Goal: Transaction & Acquisition: Purchase product/service

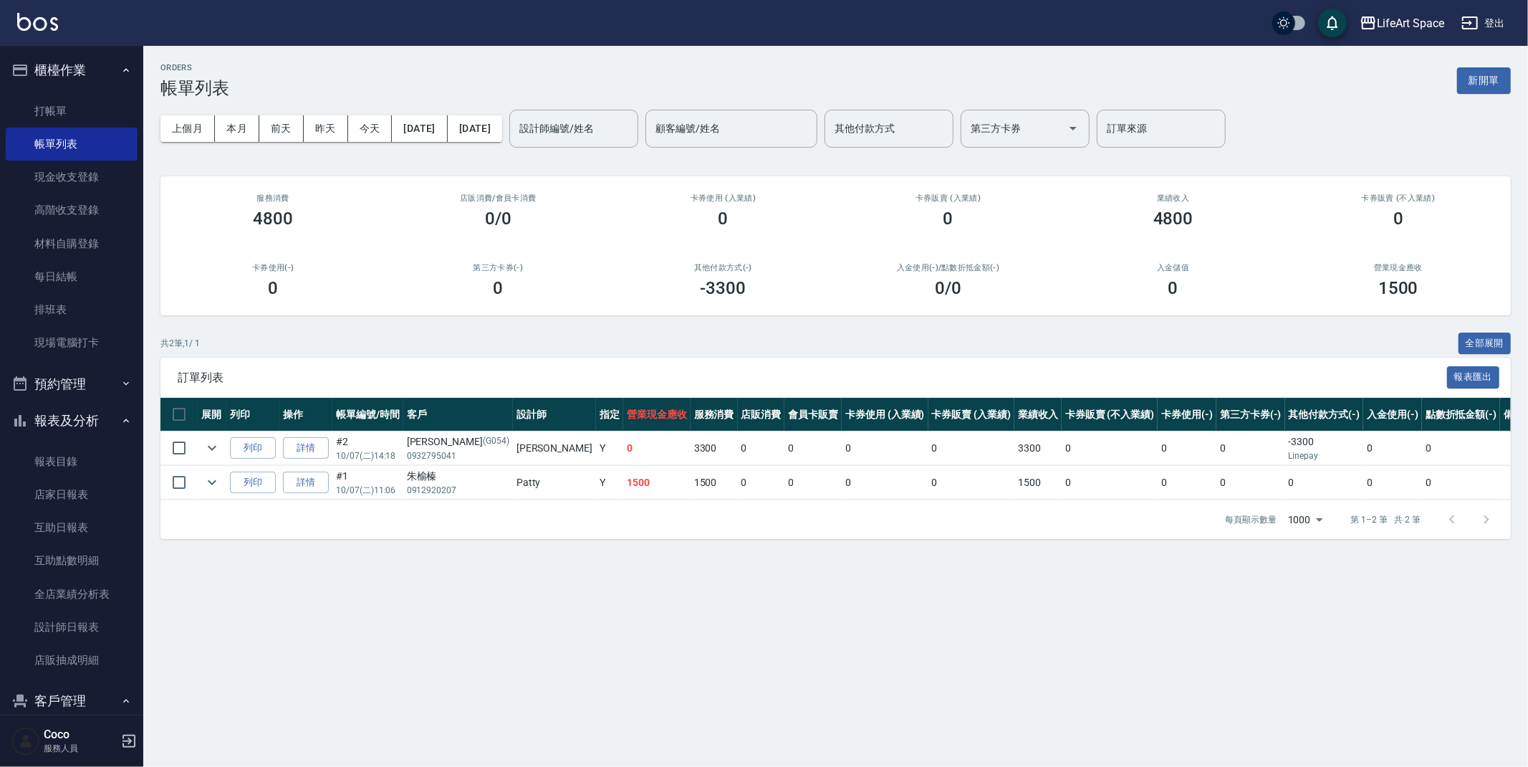
click at [86, 426] on button "報表及分析" at bounding box center [72, 420] width 132 height 37
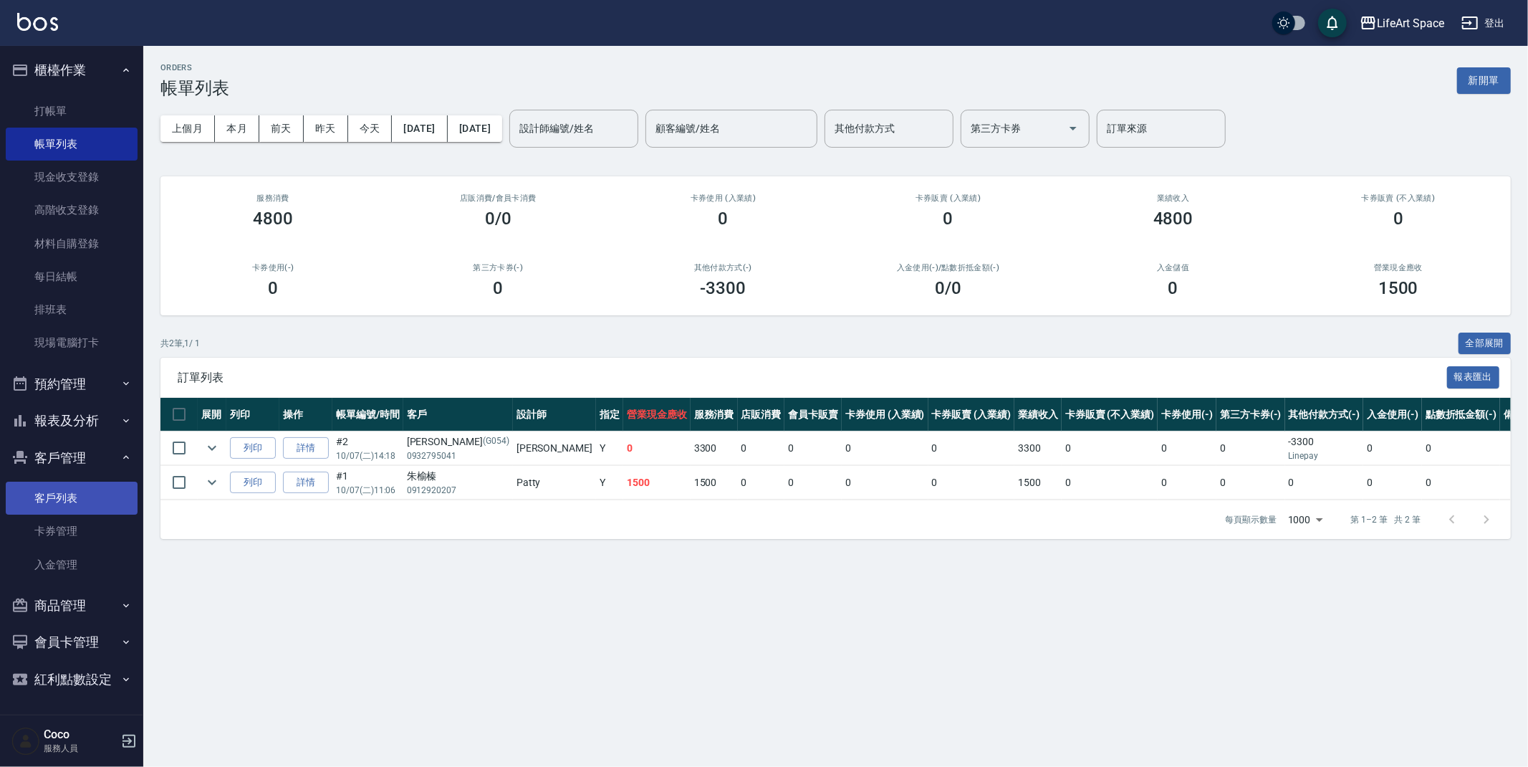
click at [77, 493] on link "客戶列表" at bounding box center [72, 497] width 132 height 33
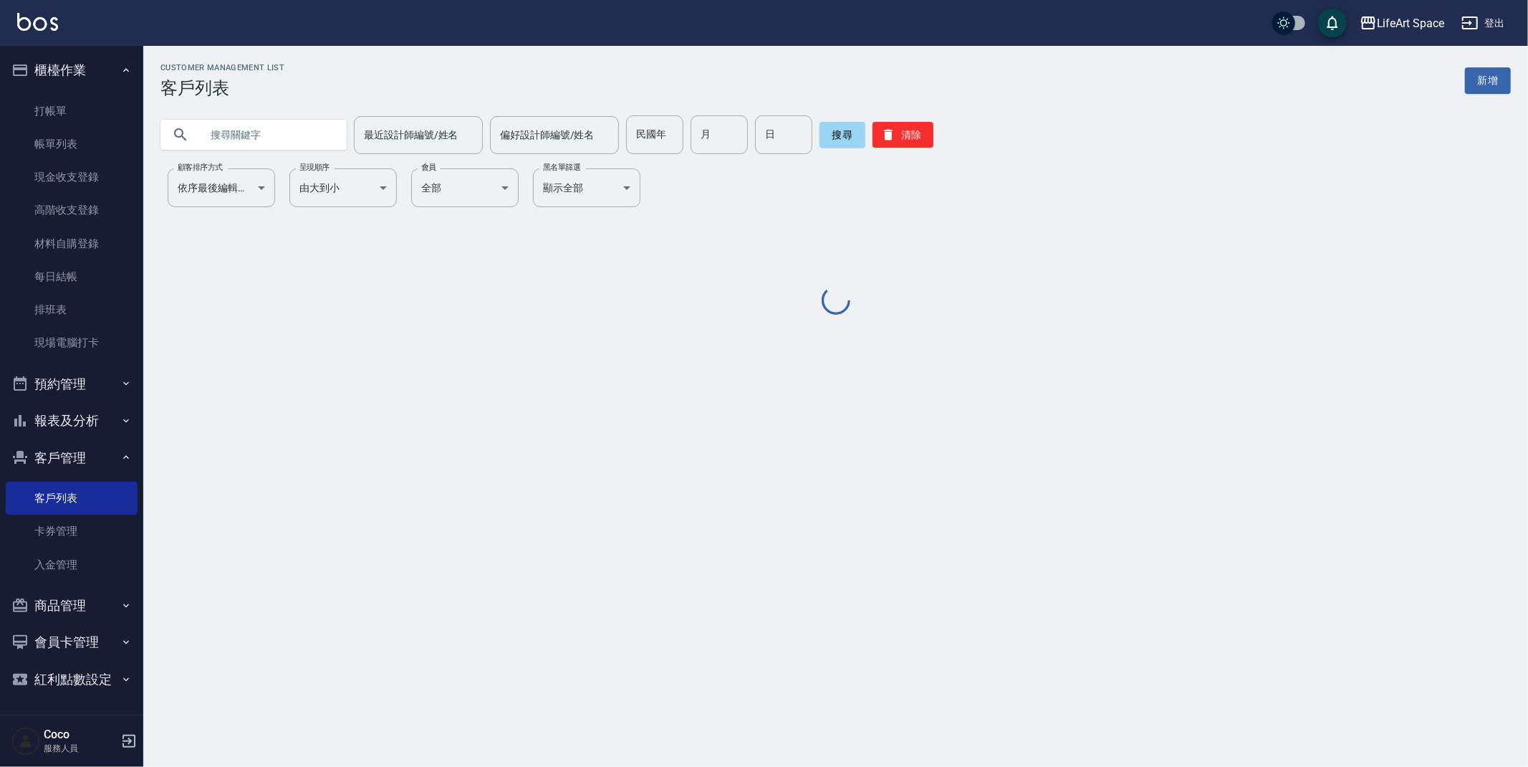
click at [265, 138] on input "text" at bounding box center [268, 134] width 135 height 39
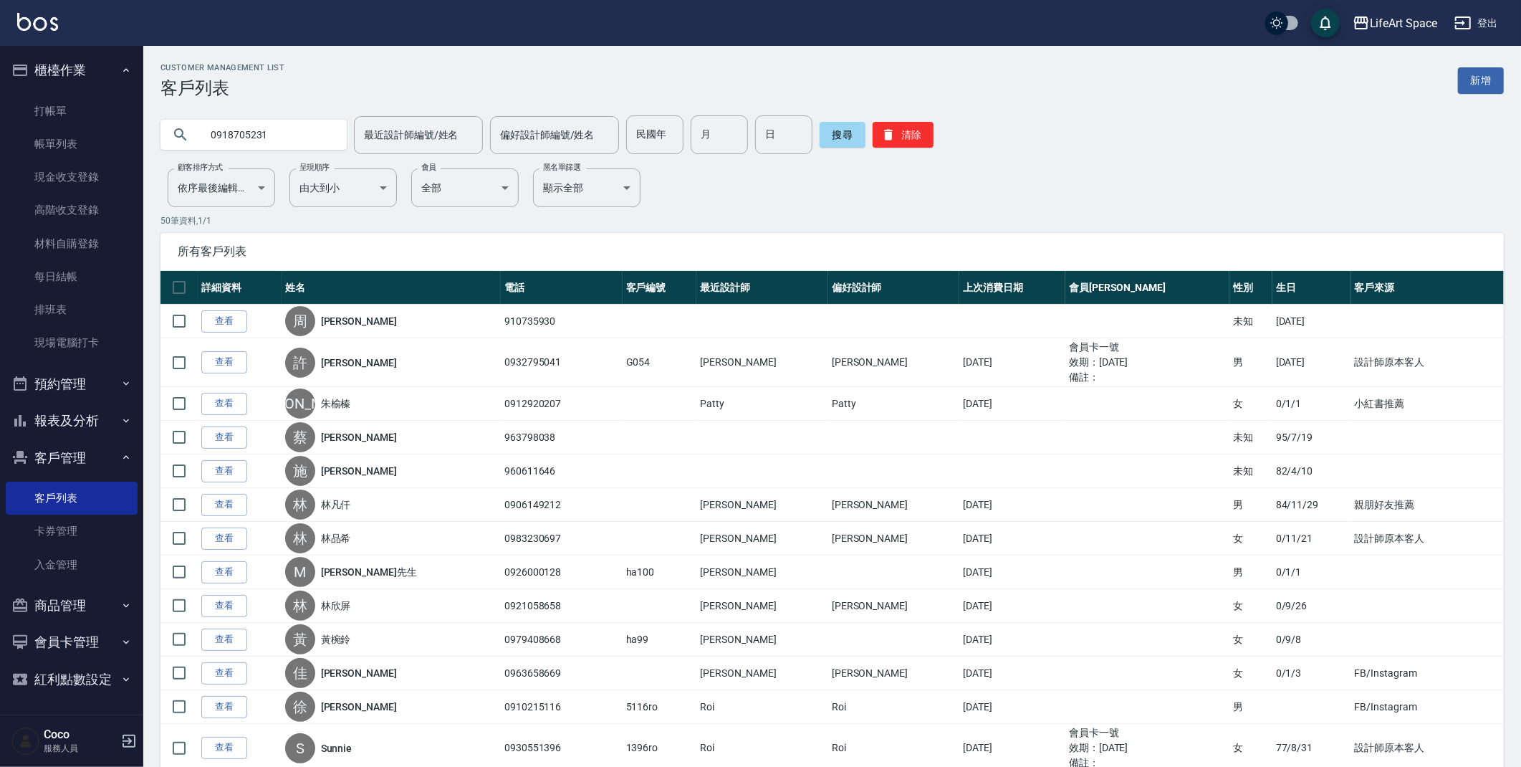
type input "0918705231"
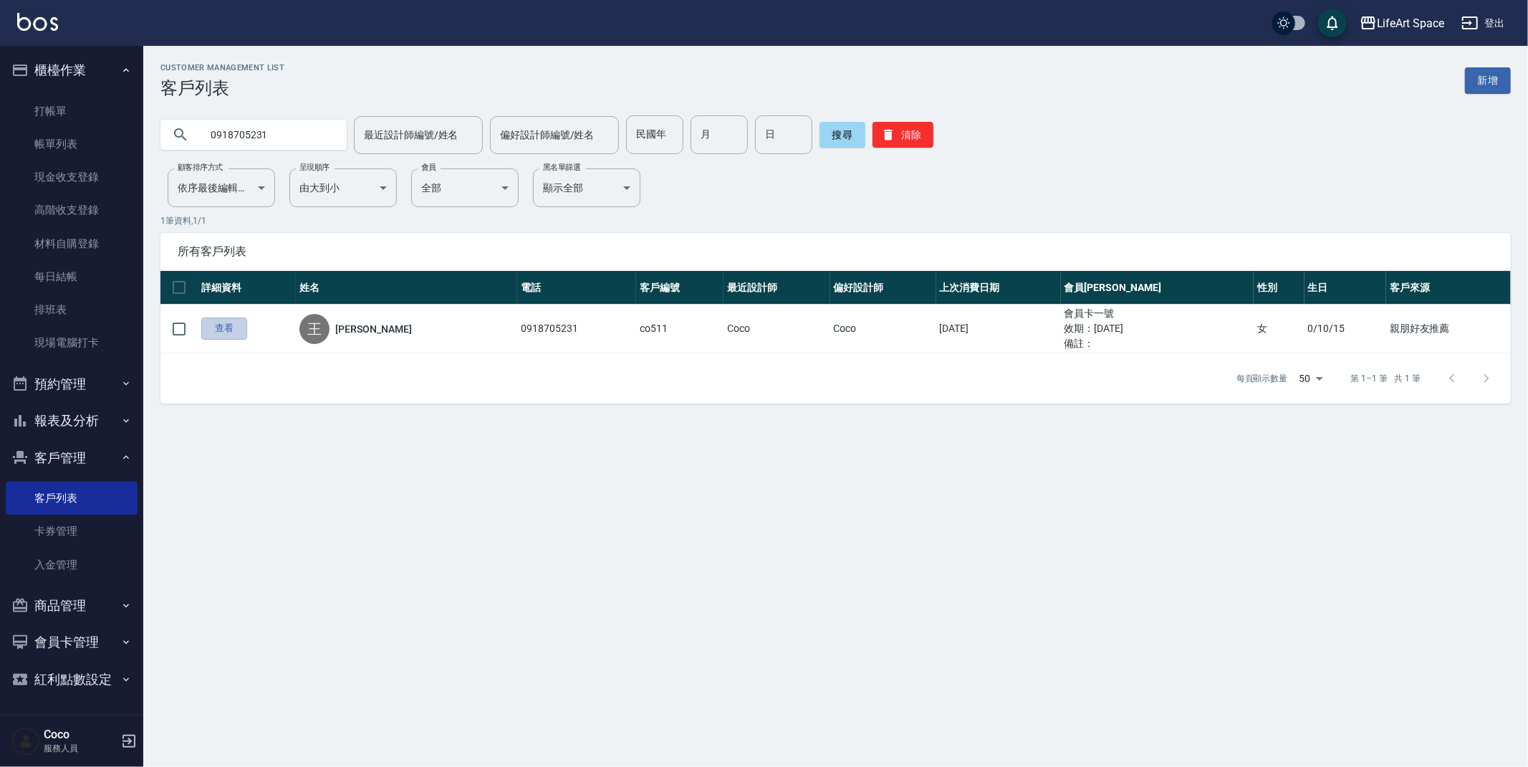
click at [234, 332] on link "查看" at bounding box center [224, 328] width 46 height 22
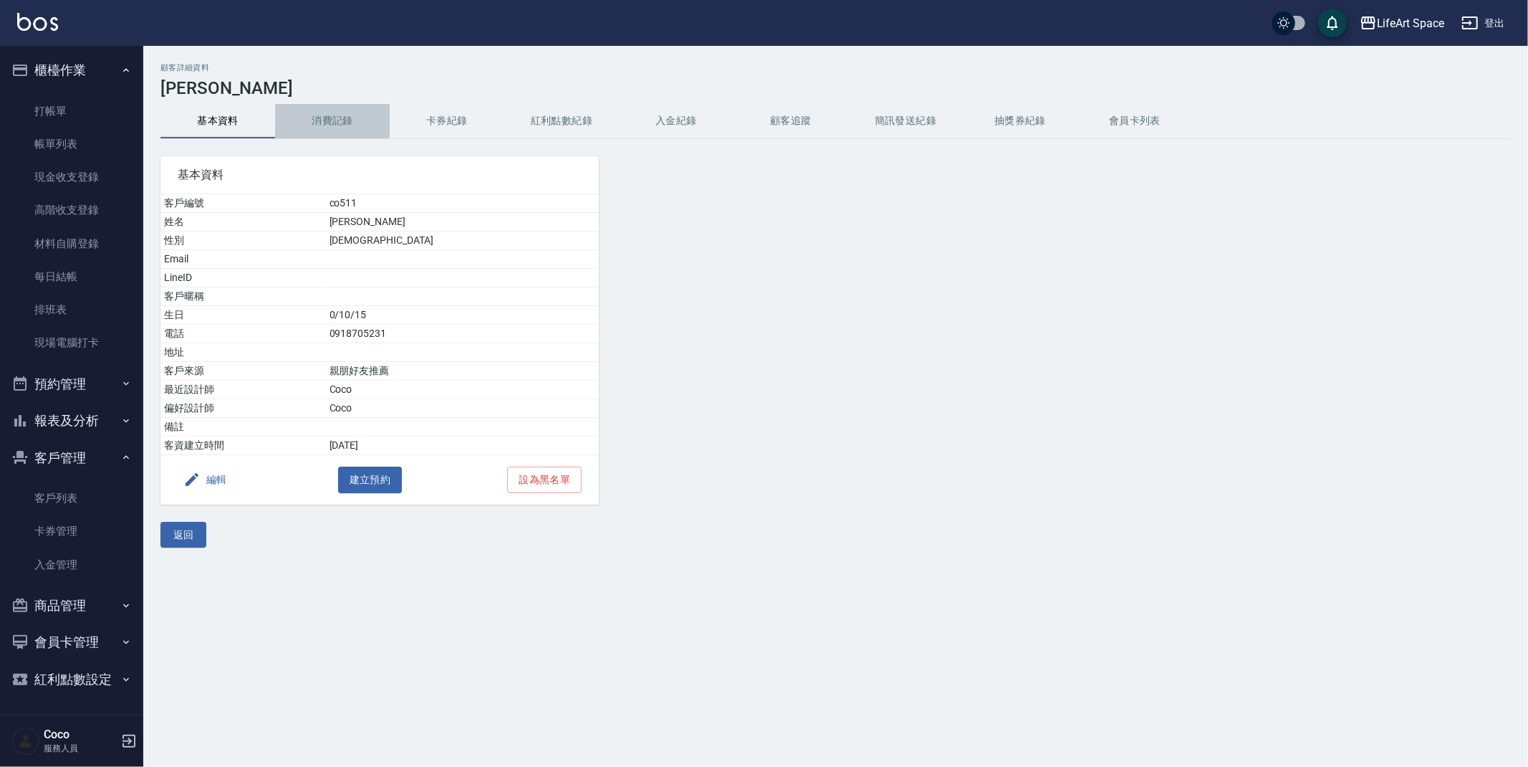
click at [325, 124] on button "消費記錄" at bounding box center [332, 121] width 115 height 34
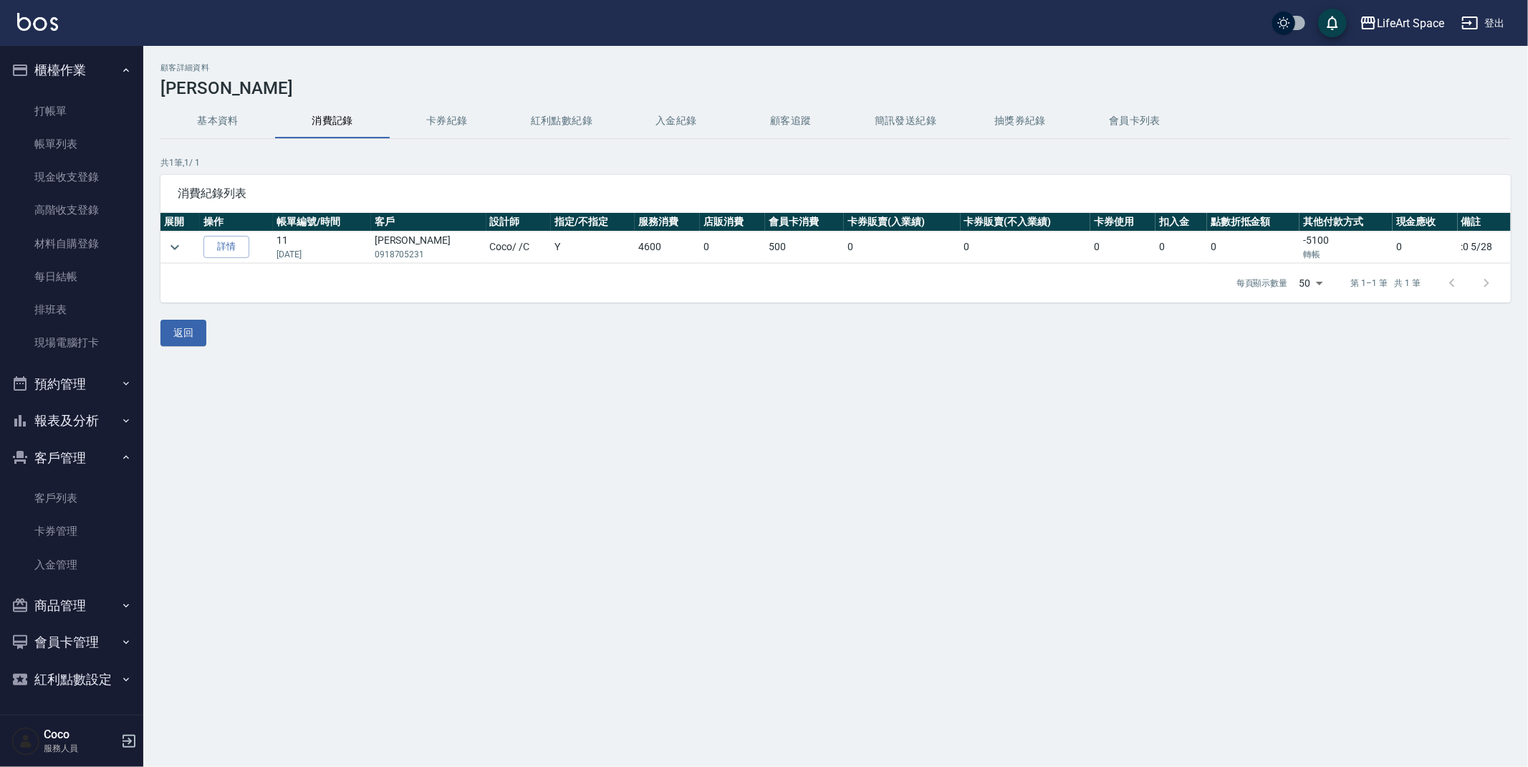
click at [222, 116] on button "基本資料" at bounding box center [217, 121] width 115 height 34
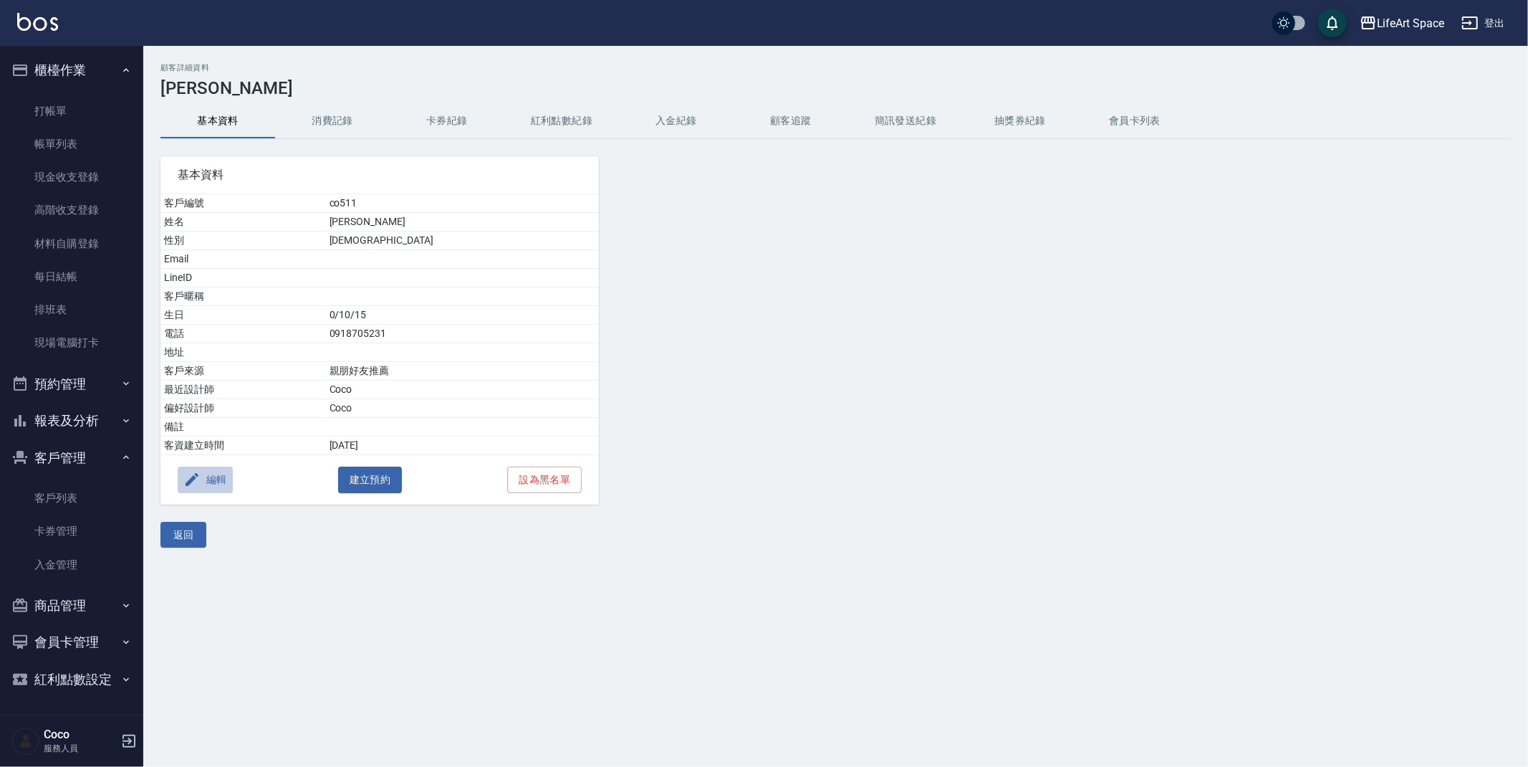
click at [218, 486] on button "編輯" at bounding box center [205, 479] width 55 height 27
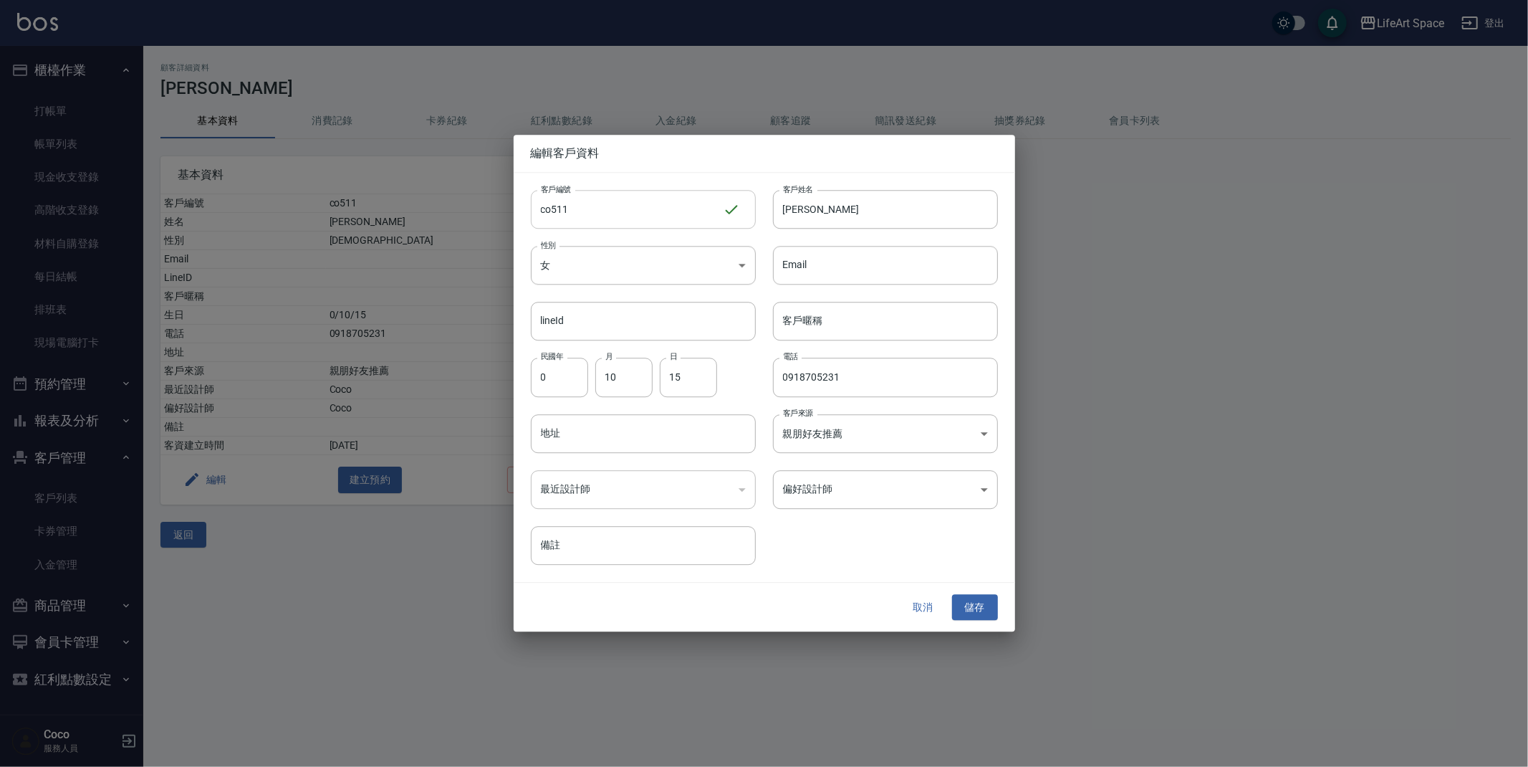
click at [615, 201] on input "co511" at bounding box center [627, 209] width 192 height 39
click at [594, 211] on input "co511" at bounding box center [627, 209] width 192 height 39
type input "co511*"
click at [961, 599] on button "儲存" at bounding box center [975, 607] width 46 height 27
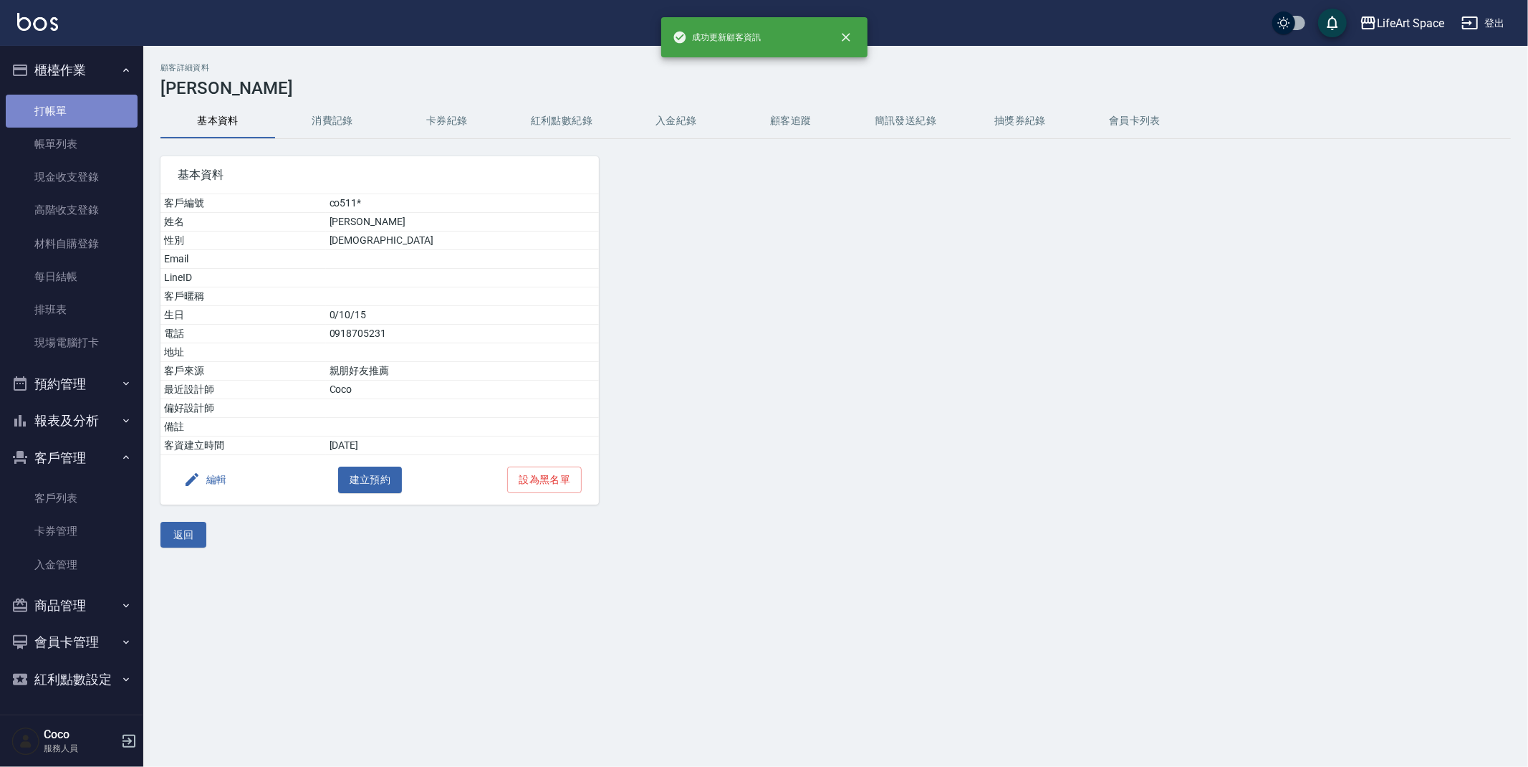
click at [57, 110] on link "打帳單" at bounding box center [72, 111] width 132 height 33
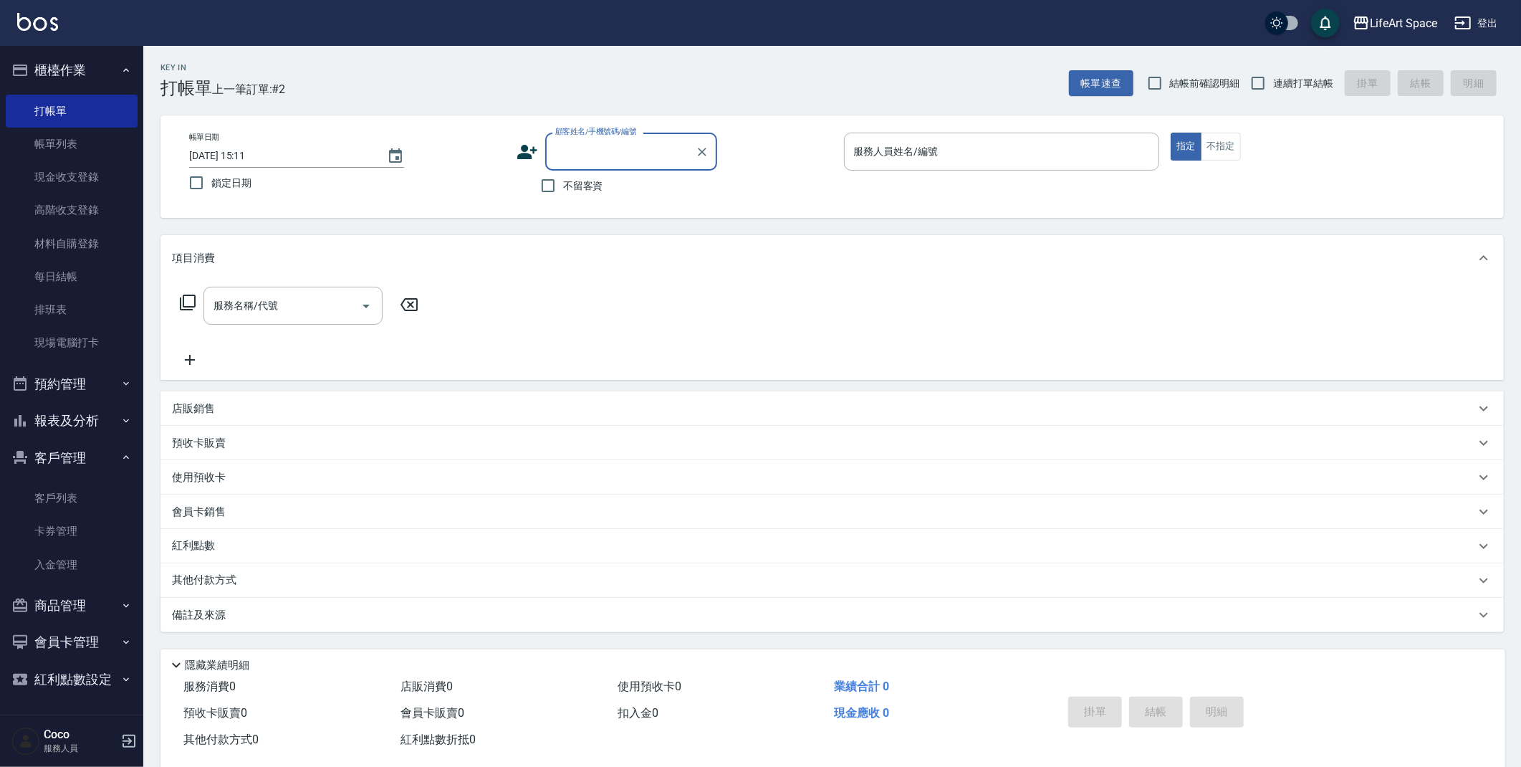
click at [560, 151] on input "顧客姓名/手機號碼/編號" at bounding box center [621, 151] width 138 height 25
click at [588, 178] on li "[PERSON_NAME]/0985785887/co115" at bounding box center [631, 188] width 172 height 24
type input "co115"
click at [588, 178] on span "不留客資" at bounding box center [583, 185] width 40 height 15
click at [563, 178] on input "不留客資" at bounding box center [548, 186] width 30 height 30
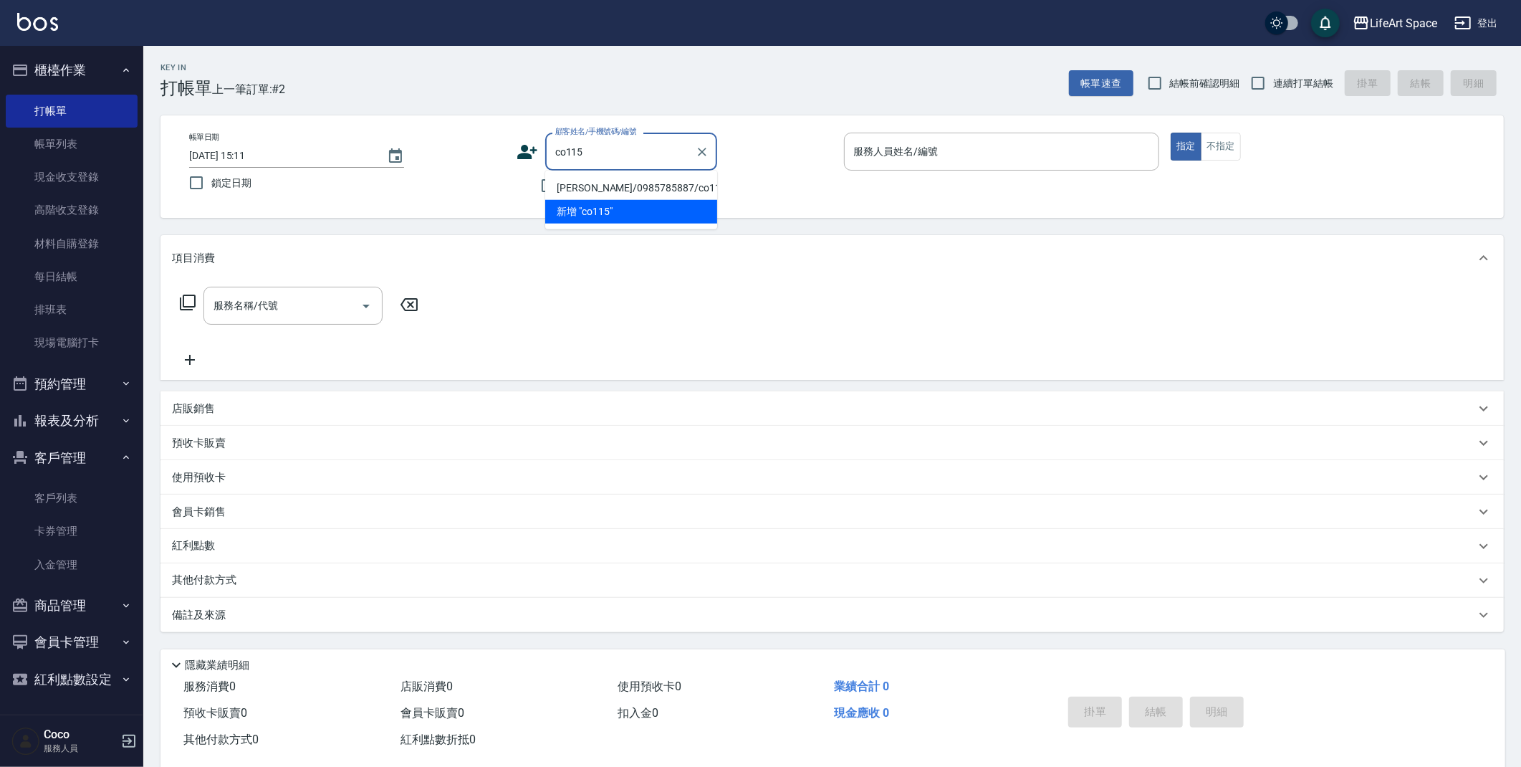
checkbox input "true"
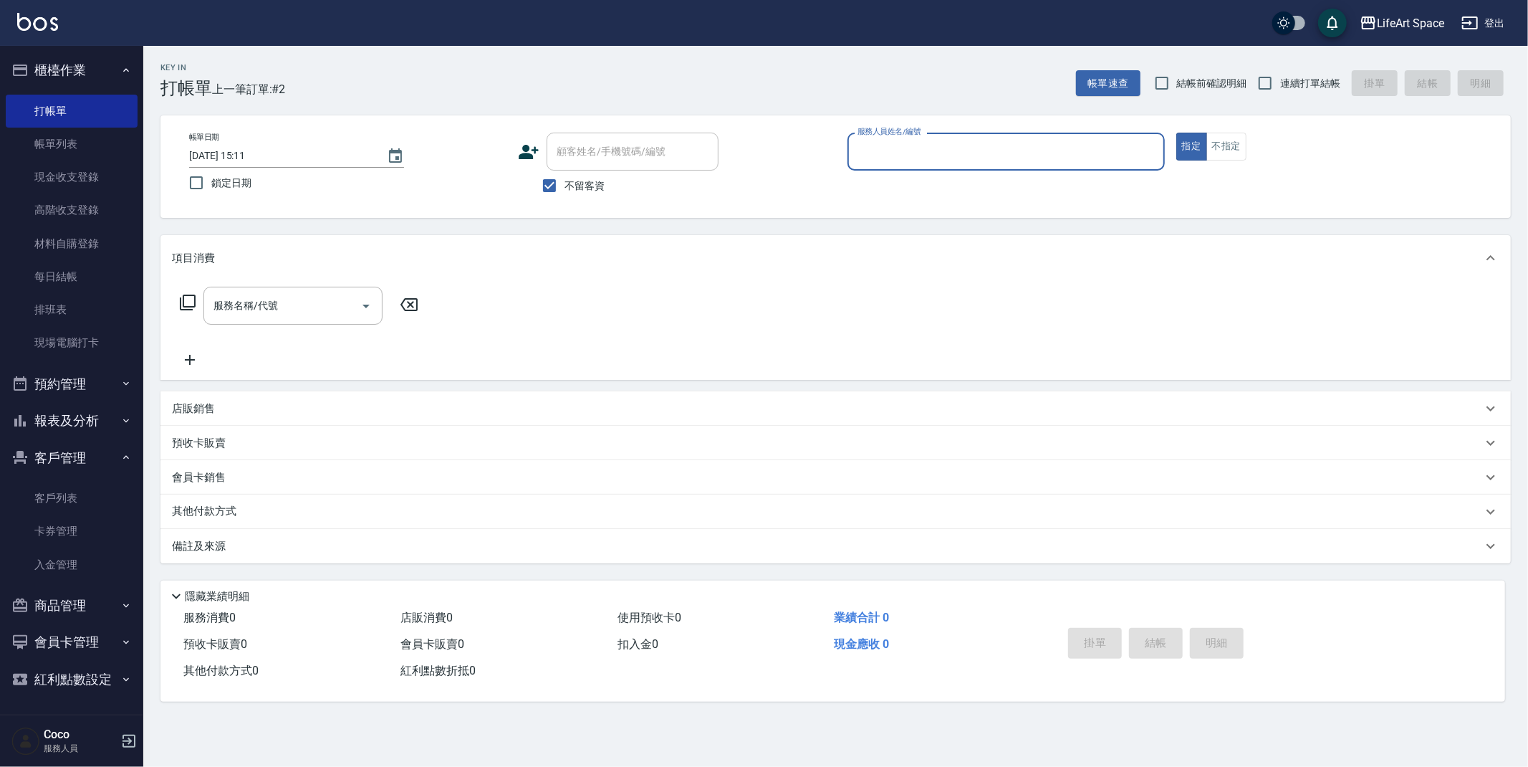
type input "Coco-C"
click at [545, 181] on input "不留客資" at bounding box center [549, 186] width 30 height 30
checkbox input "false"
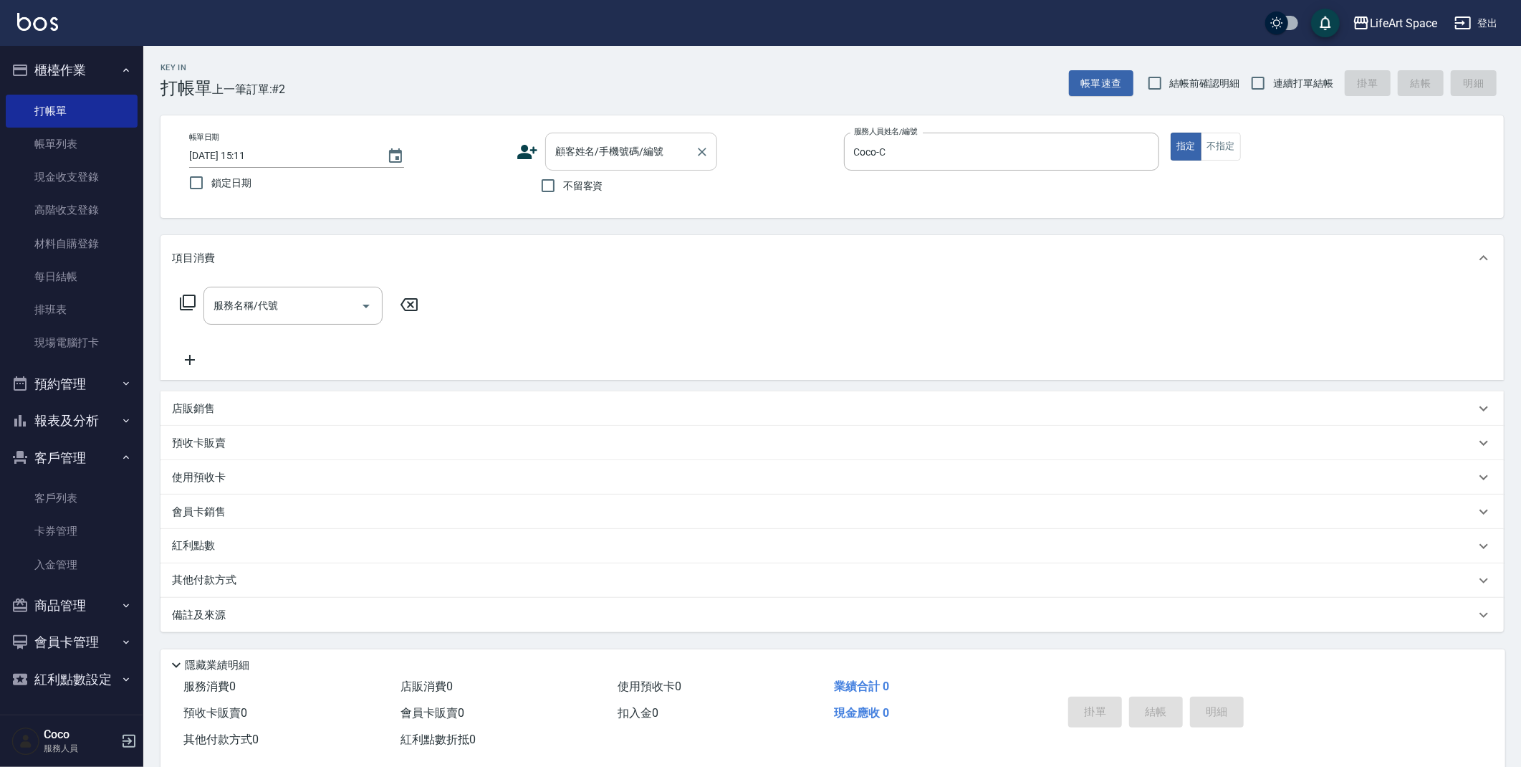
click at [587, 159] on input "顧客姓名/手機號碼/編號" at bounding box center [621, 151] width 138 height 25
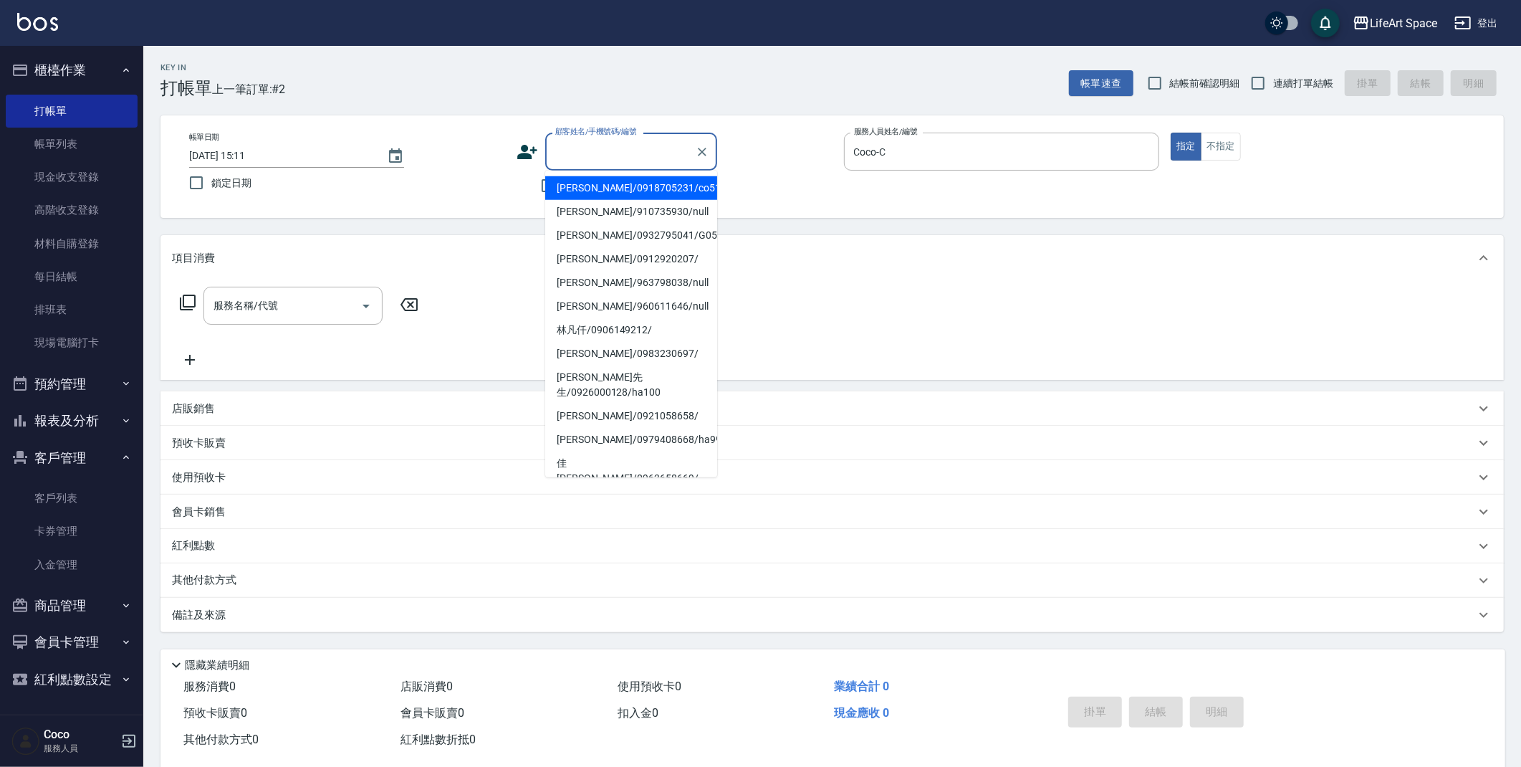
click at [592, 193] on li "[PERSON_NAME]/0918705231/co511*" at bounding box center [631, 188] width 172 height 24
type input "[PERSON_NAME]/0918705231/co511*"
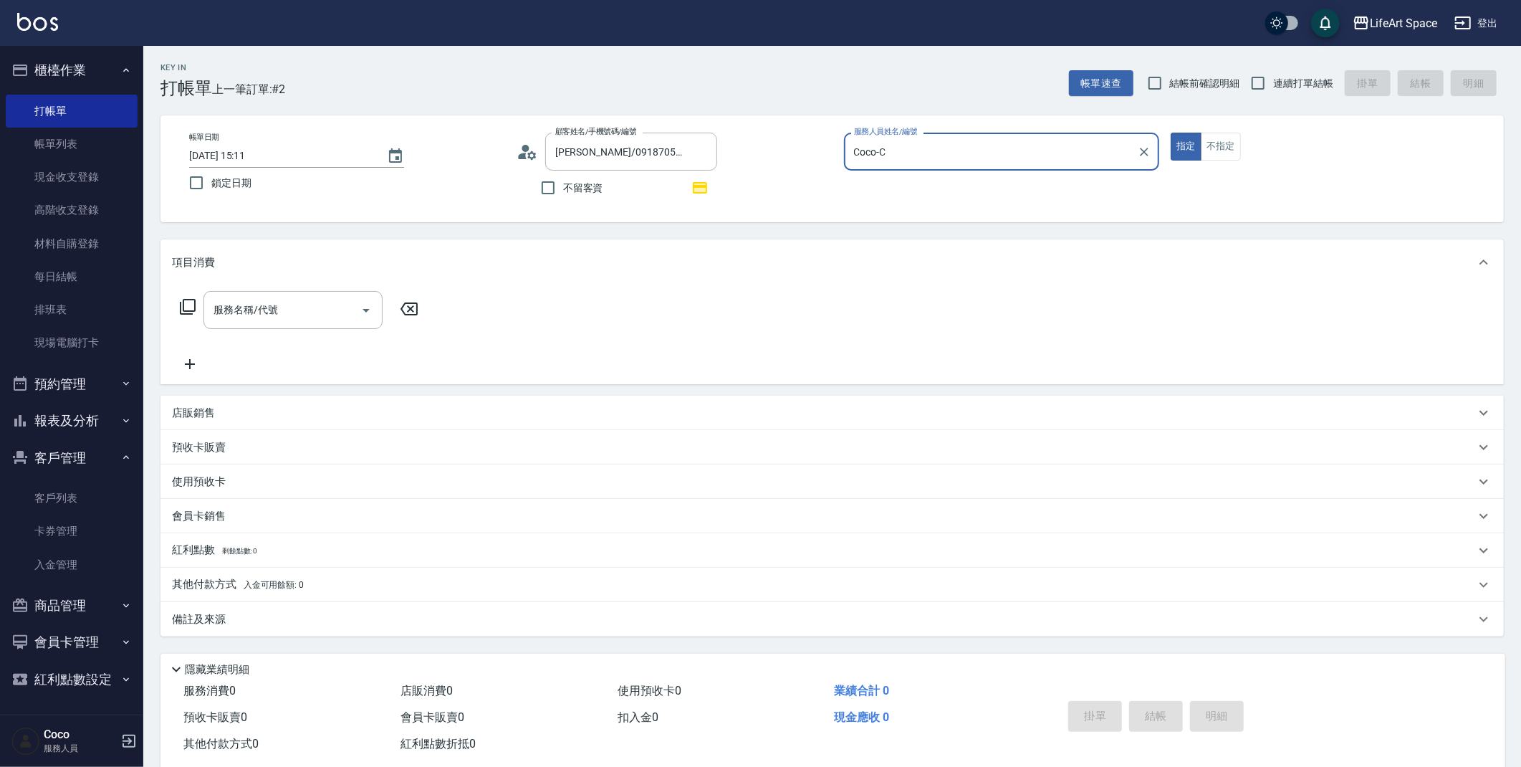
click at [533, 145] on icon at bounding box center [527, 151] width 21 height 21
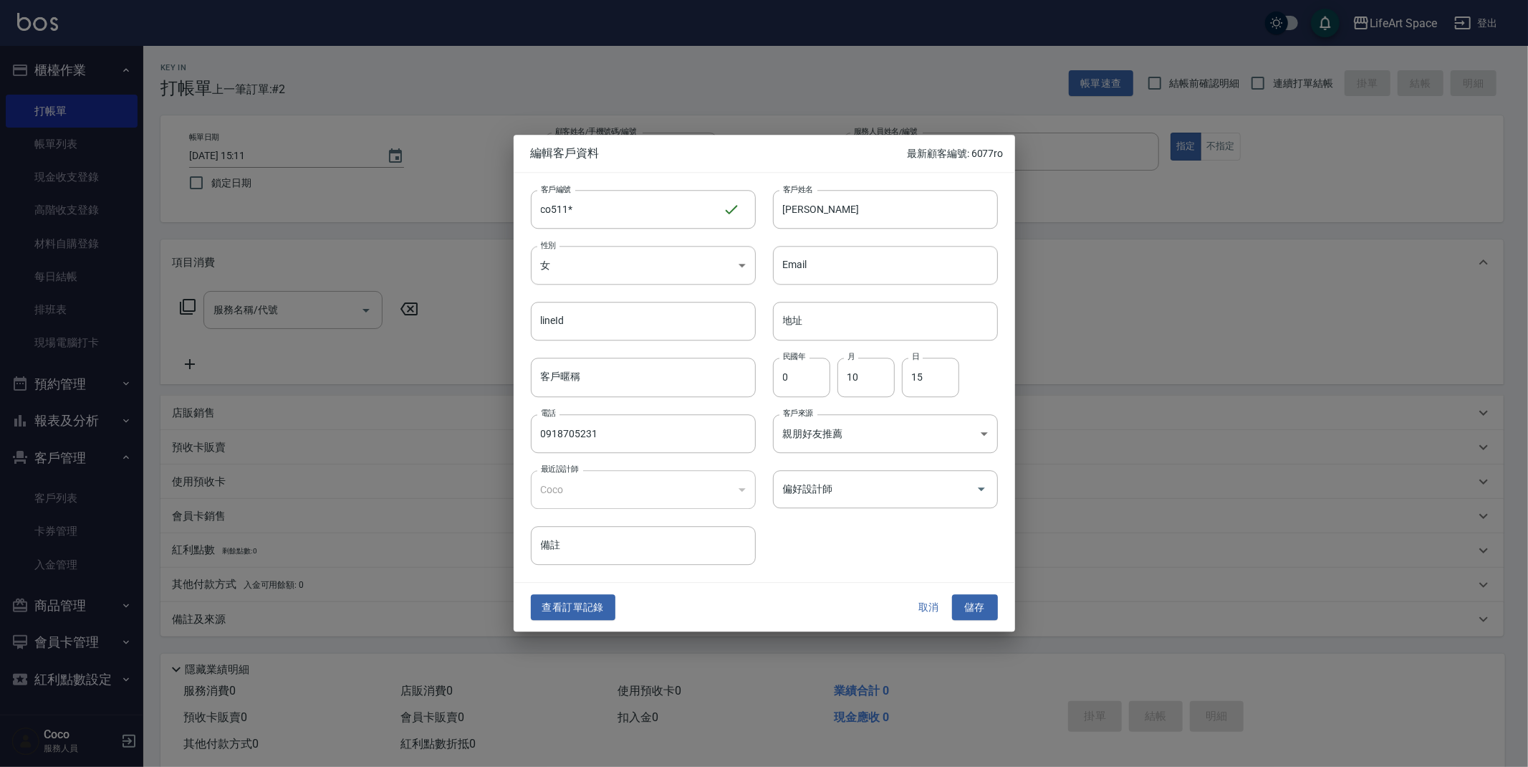
click at [925, 605] on button "取消" at bounding box center [929, 607] width 46 height 27
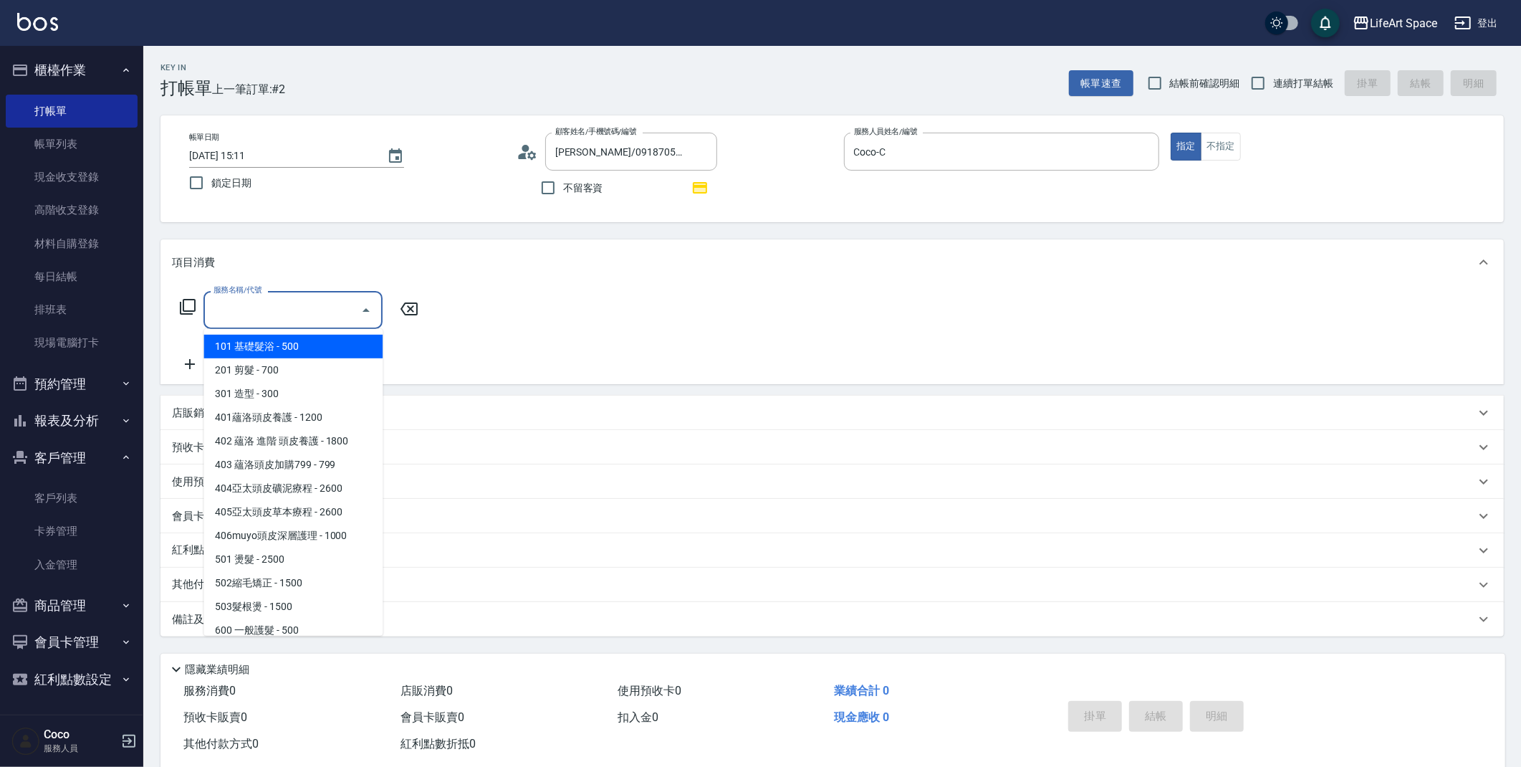
click at [260, 320] on input "服務名稱/代號" at bounding box center [282, 309] width 145 height 25
click at [279, 372] on span "201 剪髮 - 700" at bounding box center [292, 370] width 179 height 24
type input "201 剪髮(201)"
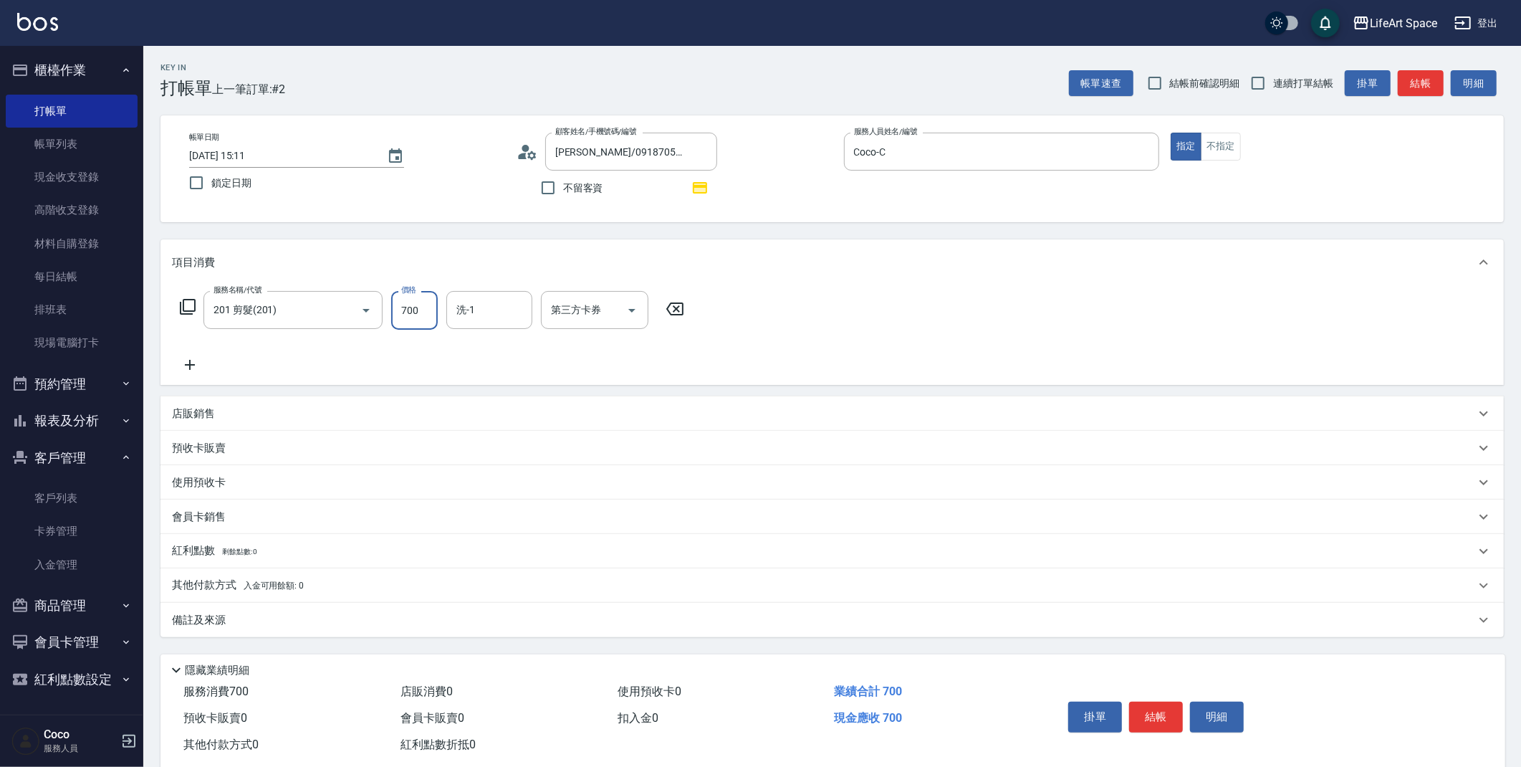
click at [419, 324] on input "700" at bounding box center [414, 310] width 47 height 39
type input "800"
click at [474, 304] on input "洗-1" at bounding box center [489, 309] width 73 height 25
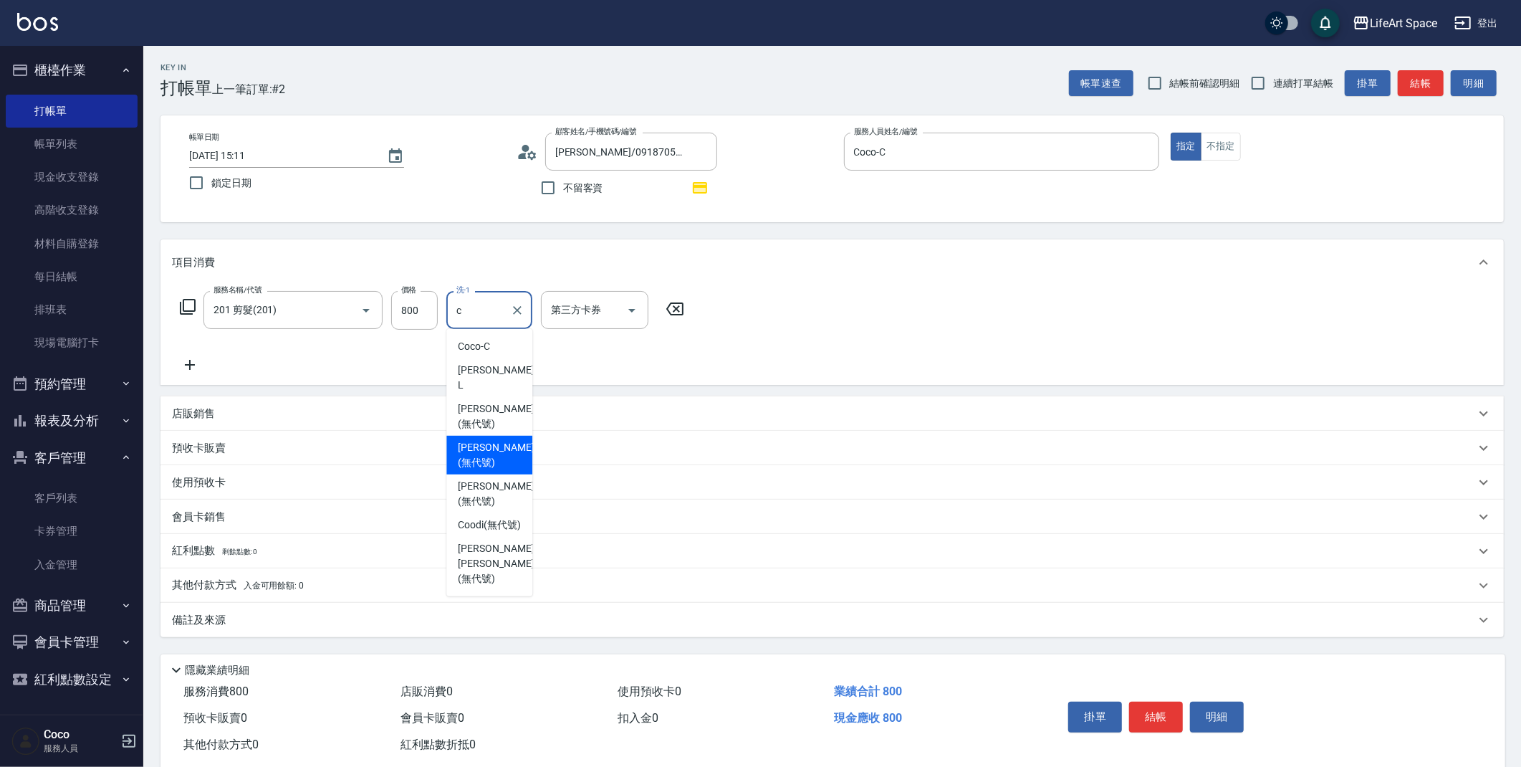
drag, startPoint x: 504, startPoint y: 417, endPoint x: 508, endPoint y: 436, distance: 19.8
click at [508, 436] on ul "Coco -[PERSON_NAME] (無代號) [PERSON_NAME] (無代號) [PERSON_NAME] (無代號) [PERSON_NAME]…" at bounding box center [489, 462] width 86 height 267
click at [508, 440] on span "[PERSON_NAME] (無代號)" at bounding box center [496, 455] width 76 height 30
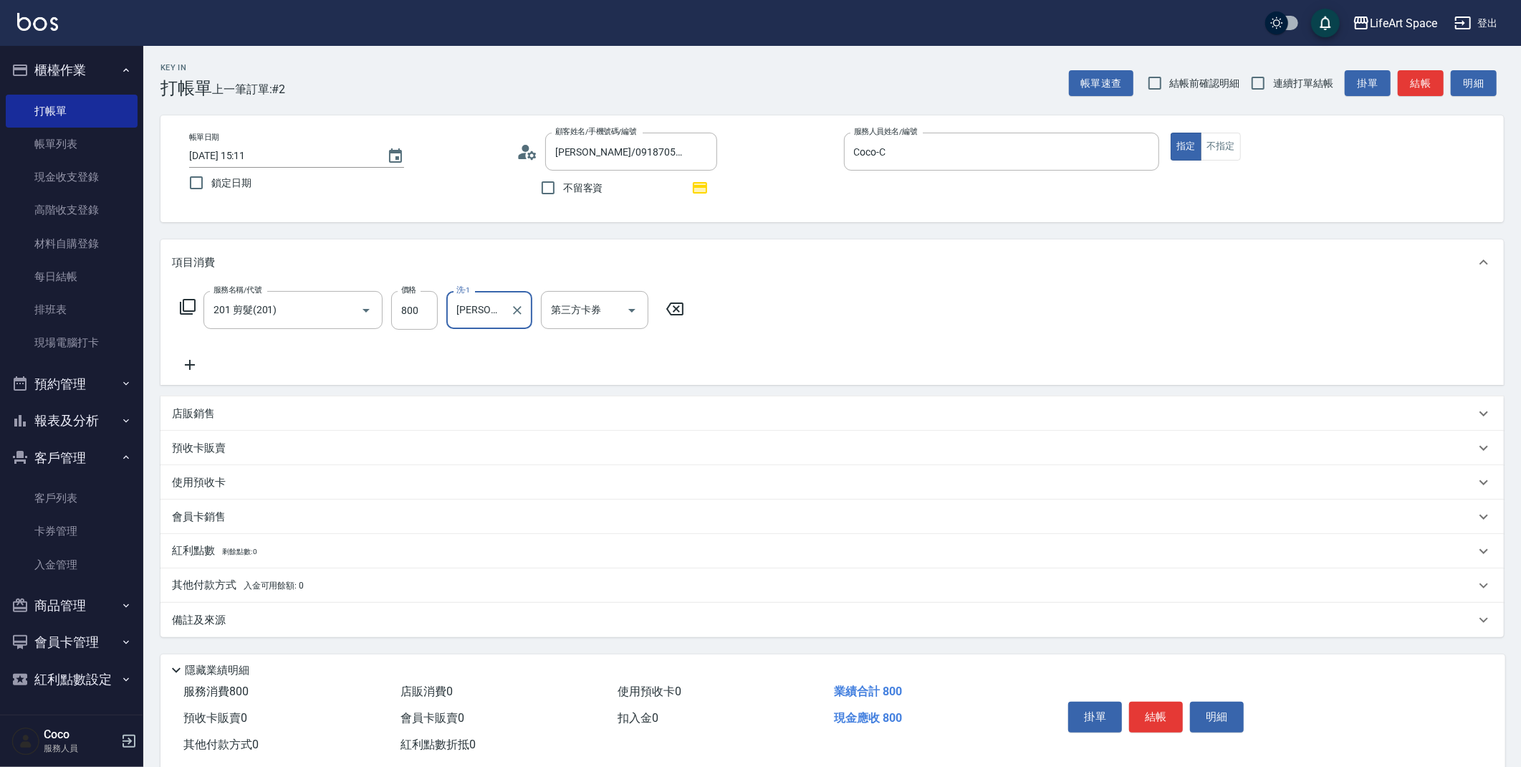
type input "[PERSON_NAME](無代號)"
click at [360, 620] on div "備註及來源" at bounding box center [823, 620] width 1303 height 15
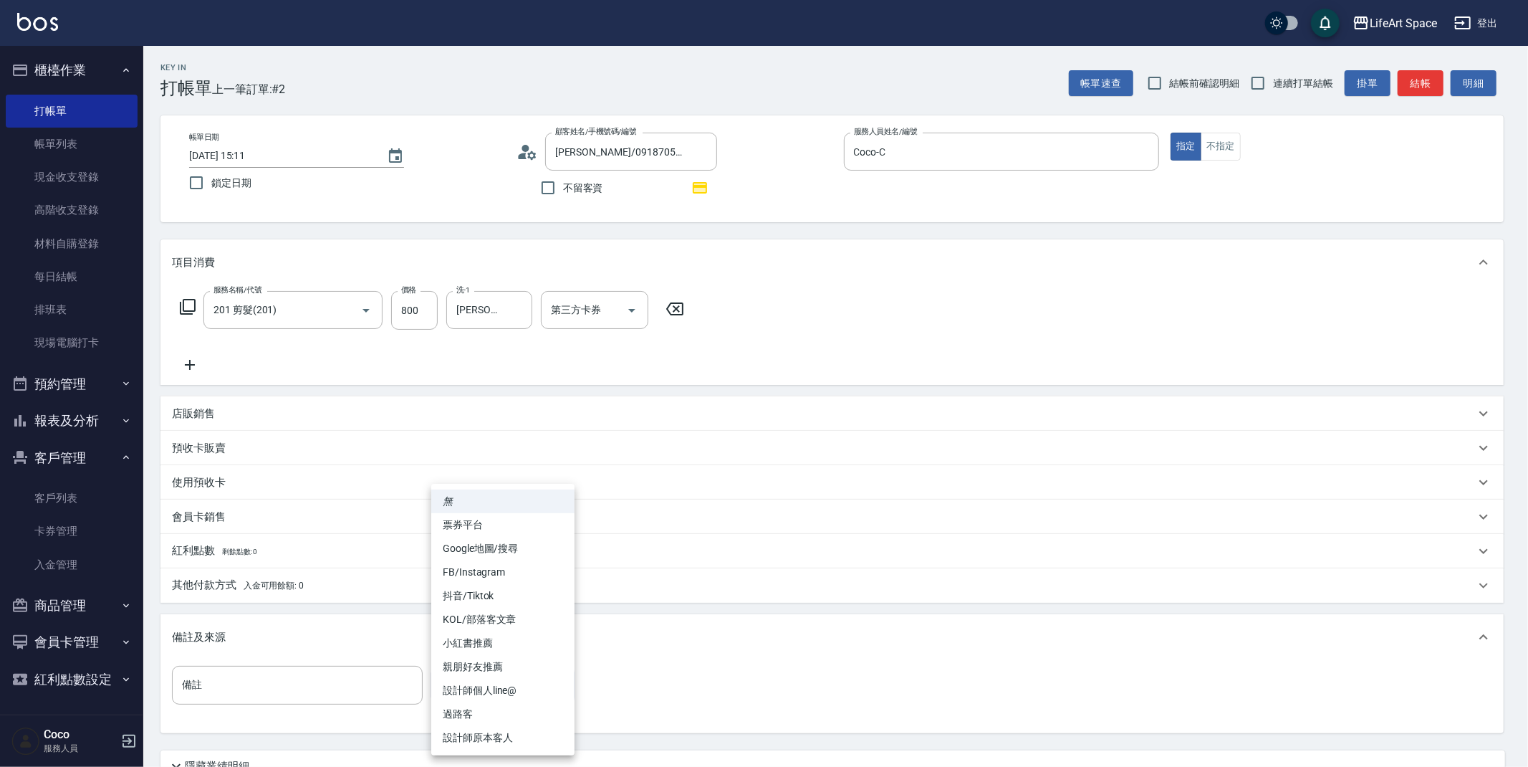
click at [444, 677] on body "LifeArt Space 登出 櫃檯作業 打帳單 帳單列表 現金收支登錄 高階收支登錄 材料自購登錄 每日結帳 排班表 現場電腦打卡 預約管理 預約管理 單…" at bounding box center [764, 444] width 1528 height 888
click at [488, 742] on li "設計師原本客人" at bounding box center [502, 738] width 143 height 24
type input "設計師原本客人"
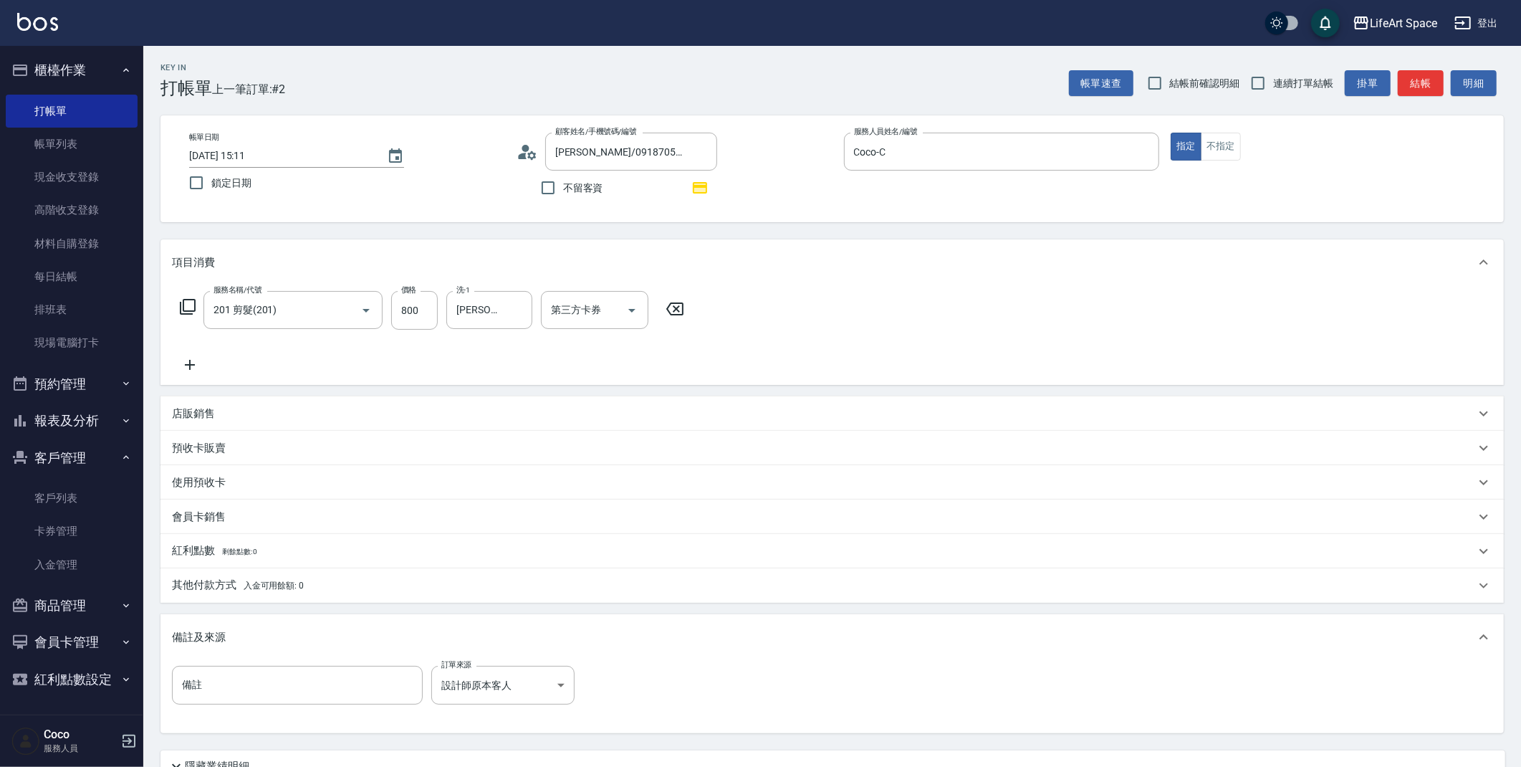
click at [228, 424] on div "店販銷售" at bounding box center [831, 413] width 1343 height 34
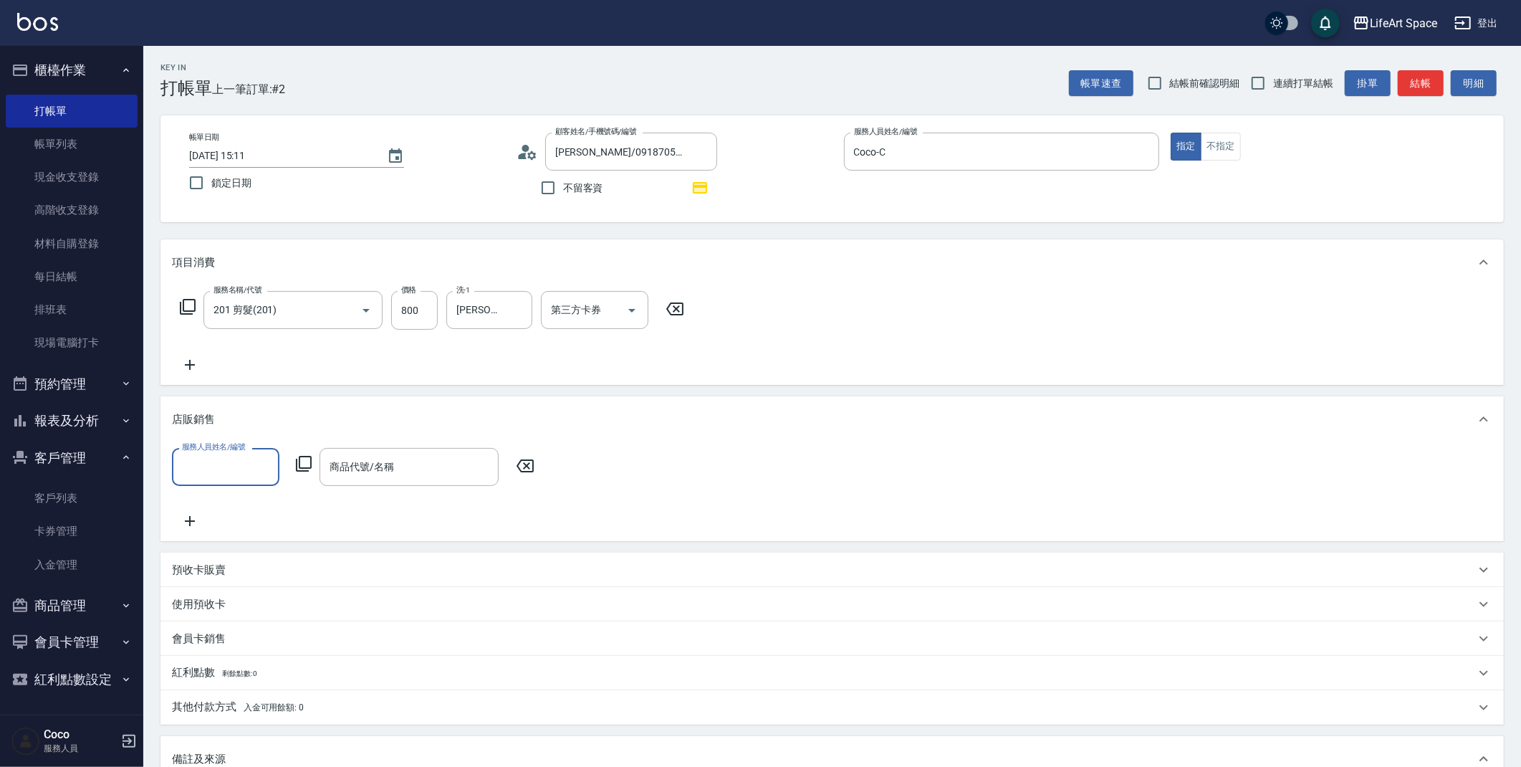
click at [239, 463] on input "服務人員姓名/編號" at bounding box center [225, 466] width 95 height 25
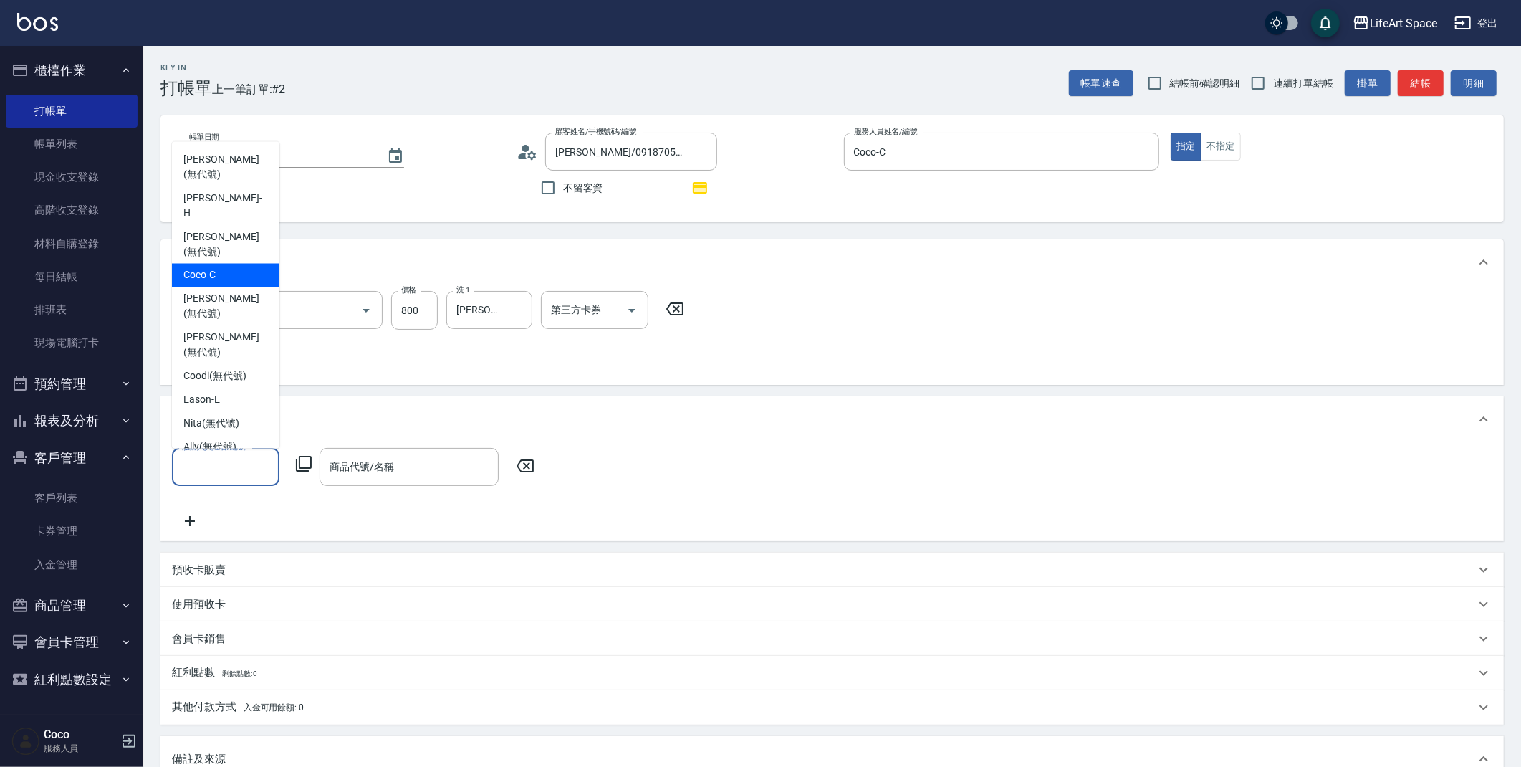
click at [216, 264] on div "Coco -C" at bounding box center [225, 276] width 107 height 24
type input "Coco-C"
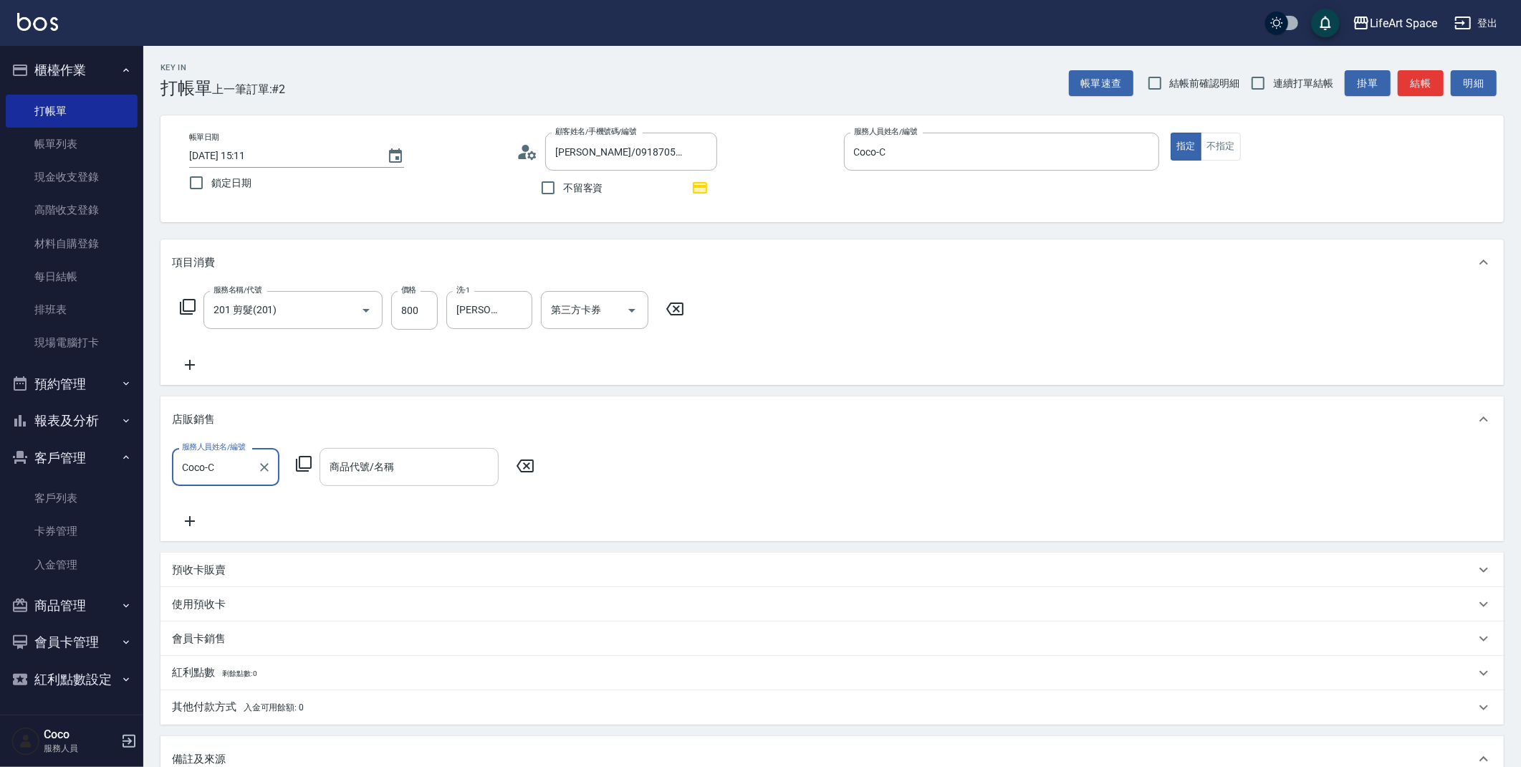
click at [383, 478] on input "商品代號/名稱" at bounding box center [409, 466] width 166 height 25
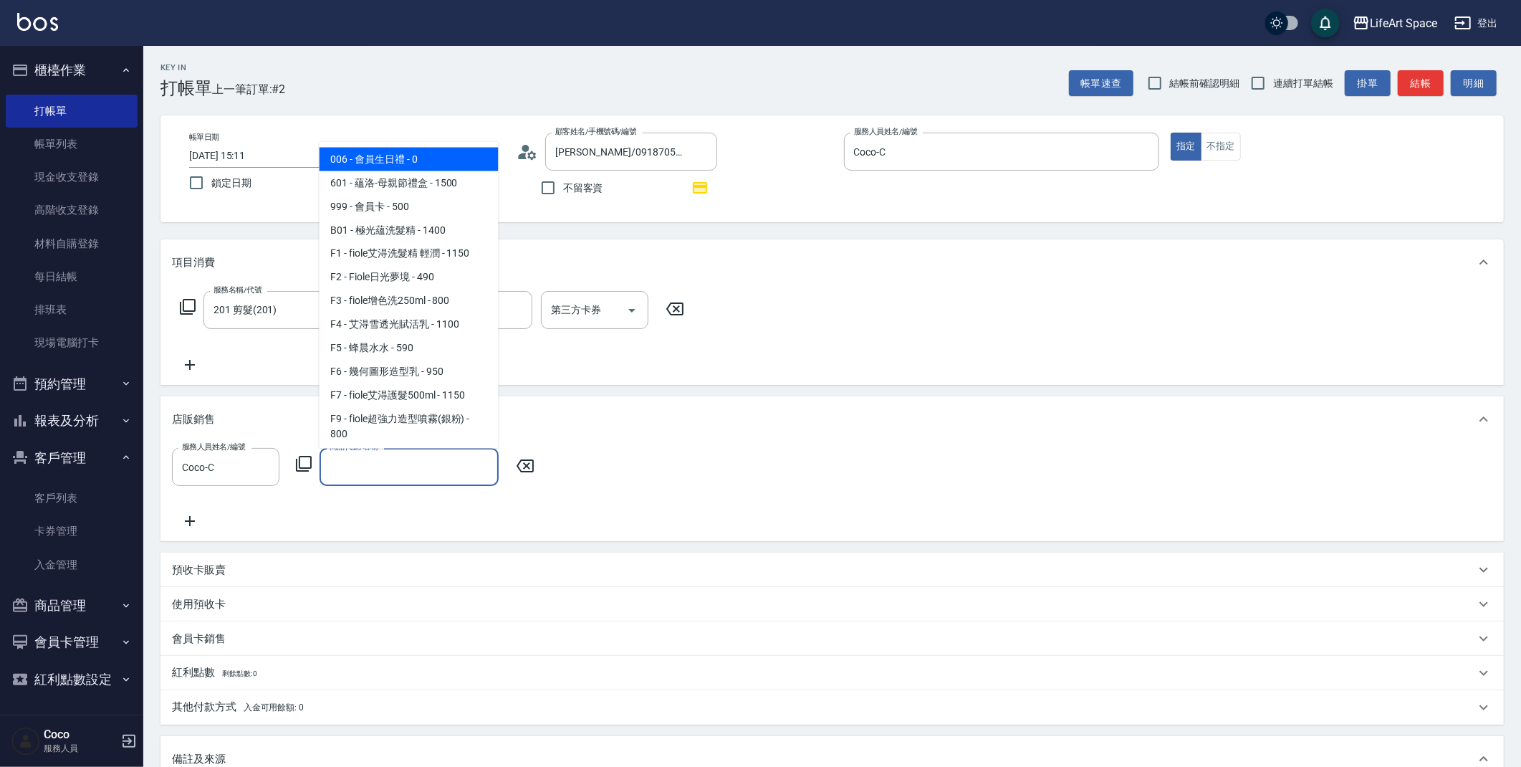
drag, startPoint x: 408, startPoint y: 162, endPoint x: 450, endPoint y: 220, distance: 71.8
click at [408, 162] on span "006 - 會員生日禮 - 0" at bounding box center [409, 160] width 179 height 24
type input "會員生日禮"
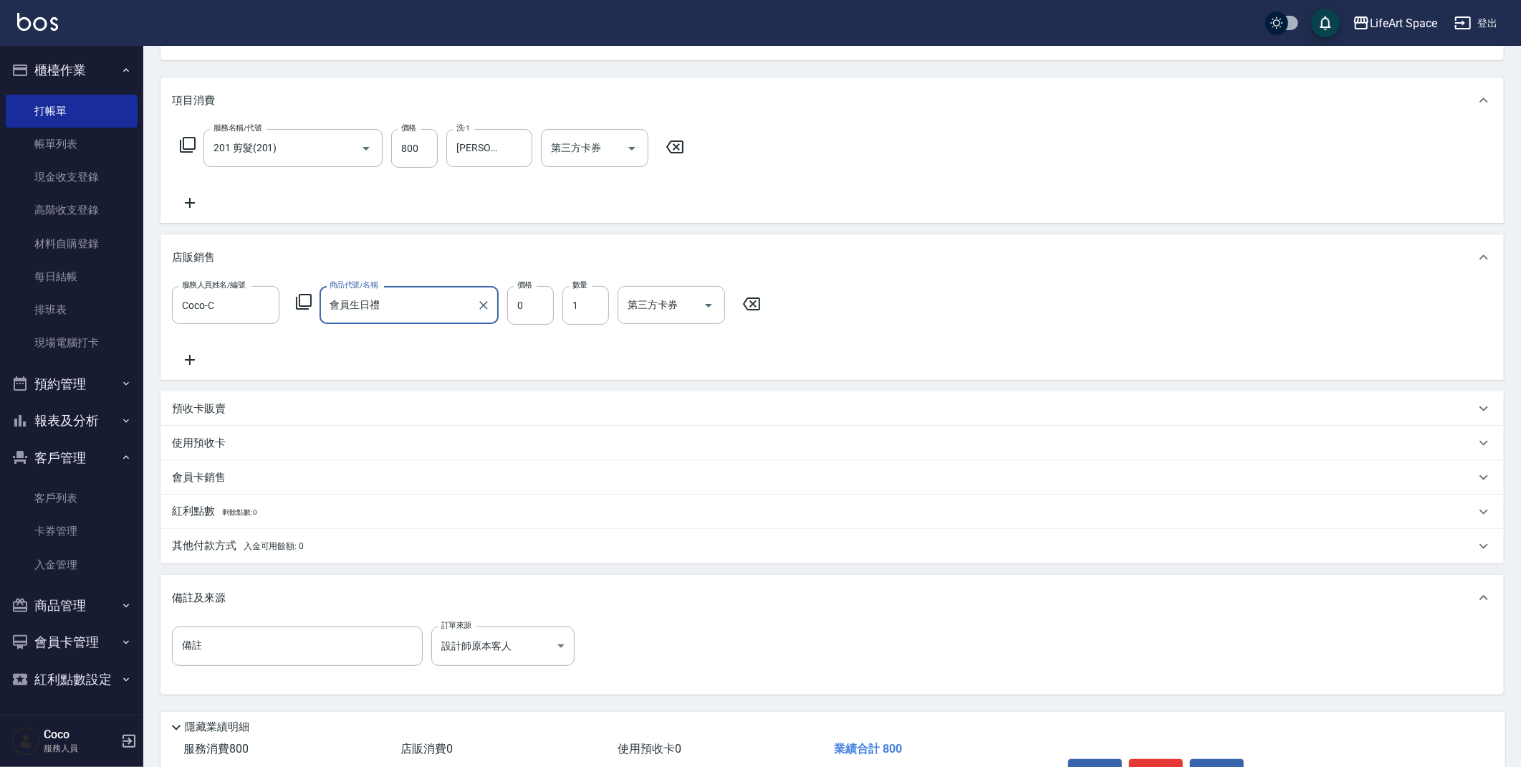
scroll to position [170, 0]
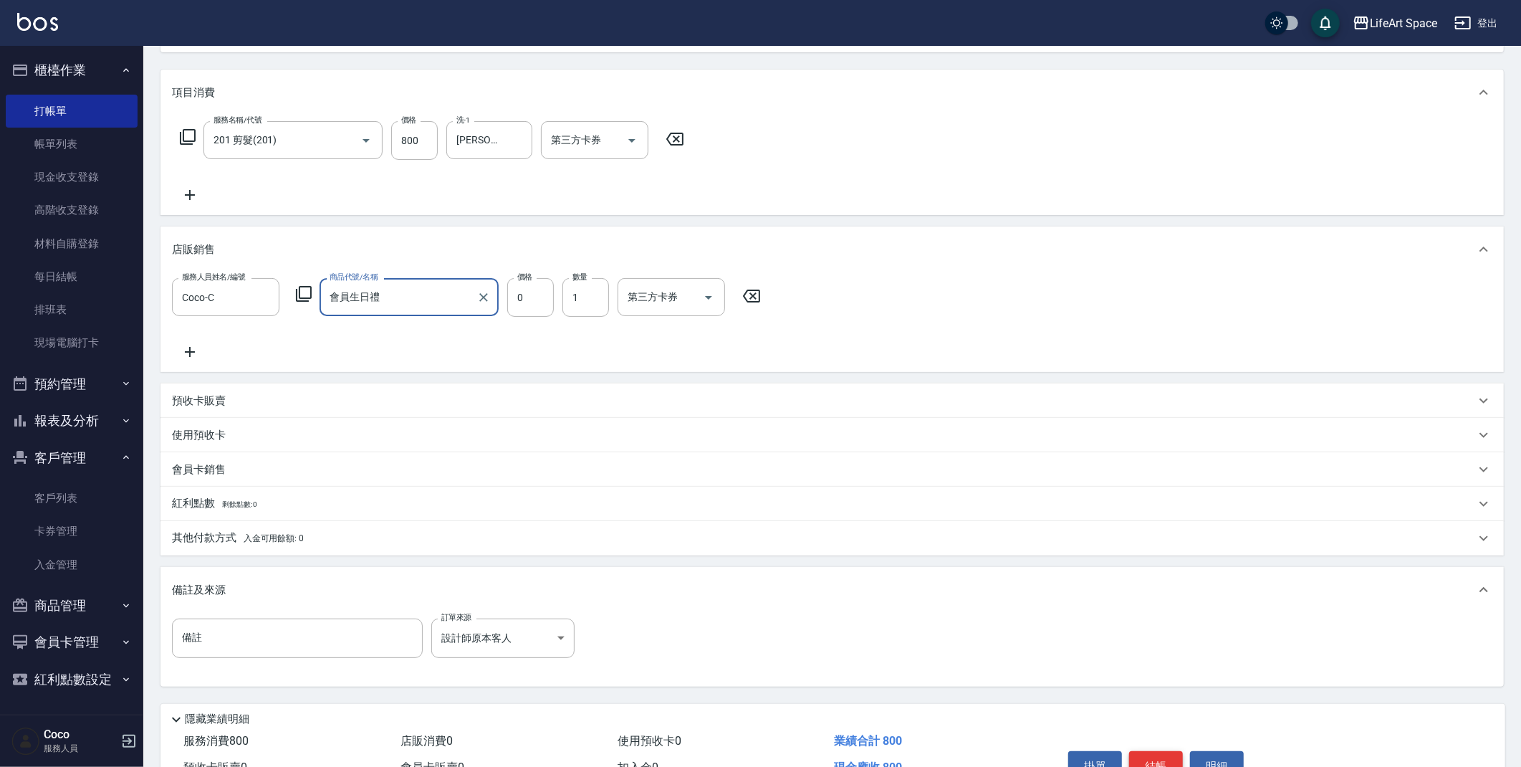
click at [1157, 755] on button "結帳" at bounding box center [1156, 766] width 54 height 30
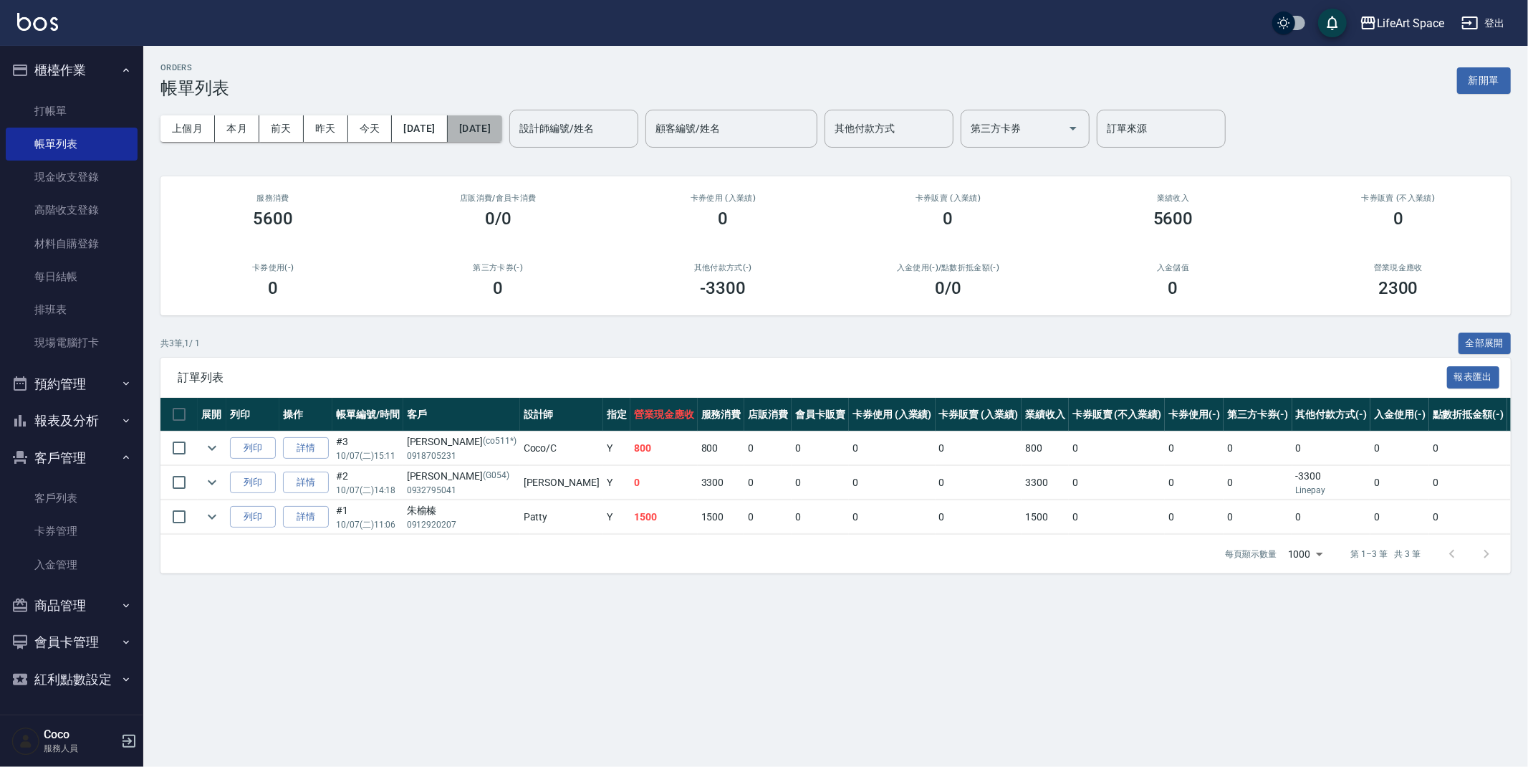
click at [502, 135] on button "[DATE]" at bounding box center [475, 128] width 54 height 27
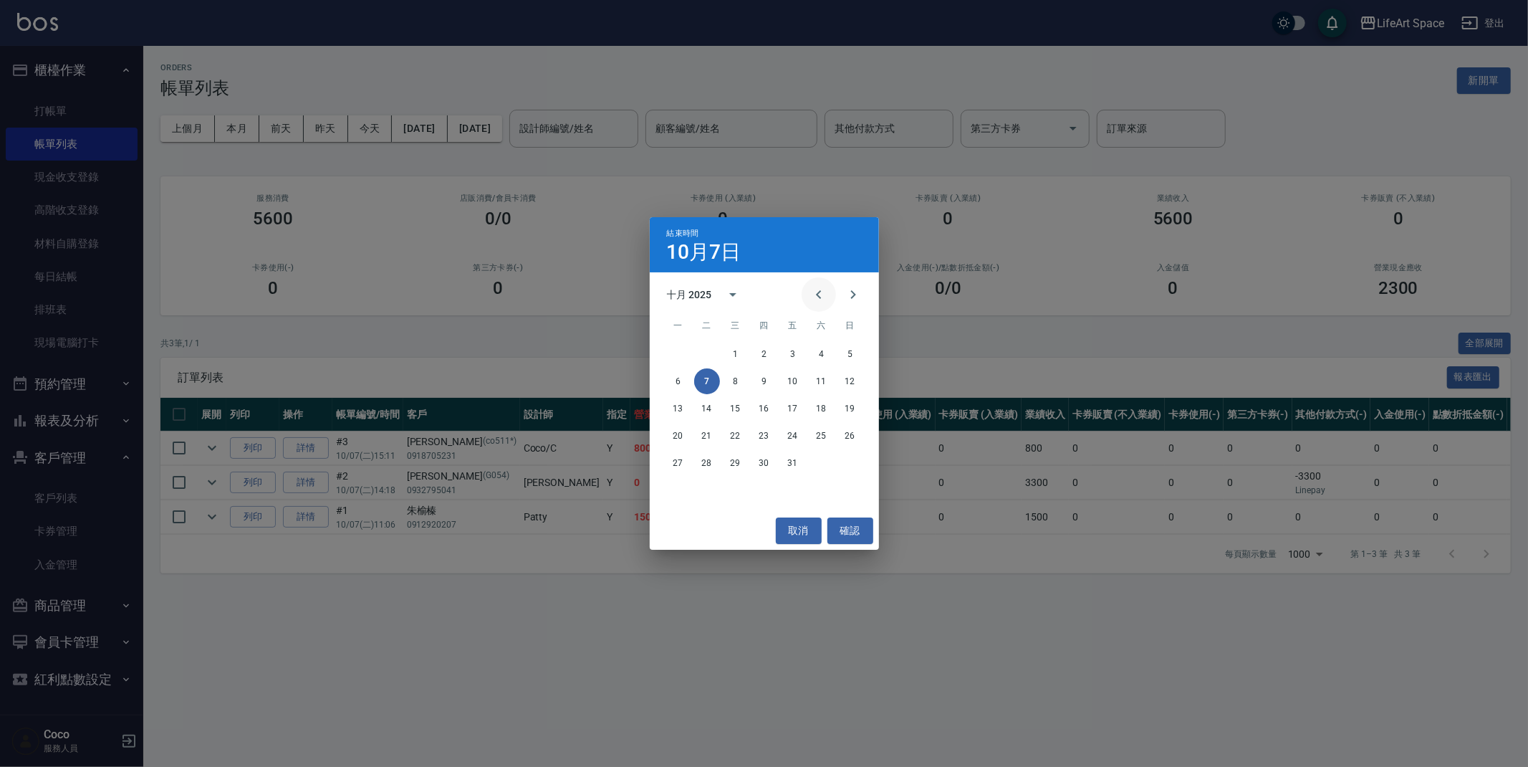
click at [808, 294] on button "Previous month" at bounding box center [819, 294] width 34 height 34
click at [809, 294] on button "Previous month" at bounding box center [819, 294] width 34 height 34
click at [809, 295] on button "Previous month" at bounding box center [819, 294] width 34 height 34
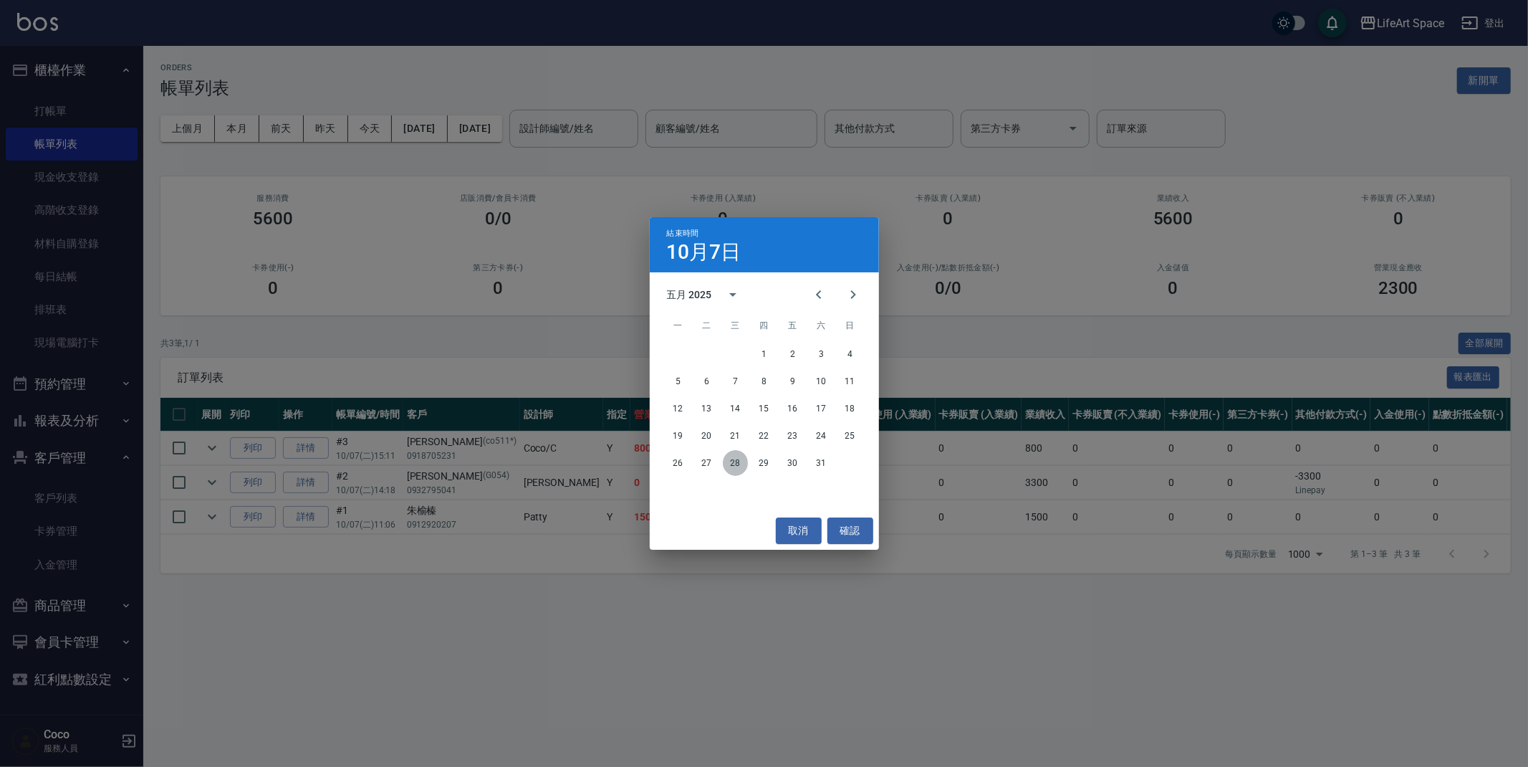
click at [742, 461] on button "28" at bounding box center [736, 463] width 26 height 26
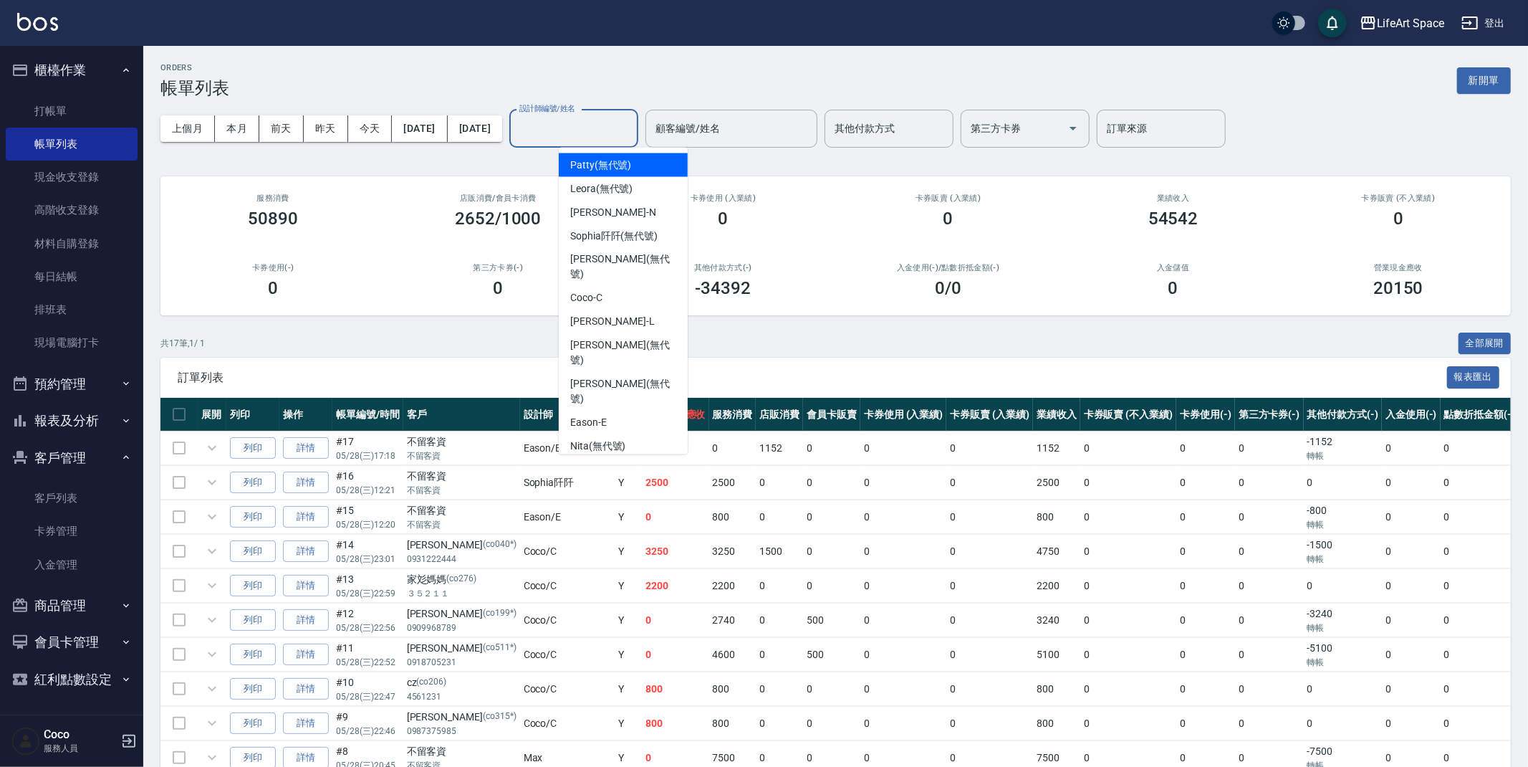
click at [632, 139] on input "設計師編號/姓名" at bounding box center [574, 128] width 116 height 25
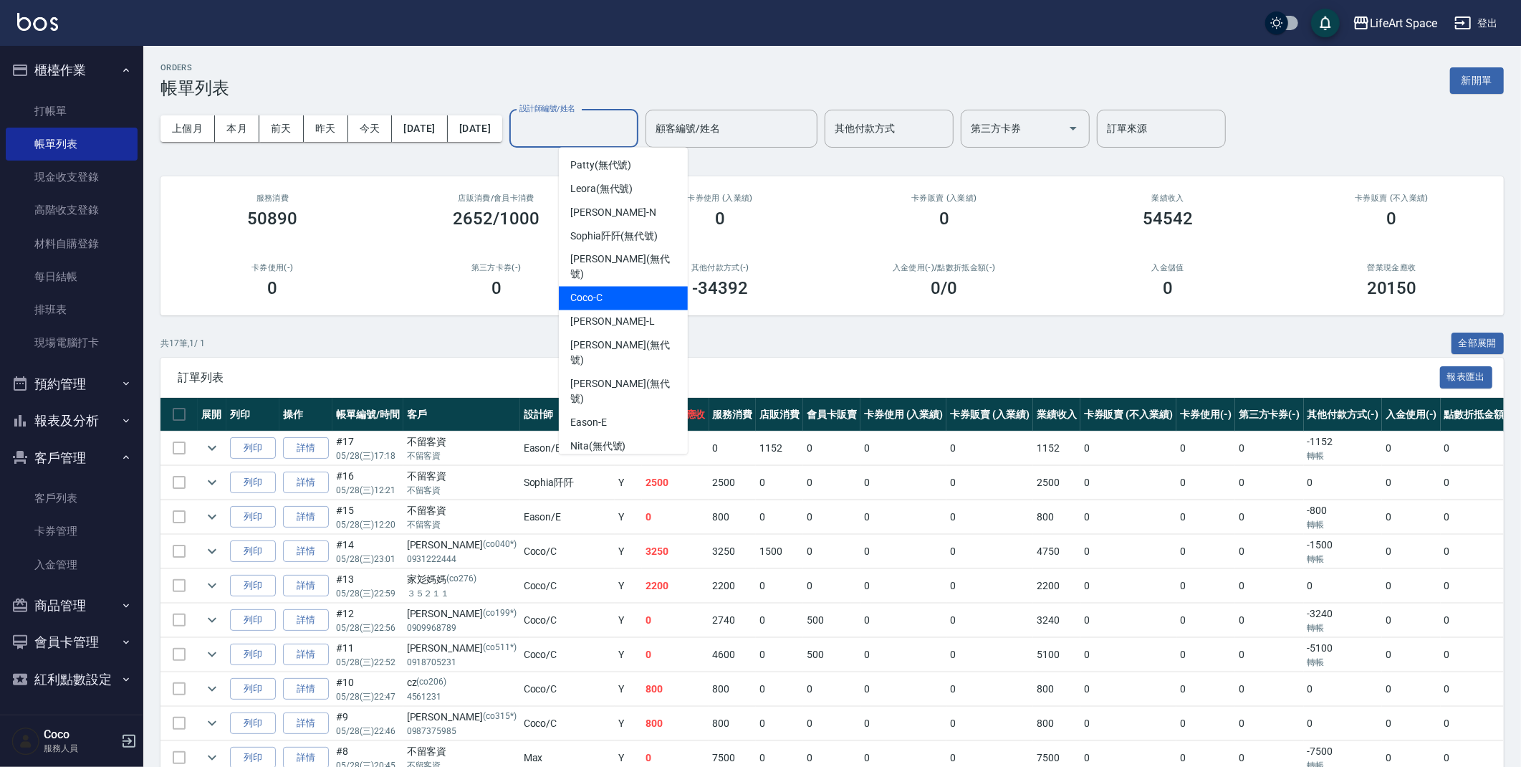
click at [623, 287] on div "Coco -C" at bounding box center [623, 299] width 129 height 24
type input "Coco-C"
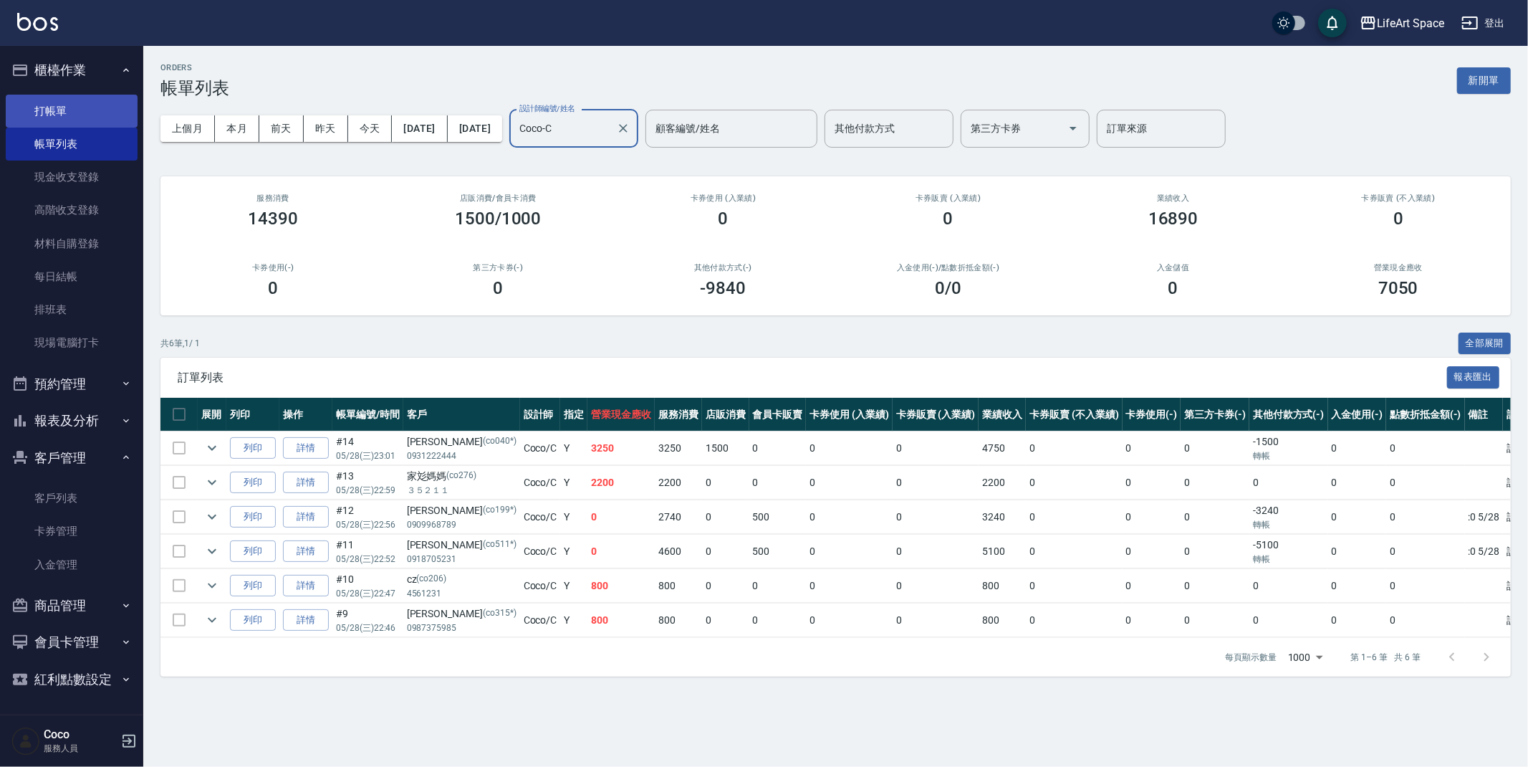
click at [85, 119] on link "打帳單" at bounding box center [72, 111] width 132 height 33
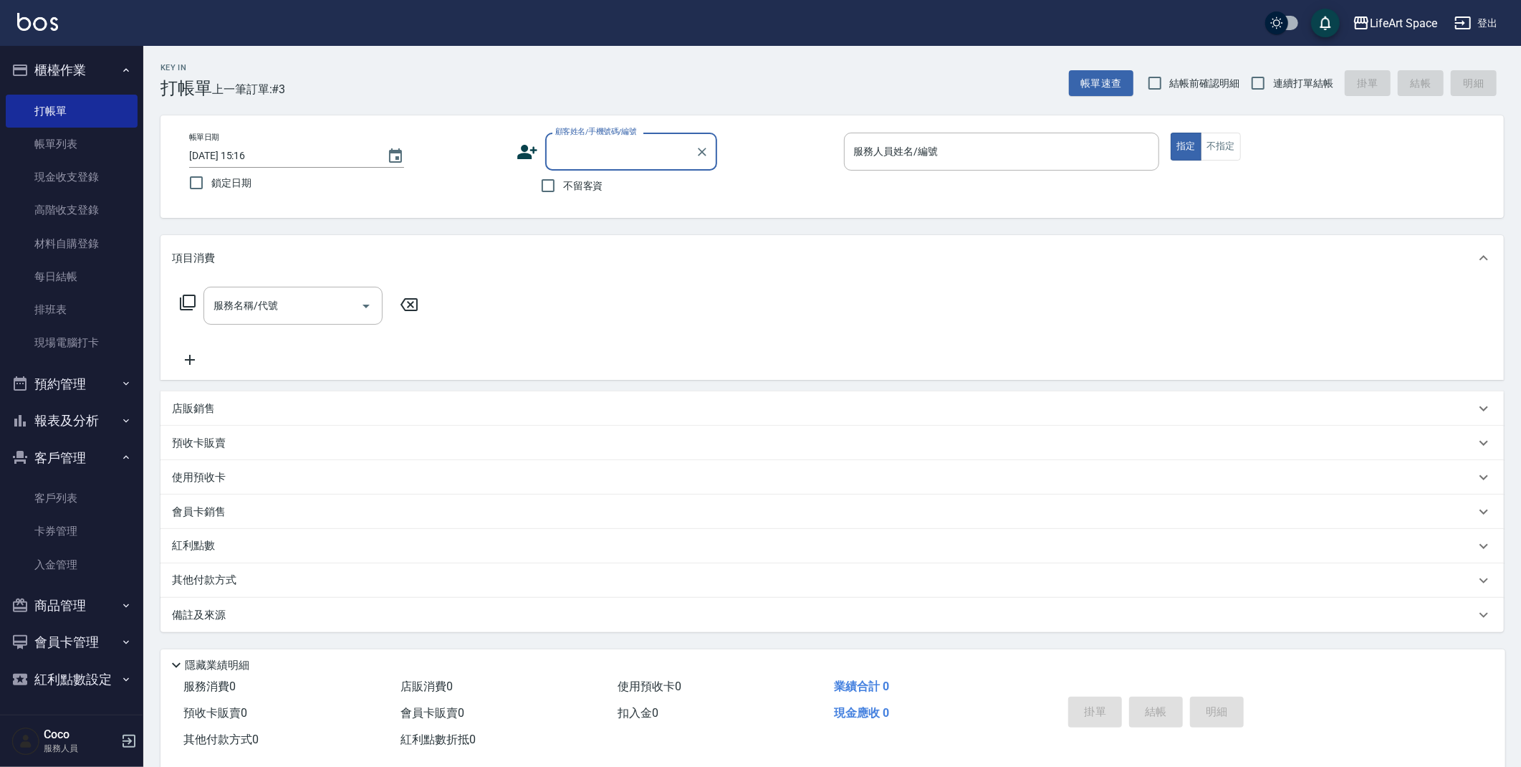
click at [580, 151] on input "顧客姓名/手機號碼/編號" at bounding box center [621, 151] width 138 height 25
click at [609, 186] on li "[PERSON_NAME]/0909968789/co199*" at bounding box center [631, 188] width 172 height 24
type input "[PERSON_NAME]/0909968789/co199*"
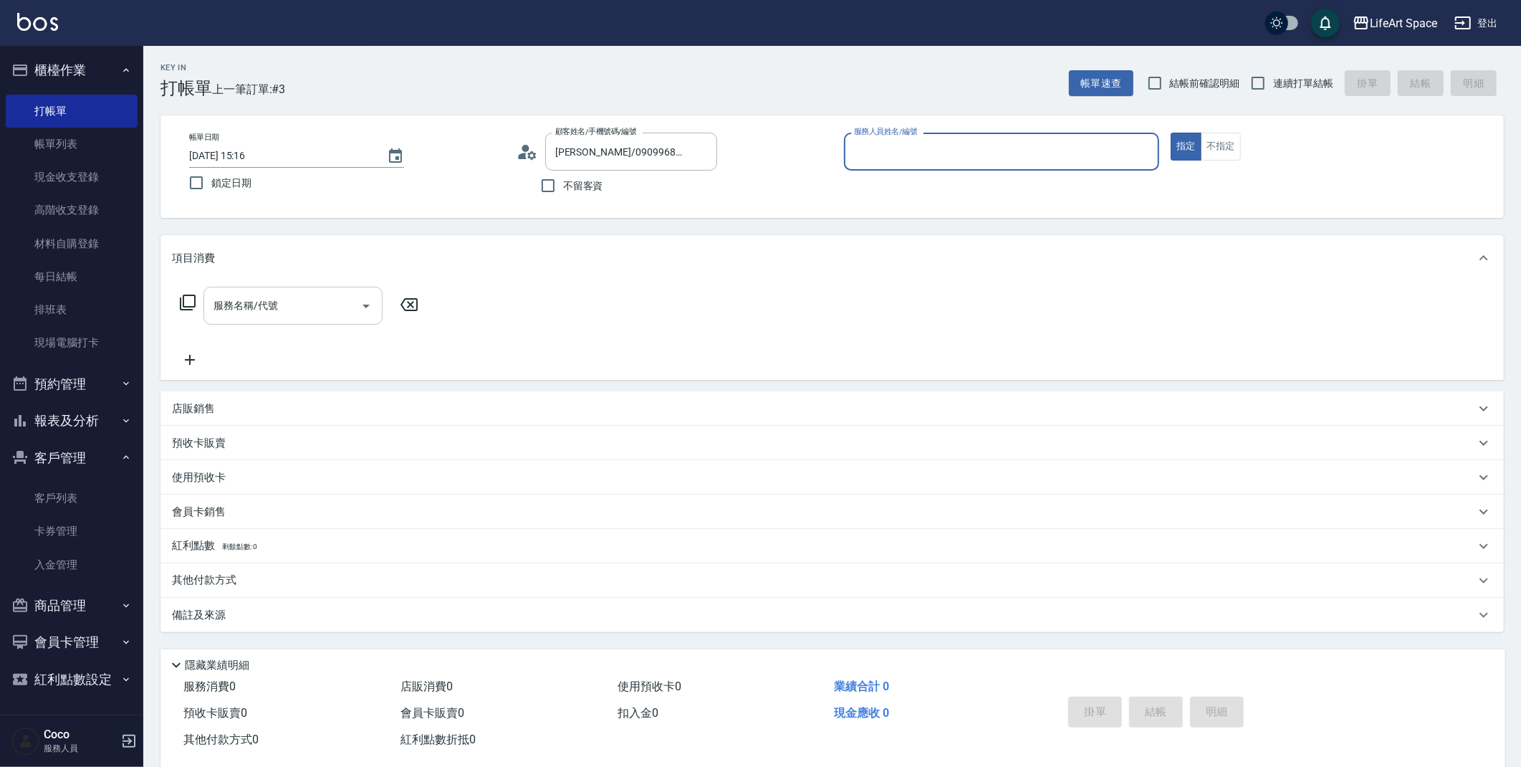
click at [294, 312] on input "服務名稱/代號" at bounding box center [282, 305] width 145 height 25
type input "Coco-C"
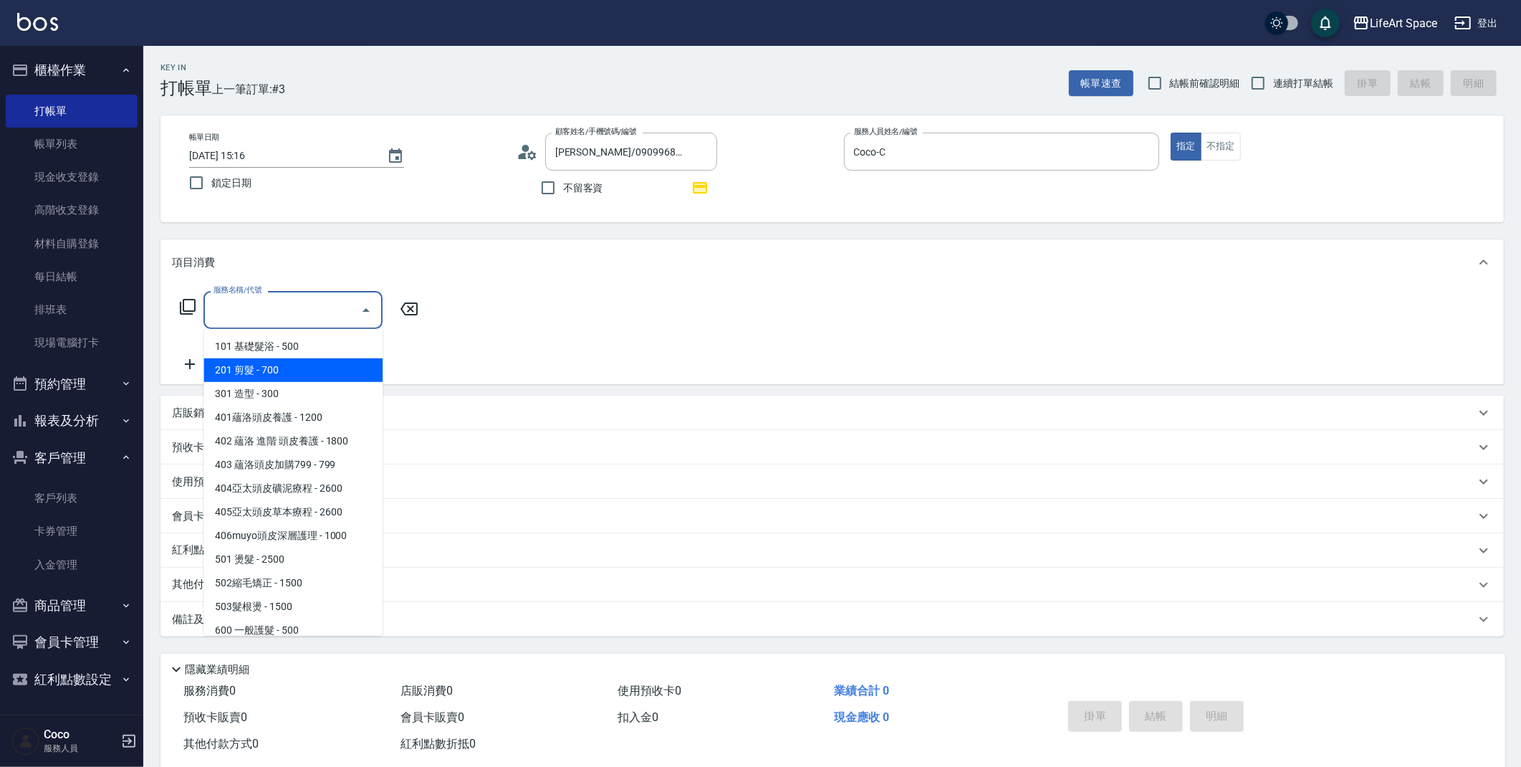
click at [291, 370] on span "201 剪髮 - 700" at bounding box center [292, 370] width 179 height 24
type input "201 剪髮(201)"
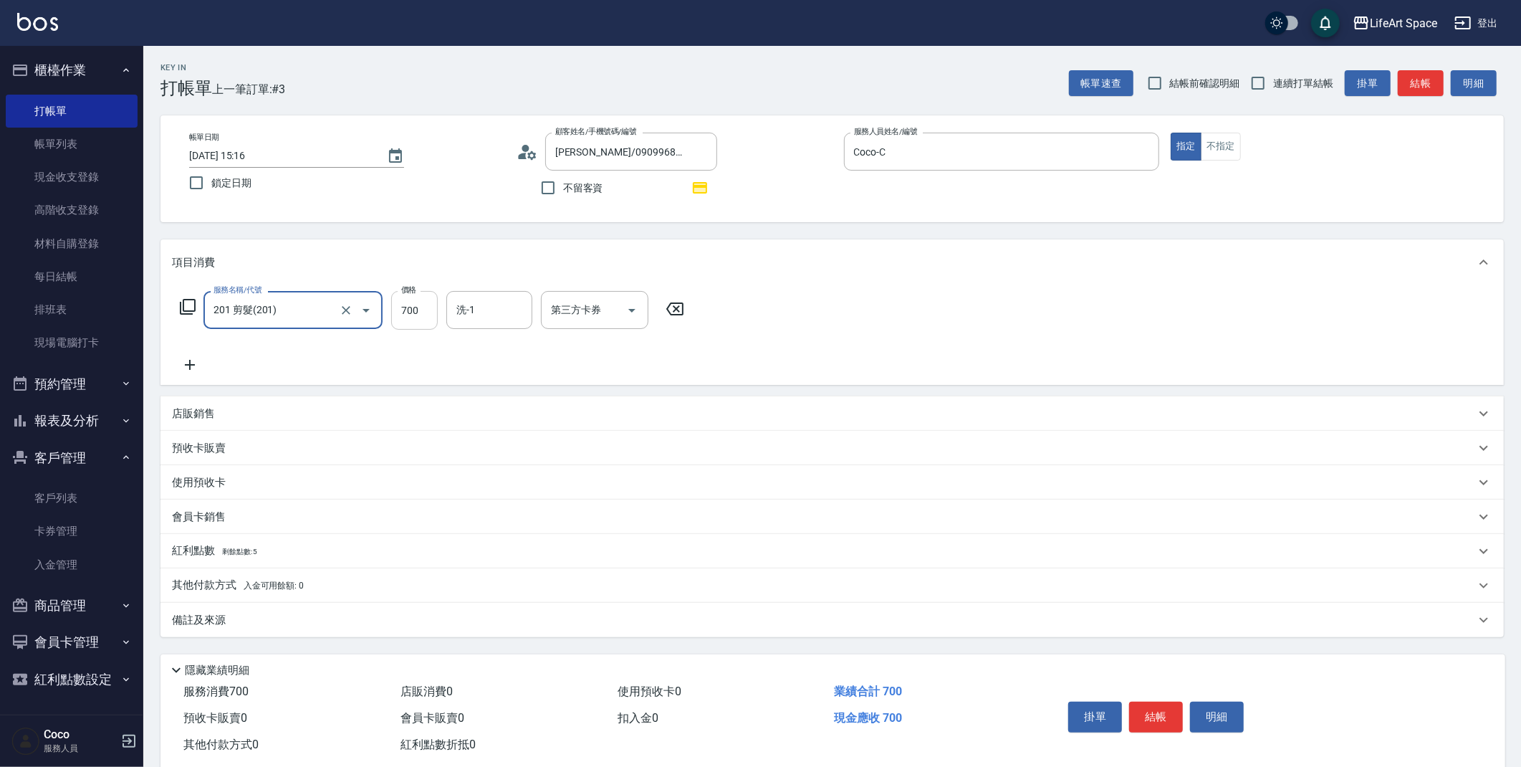
click at [426, 313] on input "700" at bounding box center [414, 310] width 47 height 39
type input "800"
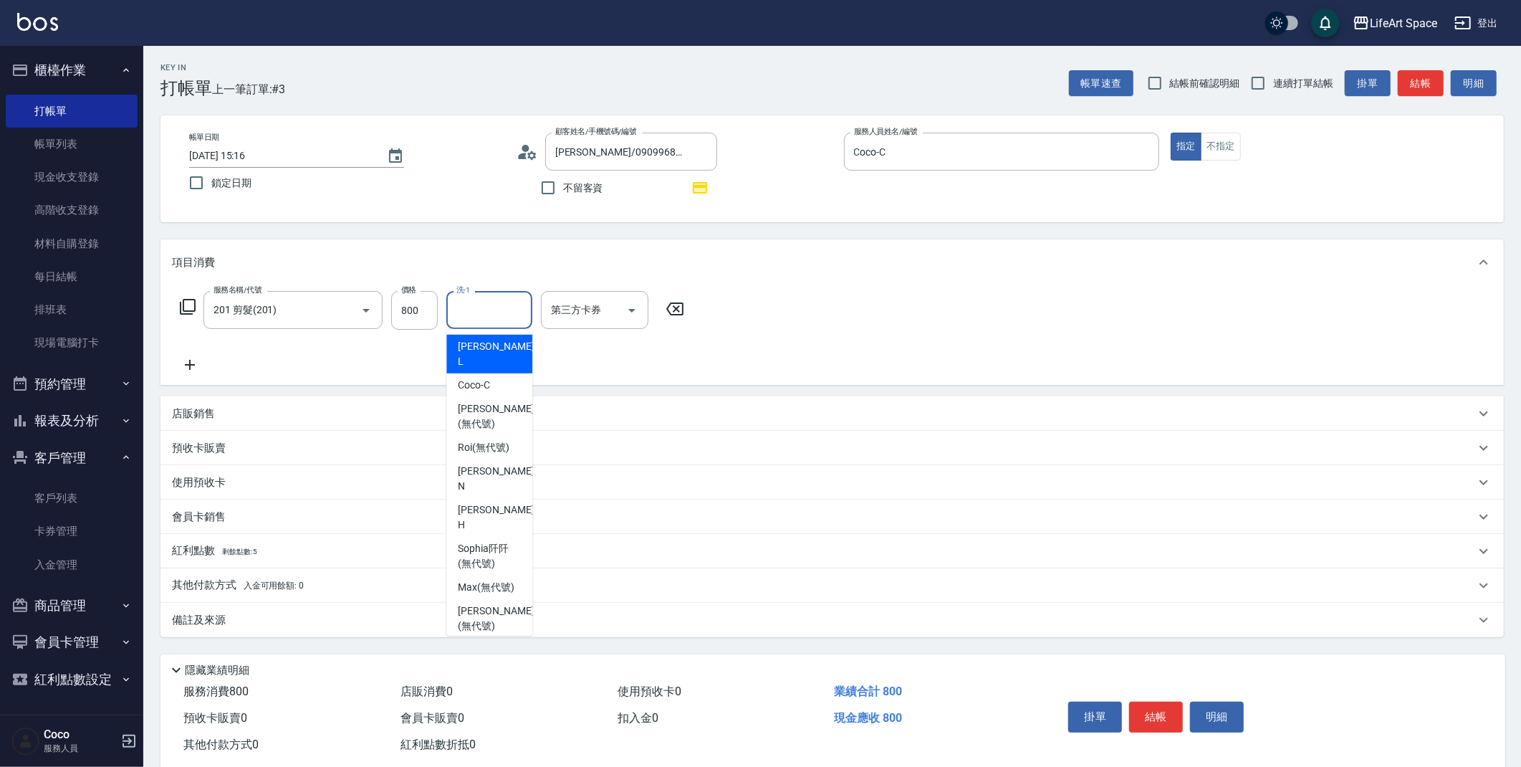
click at [466, 321] on input "洗-1" at bounding box center [489, 309] width 73 height 25
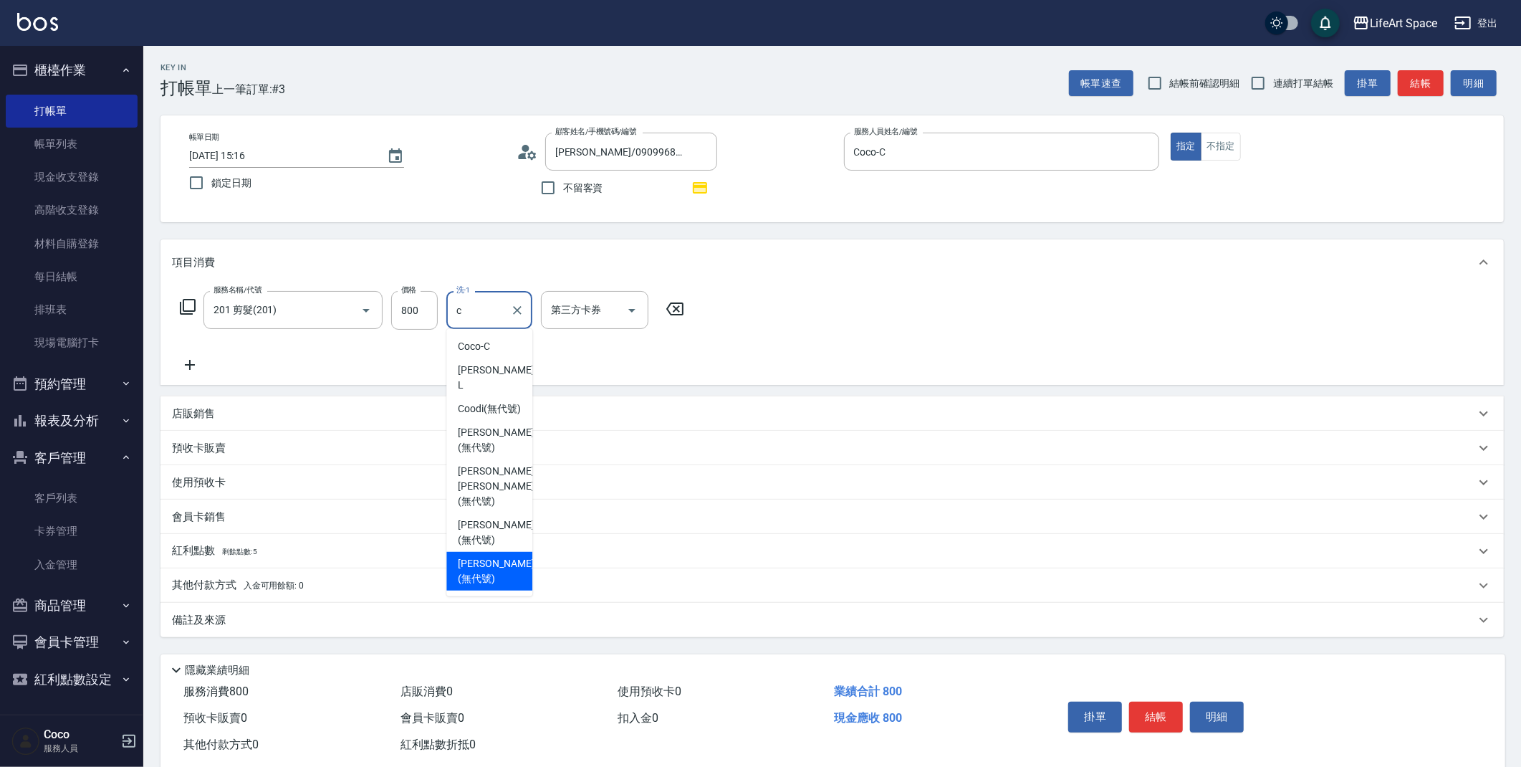
click at [491, 556] on span "[PERSON_NAME] (無代號)" at bounding box center [496, 571] width 76 height 30
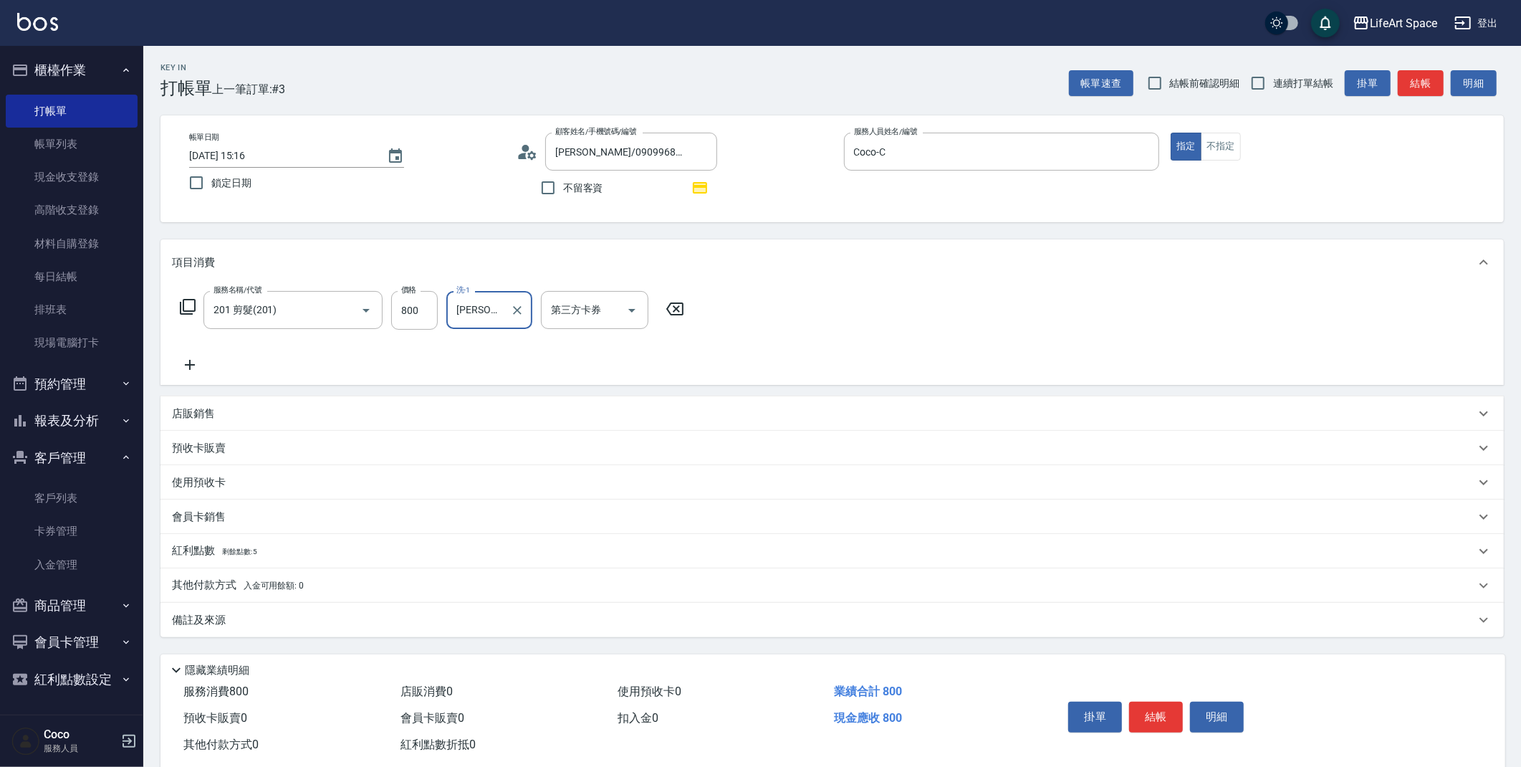
type input "[PERSON_NAME](無代號)"
click at [382, 626] on div "備註及來源" at bounding box center [823, 620] width 1303 height 15
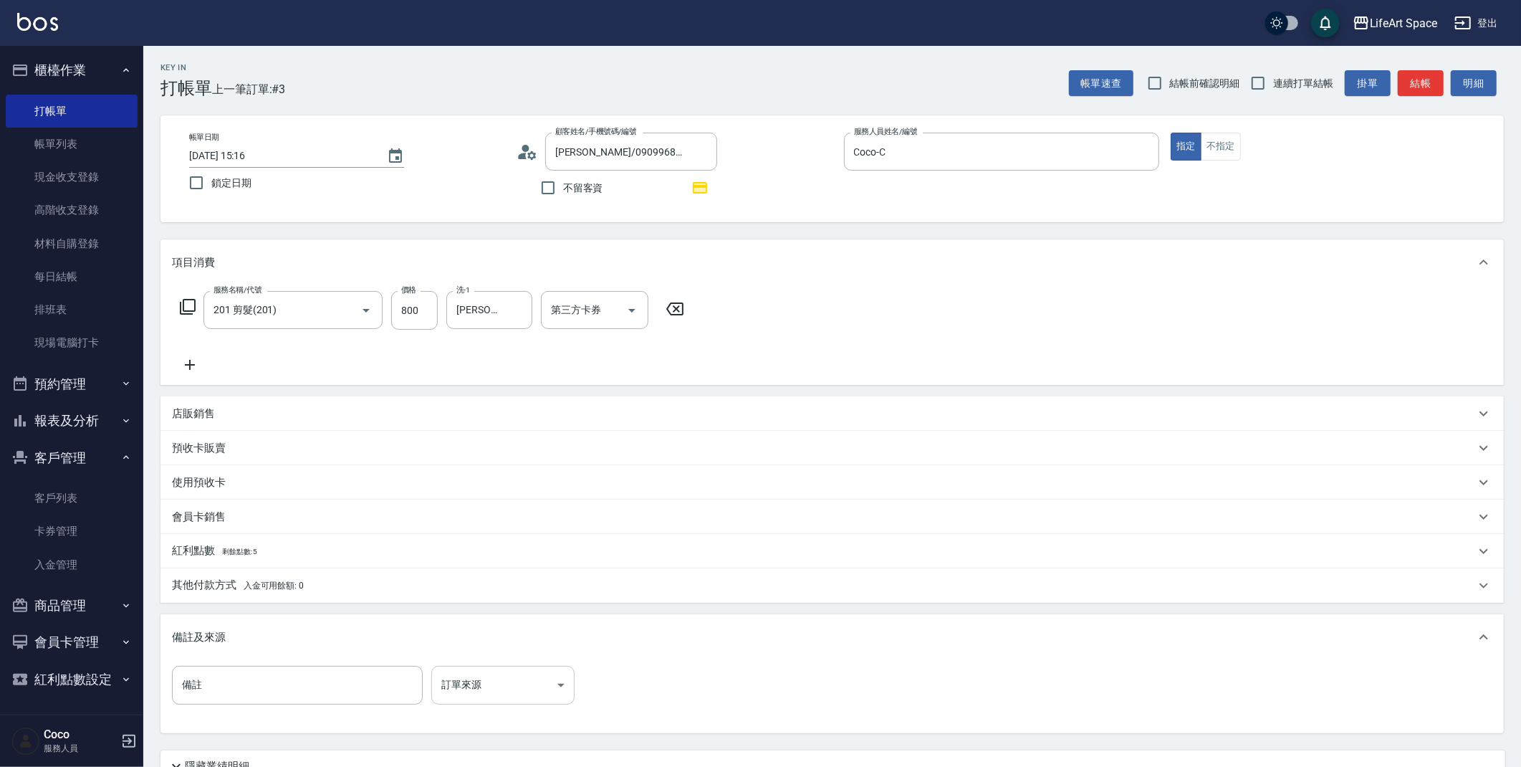
click at [529, 692] on body "LifeArt Space 登出 櫃檯作業 打帳單 帳單列表 現金收支登錄 高階收支登錄 材料自購登錄 每日結帳 排班表 現場電腦打卡 預約管理 預約管理 單…" at bounding box center [760, 444] width 1521 height 888
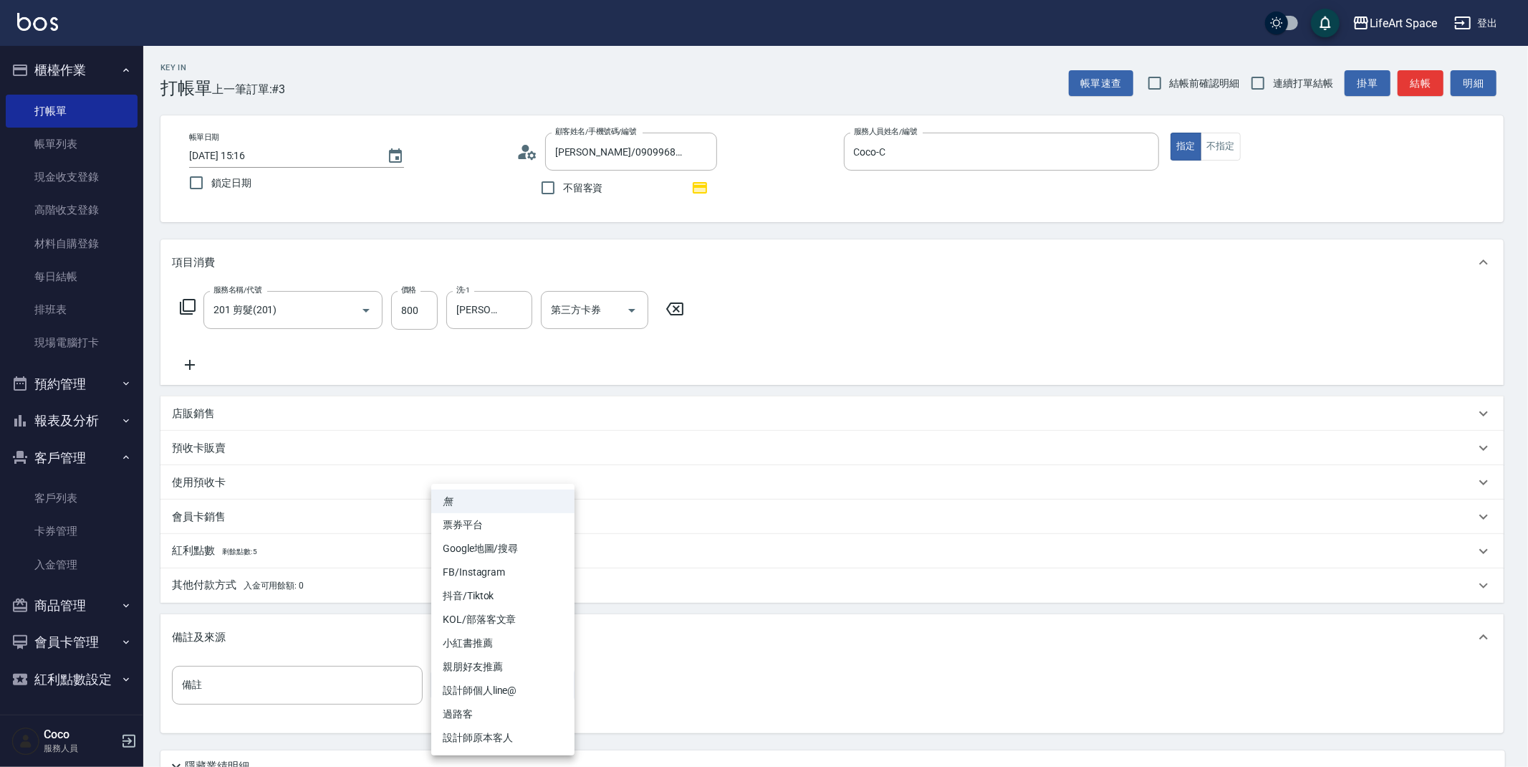
click at [528, 742] on li "設計師原本客人" at bounding box center [502, 738] width 143 height 24
type input "設計師原本客人"
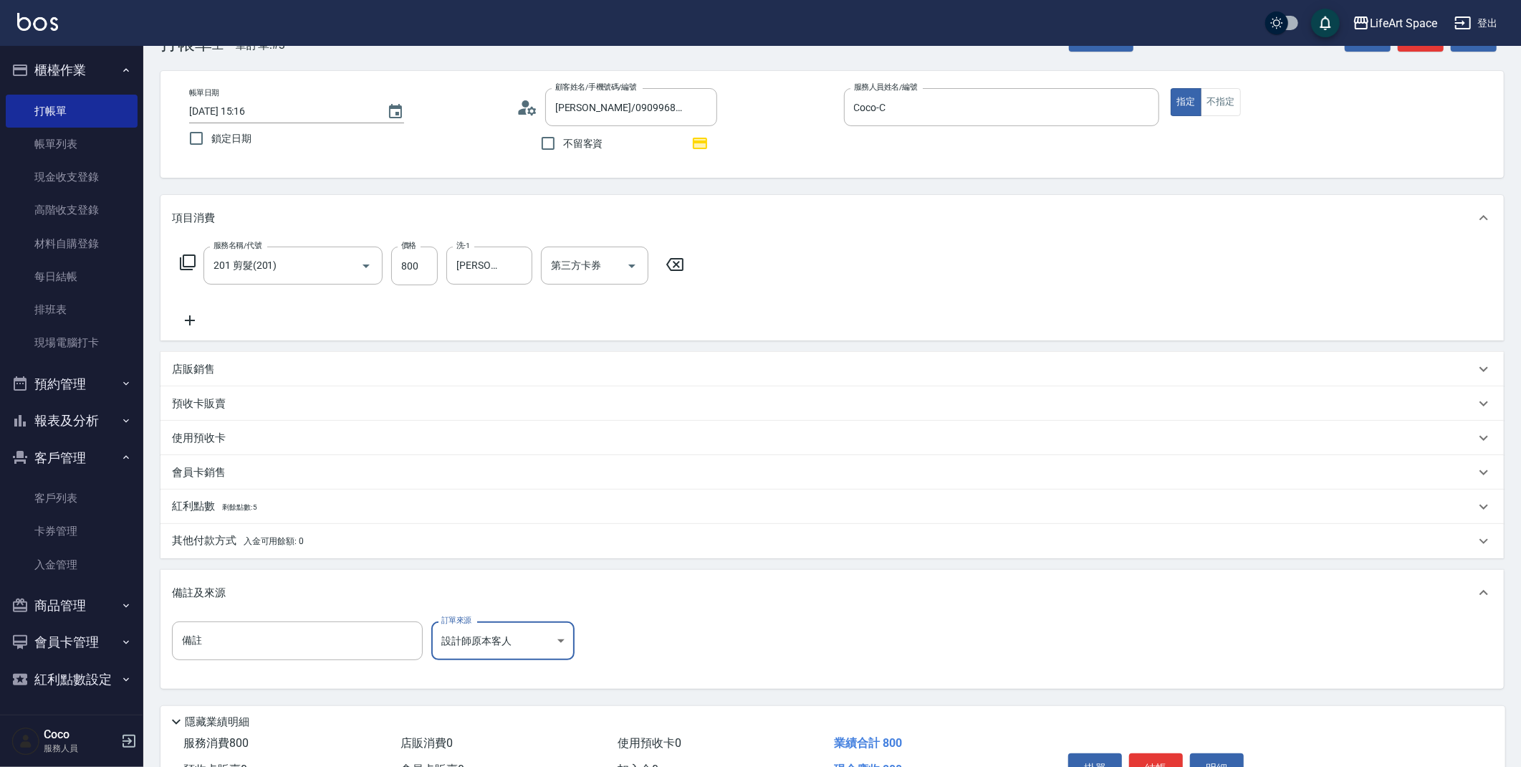
scroll to position [126, 0]
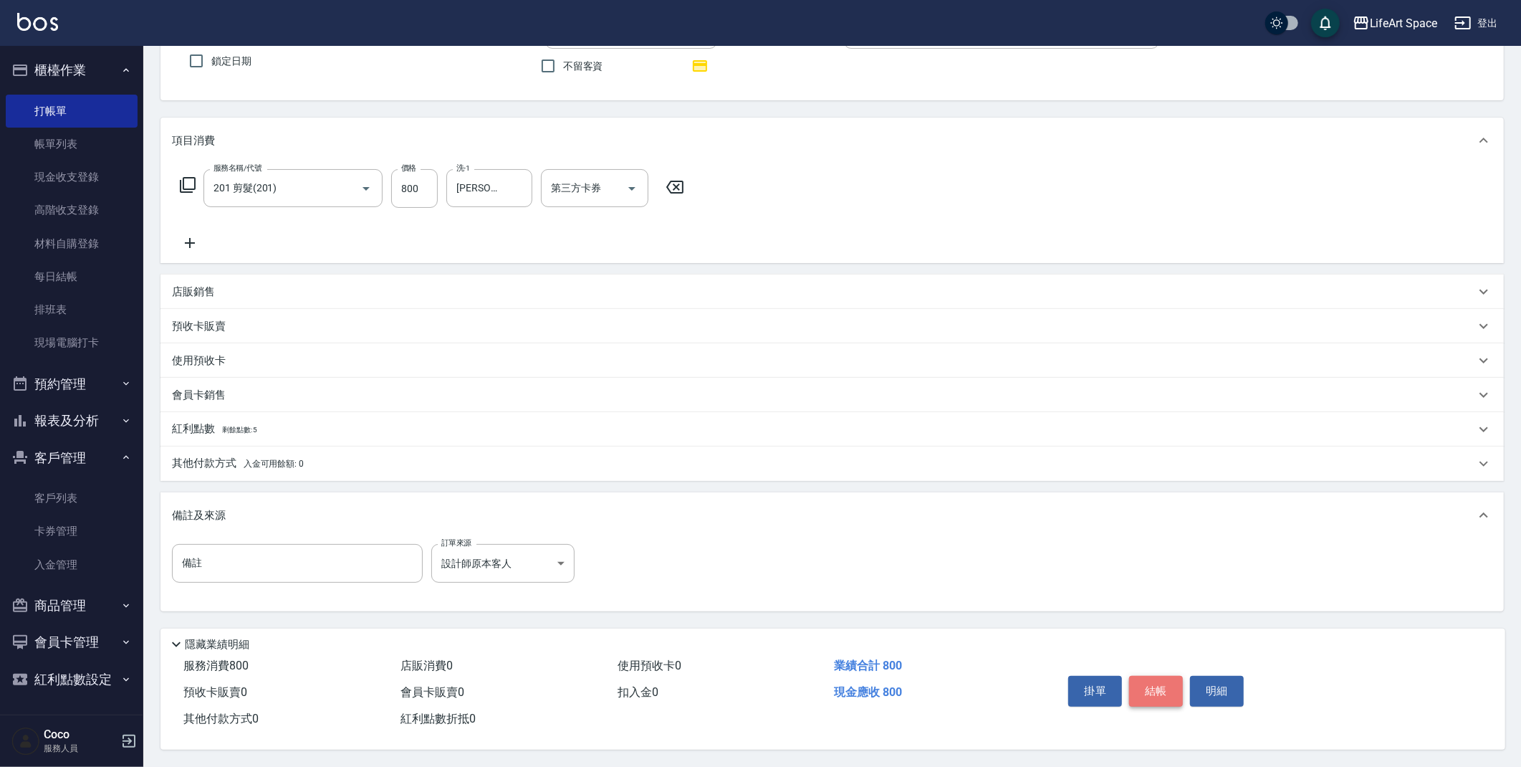
click at [1134, 687] on button "結帳" at bounding box center [1156, 691] width 54 height 30
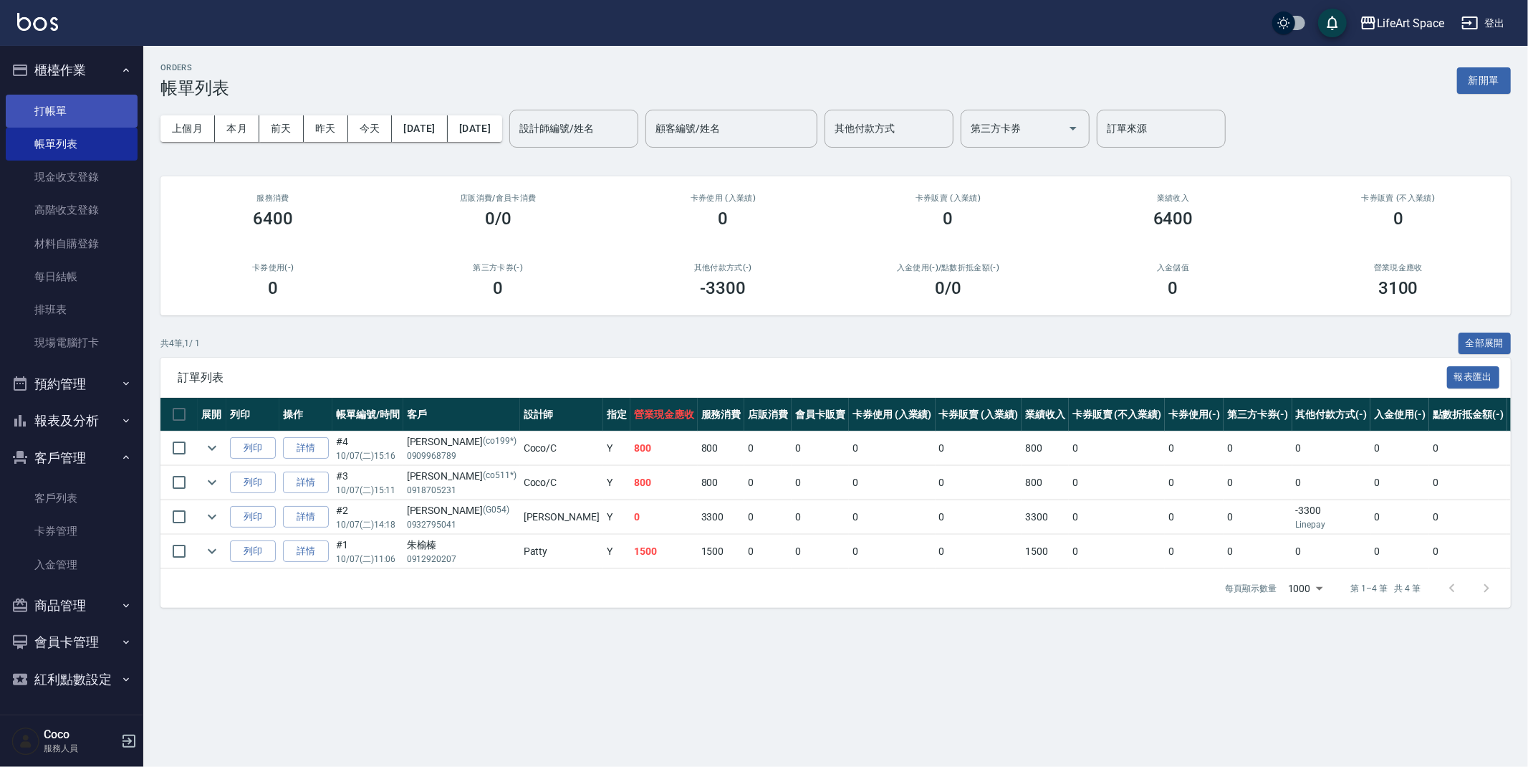
click at [90, 113] on link "打帳單" at bounding box center [72, 111] width 132 height 33
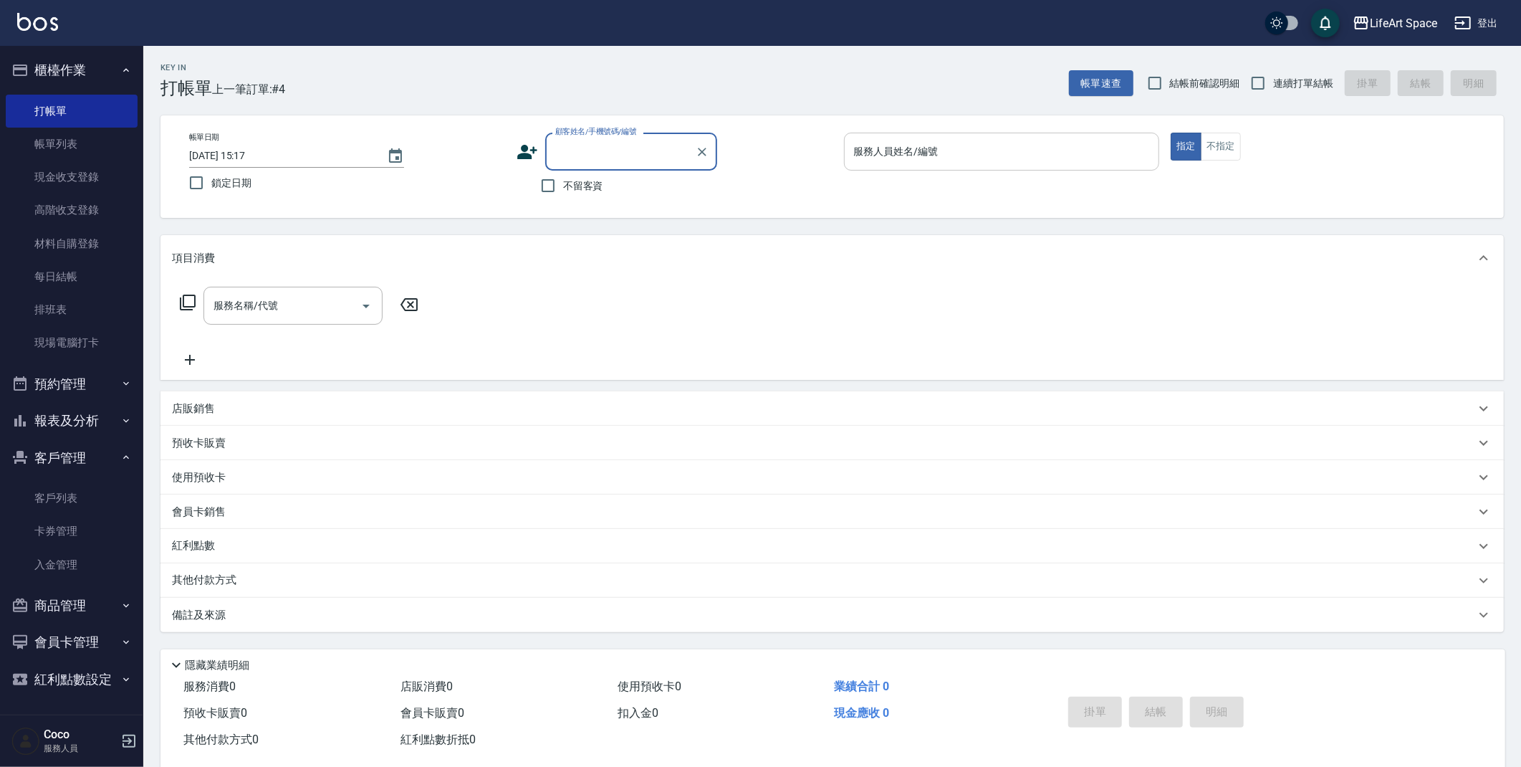
click at [977, 143] on input "服務人員姓名/編號" at bounding box center [1001, 151] width 303 height 25
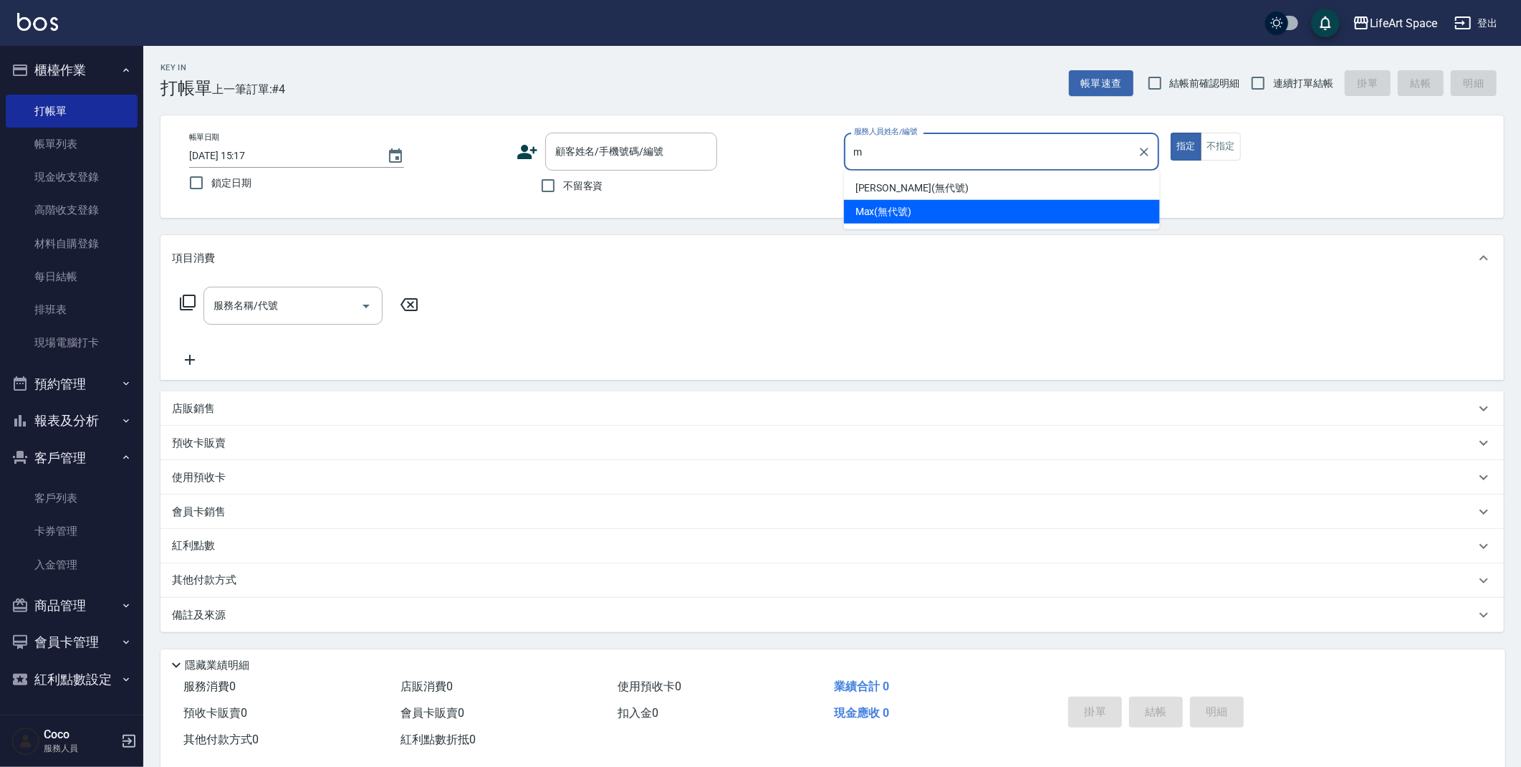
click at [967, 206] on div "[PERSON_NAME] (無代號)" at bounding box center [1002, 212] width 316 height 24
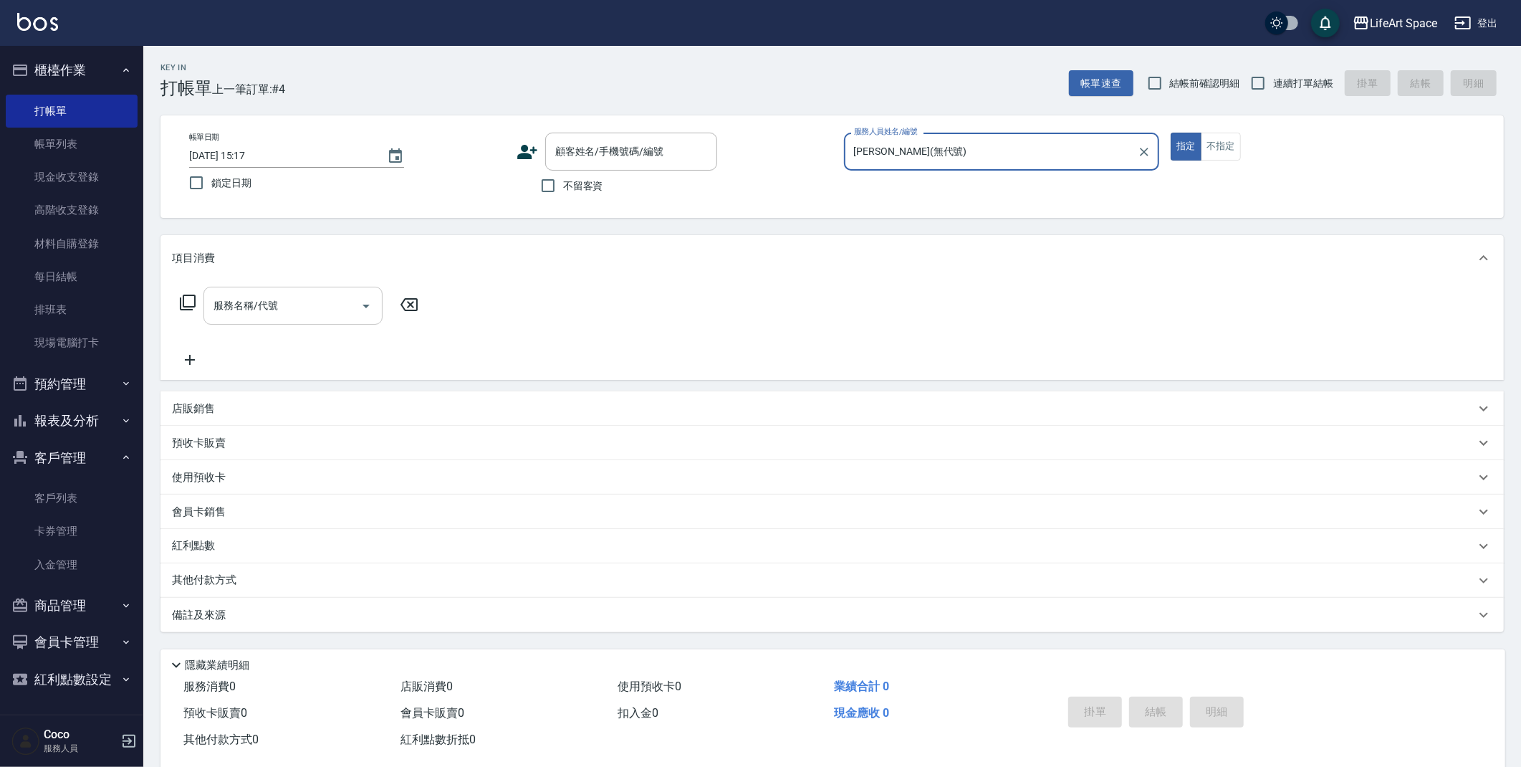
type input "[PERSON_NAME](無代號)"
click at [272, 317] on input "服務名稱/代號" at bounding box center [282, 305] width 145 height 25
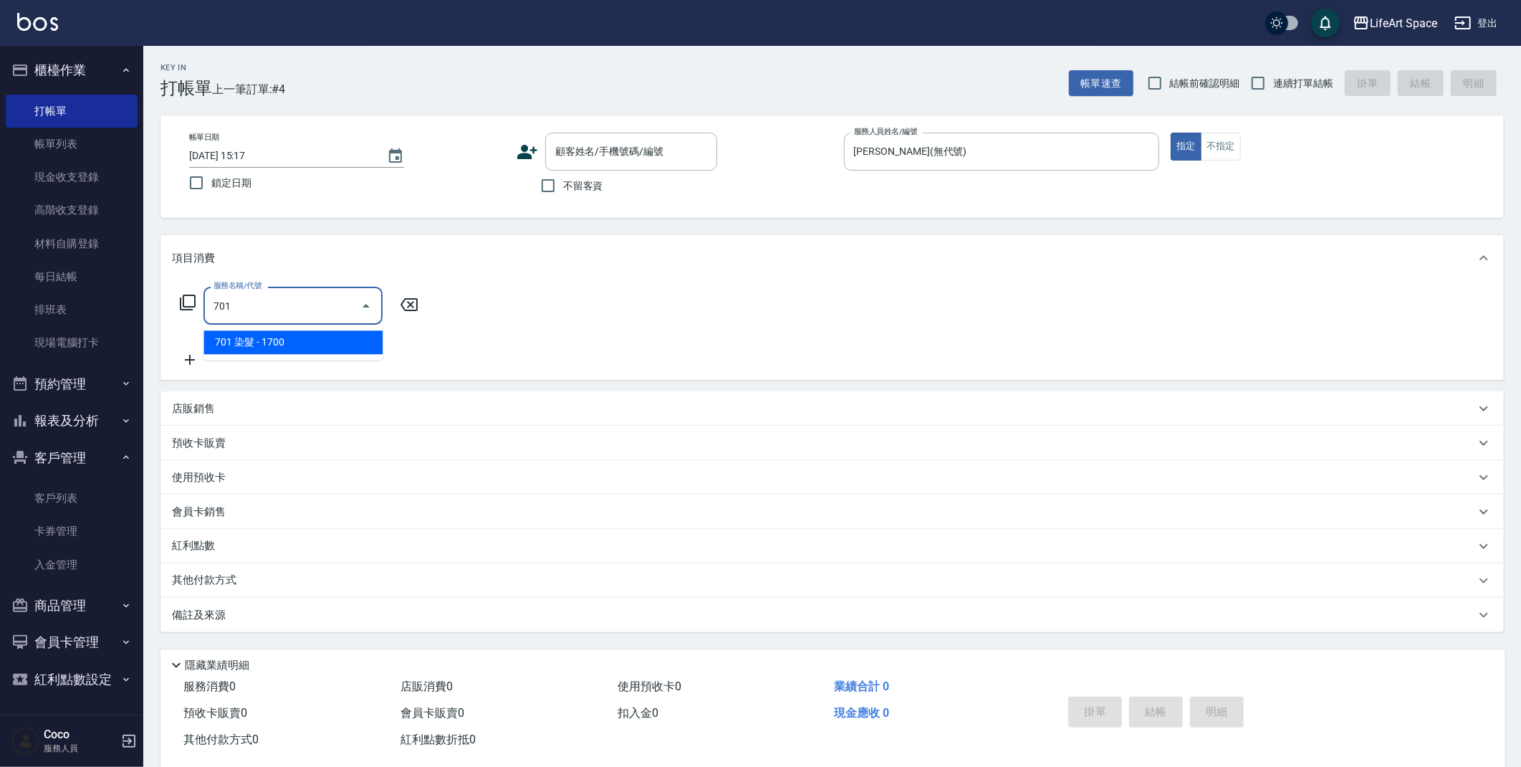
click at [330, 350] on span "701 染髮 - 1700" at bounding box center [292, 342] width 179 height 24
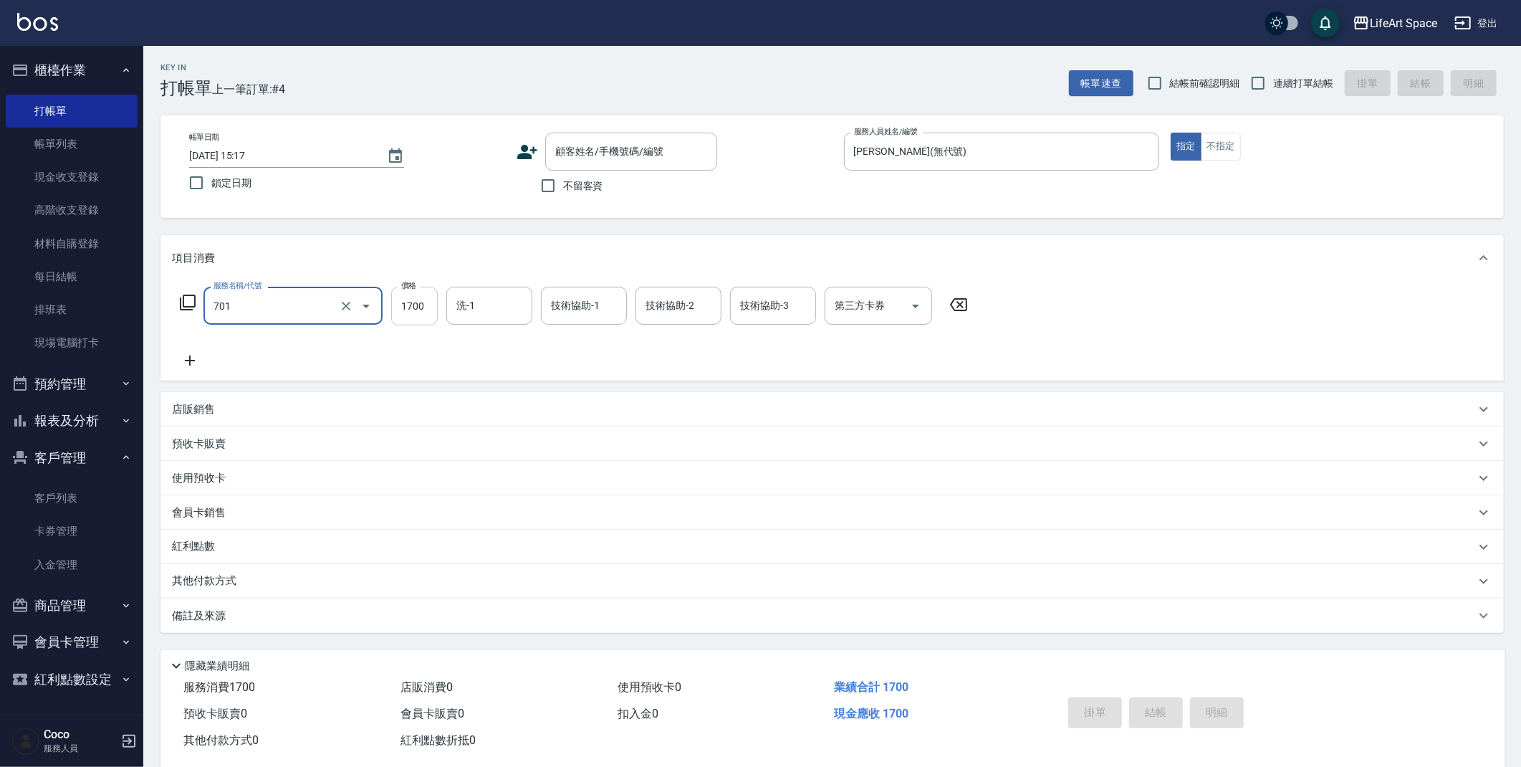
type input "701 染髮(701)"
click at [433, 311] on input "1700" at bounding box center [414, 306] width 47 height 39
type input "5700"
drag, startPoint x: 188, startPoint y: 359, endPoint x: 342, endPoint y: 341, distance: 154.4
click at [188, 358] on icon at bounding box center [190, 360] width 36 height 17
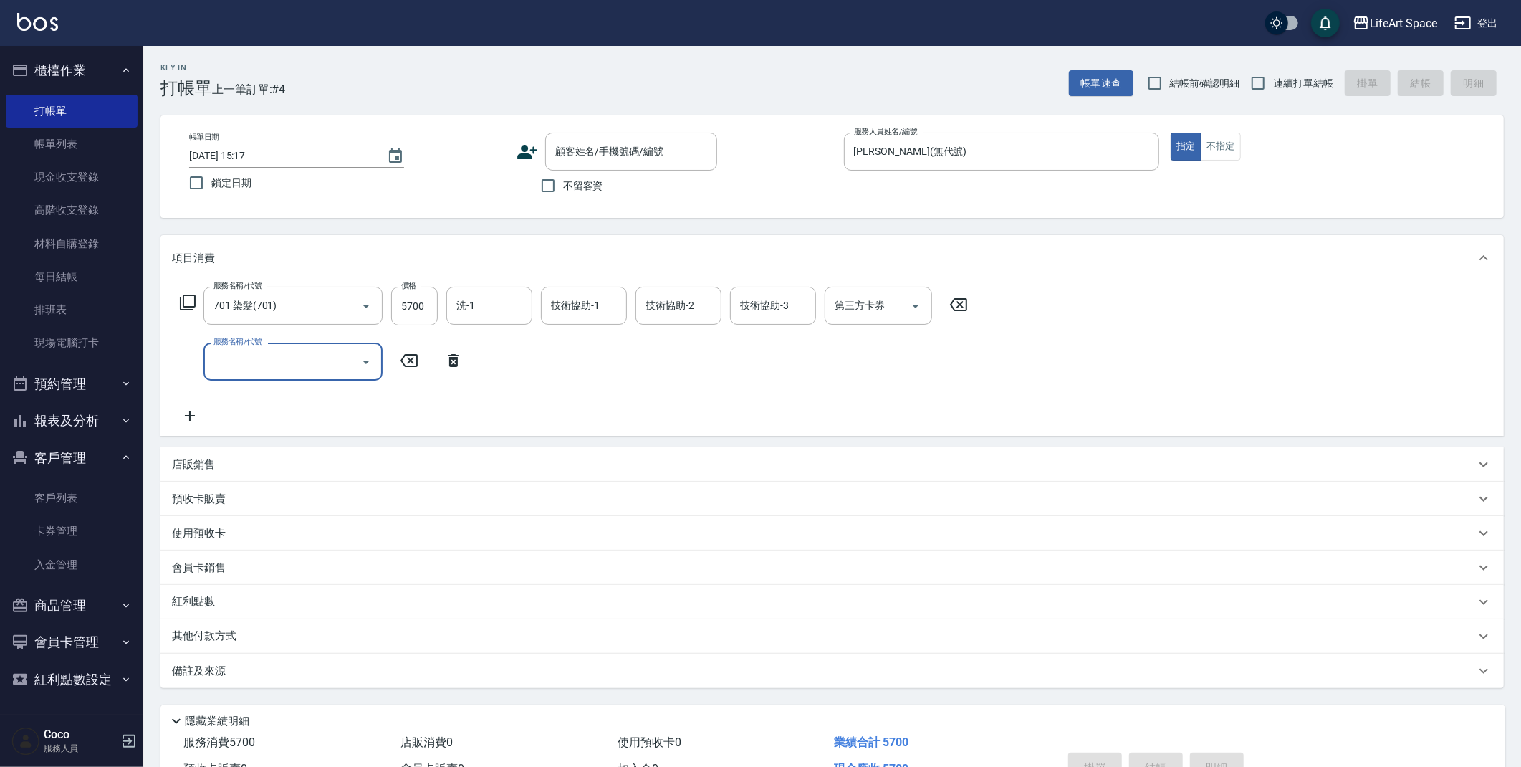
click at [330, 354] on input "服務名稱/代號" at bounding box center [282, 361] width 145 height 25
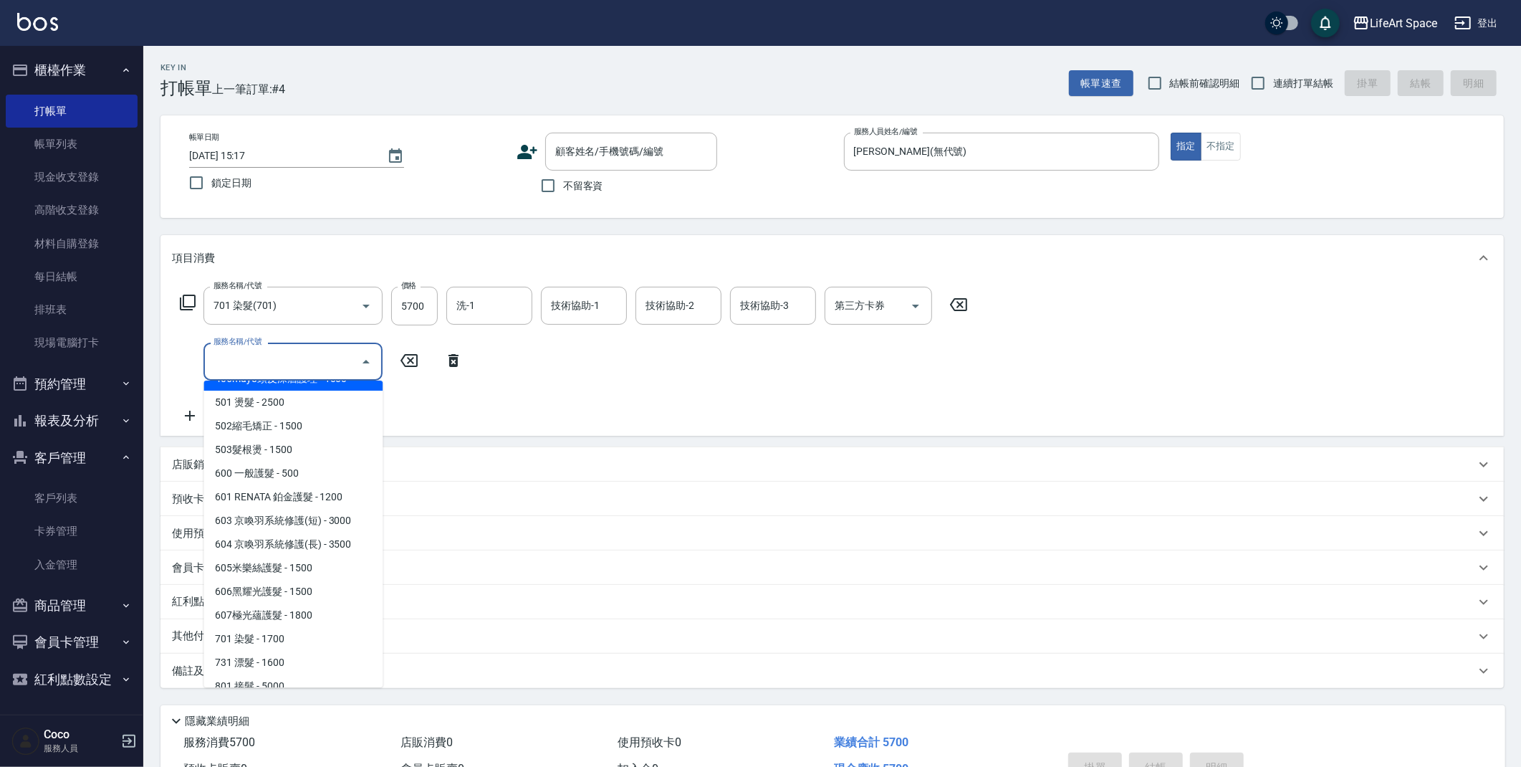
scroll to position [224, 0]
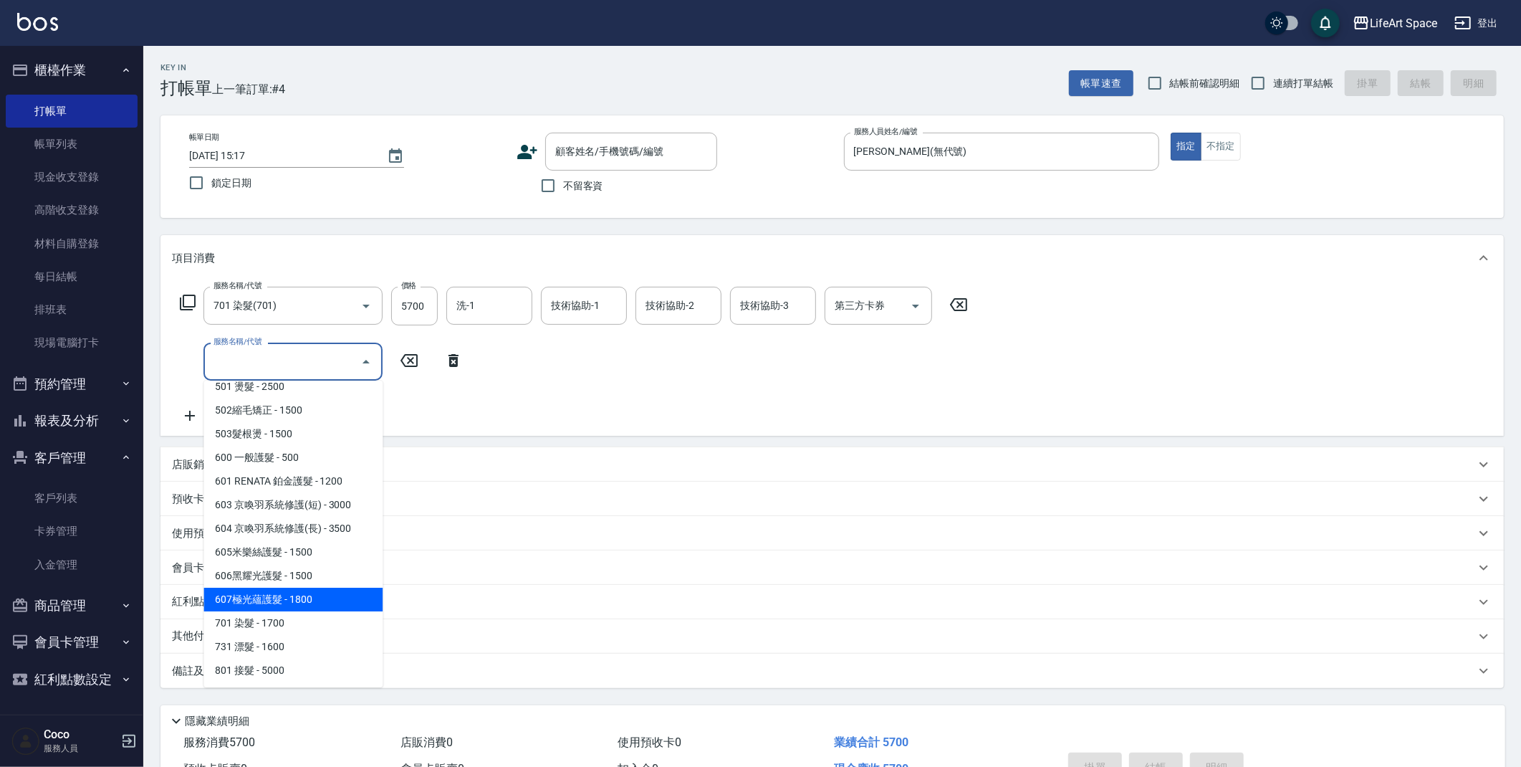
click at [323, 588] on span "607極光蘊護髮 - 1800" at bounding box center [292, 600] width 179 height 24
type input "607極光蘊護髮(607)"
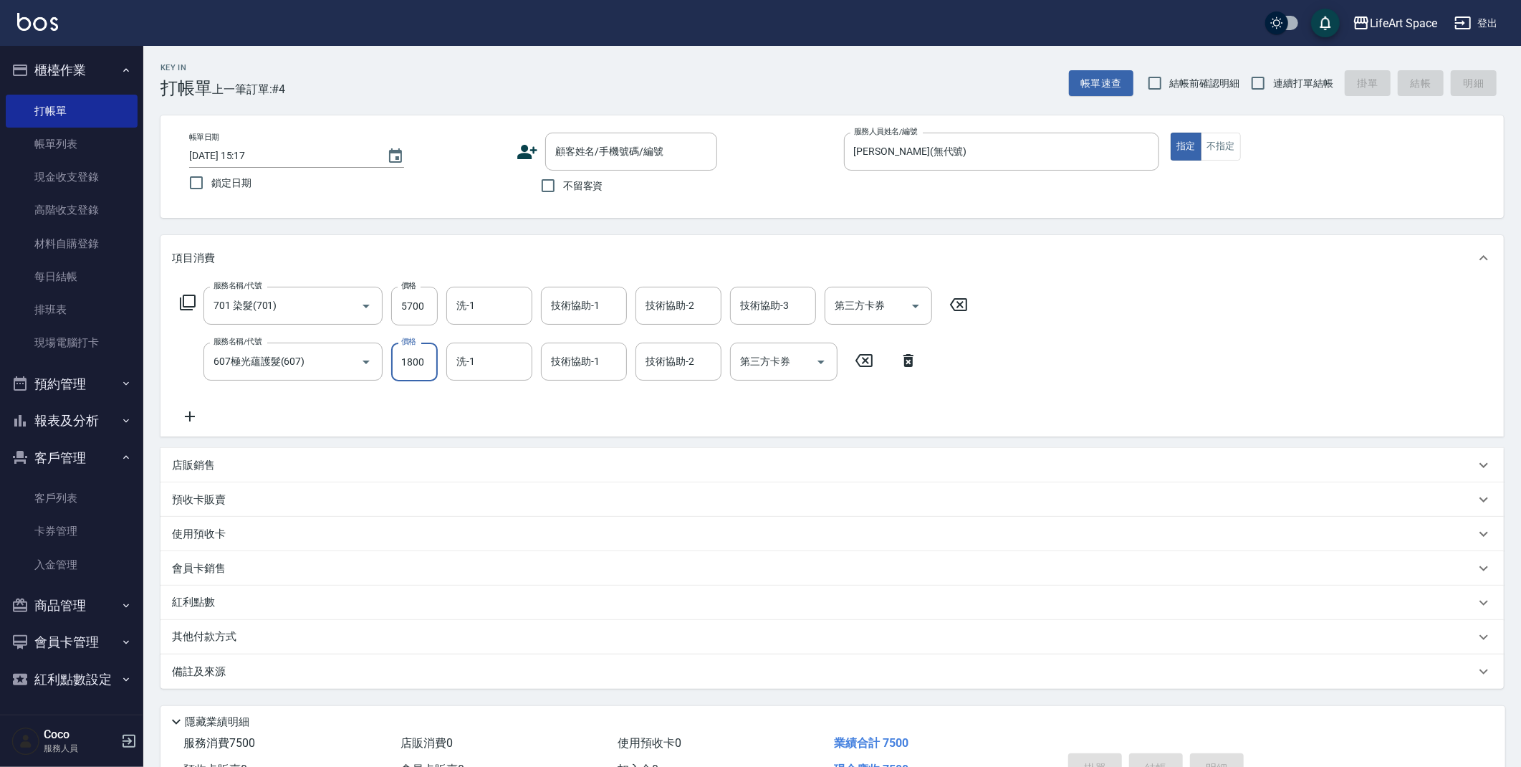
click at [426, 362] on input "1800" at bounding box center [414, 361] width 47 height 39
type input "2200"
click at [584, 316] on input "技術協助-1" at bounding box center [583, 305] width 73 height 25
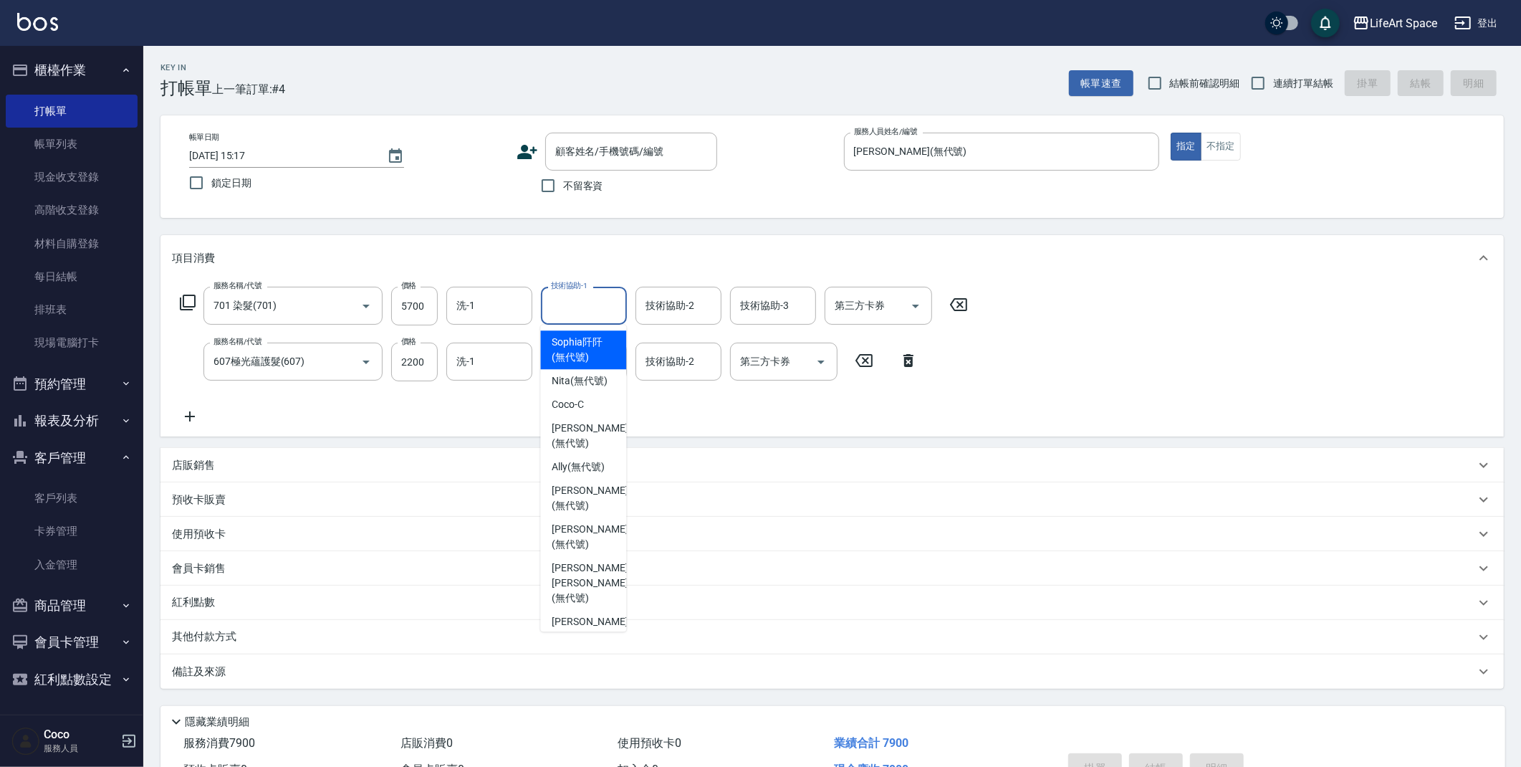
type input "y"
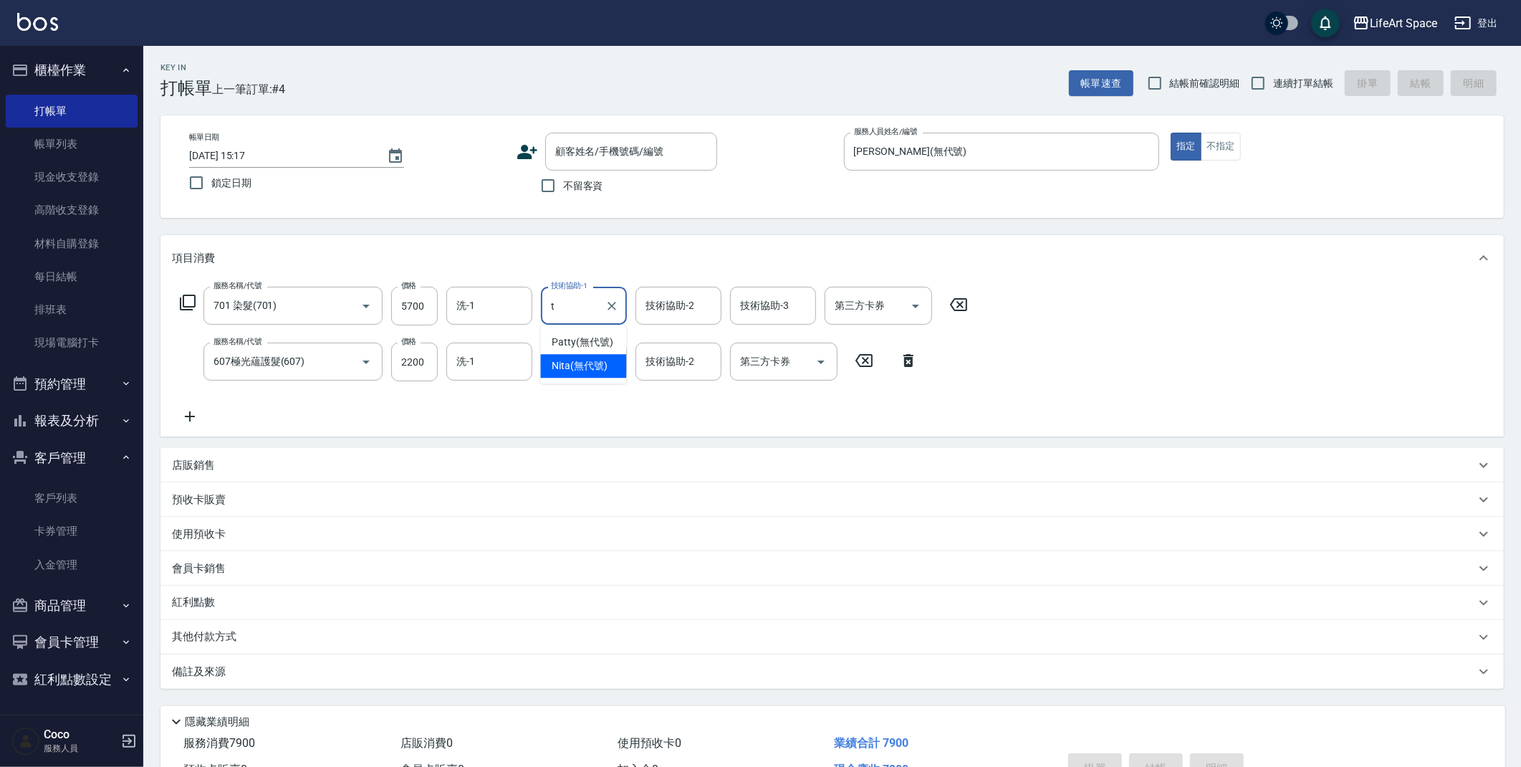
click at [570, 358] on span "Nita (無代號)" at bounding box center [580, 365] width 56 height 15
type input "Nita (無代號)"
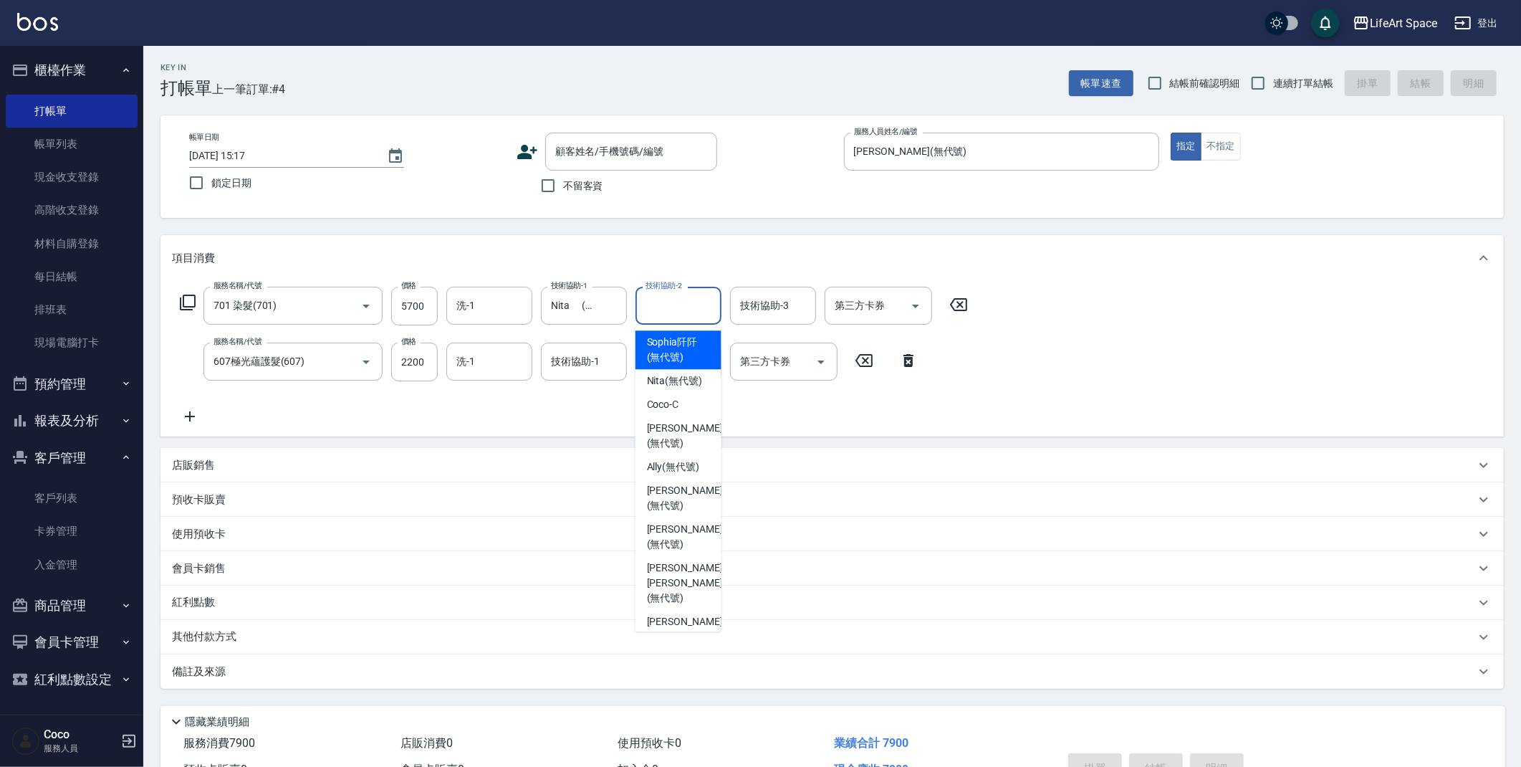
click at [699, 298] on input "技術協助-2" at bounding box center [678, 305] width 73 height 25
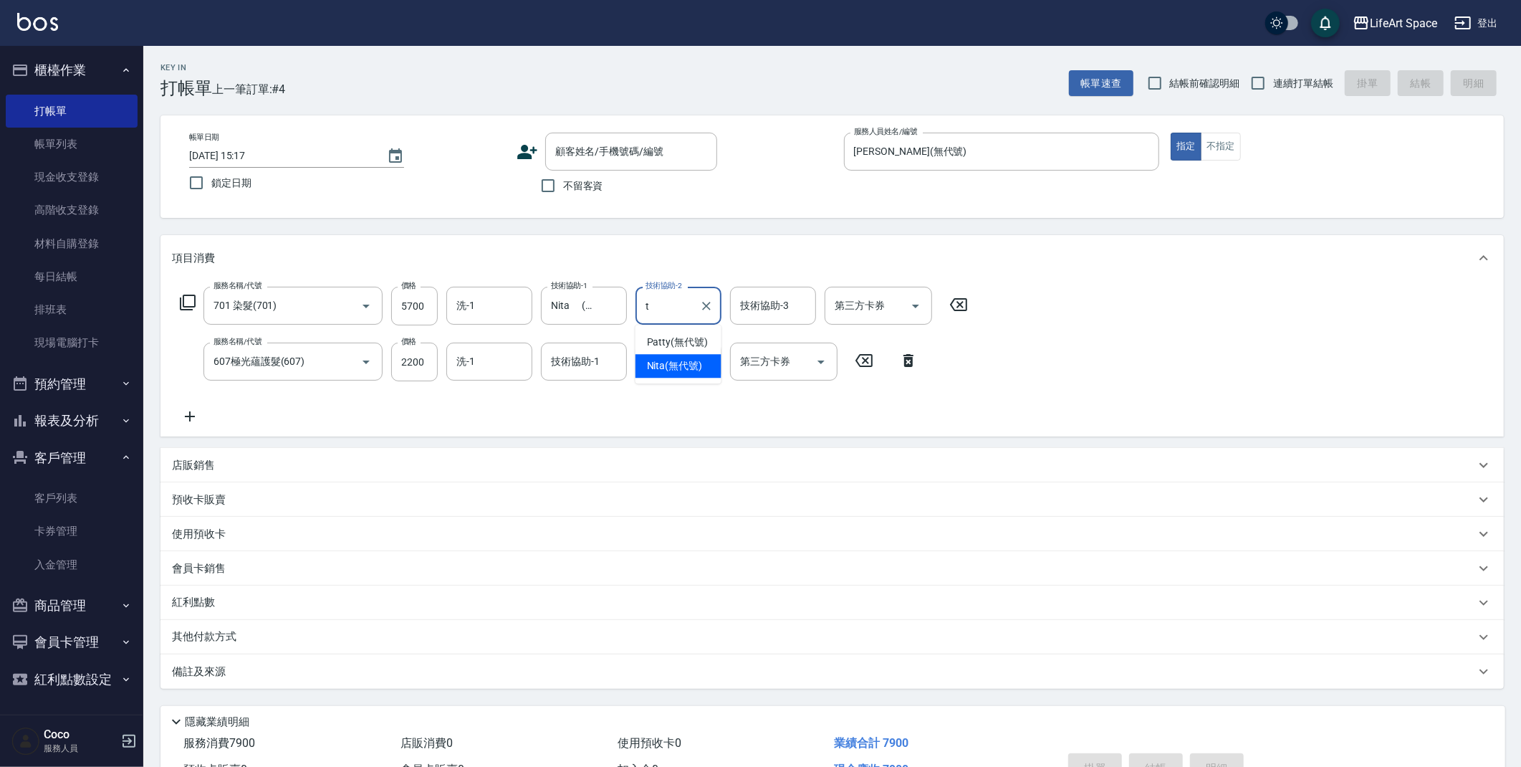
click at [675, 368] on span "Nita (無代號)" at bounding box center [675, 365] width 56 height 15
type input "Nita (無代號)"
click at [770, 305] on div "技術協助-3 技術協助-3" at bounding box center [773, 306] width 86 height 38
drag, startPoint x: 777, startPoint y: 368, endPoint x: 478, endPoint y: 353, distance: 299.8
click at [777, 368] on span "Nita (無代號)" at bounding box center [770, 365] width 56 height 15
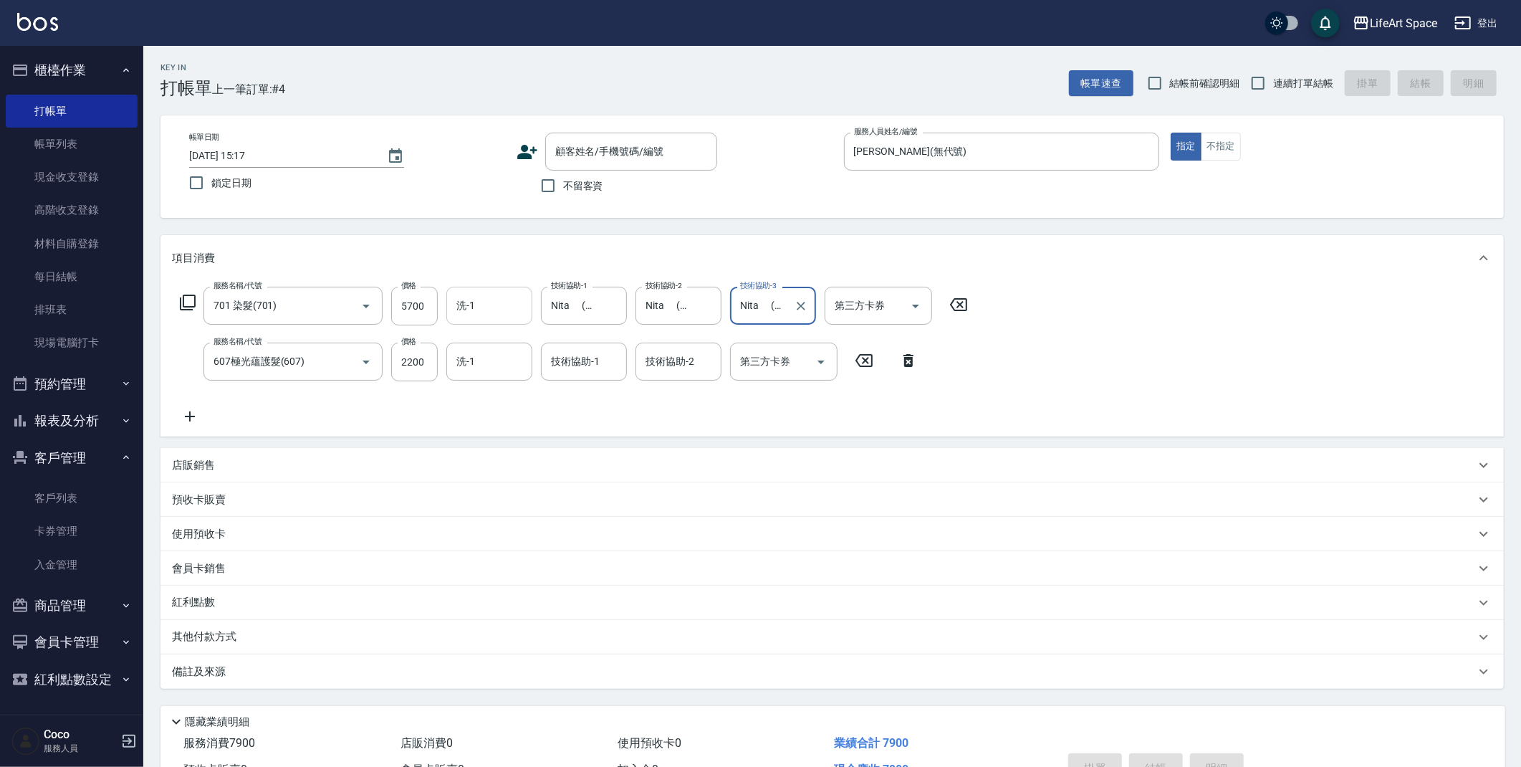
type input "Nita (無代號)"
click at [487, 315] on input "洗-1" at bounding box center [489, 305] width 73 height 25
click at [485, 368] on span "Nita (無代號)" at bounding box center [486, 365] width 56 height 15
type input "Nita (無代號)"
click at [590, 367] on div "技術協助-1 技術協助-1" at bounding box center [584, 361] width 86 height 38
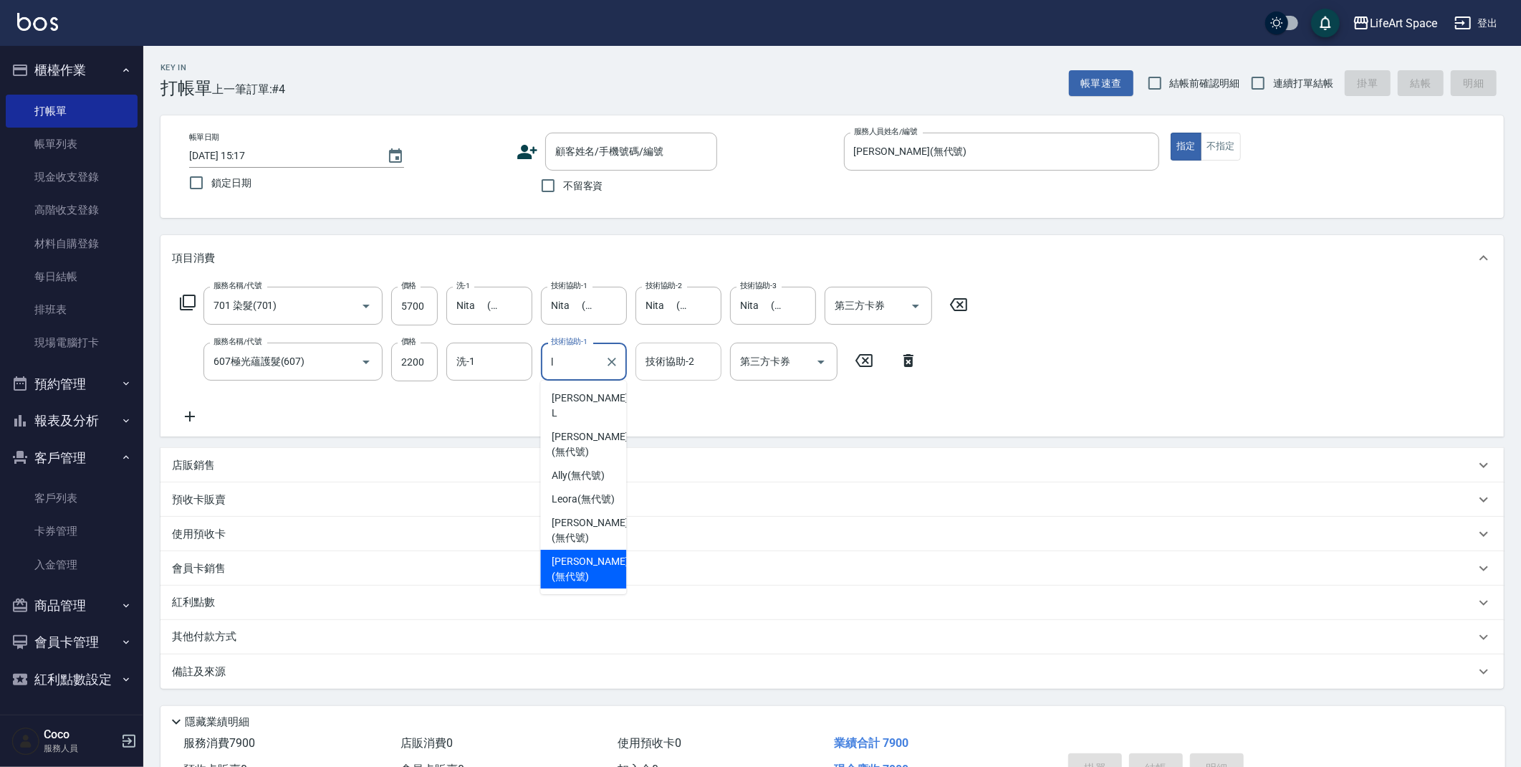
drag, startPoint x: 578, startPoint y: 528, endPoint x: 681, endPoint y: 368, distance: 190.8
click at [578, 554] on span "[PERSON_NAME] (無代號)" at bounding box center [590, 569] width 76 height 30
type input "[PERSON_NAME](無代號)"
click at [680, 367] on div "技術協助-2 技術協助-2" at bounding box center [679, 361] width 86 height 38
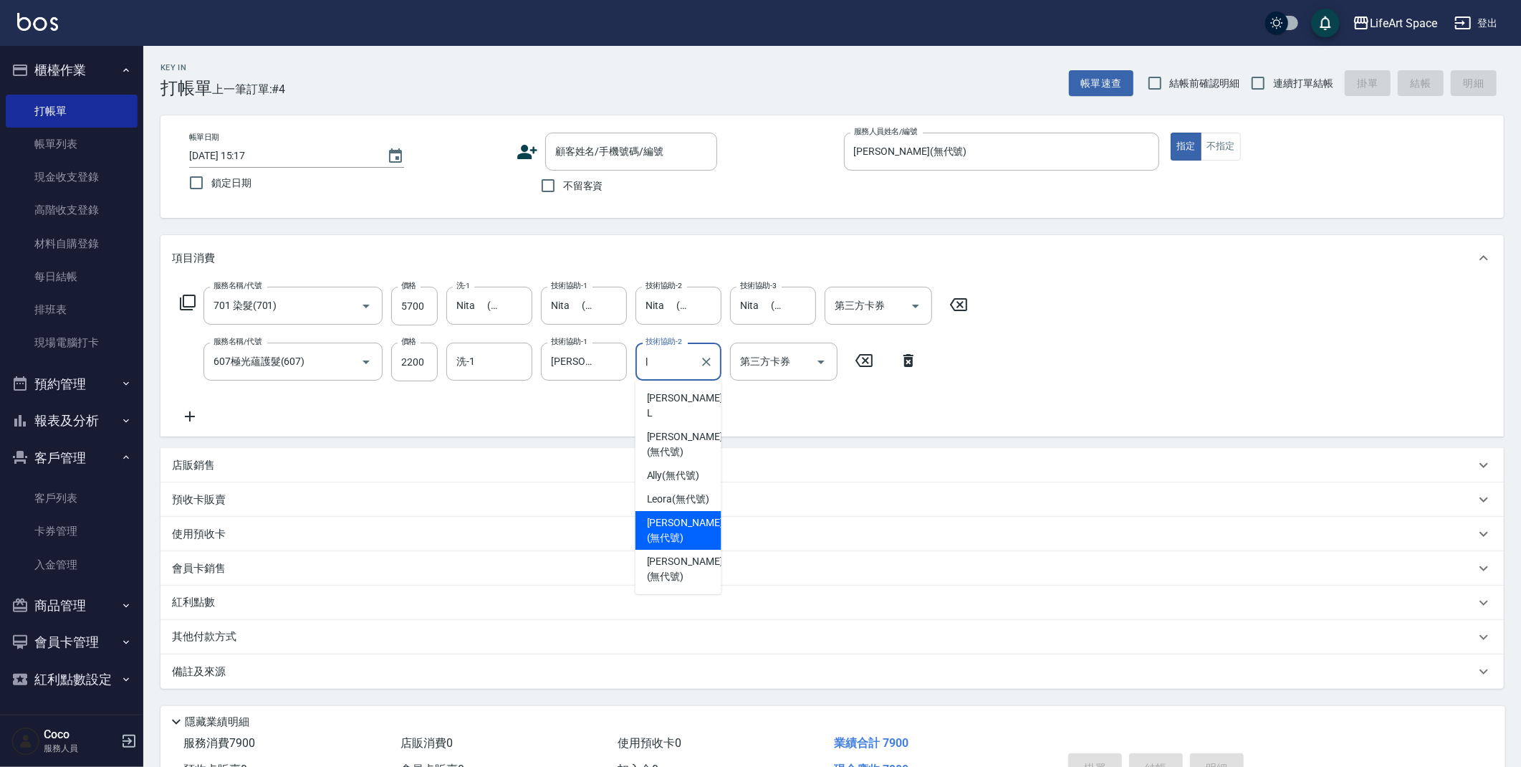
click at [683, 554] on span "[PERSON_NAME] (無代號)" at bounding box center [685, 569] width 76 height 30
type input "[PERSON_NAME](無代號)"
click at [492, 349] on input "洗-1" at bounding box center [489, 361] width 73 height 25
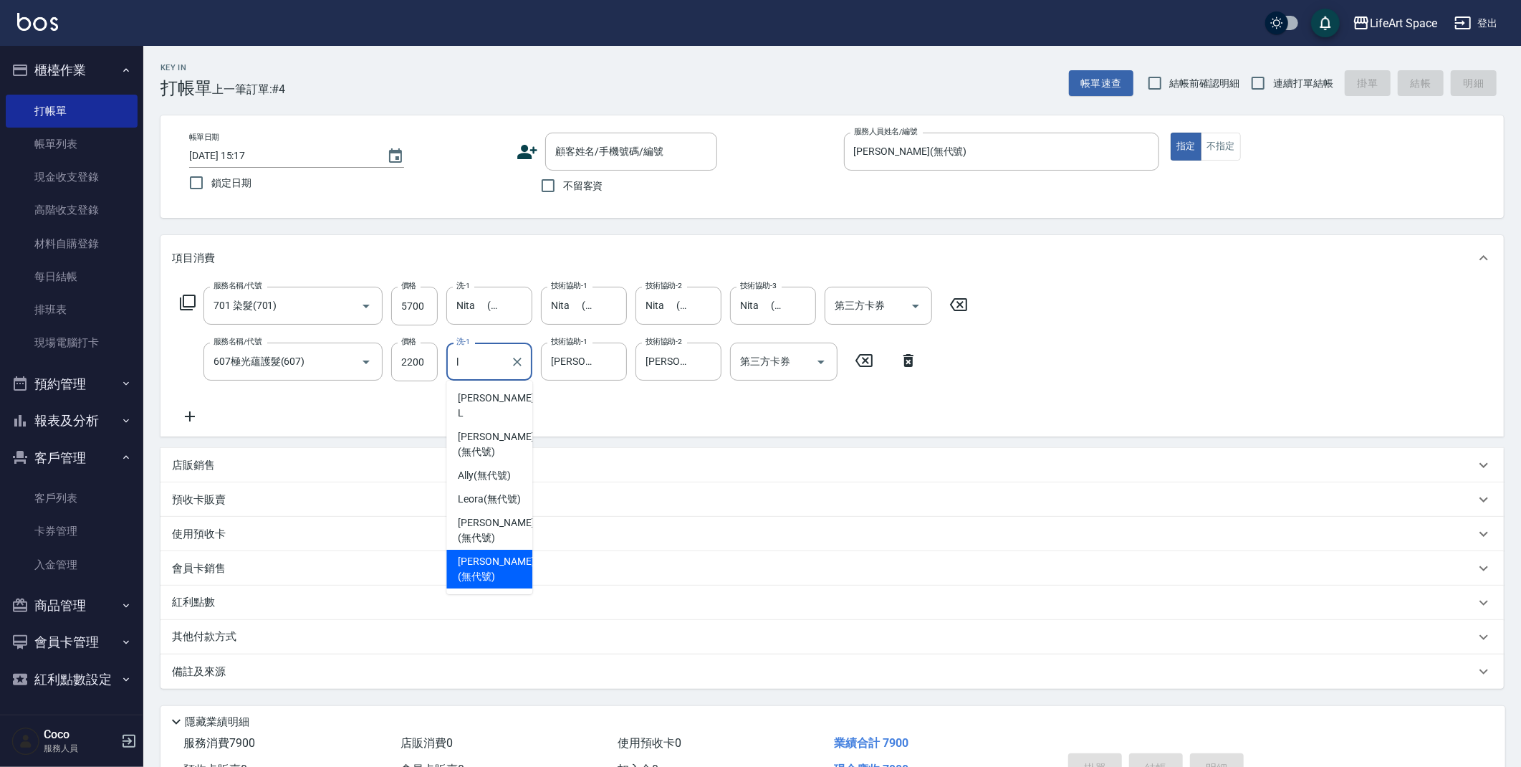
drag, startPoint x: 498, startPoint y: 516, endPoint x: 499, endPoint y: 534, distance: 18.6
click at [499, 534] on ul "[PERSON_NAME] (無代號) Ally (無代號) [PERSON_NAME] (無代號) [PERSON_NAME] (無代號) [PERSON_…" at bounding box center [489, 487] width 86 height 214
click at [496, 554] on span "[PERSON_NAME] (無代號)" at bounding box center [496, 569] width 76 height 30
type input "[PERSON_NAME](無代號)"
click at [458, 687] on div "備註及來源" at bounding box center [831, 671] width 1343 height 34
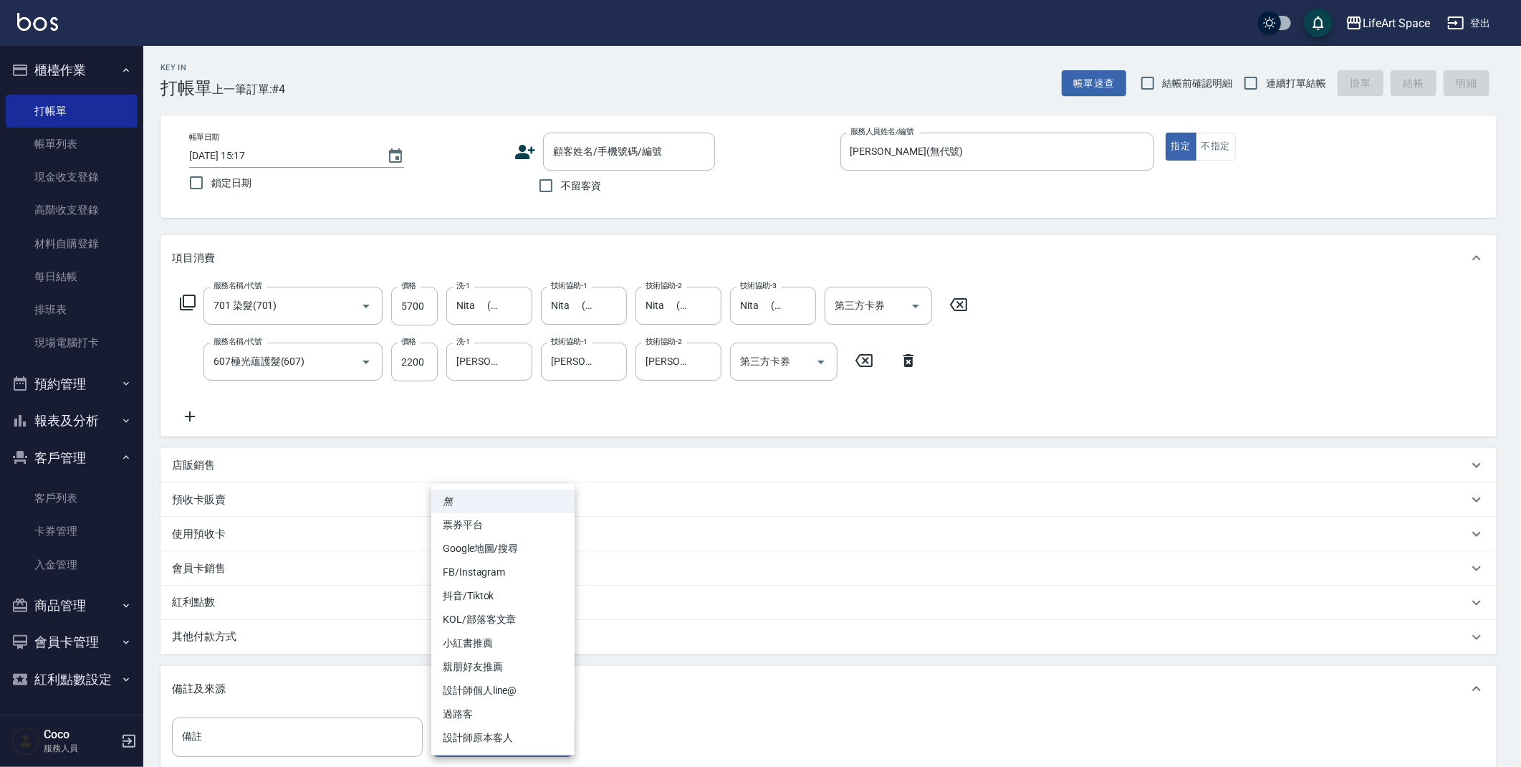
click at [530, 746] on body "LifeArt Space 登出 櫃檯作業 打帳單 帳單列表 現金收支登錄 高階收支登錄 材料自購登錄 每日結帳 排班表 現場電腦打卡 預約管理 預約管理 單…" at bounding box center [760, 470] width 1521 height 941
click at [525, 699] on li "設計師個人line@" at bounding box center [502, 691] width 143 height 24
type input "設計師個人line@"
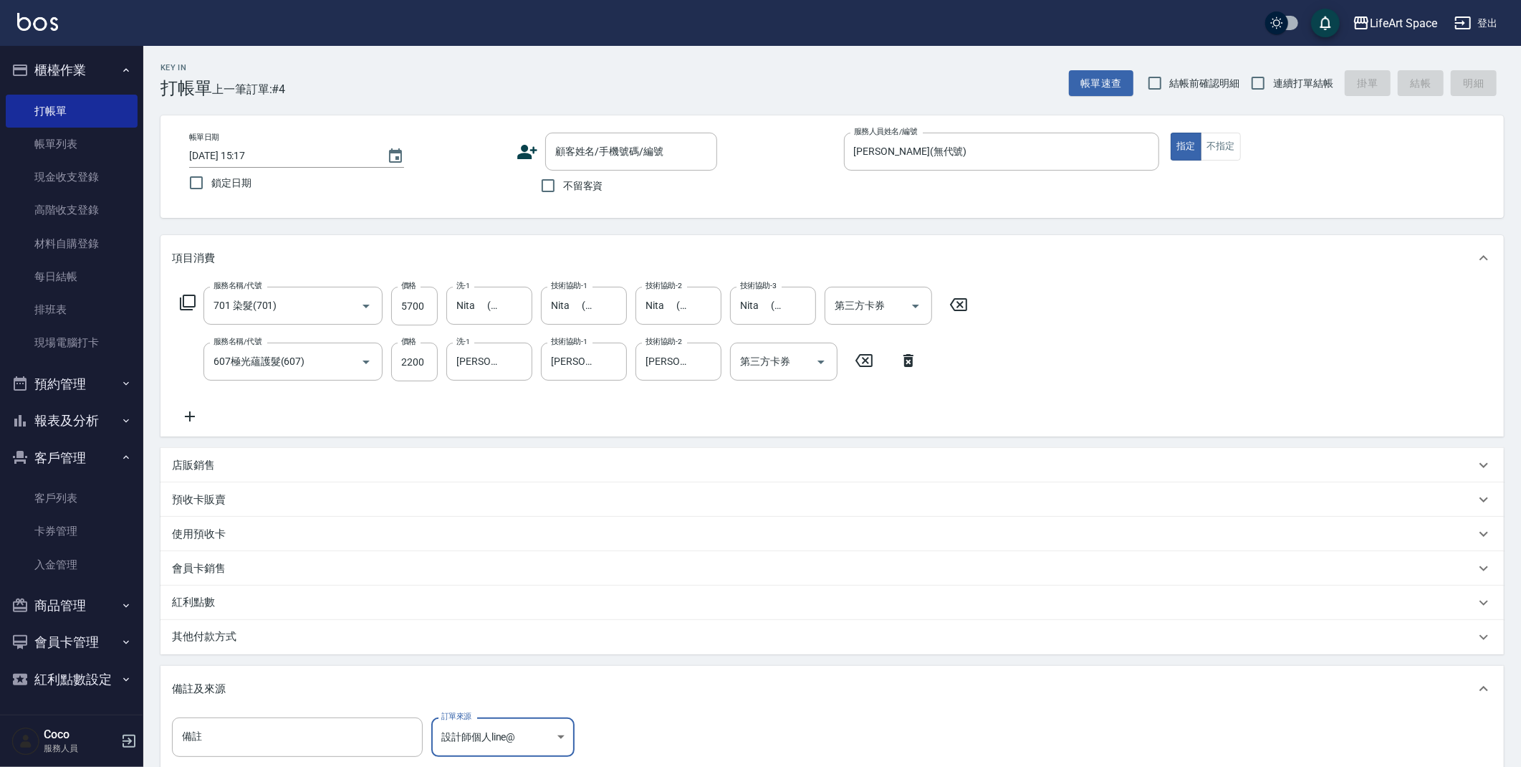
click at [360, 641] on div "其他付款方式" at bounding box center [823, 637] width 1303 height 16
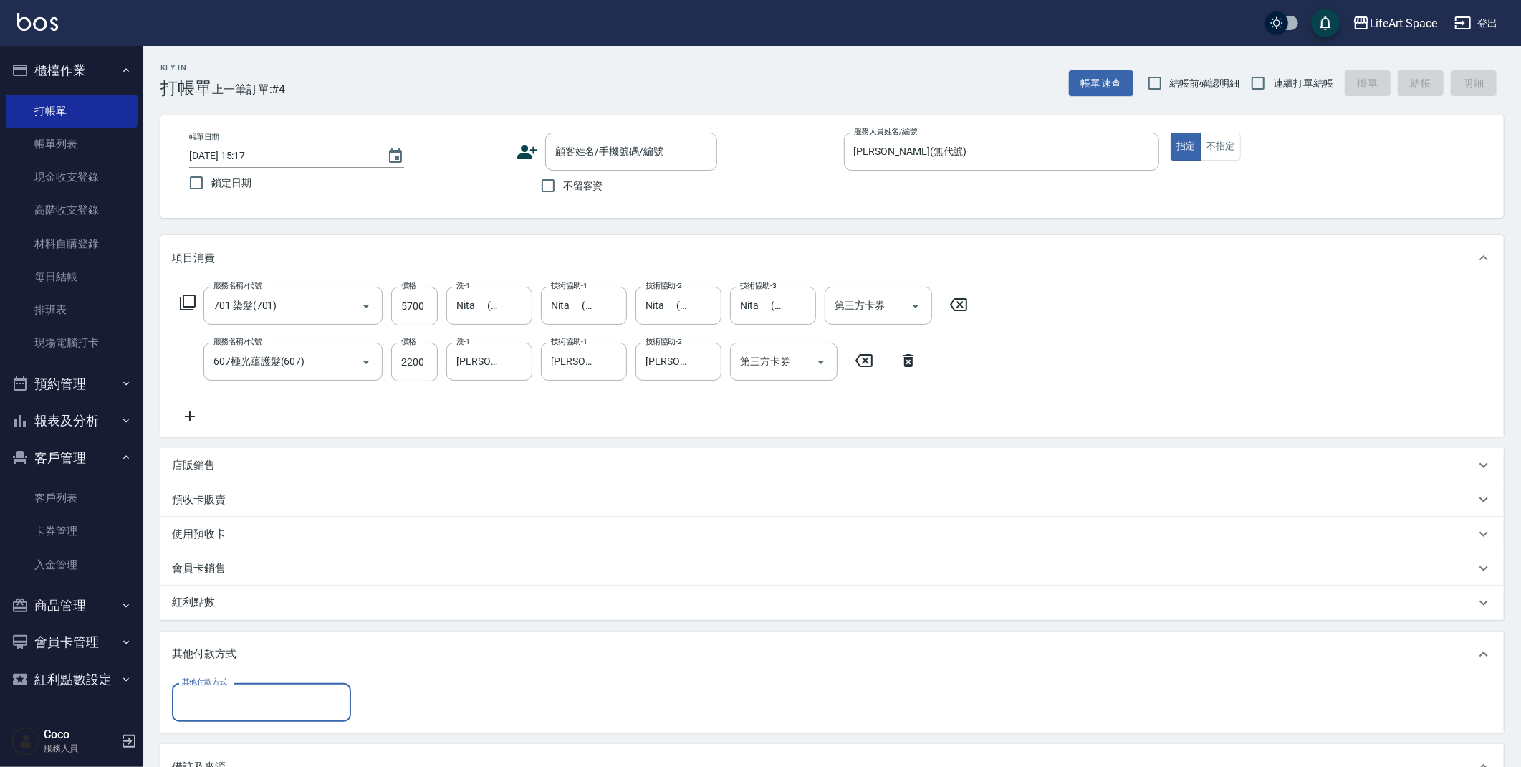
scroll to position [0, 0]
click at [262, 706] on input "其他付款方式" at bounding box center [261, 701] width 166 height 25
click at [239, 623] on span "Linepay" at bounding box center [261, 618] width 179 height 24
type input "Linepay"
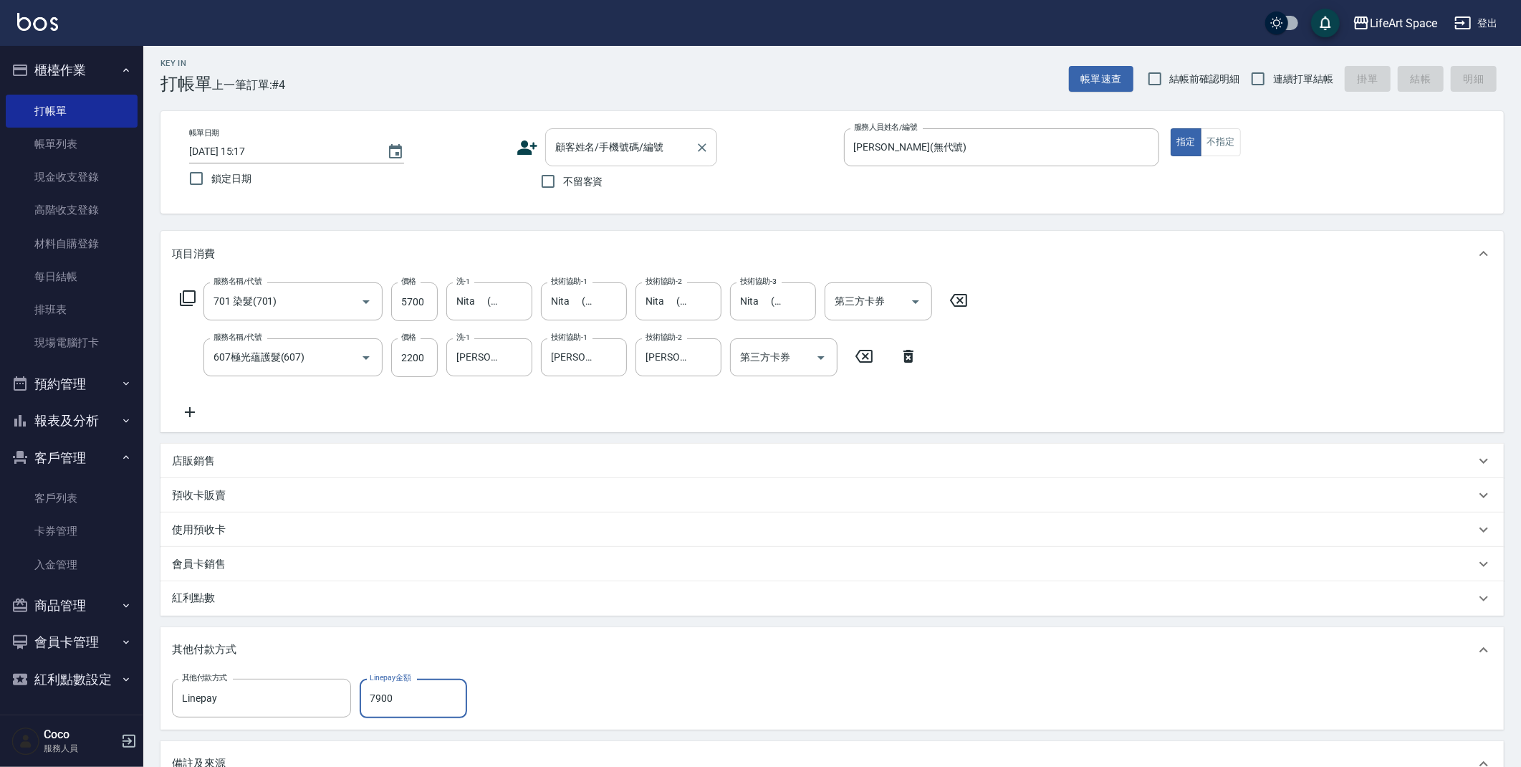
scroll to position [6, 0]
type input "7900"
click at [550, 171] on input "不留客資" at bounding box center [548, 180] width 30 height 30
checkbox input "true"
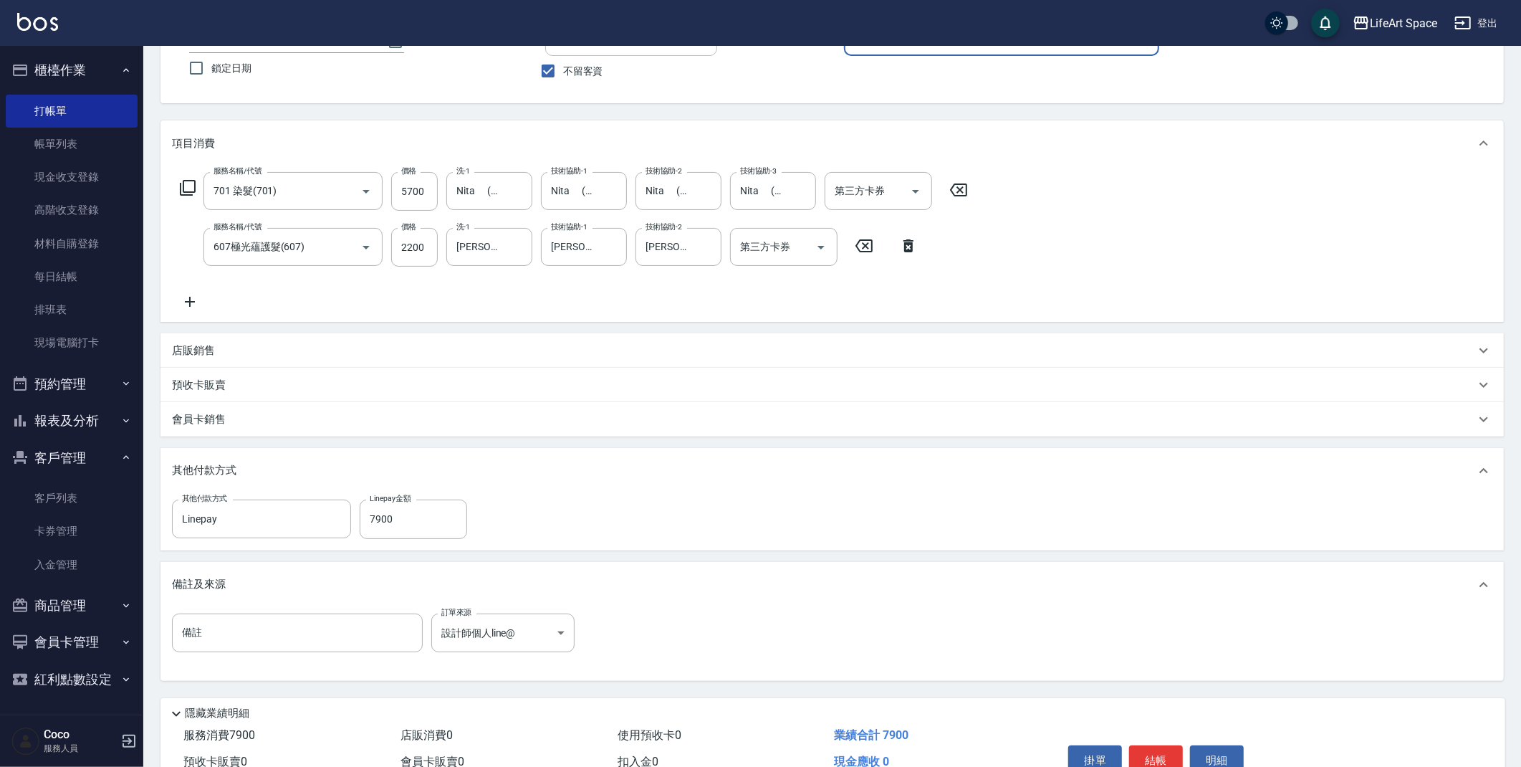
scroll to position [188, 0]
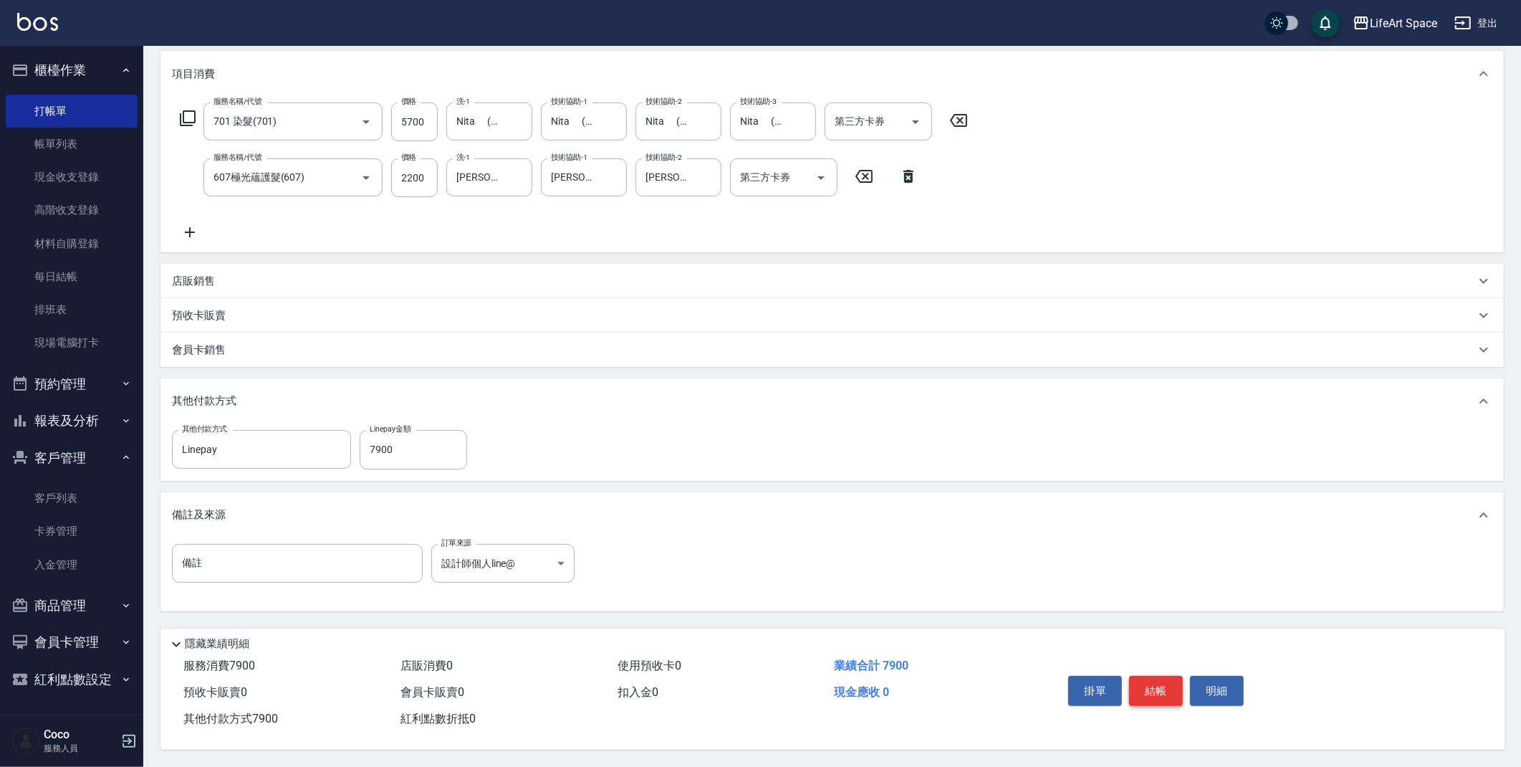
click at [1159, 687] on button "結帳" at bounding box center [1156, 691] width 54 height 30
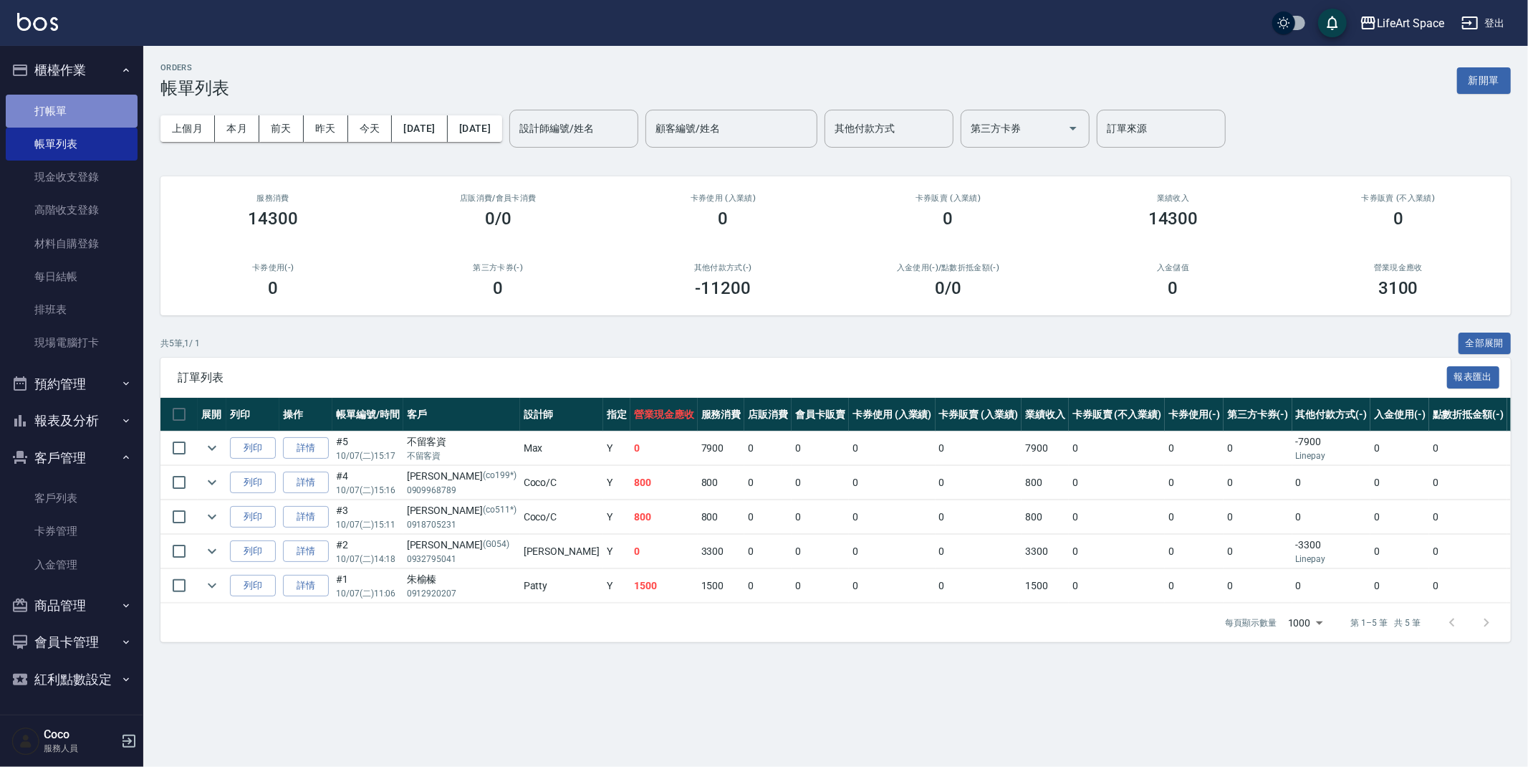
click at [93, 103] on link "打帳單" at bounding box center [72, 111] width 132 height 33
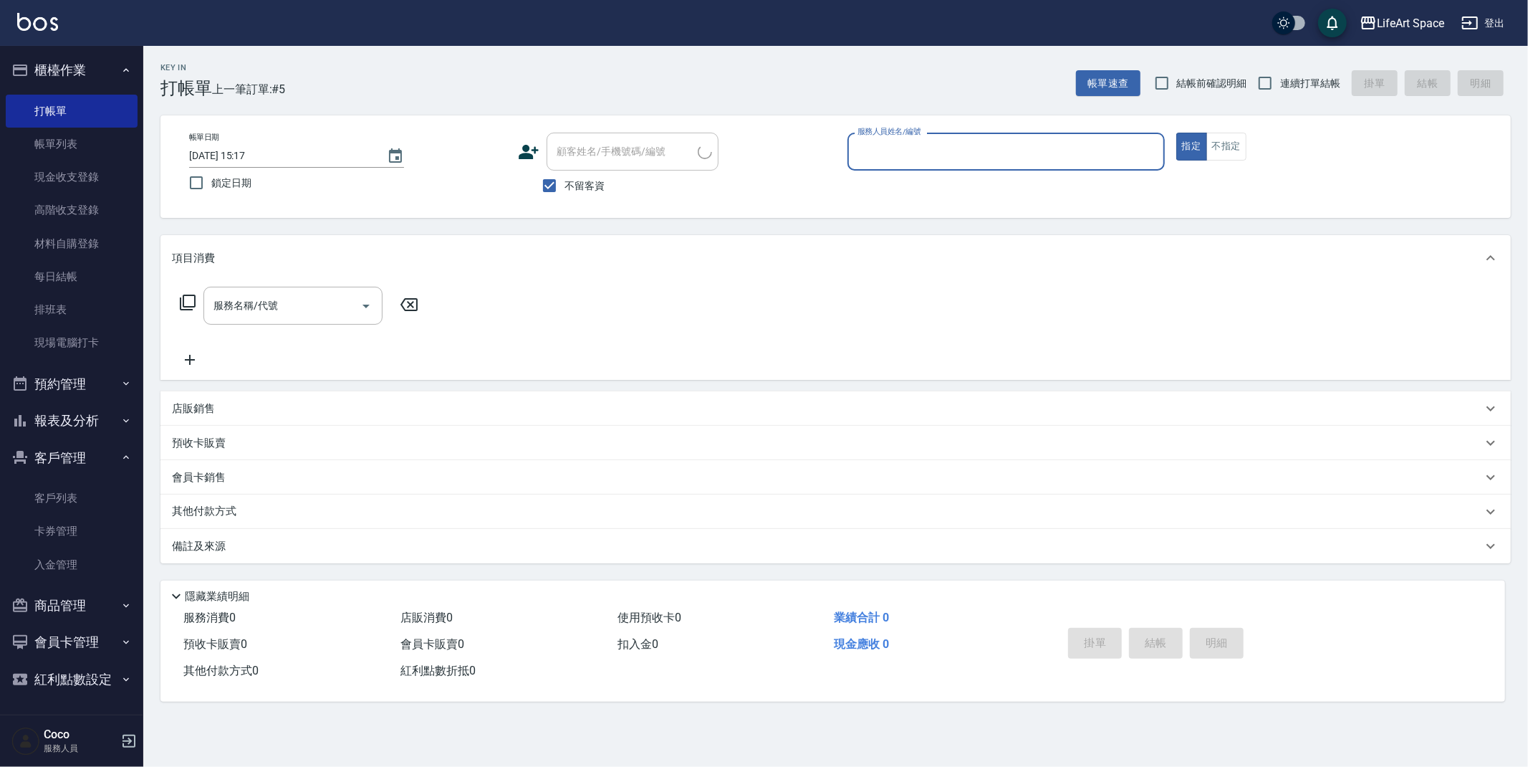
click at [957, 154] on input "服務人員姓名/編號" at bounding box center [1006, 151] width 305 height 25
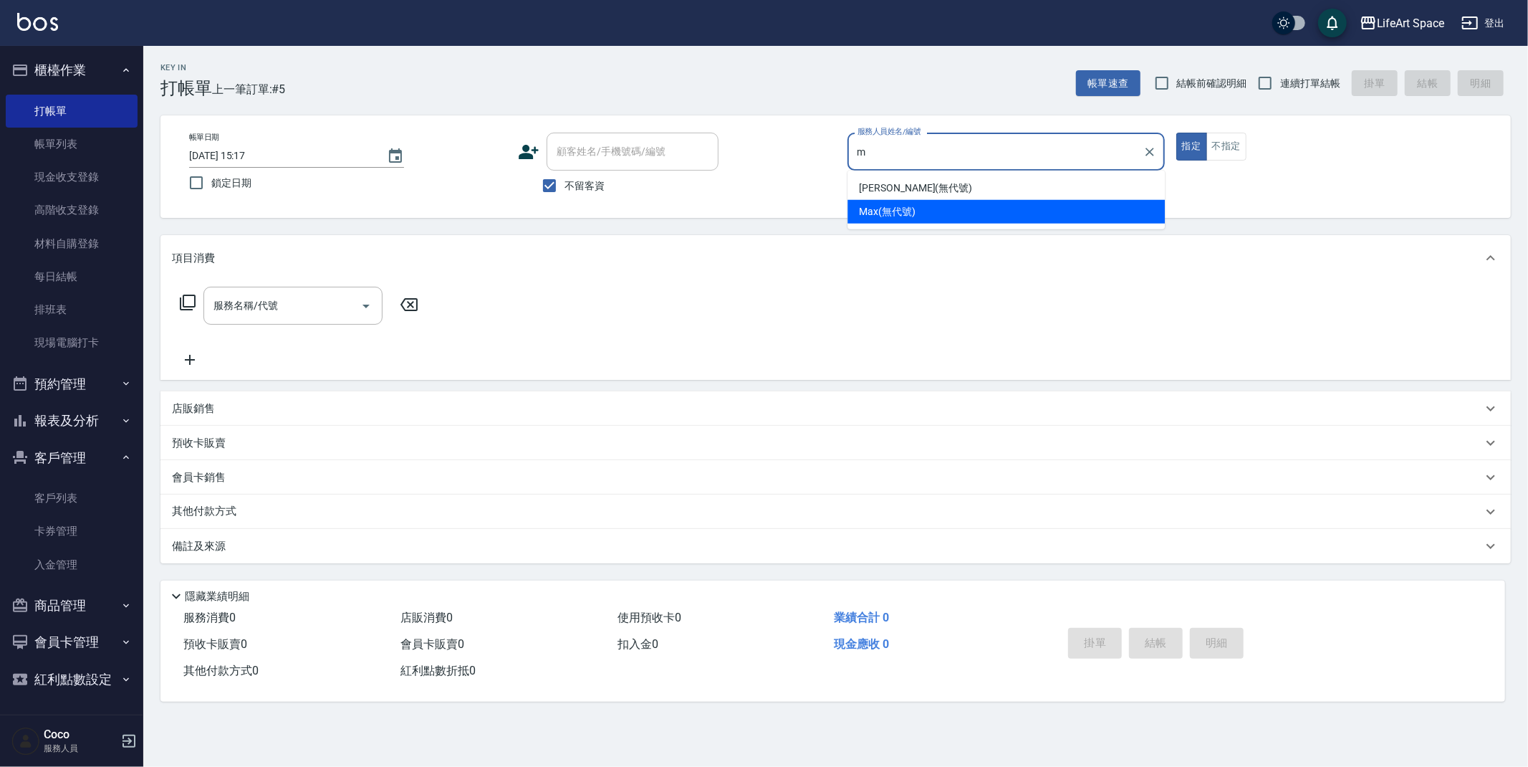
click at [924, 202] on div "[PERSON_NAME] (無代號)" at bounding box center [1006, 212] width 317 height 24
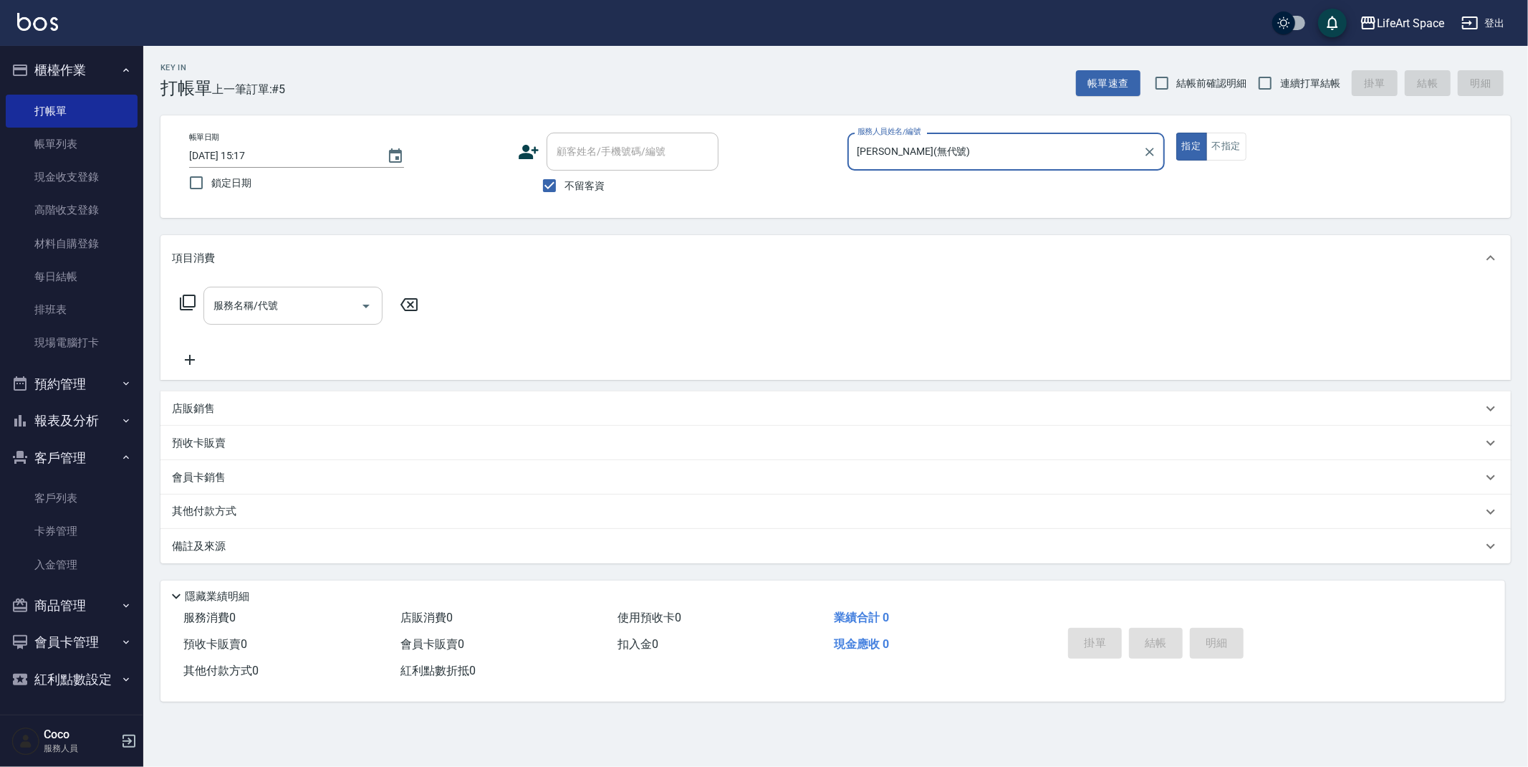
type input "[PERSON_NAME](無代號)"
click at [314, 314] on input "服務名稱/代號" at bounding box center [282, 305] width 145 height 25
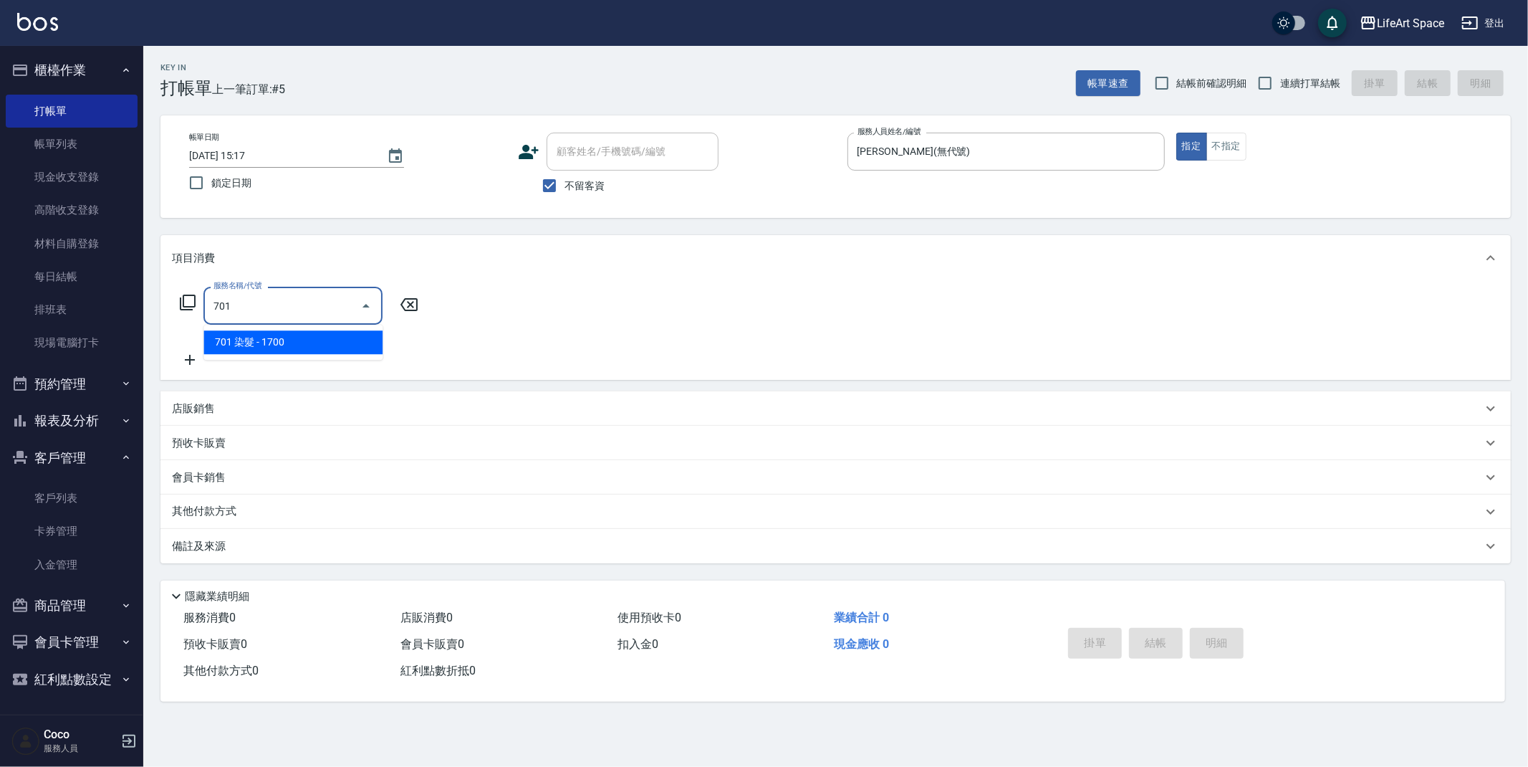
click at [257, 334] on span "701 染髮 - 1700" at bounding box center [292, 342] width 179 height 24
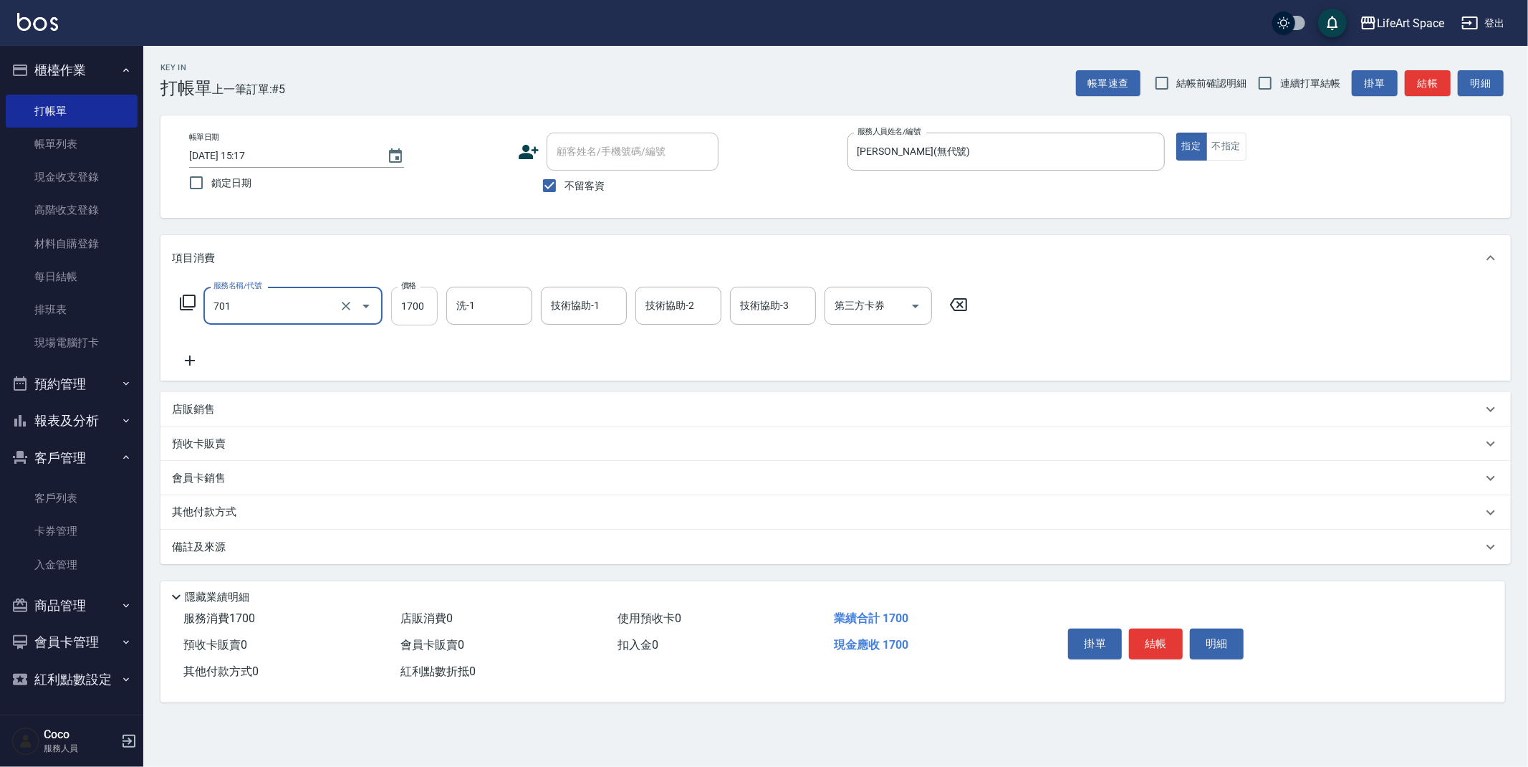
type input "701 染髮(701)"
click at [407, 307] on input "1700" at bounding box center [414, 306] width 47 height 39
type input "3280"
click at [553, 309] on div "技術協助-1 技術協助-1" at bounding box center [584, 306] width 86 height 38
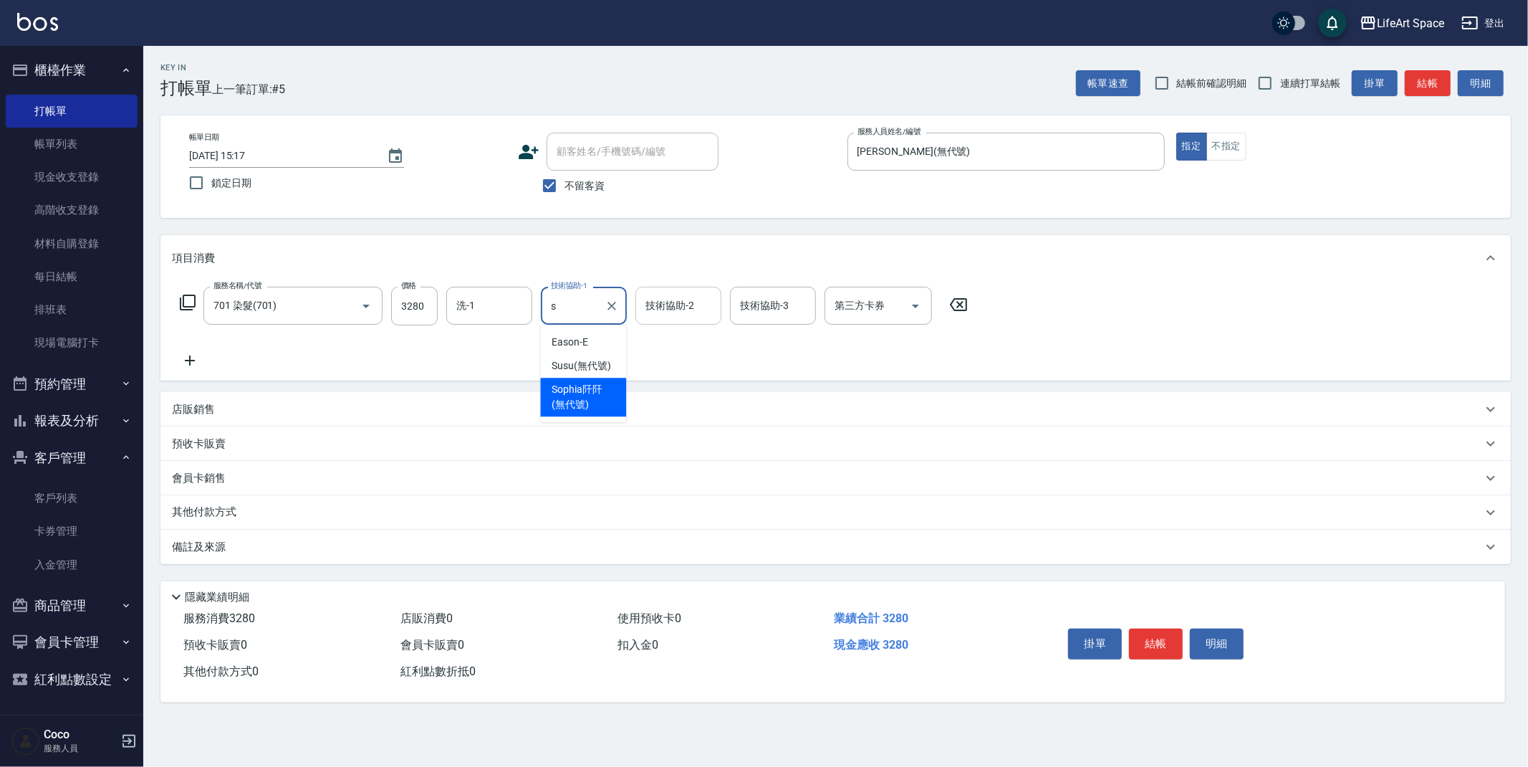
drag, startPoint x: 598, startPoint y: 390, endPoint x: 668, endPoint y: 320, distance: 99.8
click at [598, 390] on span "[PERSON_NAME]阡 (無代號)" at bounding box center [583, 397] width 63 height 30
type input "[PERSON_NAME]阡(無代號)"
click at [678, 303] on div "技術協助-2 技術協助-2" at bounding box center [679, 306] width 86 height 38
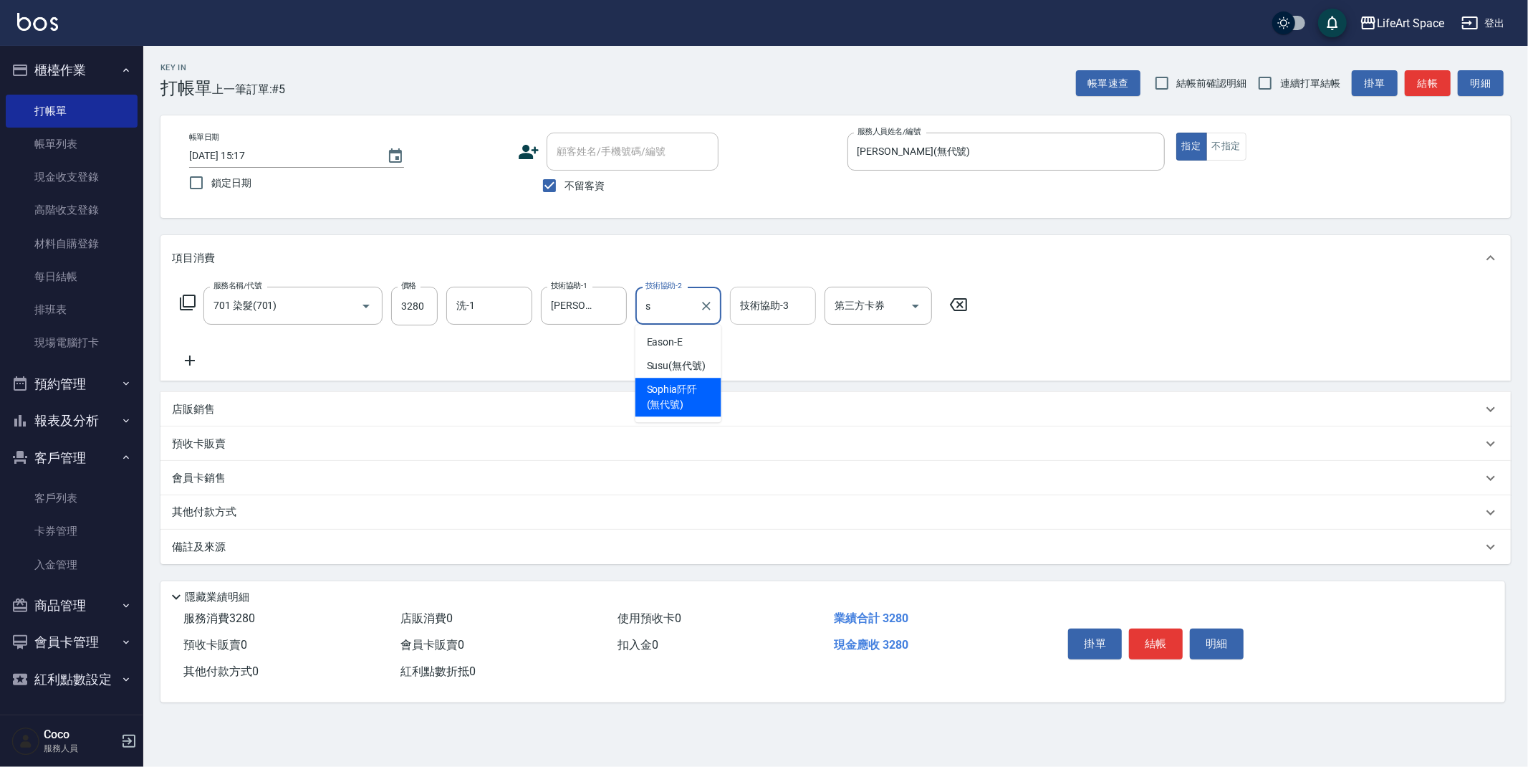
drag, startPoint x: 692, startPoint y: 389, endPoint x: 766, endPoint y: 308, distance: 109.5
click at [692, 390] on span "[PERSON_NAME]阡 (無代號)" at bounding box center [678, 397] width 63 height 30
type input "[PERSON_NAME]阡(無代號)"
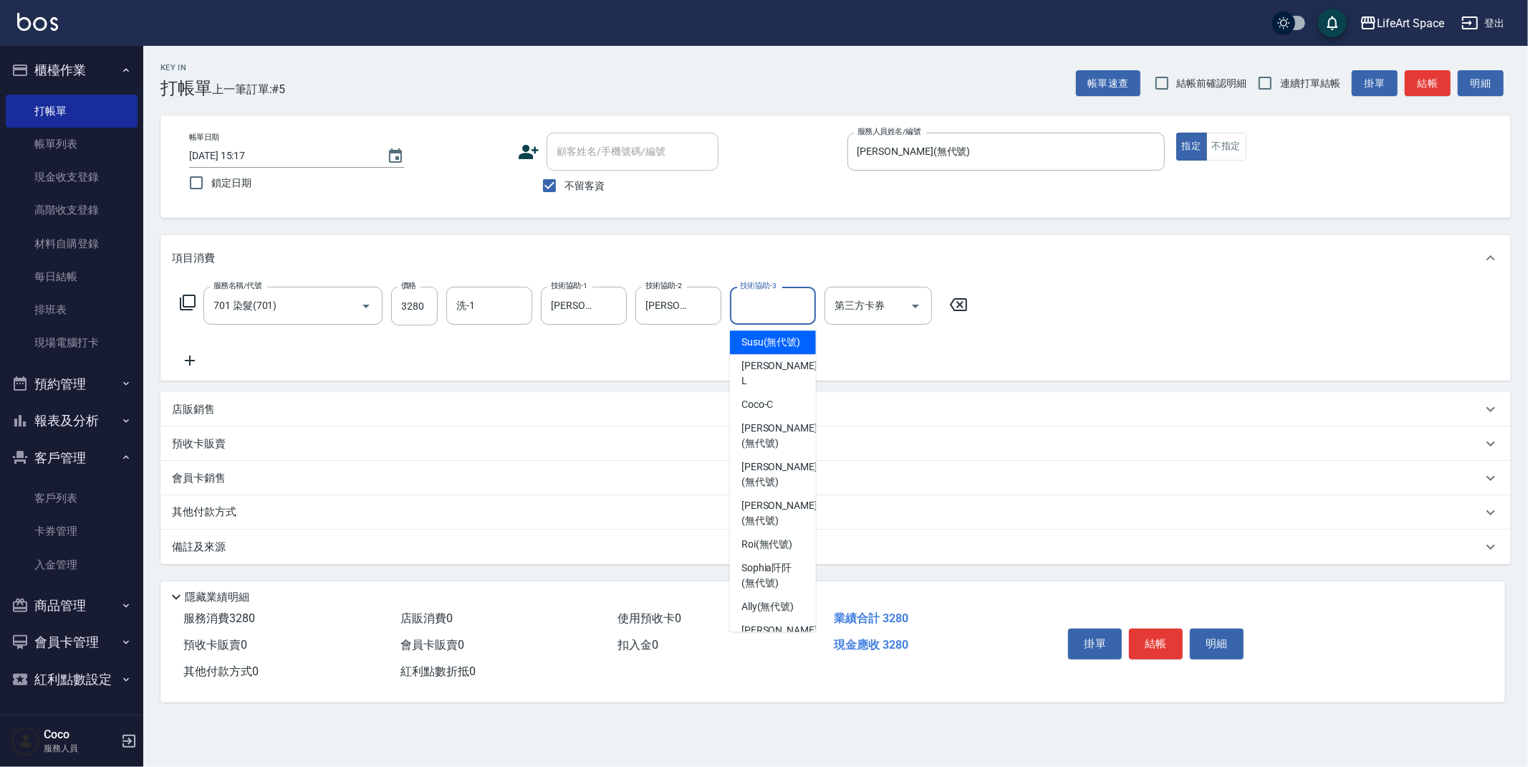
click at [769, 305] on div "技術協助-3 技術協助-3" at bounding box center [773, 306] width 86 height 38
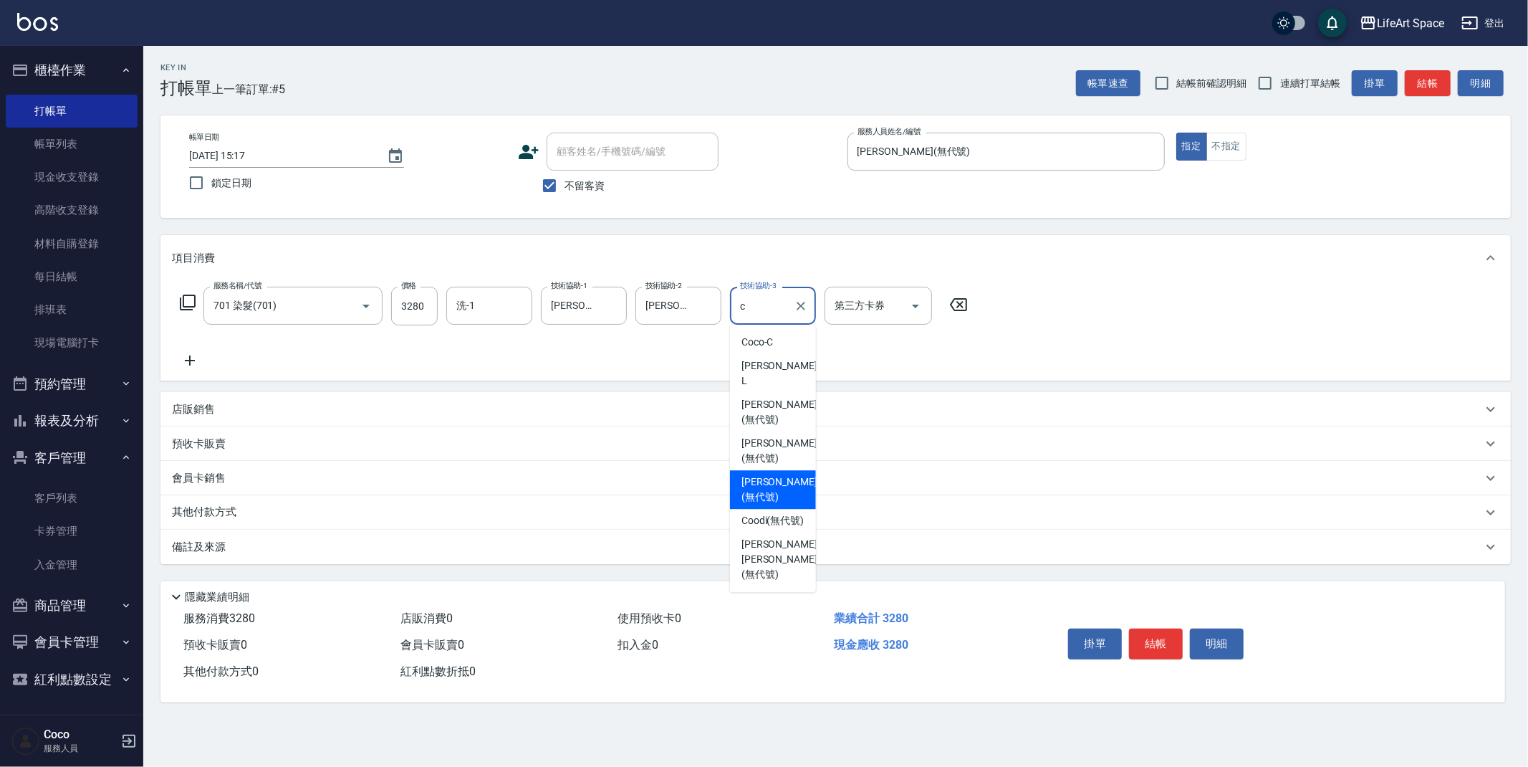
click at [772, 474] on span "[PERSON_NAME] (無代號)" at bounding box center [780, 489] width 76 height 30
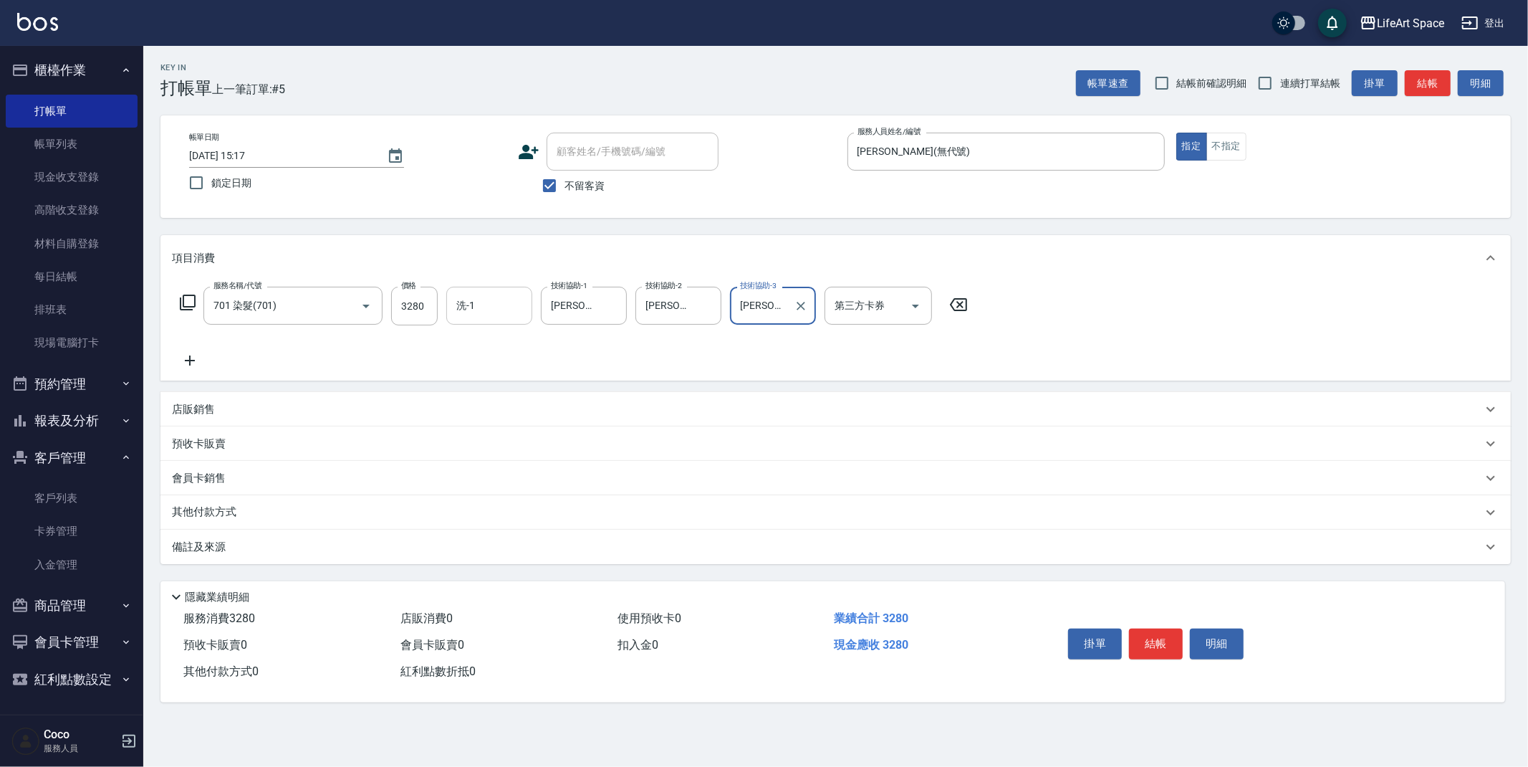
type input "[PERSON_NAME](無代號)"
click at [516, 312] on input "洗-1" at bounding box center [489, 305] width 73 height 25
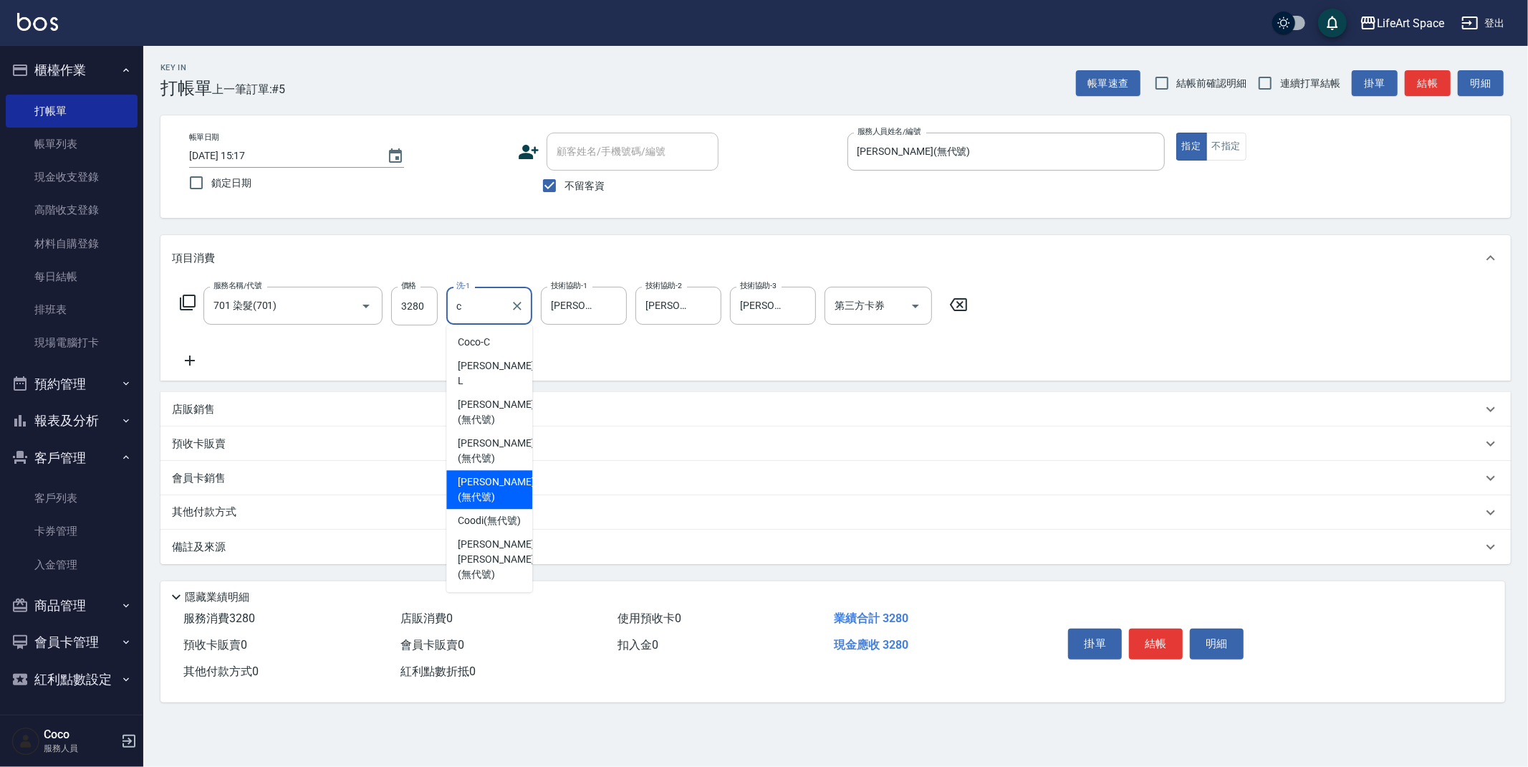
click at [488, 474] on span "[PERSON_NAME] (無代號)" at bounding box center [496, 489] width 76 height 30
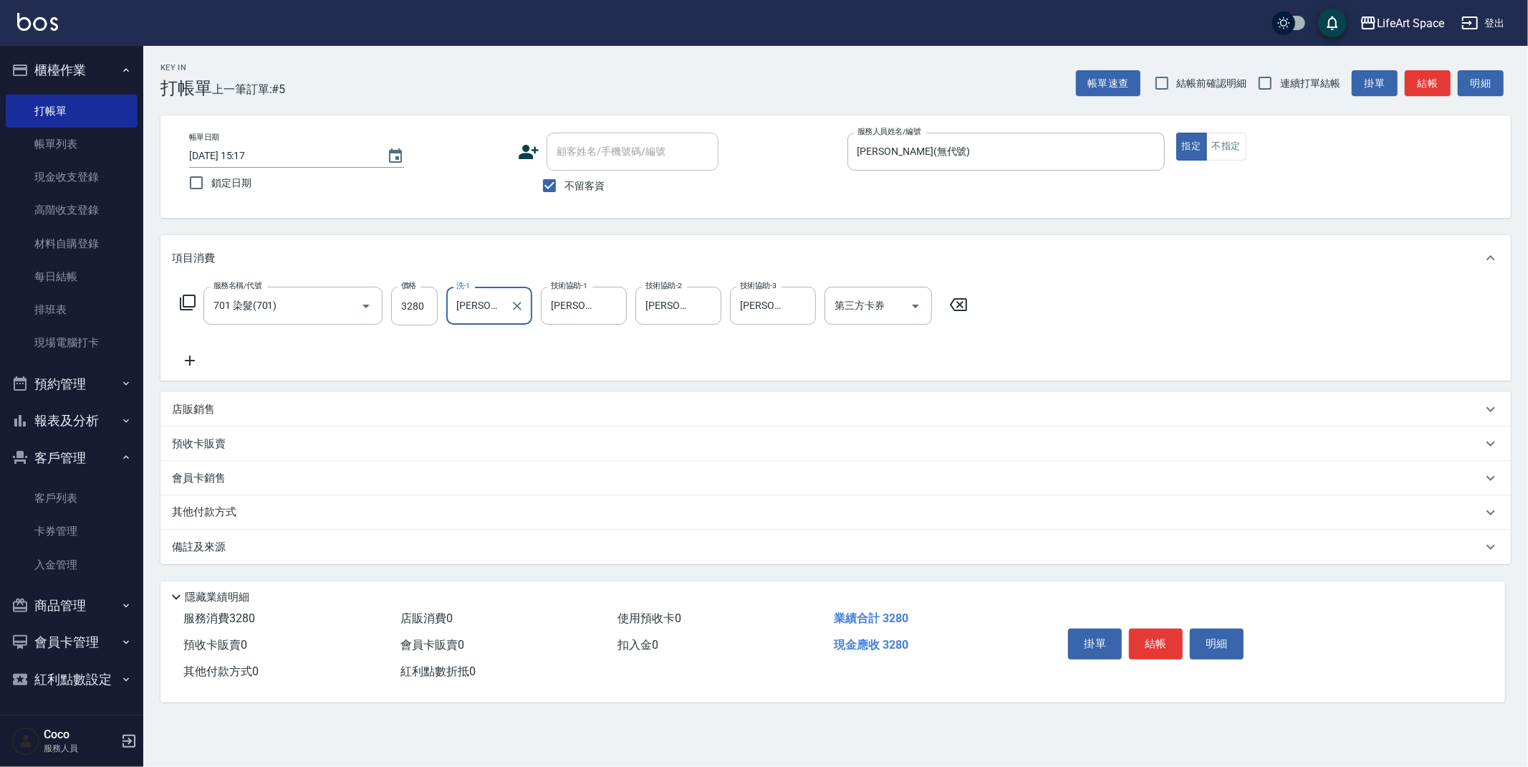
type input "[PERSON_NAME](無代號)"
click at [418, 531] on div "備註及來源" at bounding box center [835, 546] width 1351 height 34
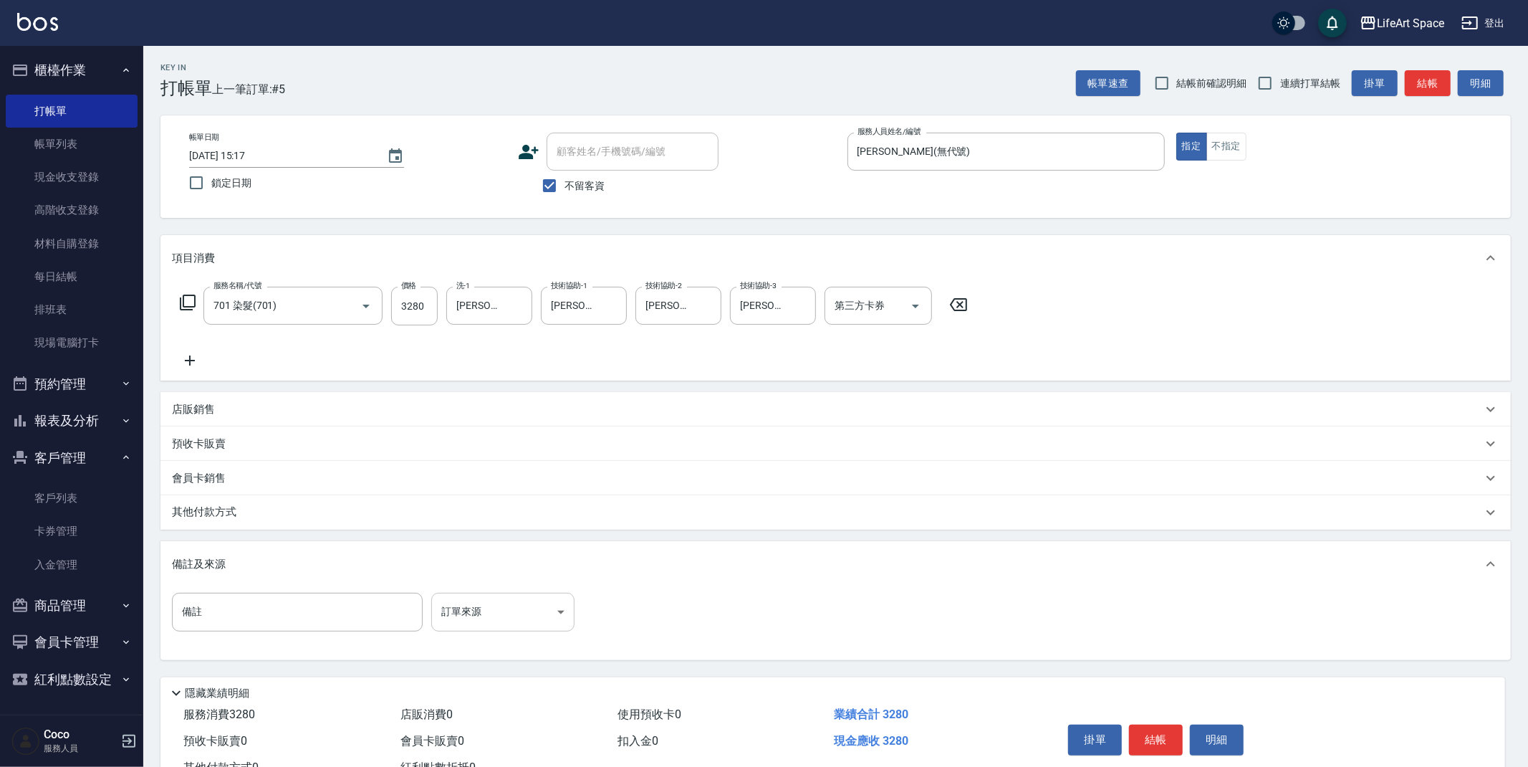
click at [537, 620] on body "LifeArt Space 登出 櫃檯作業 打帳單 帳單列表 現金收支登錄 高階收支登錄 材料自購登錄 每日結帳 排班表 現場電腦打卡 預約管理 預約管理 單…" at bounding box center [764, 407] width 1528 height 815
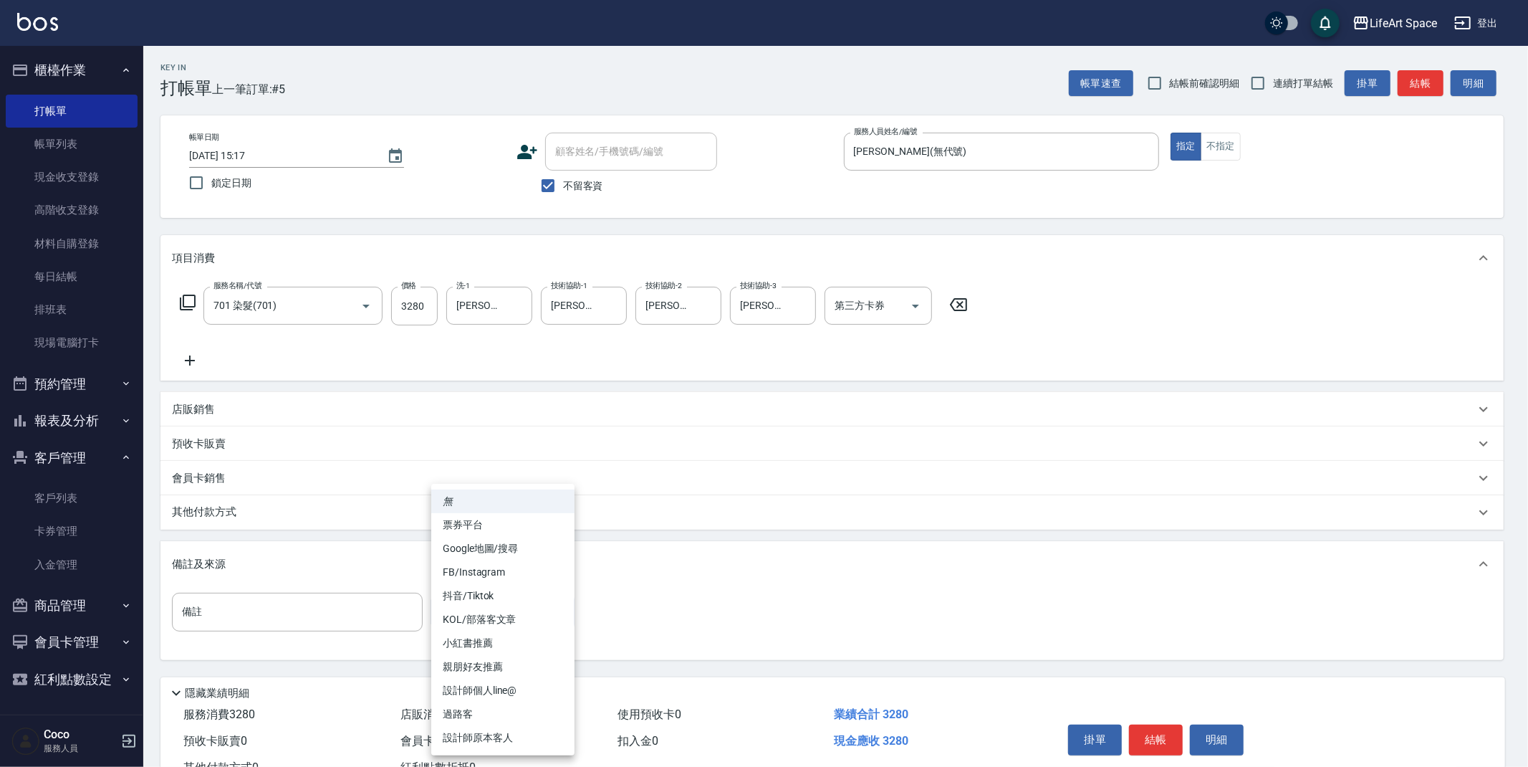
click at [513, 743] on li "設計師原本客人" at bounding box center [502, 738] width 143 height 24
type input "設計師原本客人"
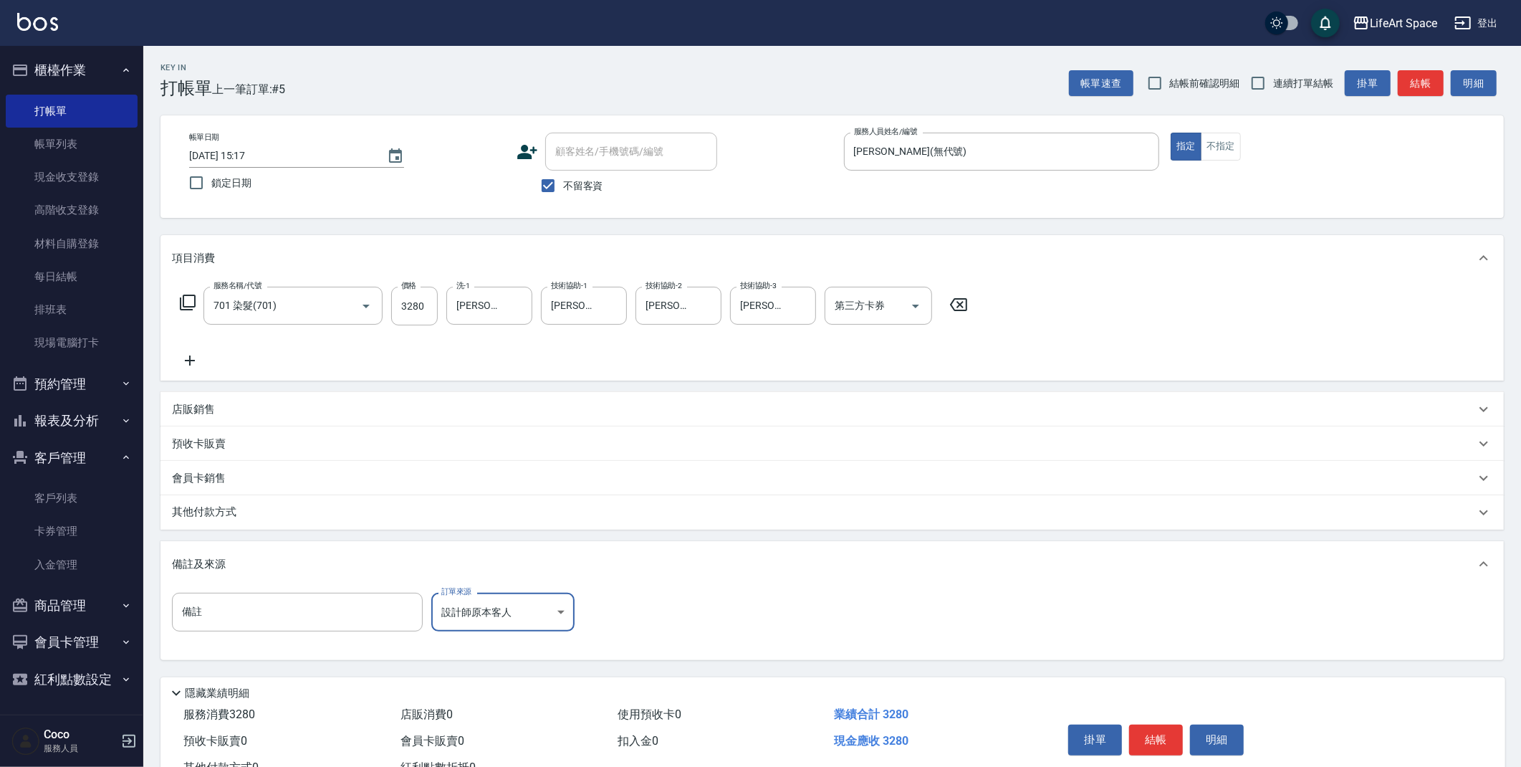
click at [380, 517] on div "其他付款方式" at bounding box center [823, 512] width 1303 height 16
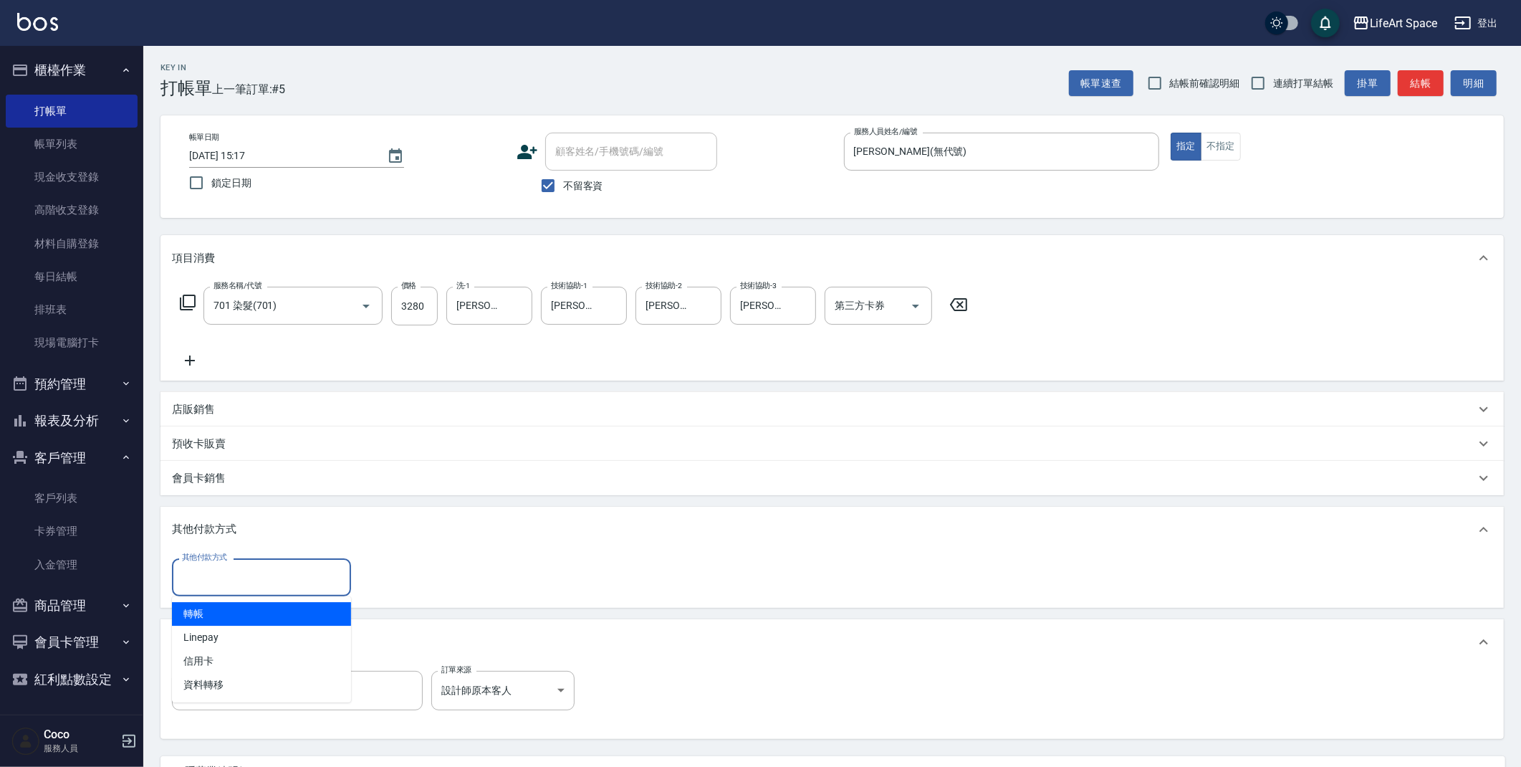
click at [289, 577] on input "其他付款方式" at bounding box center [261, 577] width 166 height 25
click at [273, 631] on span "Linepay" at bounding box center [261, 637] width 179 height 24
type input "Linepay"
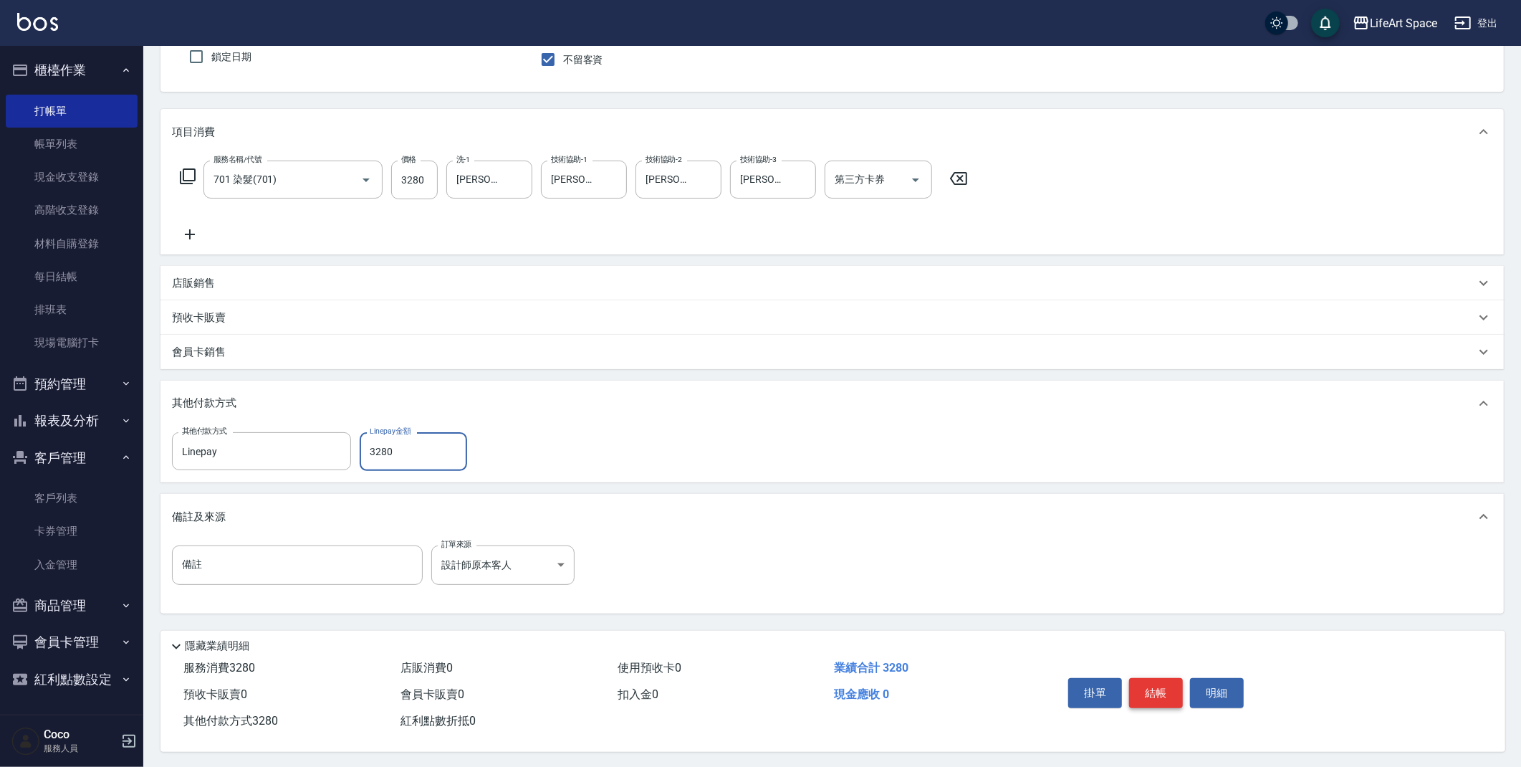
scroll to position [130, 0]
type input "3280"
click at [1163, 692] on button "結帳" at bounding box center [1156, 691] width 54 height 30
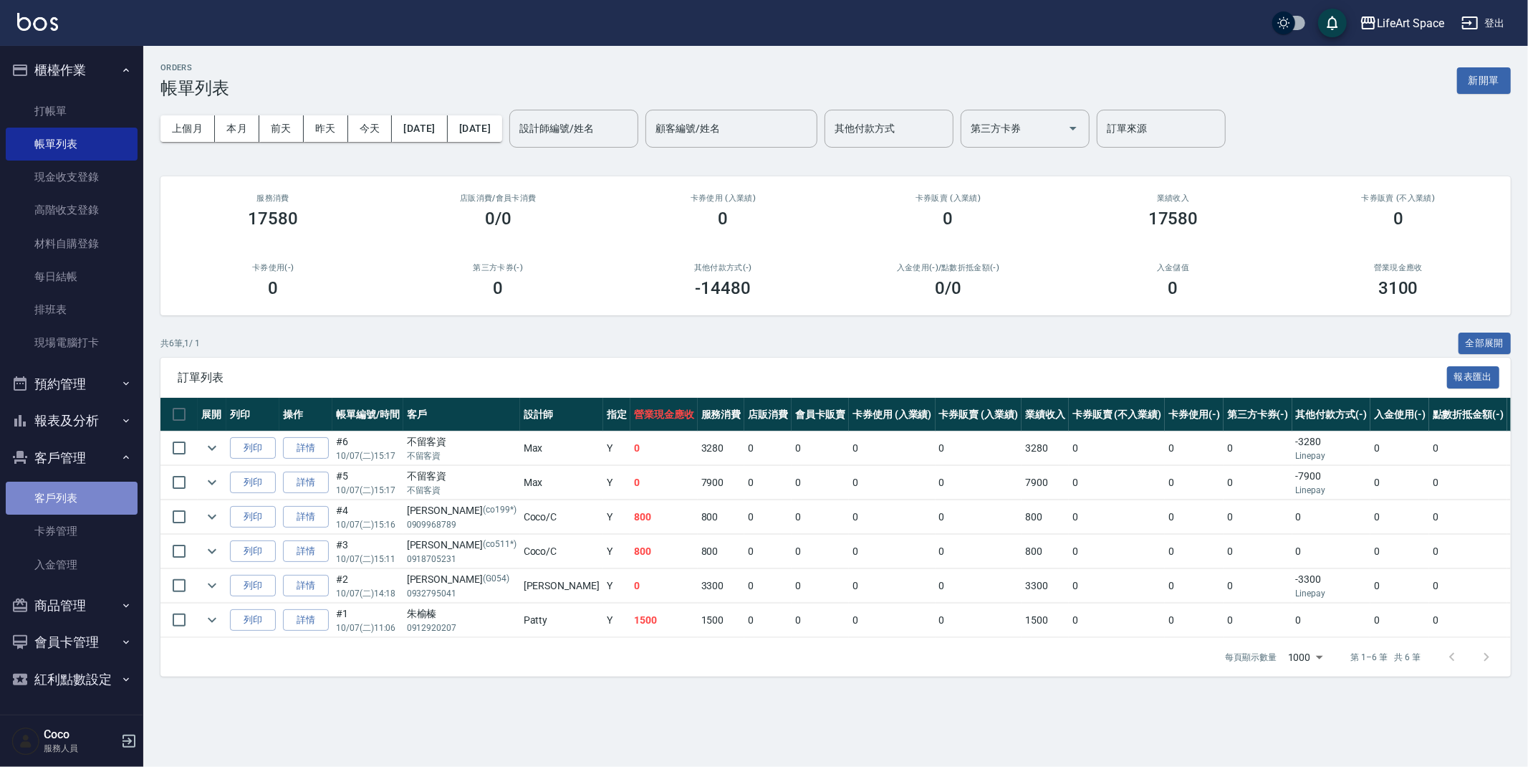
click at [48, 492] on link "客戶列表" at bounding box center [72, 497] width 132 height 33
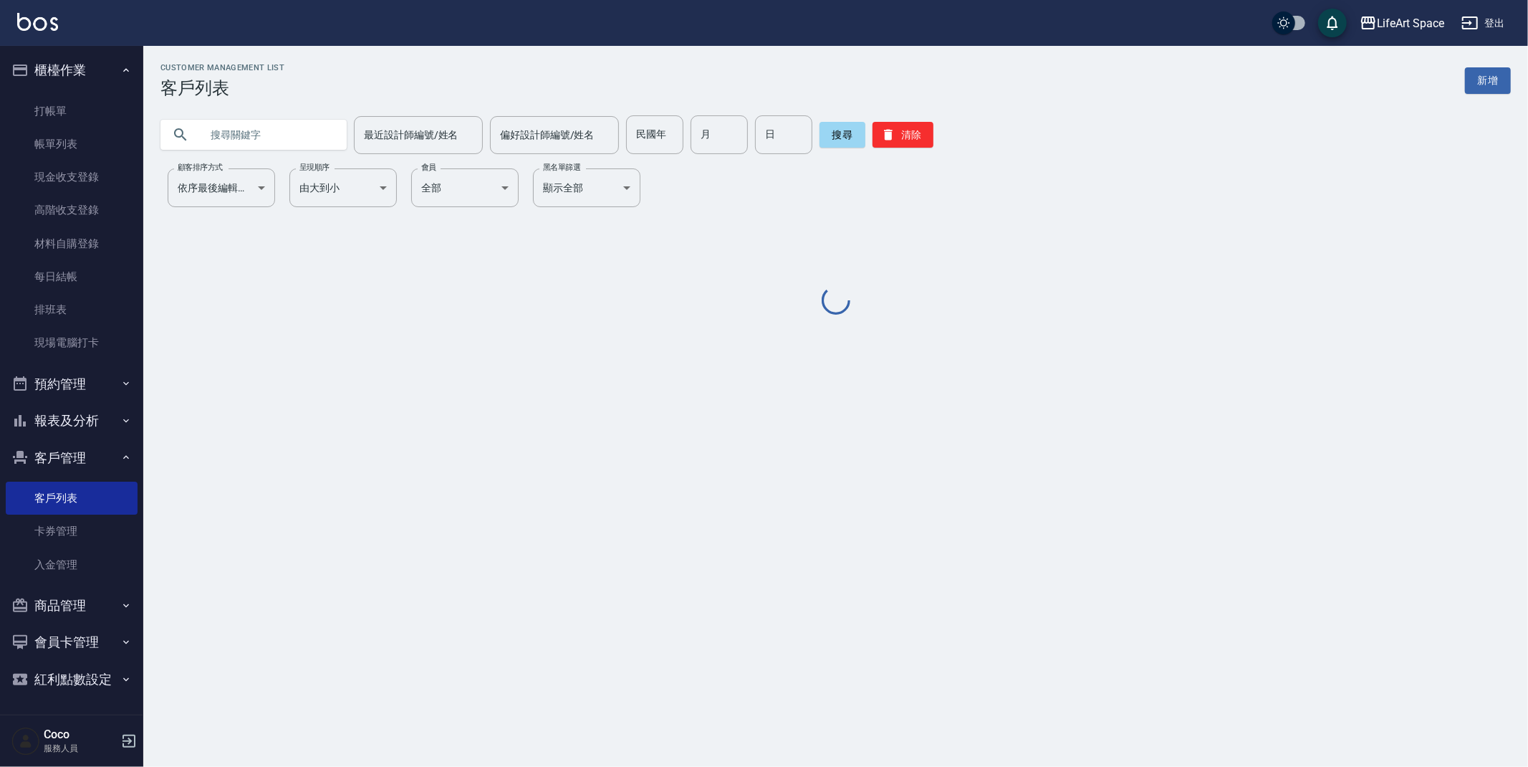
click at [289, 140] on input "text" at bounding box center [268, 134] width 135 height 39
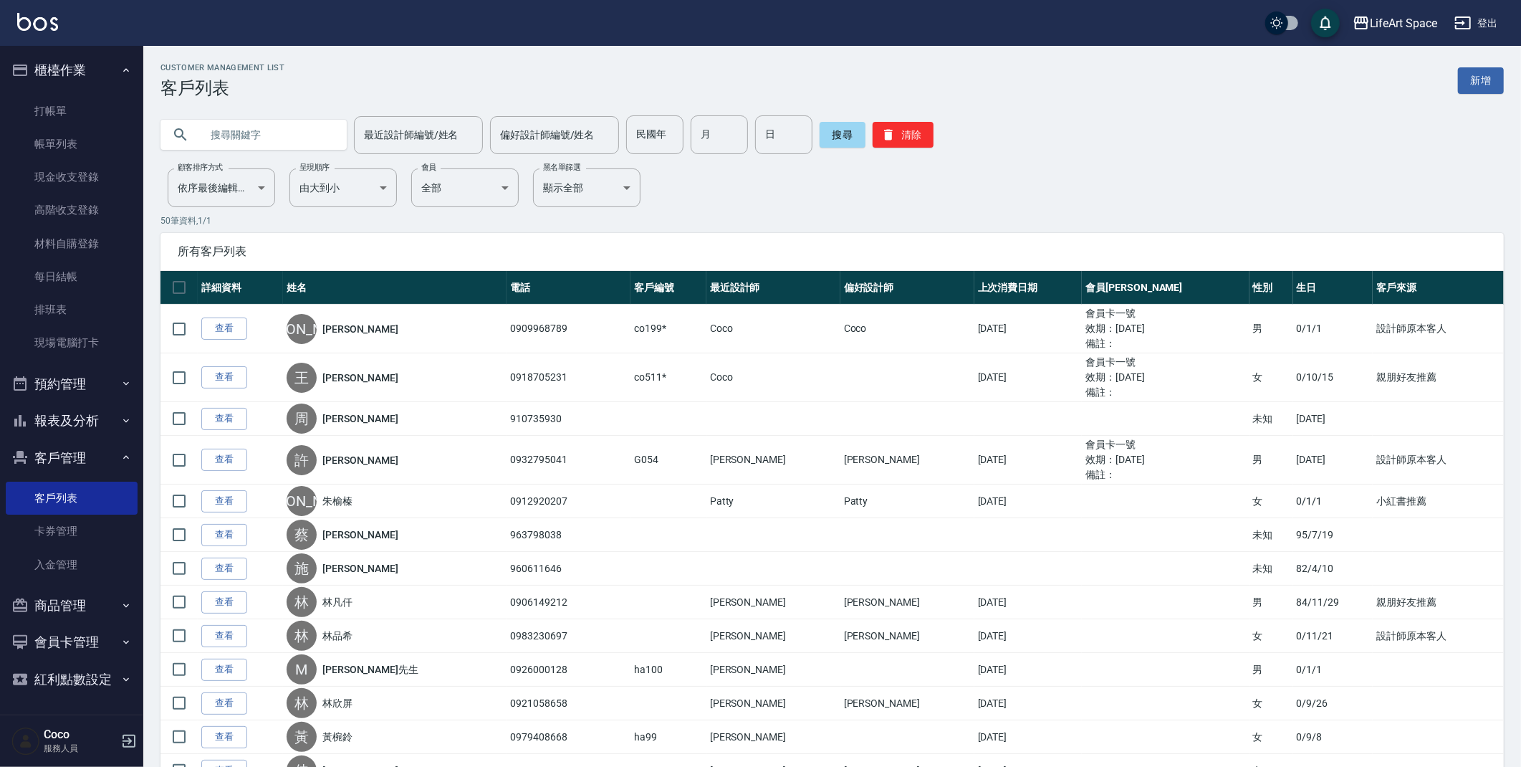
type input "5"
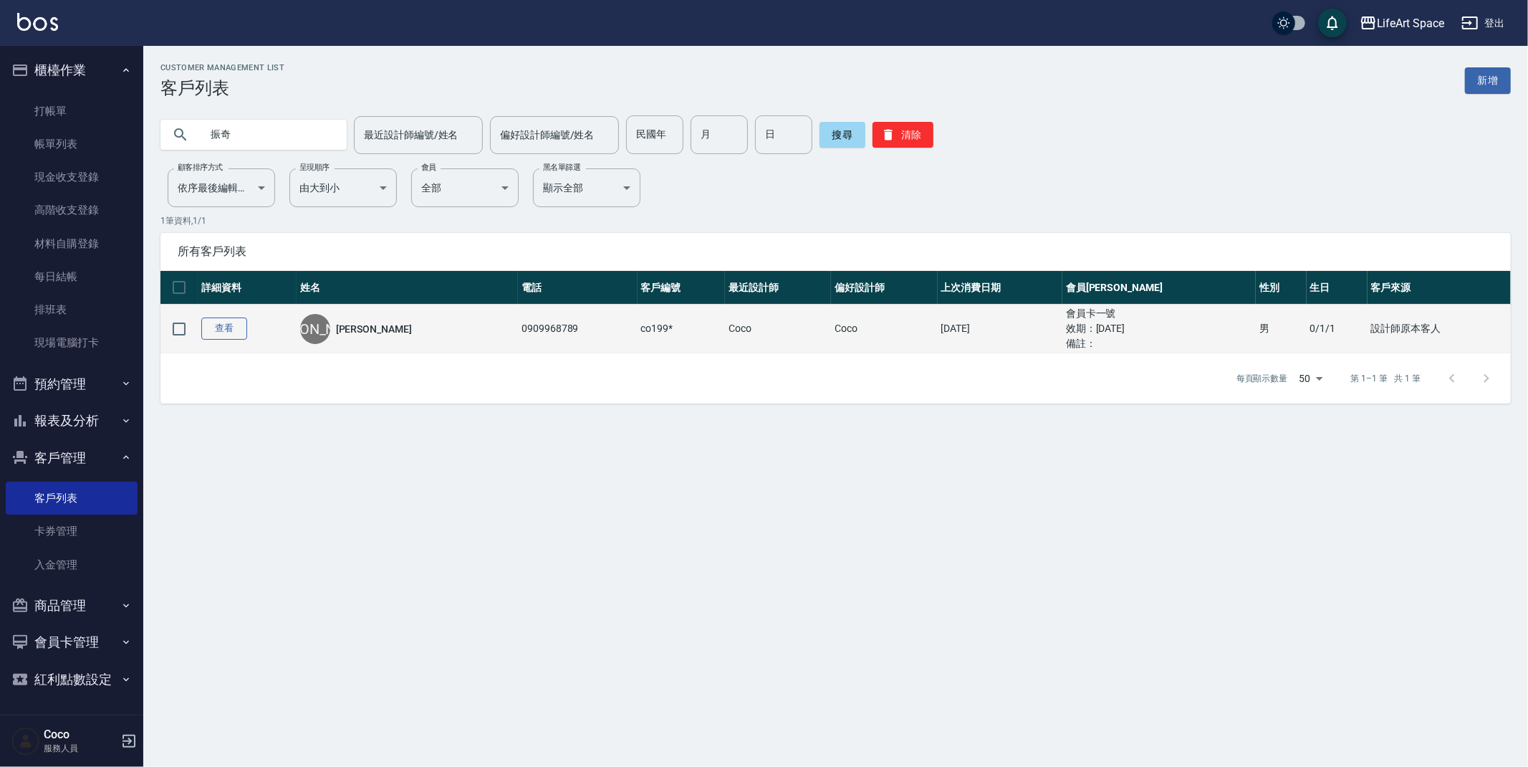
type input "振奇"
click at [234, 325] on link "查看" at bounding box center [224, 328] width 46 height 22
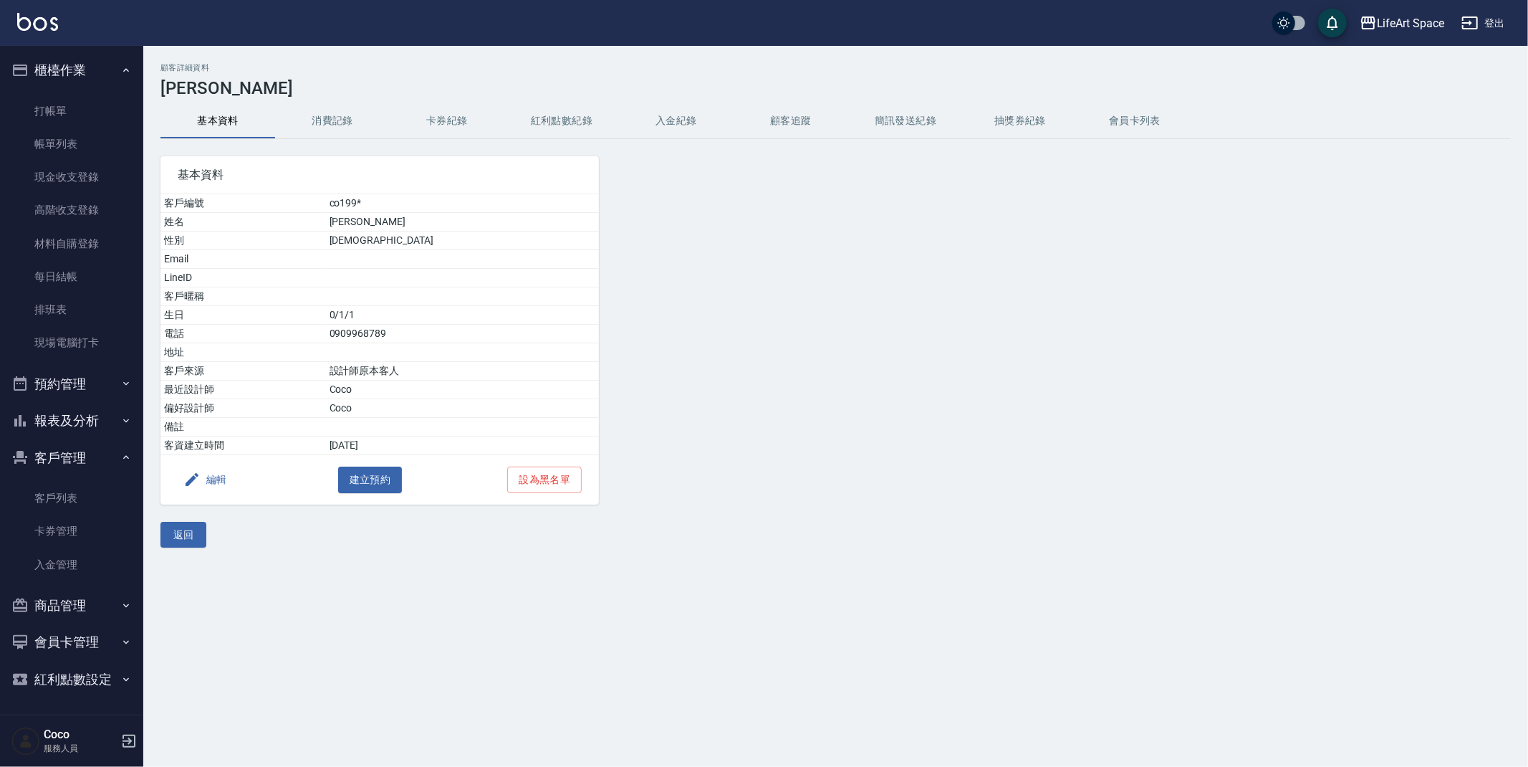
click at [325, 128] on button "消費記錄" at bounding box center [332, 121] width 115 height 34
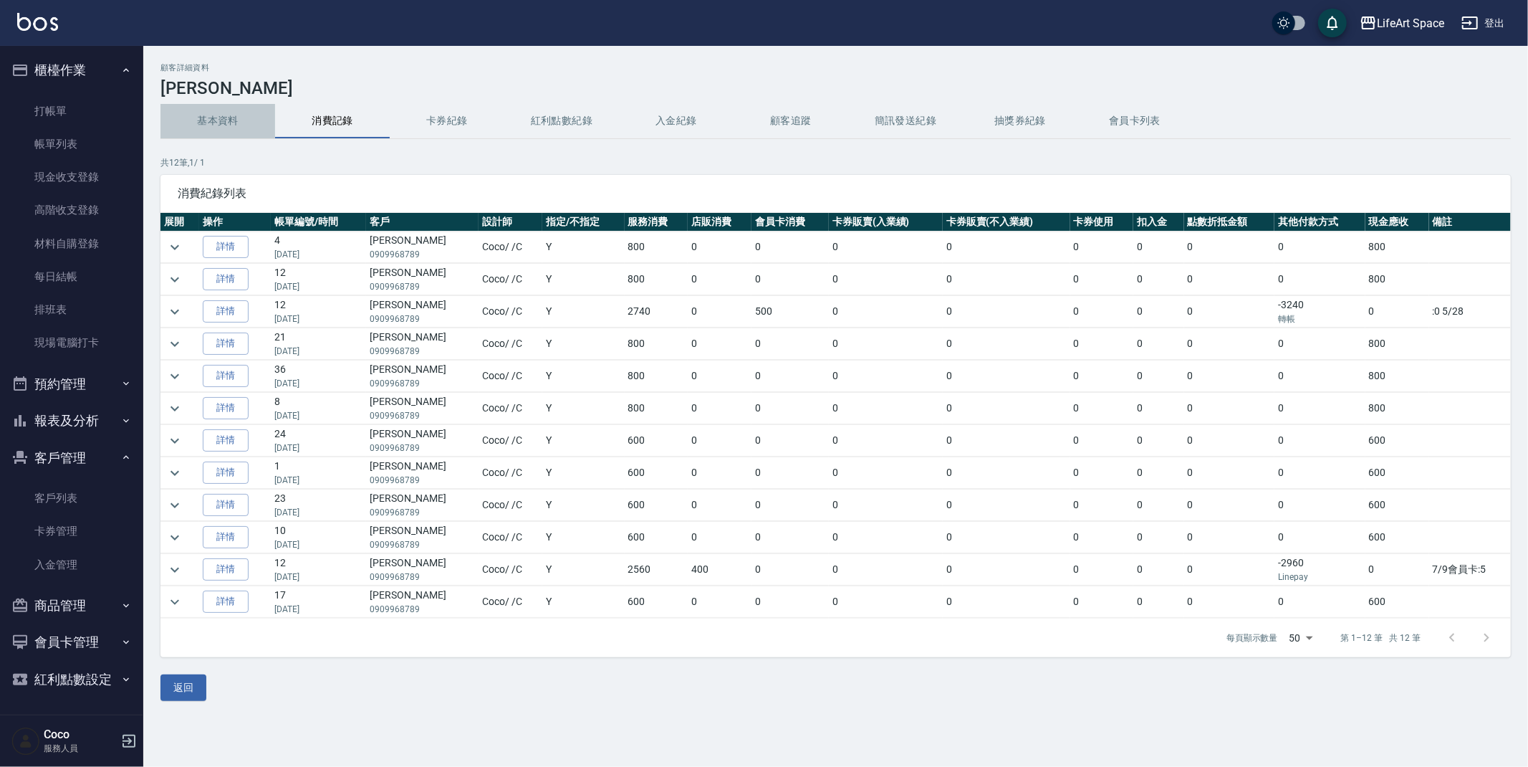
click at [232, 117] on button "基本資料" at bounding box center [217, 121] width 115 height 34
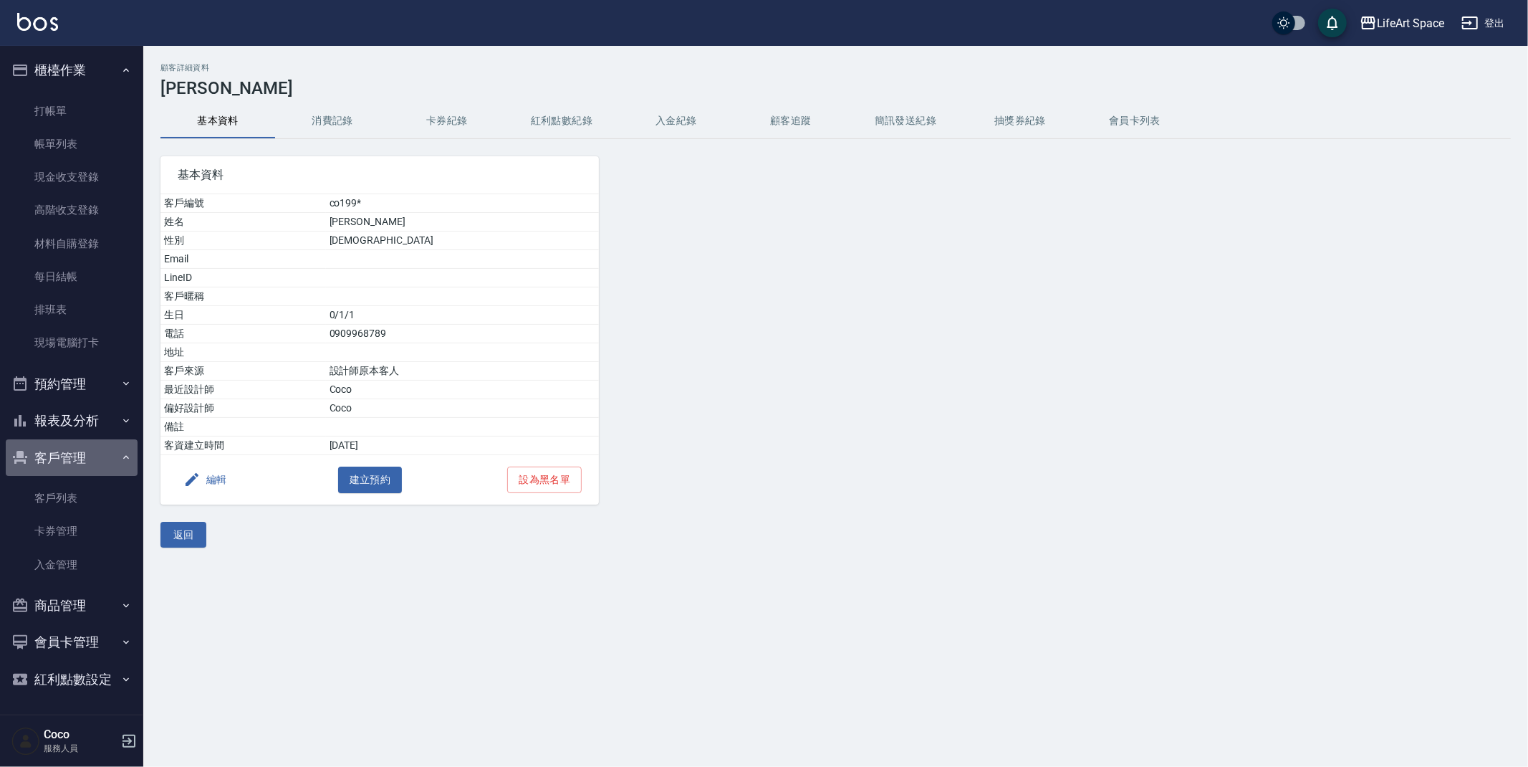
click at [104, 446] on button "客戶管理" at bounding box center [72, 457] width 132 height 37
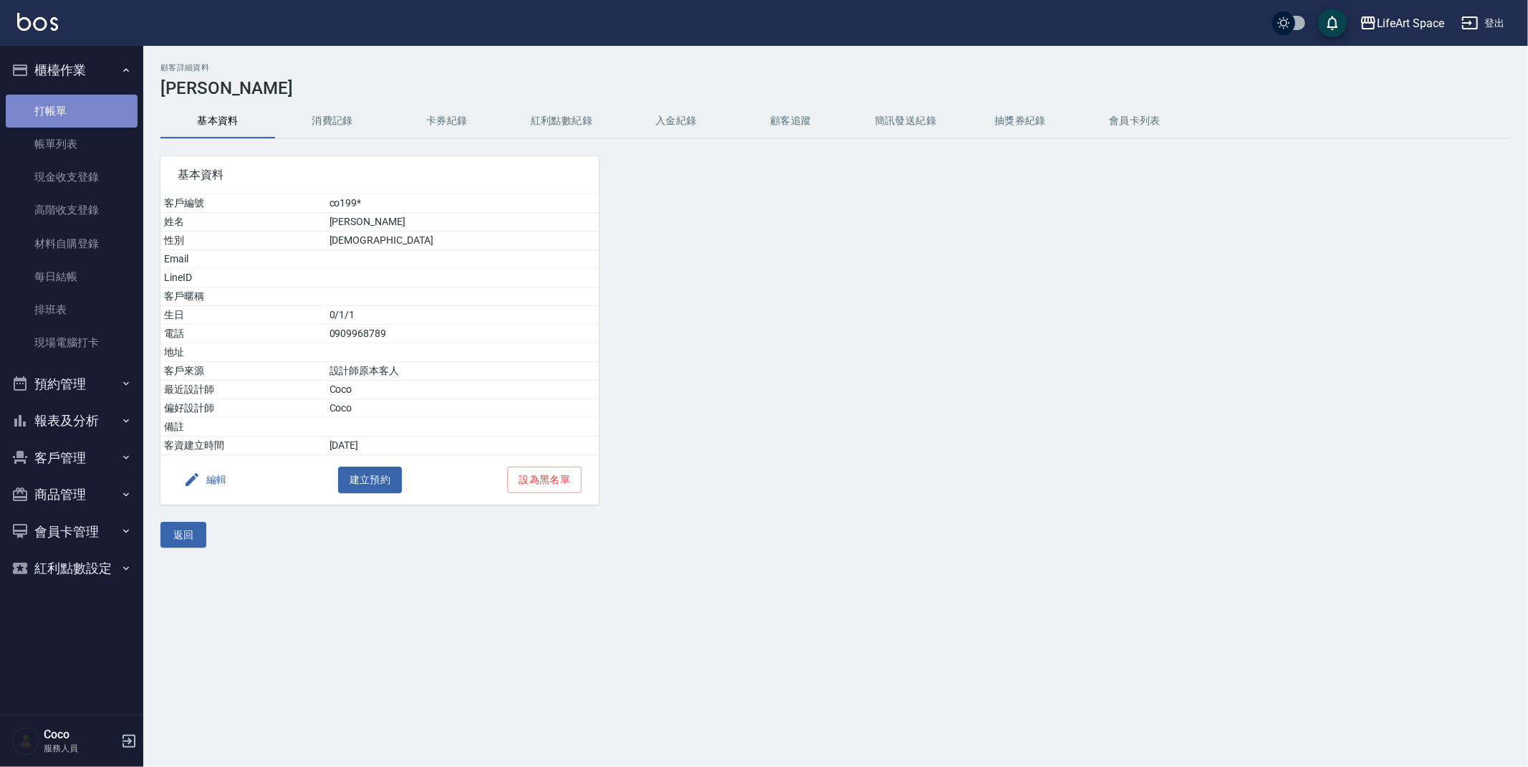
click at [64, 120] on link "打帳單" at bounding box center [72, 111] width 132 height 33
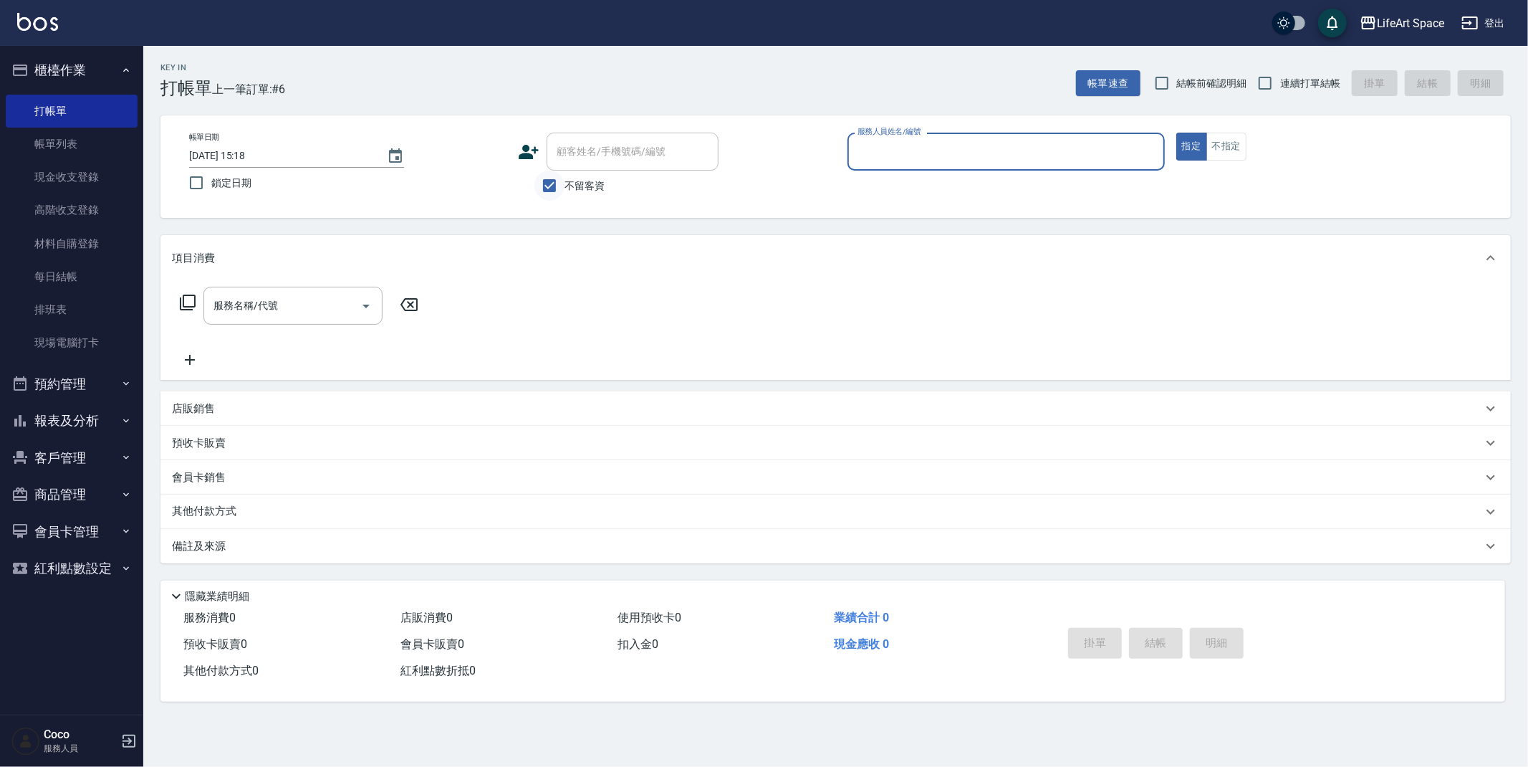
click at [555, 177] on input "不留客資" at bounding box center [549, 186] width 30 height 30
checkbox input "false"
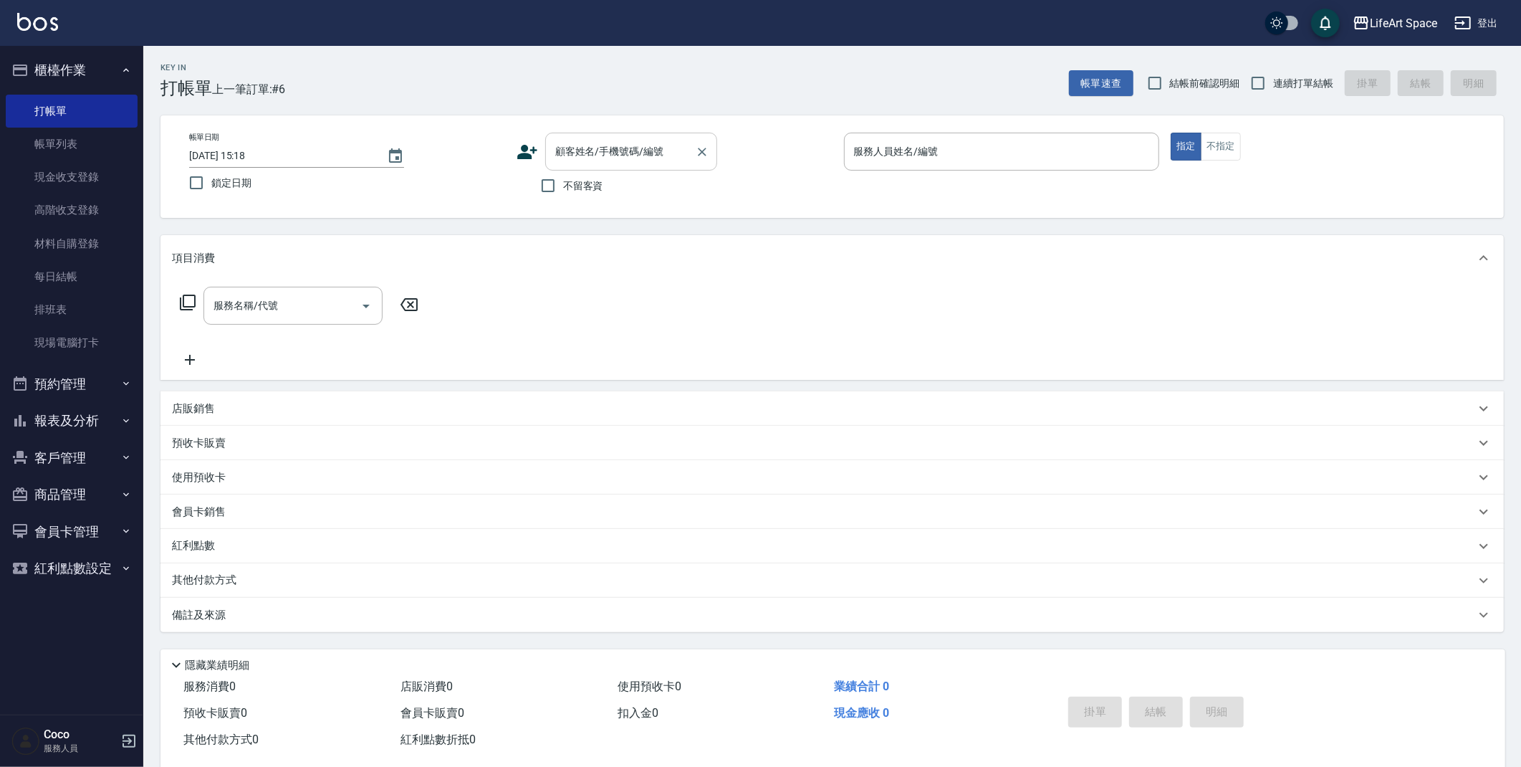
click at [566, 158] on input "顧客姓名/手機號碼/編號" at bounding box center [621, 151] width 138 height 25
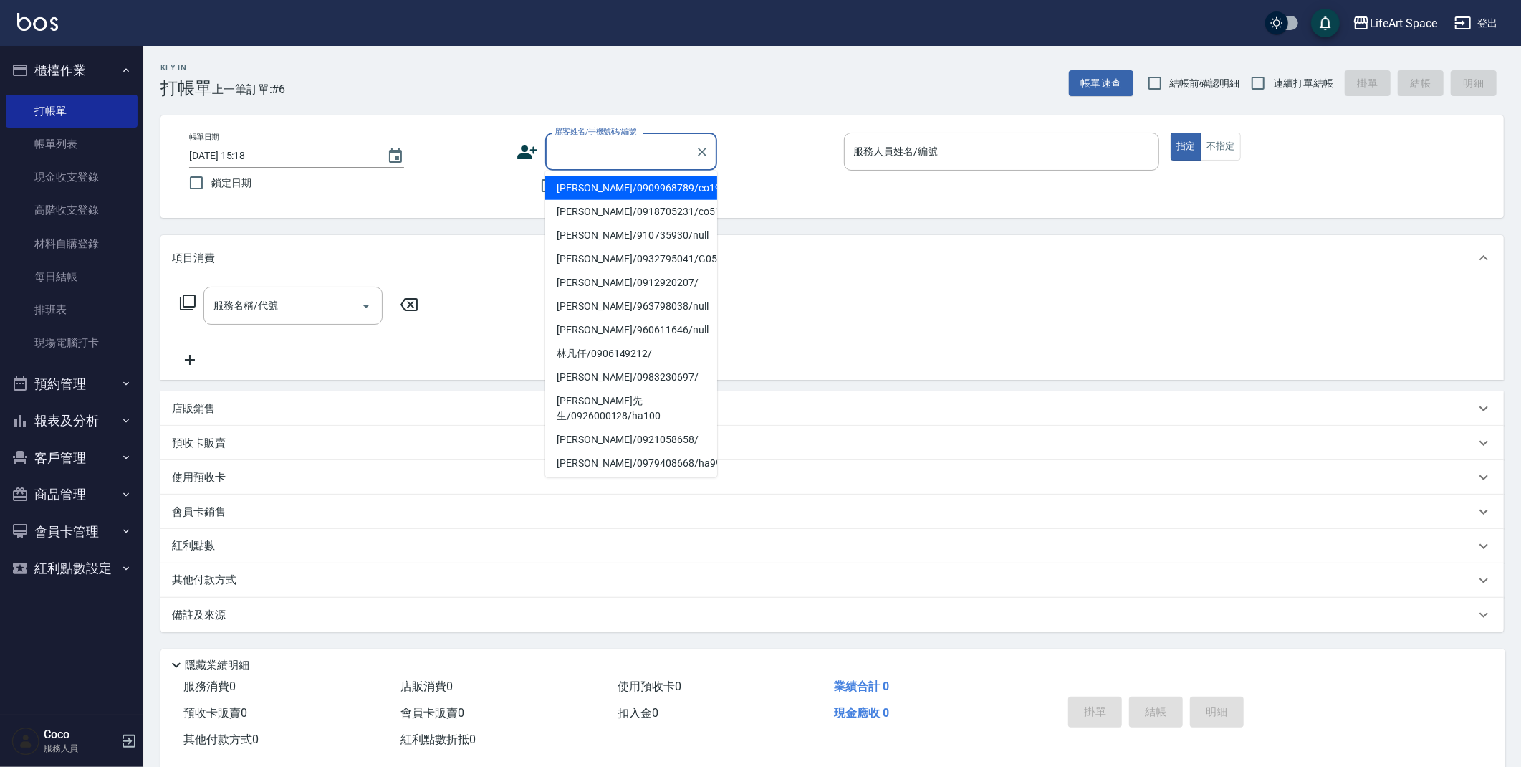
type input "ㄕ"
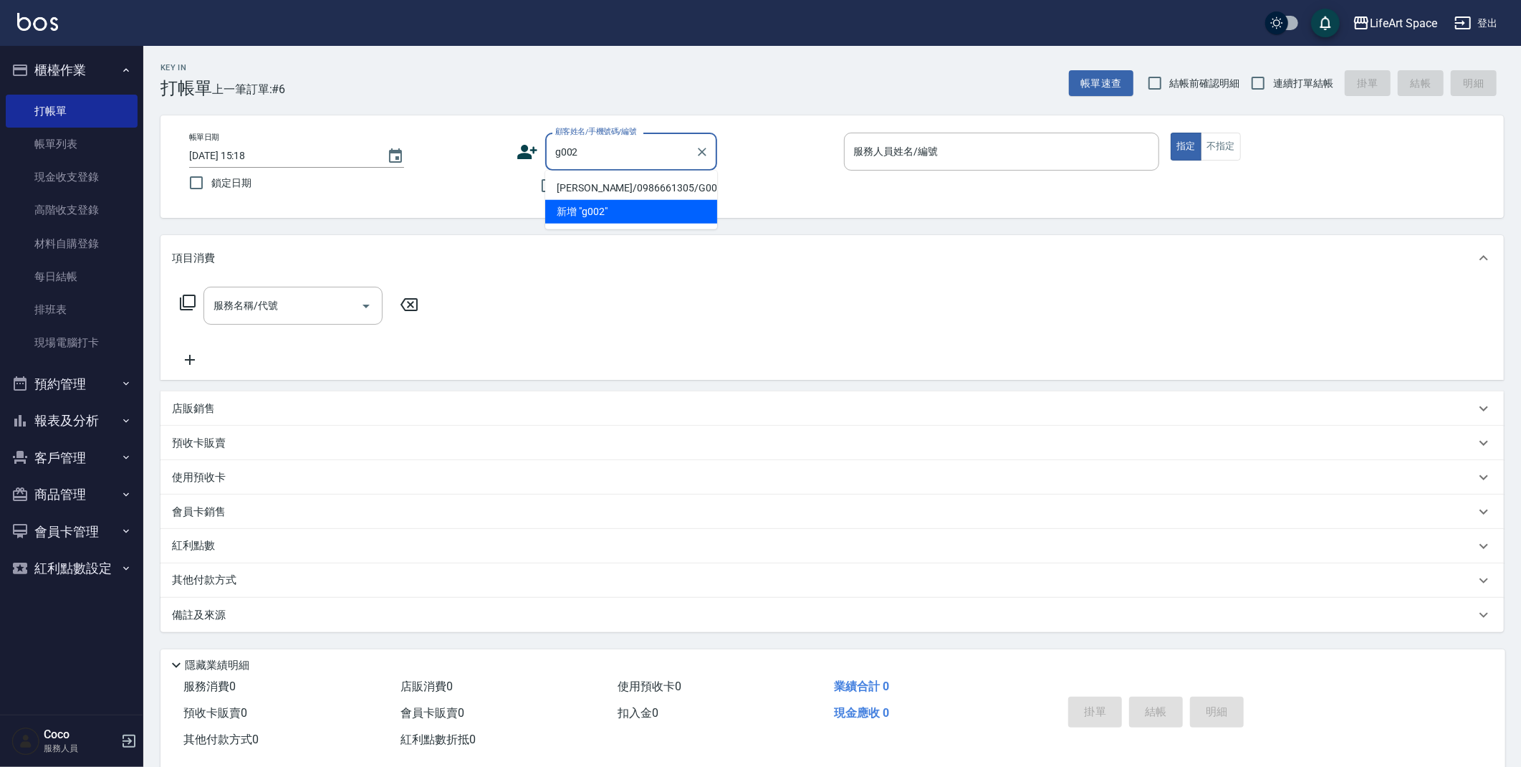
click at [647, 179] on li "[PERSON_NAME]/0986661305/G002" at bounding box center [631, 188] width 172 height 24
type input "[PERSON_NAME]/0986661305/G002"
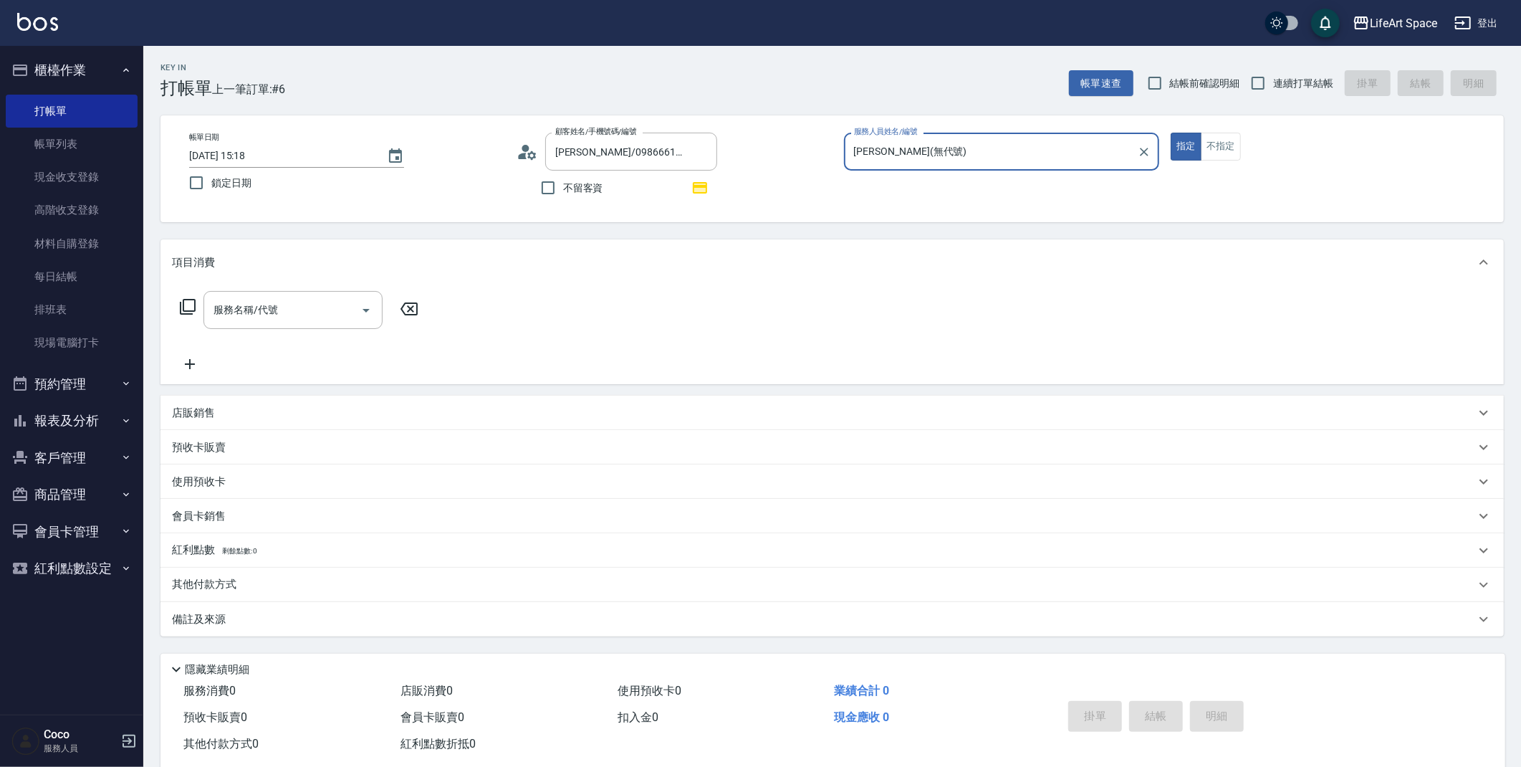
type input "[PERSON_NAME](無代號)"
click at [262, 309] on div "服務名稱/代號 服務名稱/代號" at bounding box center [292, 310] width 179 height 38
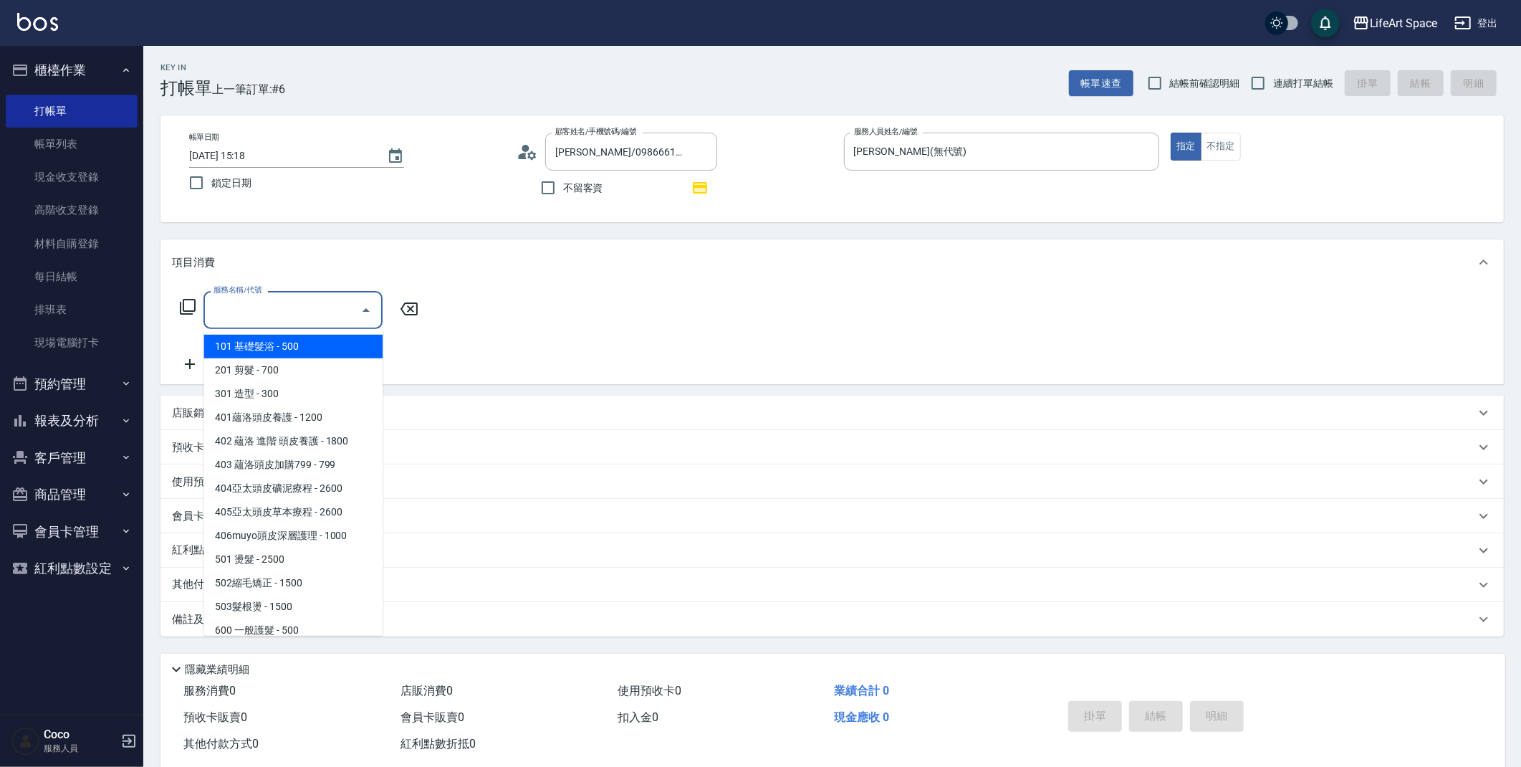
click at [259, 347] on span "101 基礎髮浴 - 500" at bounding box center [292, 347] width 179 height 24
type input "101 基礎髮浴 (101)"
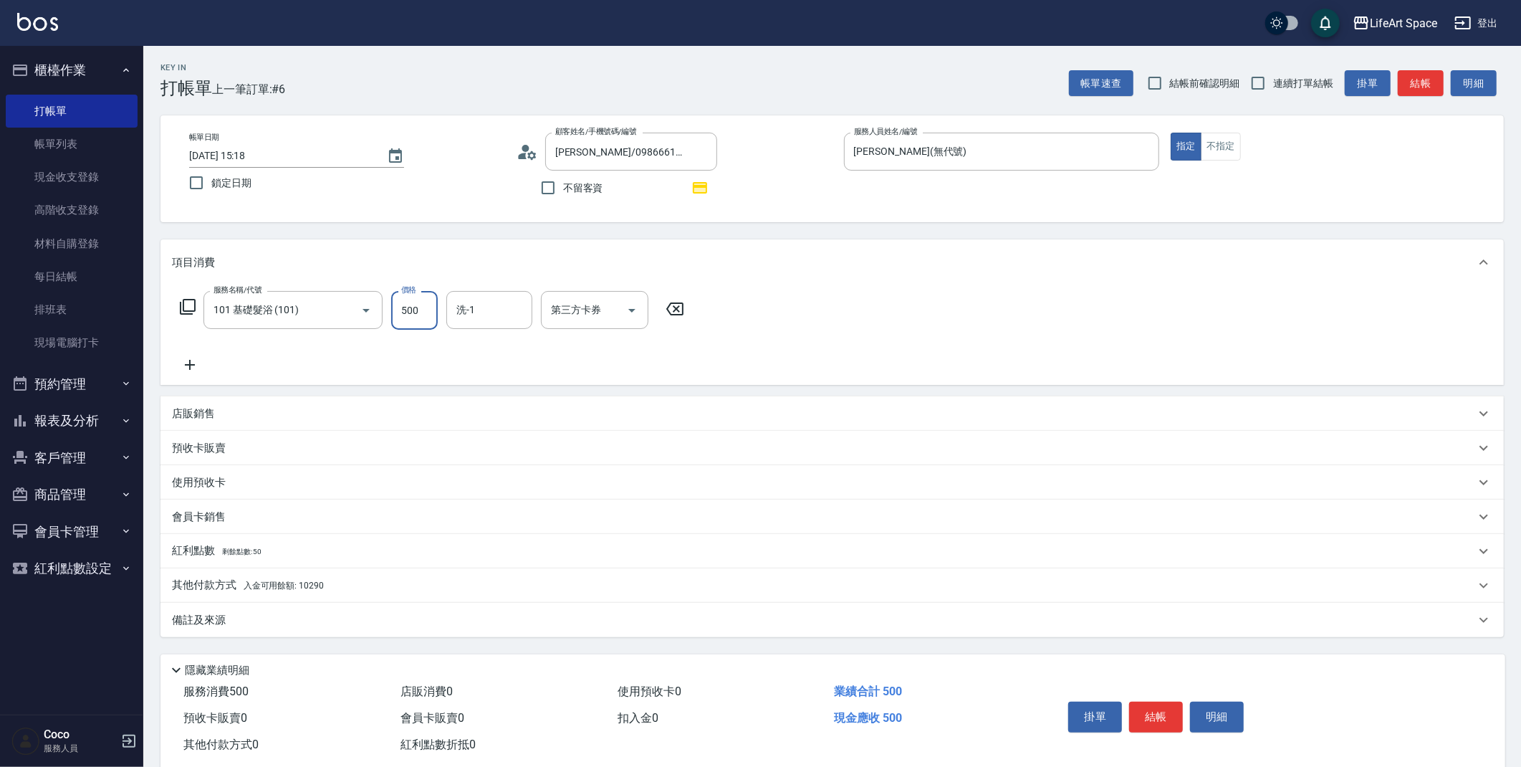
click at [416, 307] on input "500" at bounding box center [414, 310] width 47 height 39
type input "900"
click at [306, 536] on div "紅利點數 剩餘點數: 50" at bounding box center [831, 551] width 1343 height 34
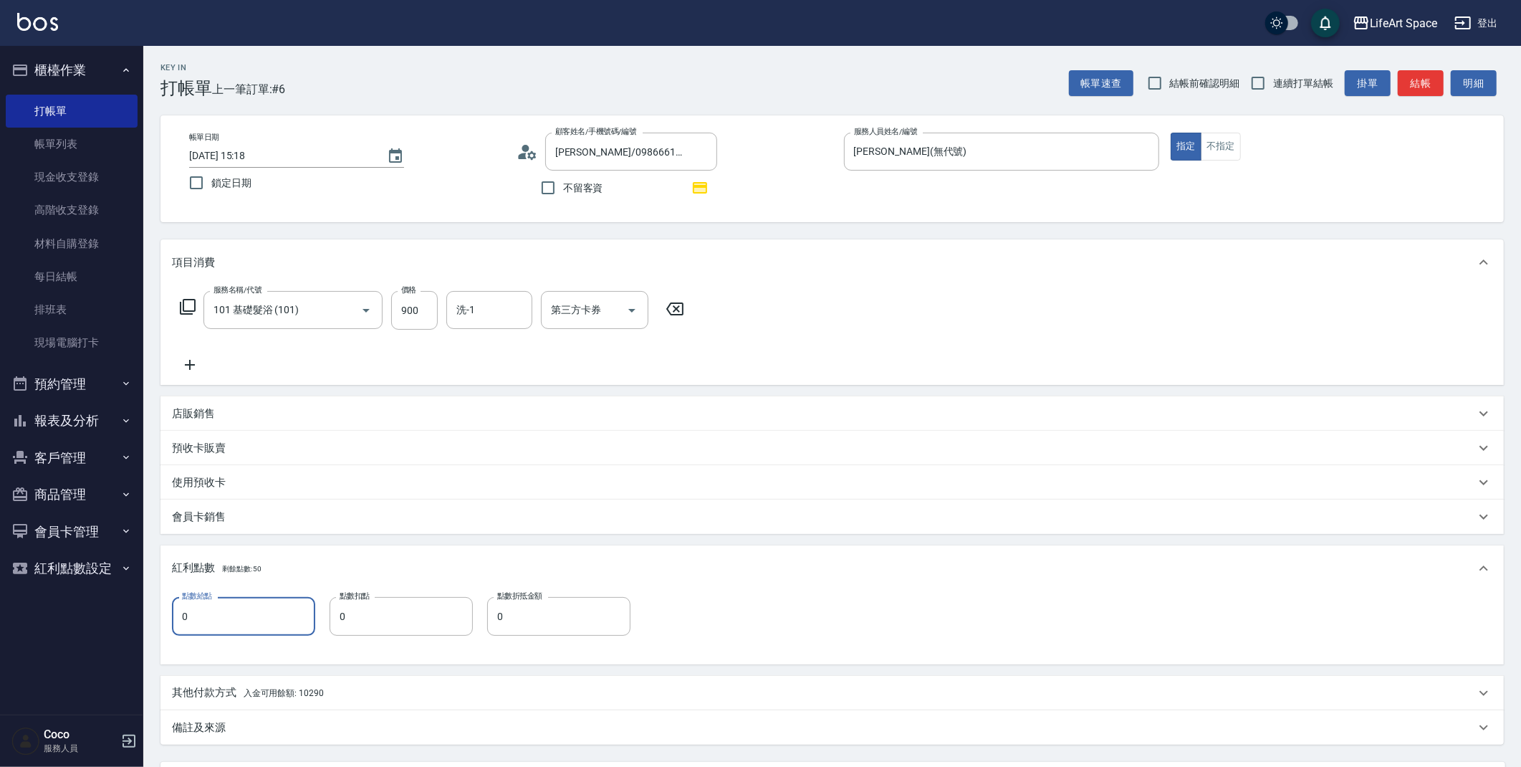
click at [259, 612] on input "0" at bounding box center [243, 616] width 143 height 39
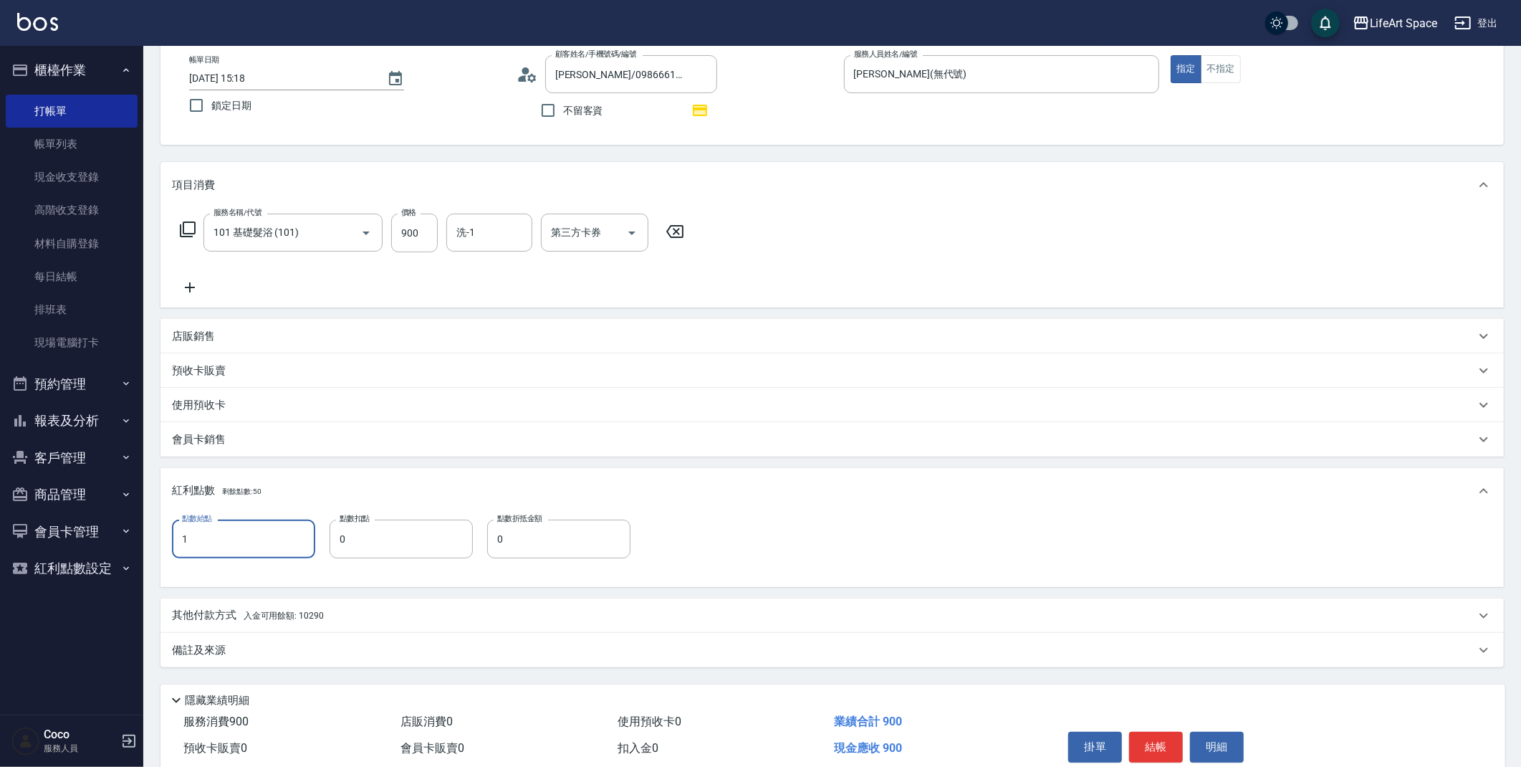
scroll to position [138, 0]
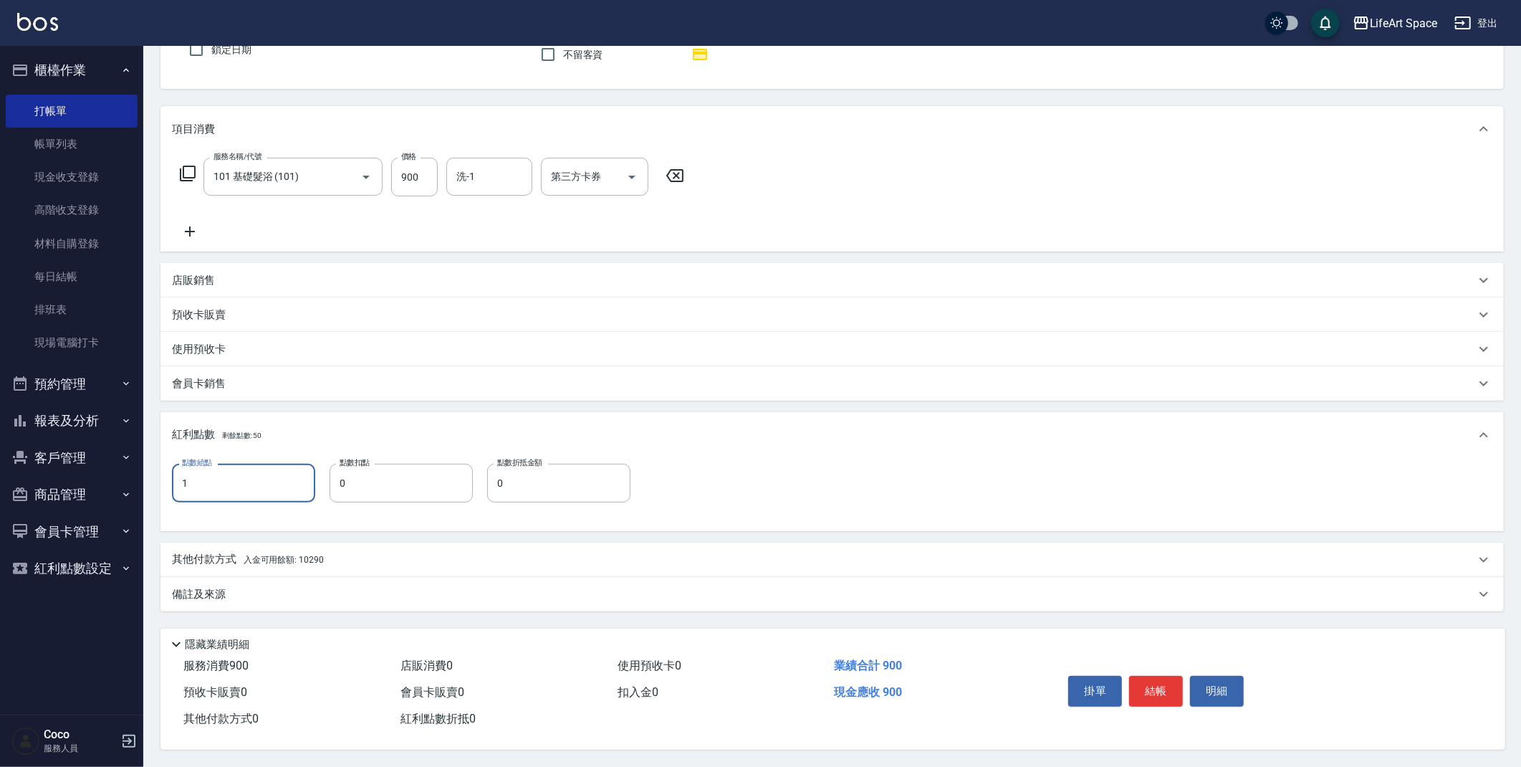
type input "1"
click at [265, 604] on div "備註及來源" at bounding box center [831, 594] width 1343 height 34
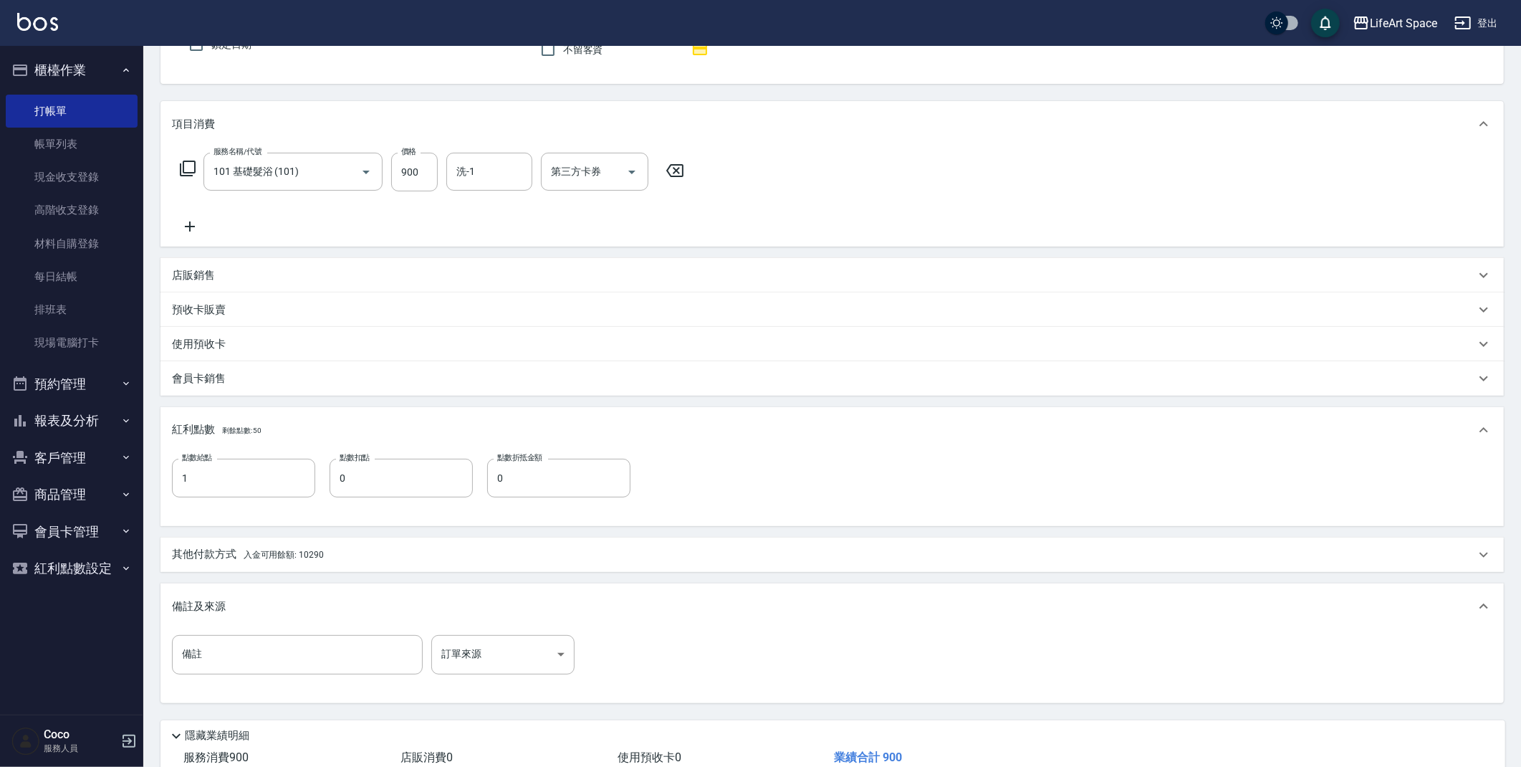
click at [343, 549] on div "其他付款方式 入金可用餘額: 10290" at bounding box center [823, 555] width 1303 height 16
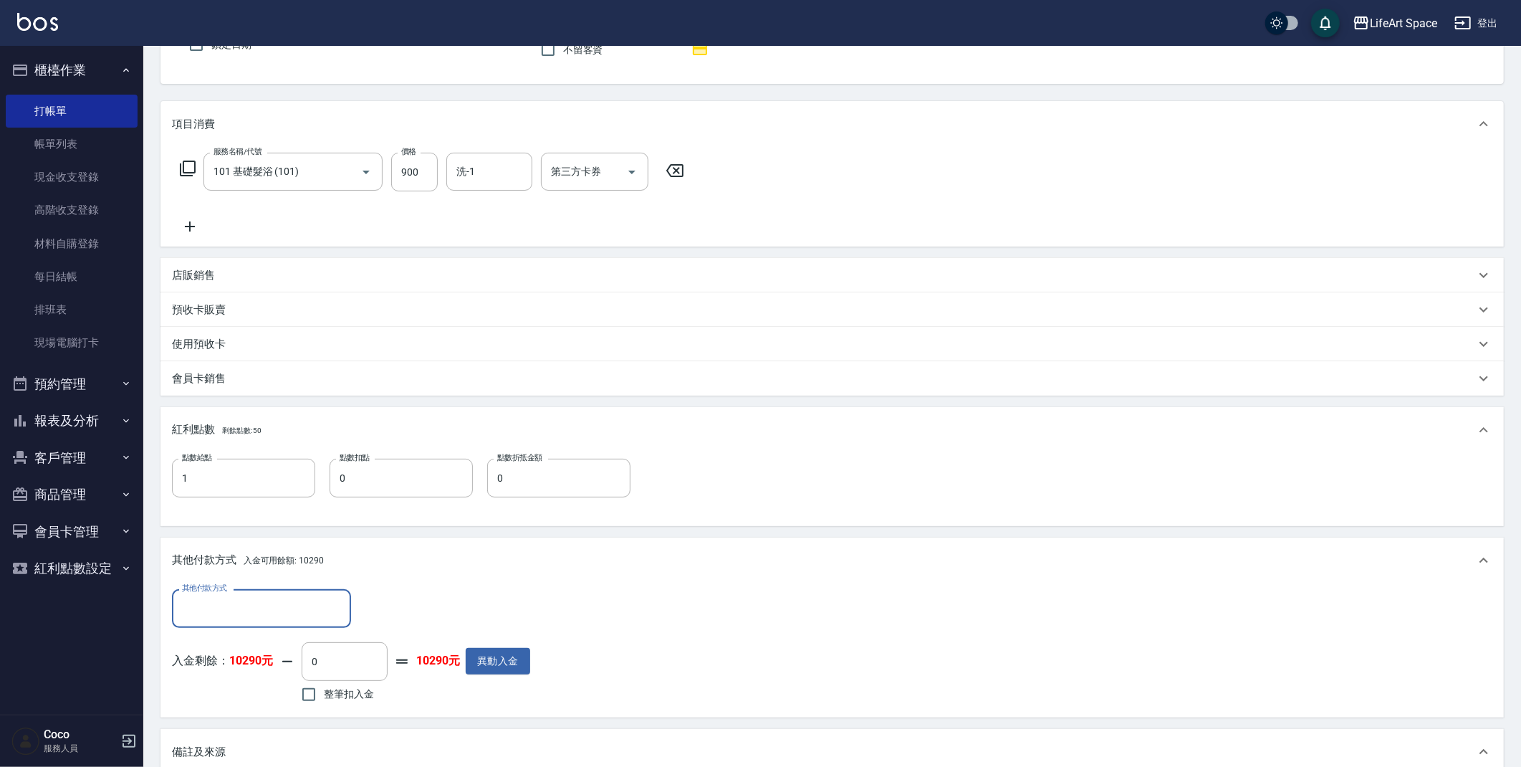
scroll to position [0, 0]
click at [380, 657] on input "0" at bounding box center [345, 661] width 86 height 39
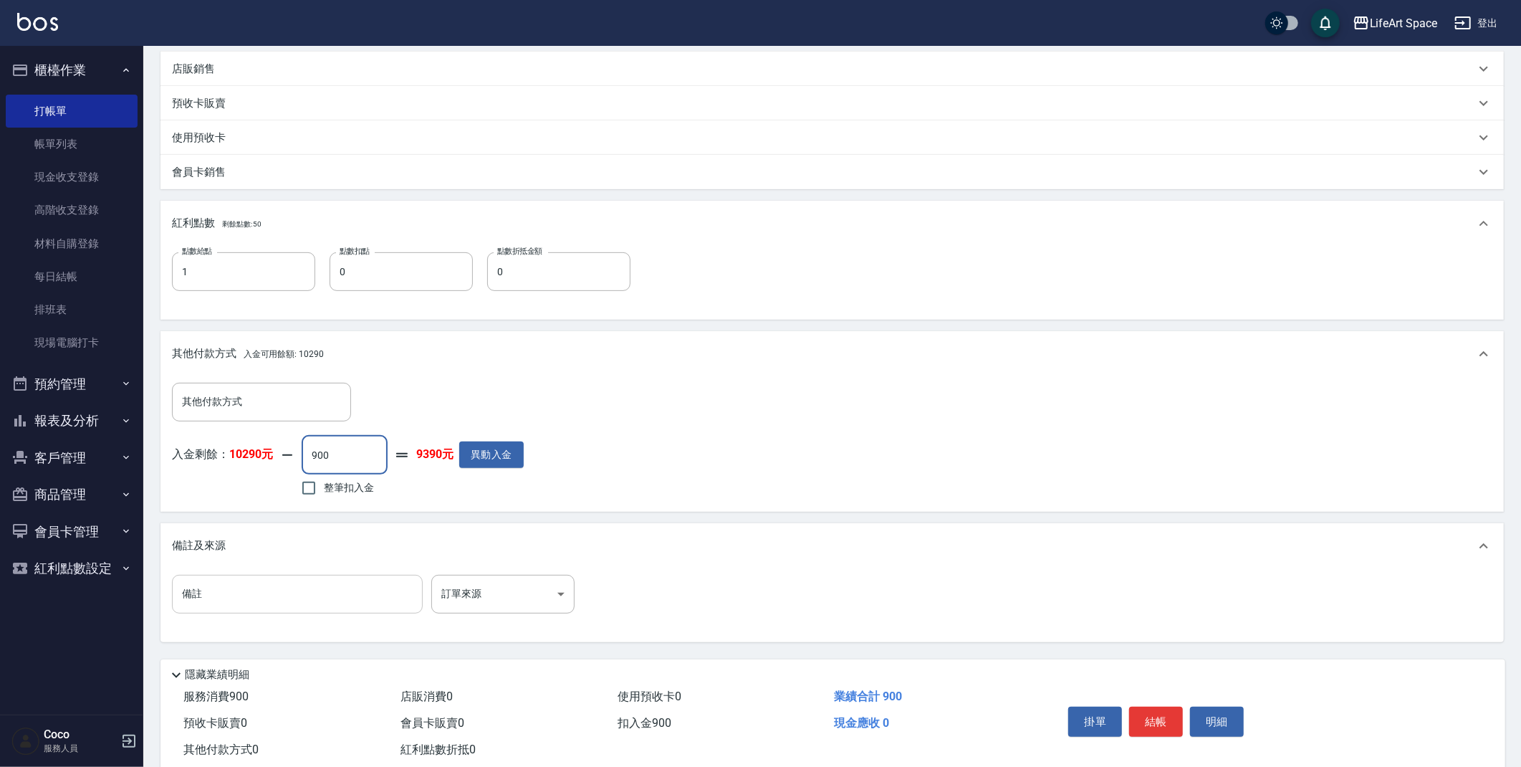
scroll to position [380, 0]
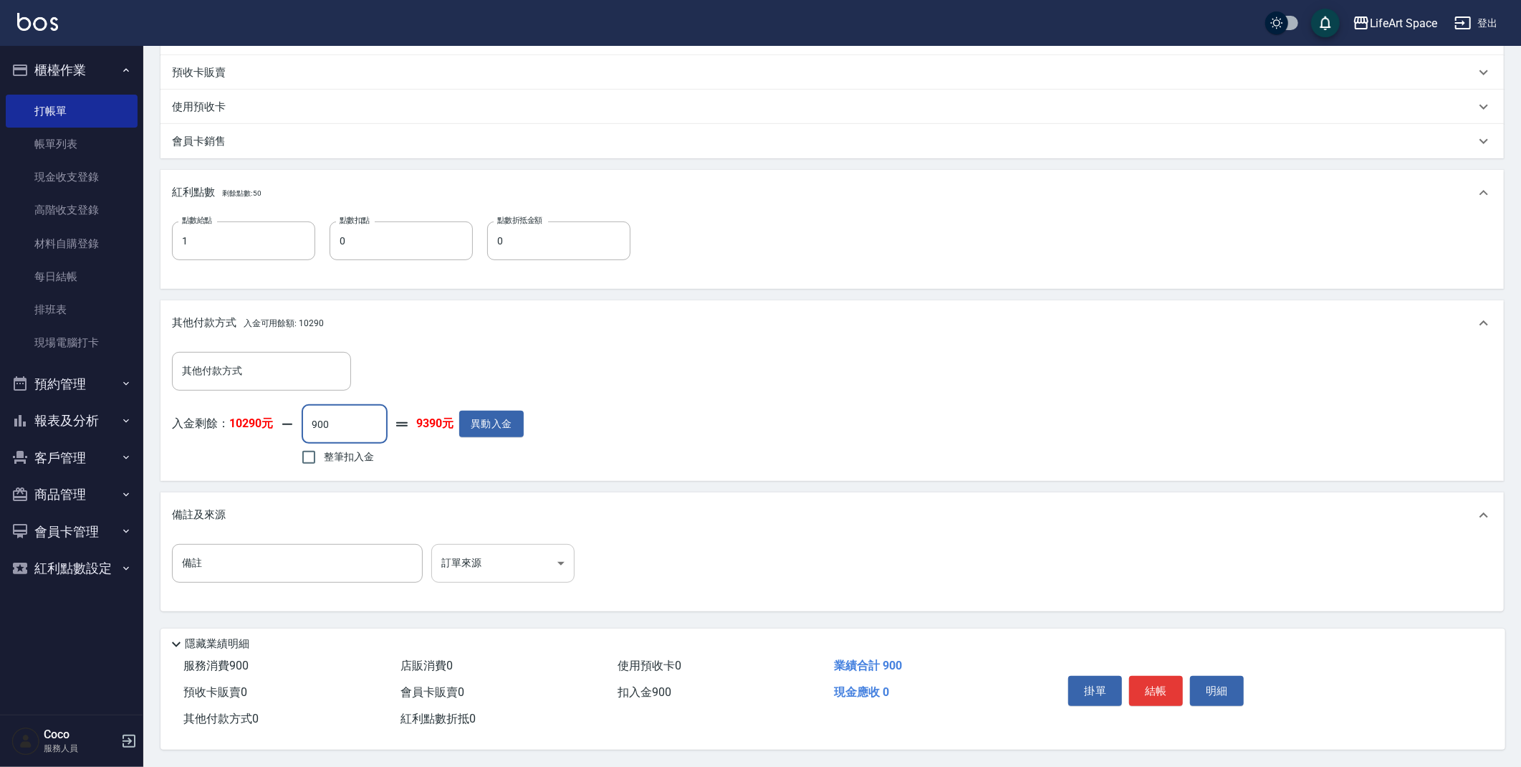
type input "900"
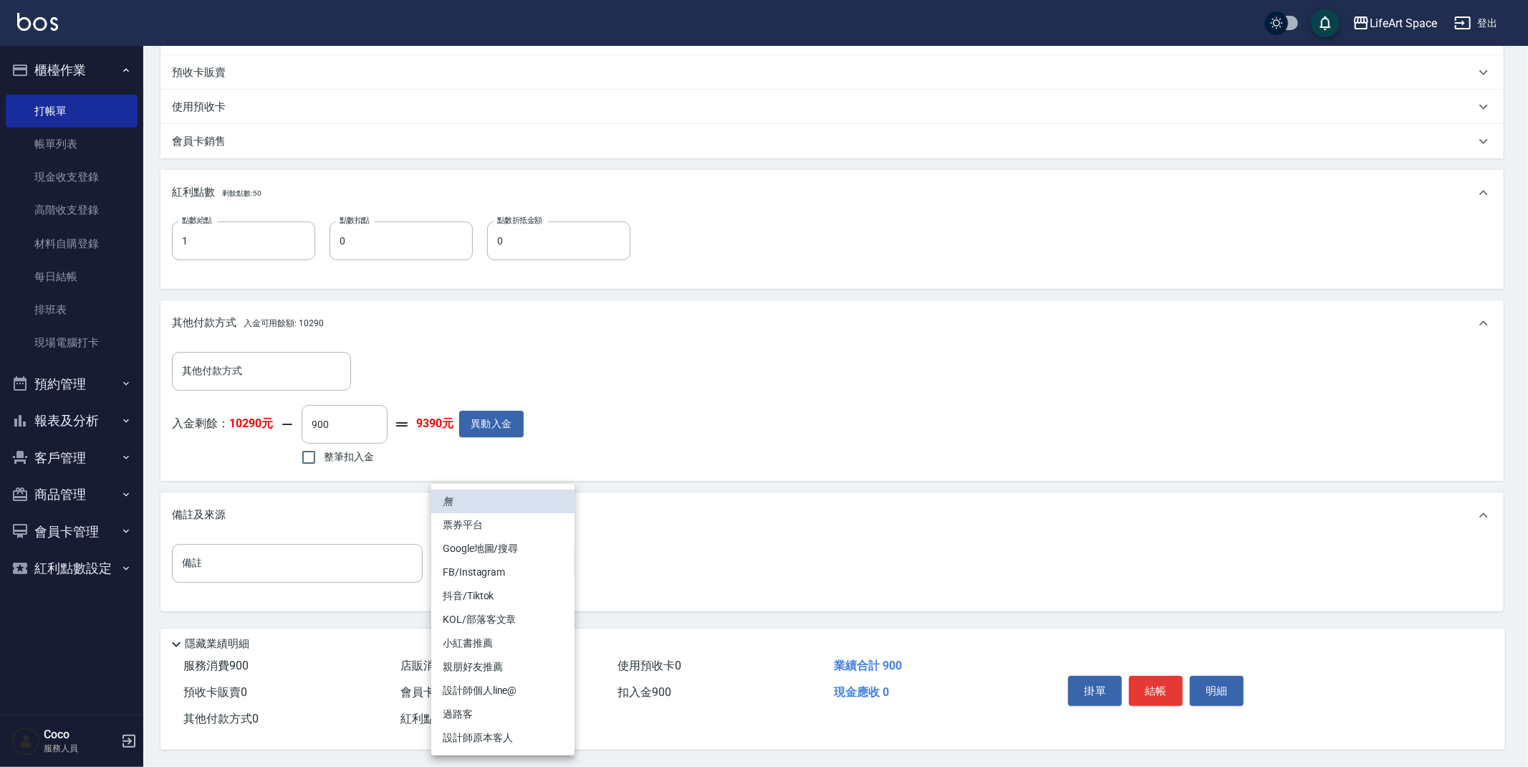
click at [492, 552] on body "LifeArt Space 登出 櫃檯作業 打帳單 帳單列表 現金收支登錄 高階收支登錄 材料自購登錄 每日結帳 排班表 現場電腦打卡 預約管理 預約管理 單…" at bounding box center [764, 196] width 1528 height 1142
click at [460, 734] on li "設計師原本客人" at bounding box center [502, 738] width 143 height 24
type input "設計師原本客人"
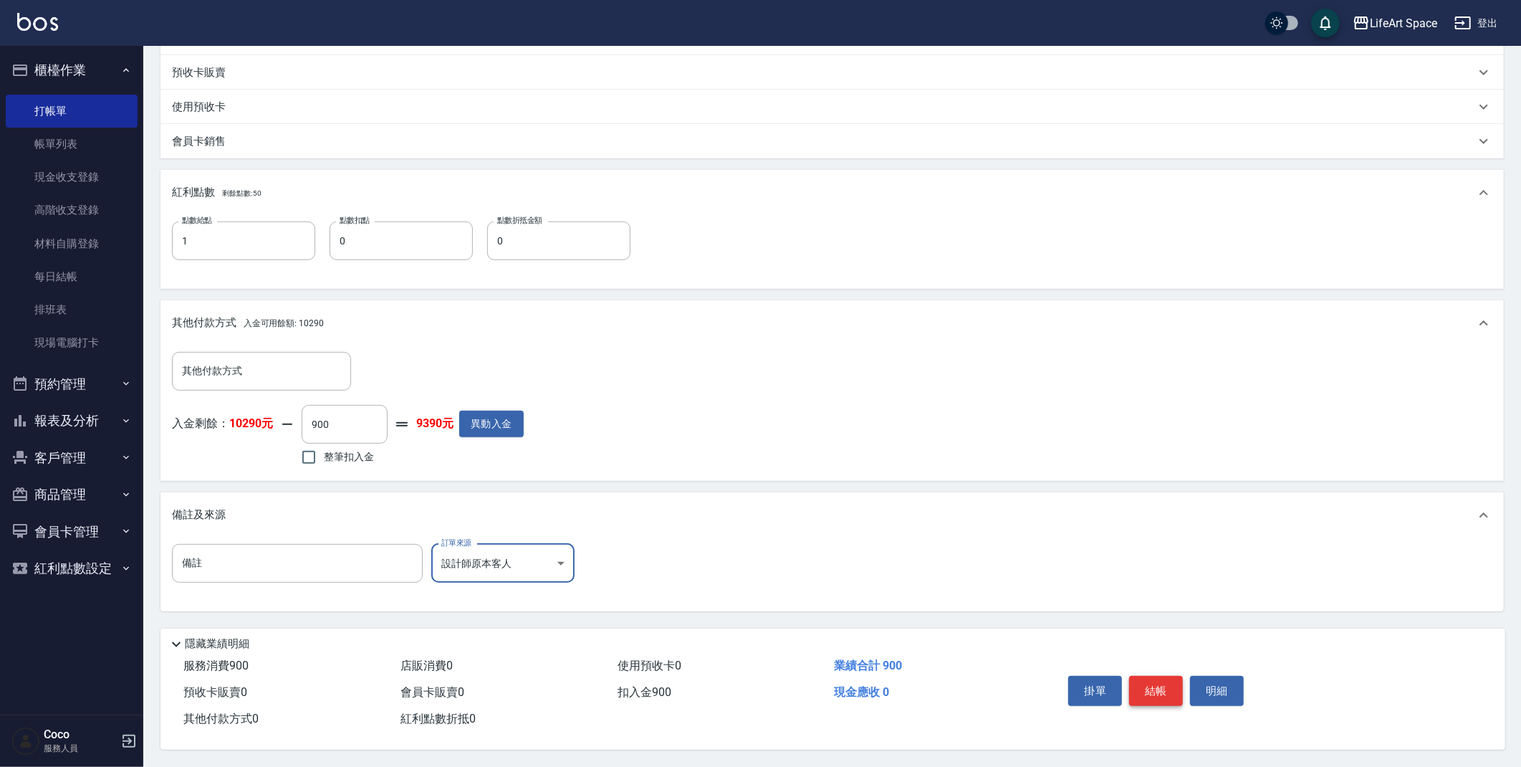
click at [1155, 695] on button "結帳" at bounding box center [1156, 691] width 54 height 30
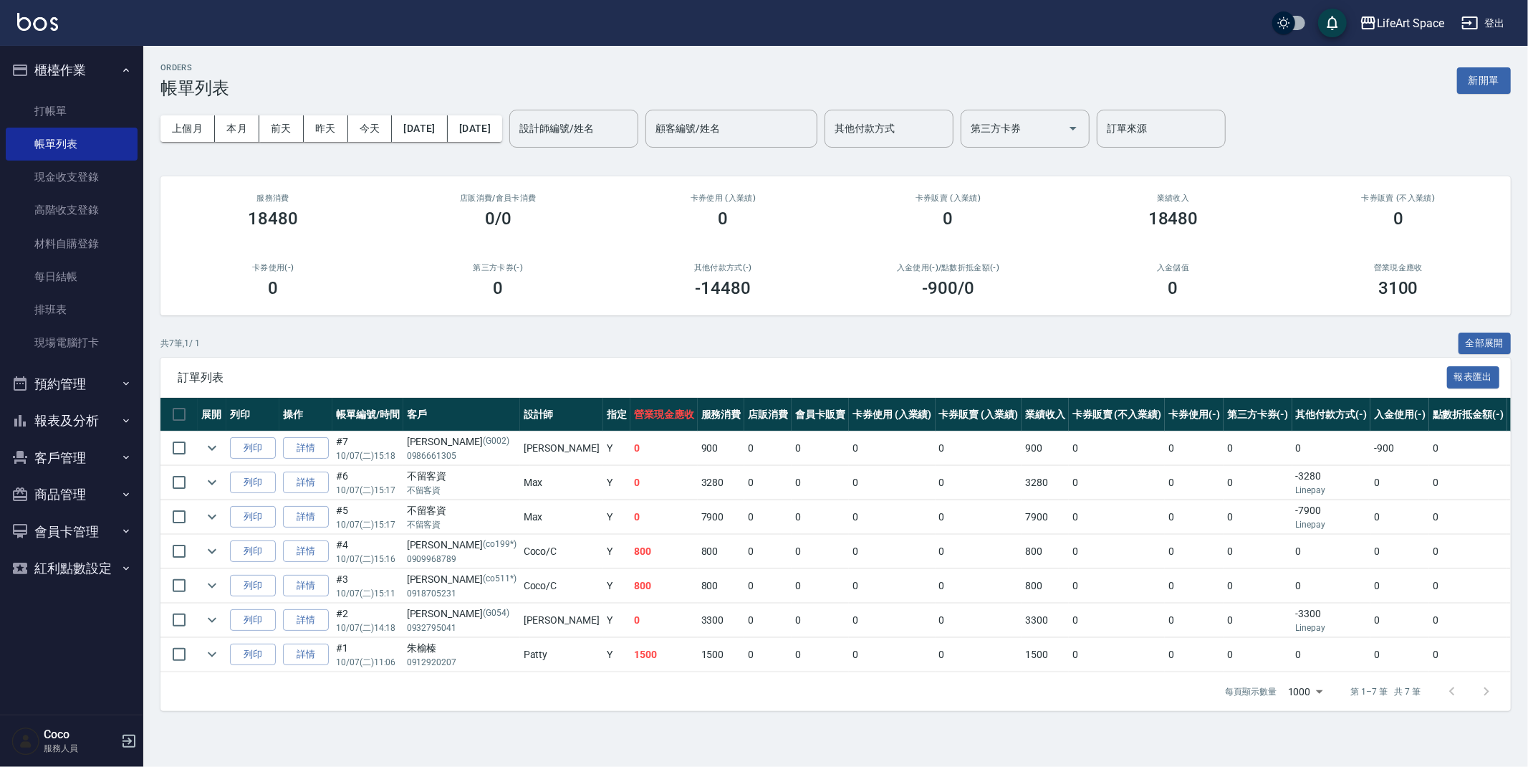
click at [623, 119] on input "設計師編號/姓名" at bounding box center [574, 128] width 116 height 25
click at [615, 155] on div "[PERSON_NAME] (無代號)" at bounding box center [623, 172] width 129 height 39
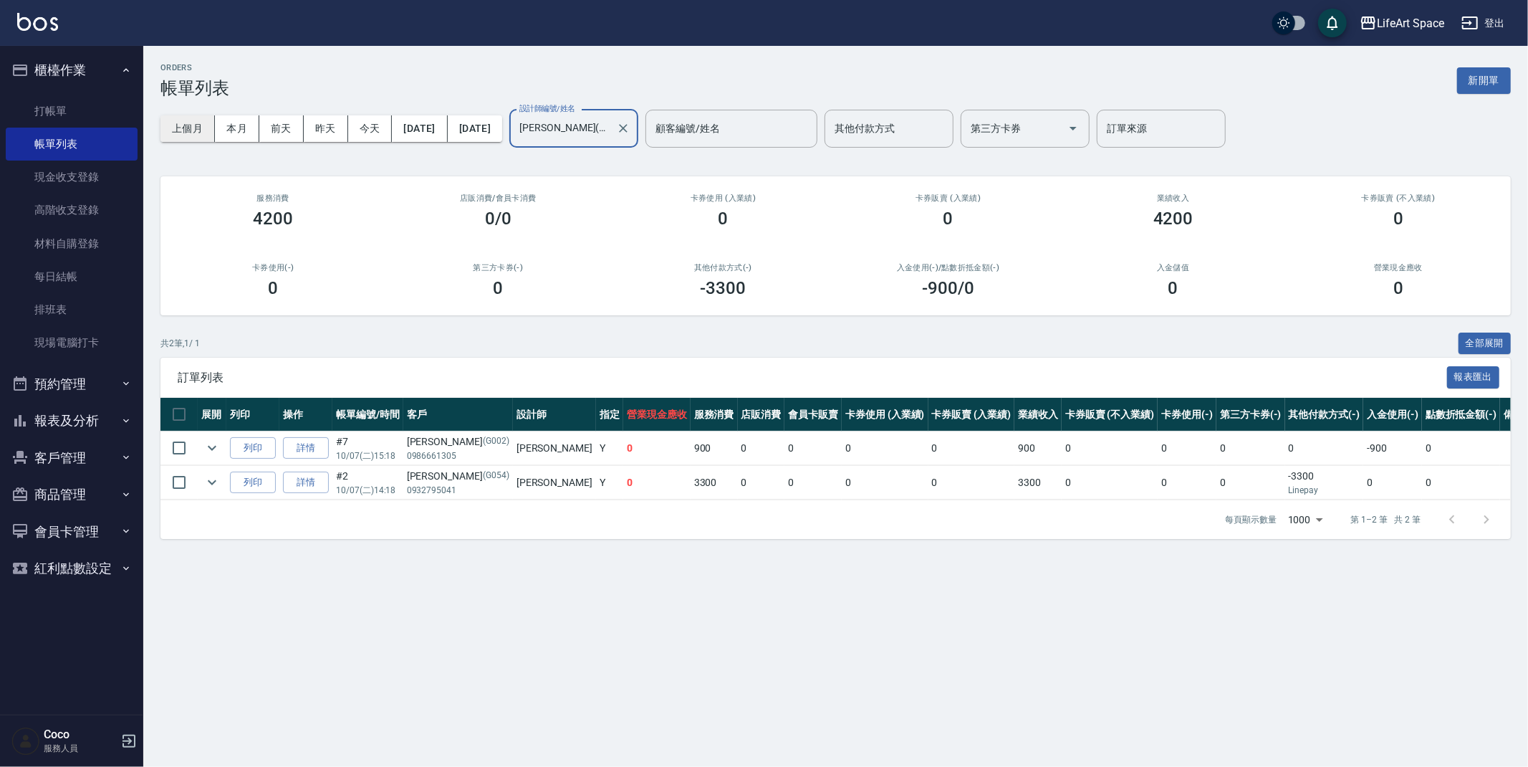
type input "[PERSON_NAME](無代號)"
click at [174, 132] on button "上個月" at bounding box center [187, 128] width 54 height 27
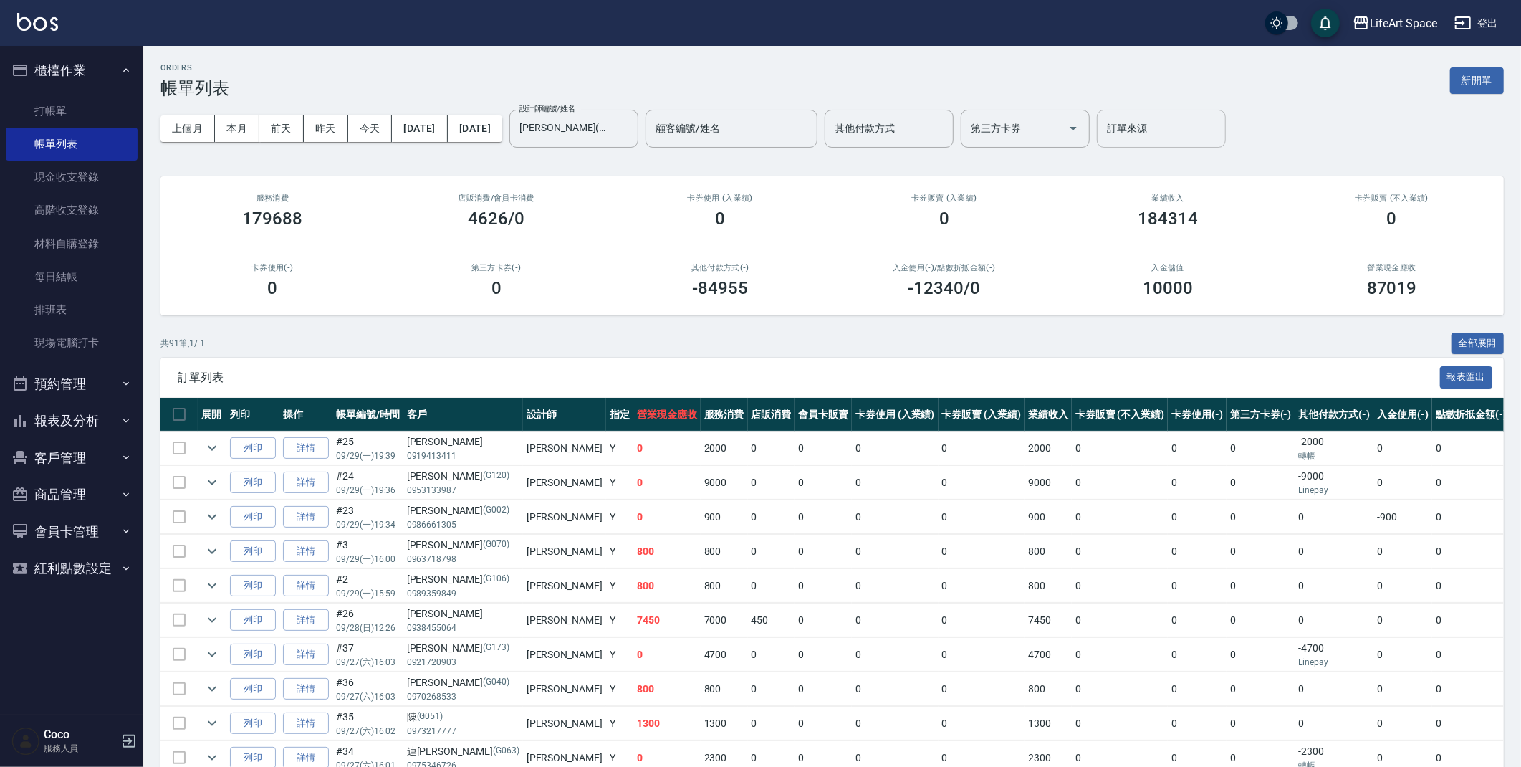
click at [1174, 118] on input "訂單來源" at bounding box center [1161, 128] width 116 height 25
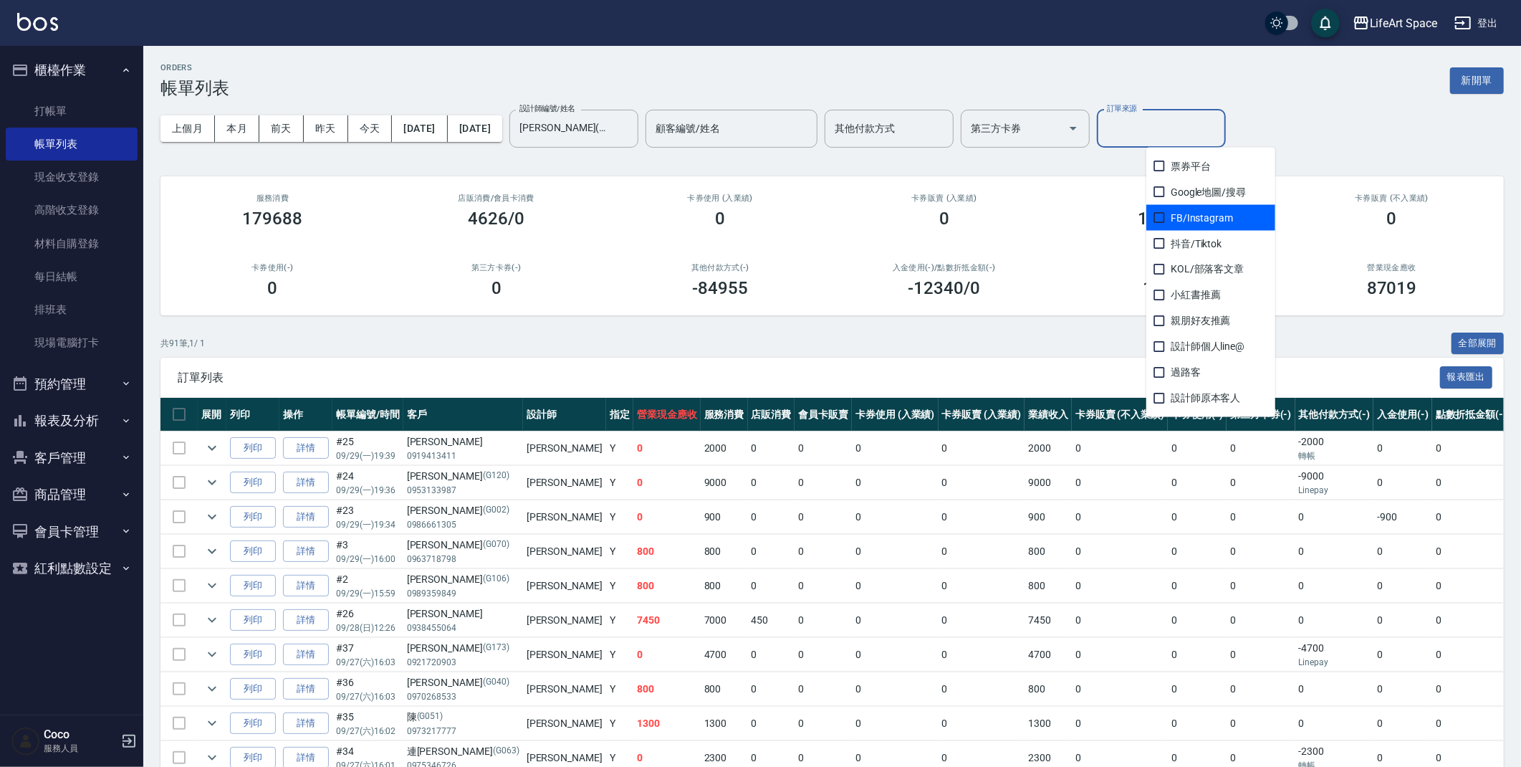
click at [1217, 216] on span "FB/Instagram" at bounding box center [1210, 218] width 129 height 26
checkbox input "true"
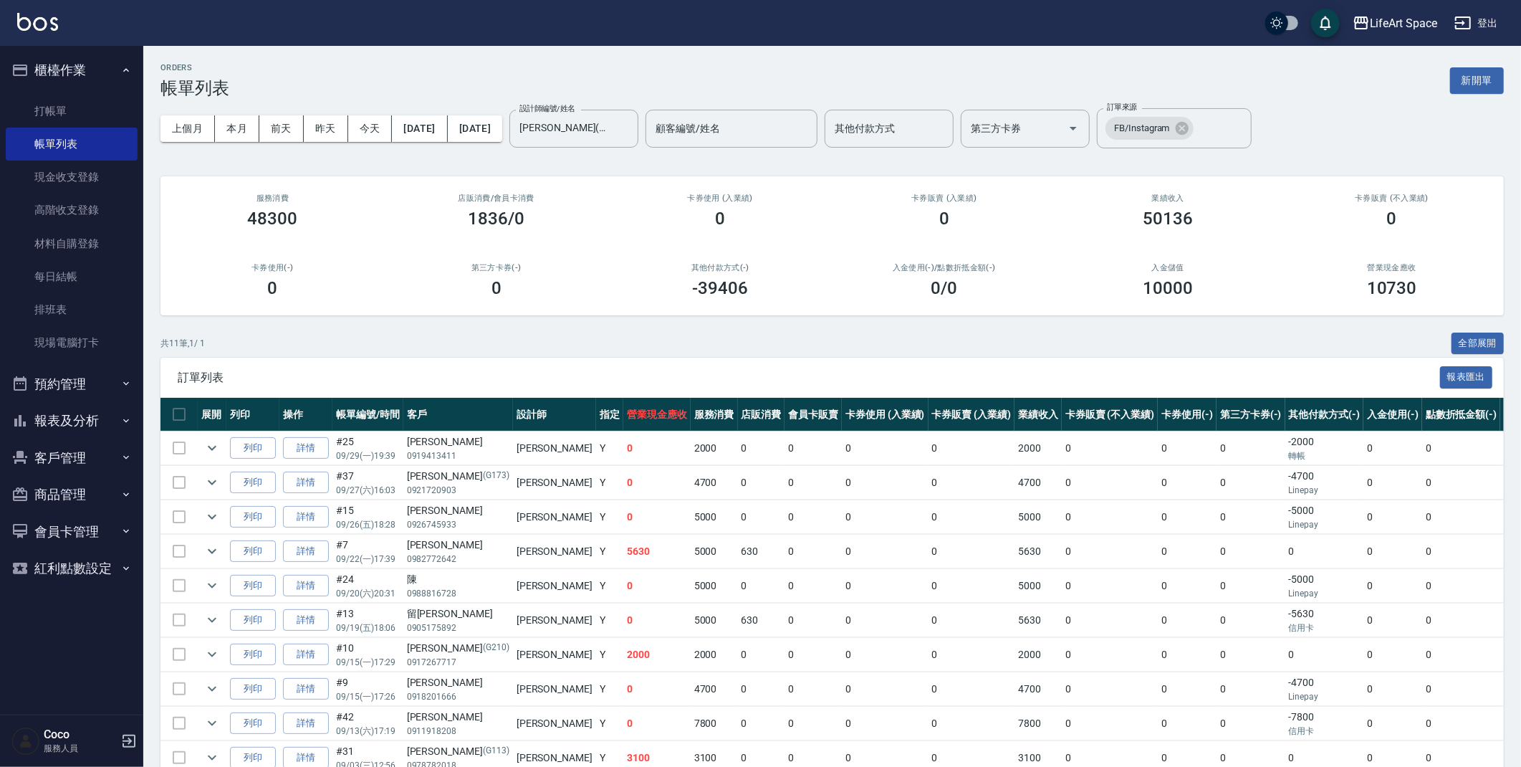
click at [752, 335] on div "共 11 筆, 1 / 1 全部展開" at bounding box center [831, 343] width 1343 height 22
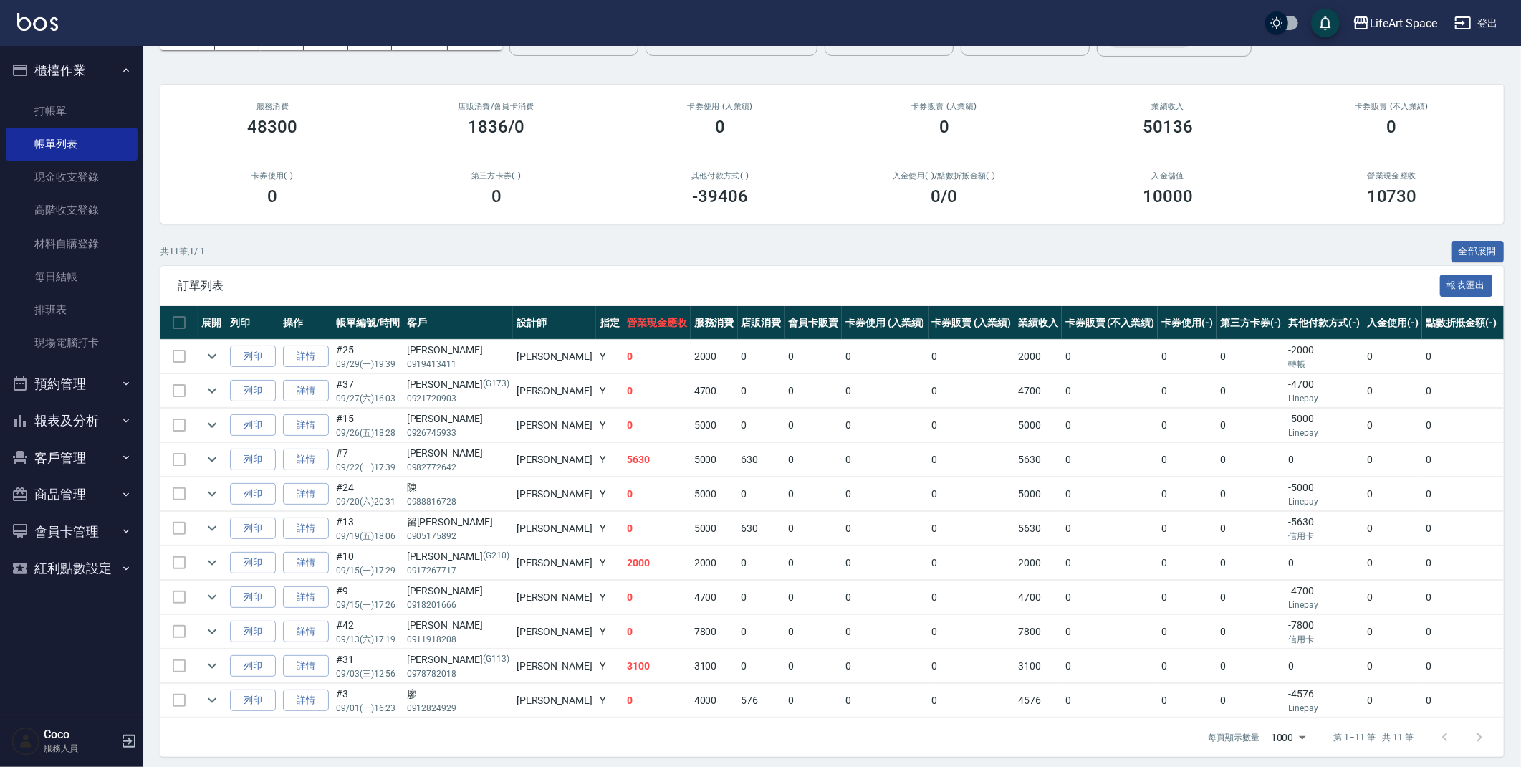
scroll to position [100, 0]
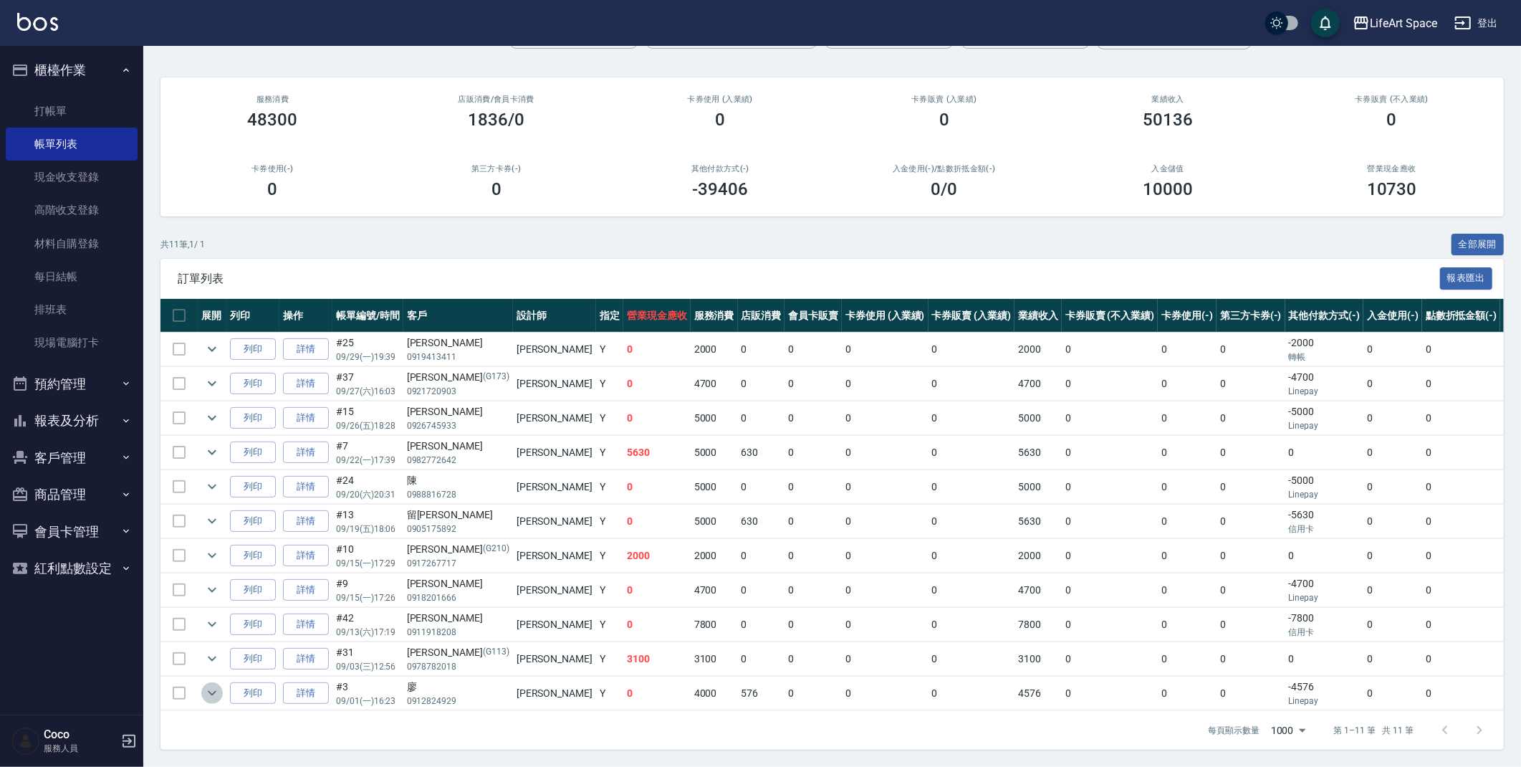
click at [207, 692] on icon "expand row" at bounding box center [211, 692] width 17 height 17
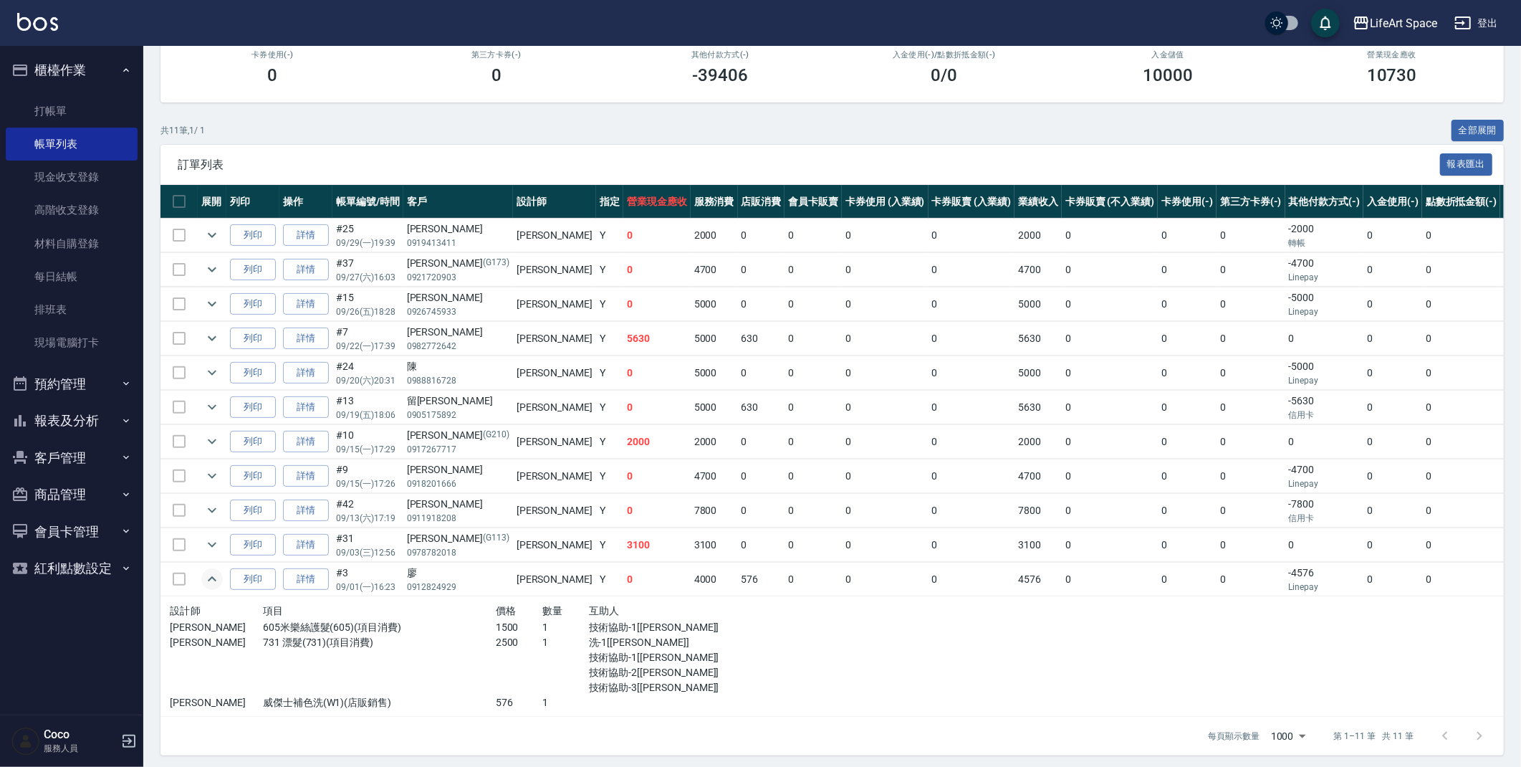
scroll to position [219, 0]
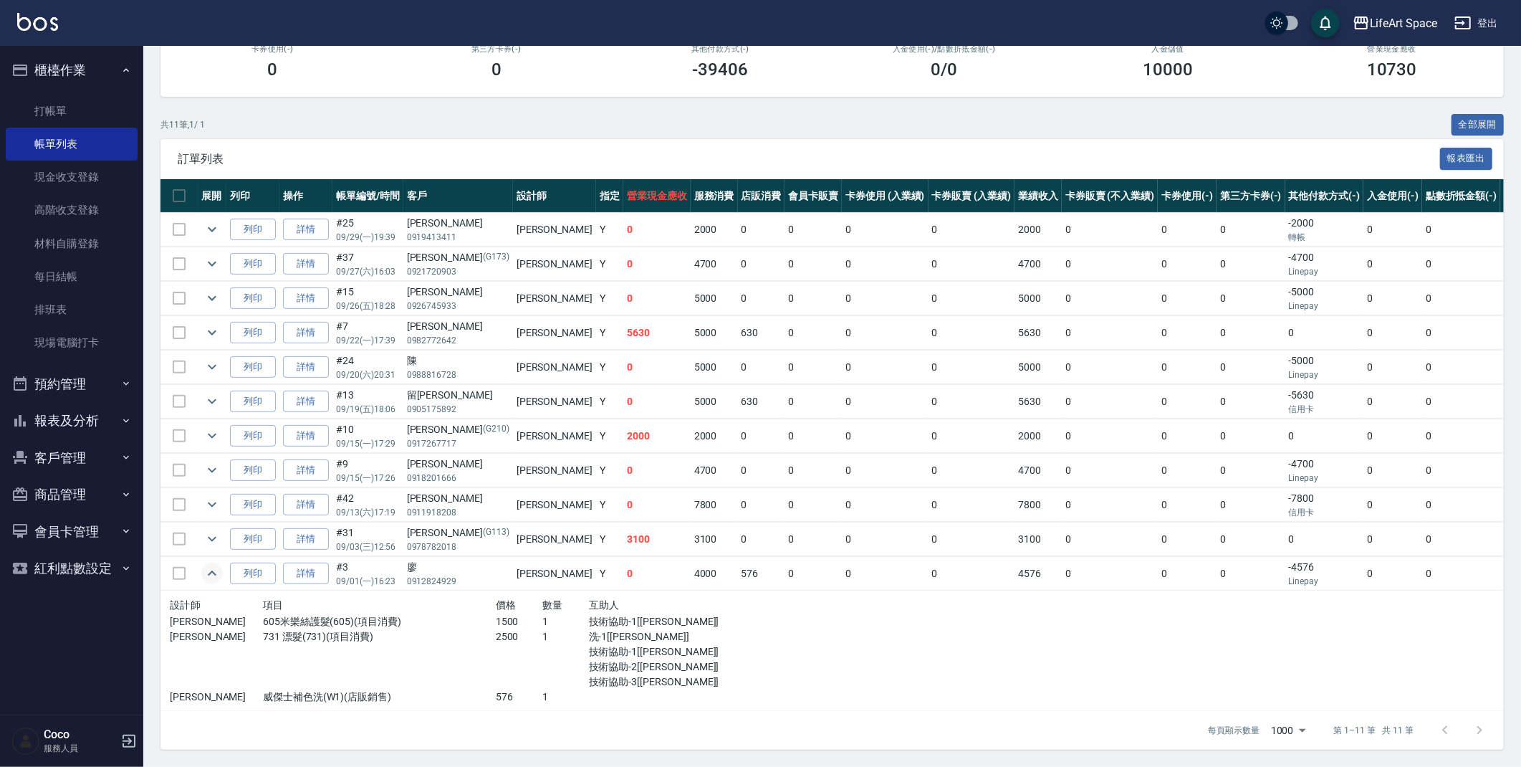
click at [210, 577] on icon "expand row" at bounding box center [211, 573] width 17 height 17
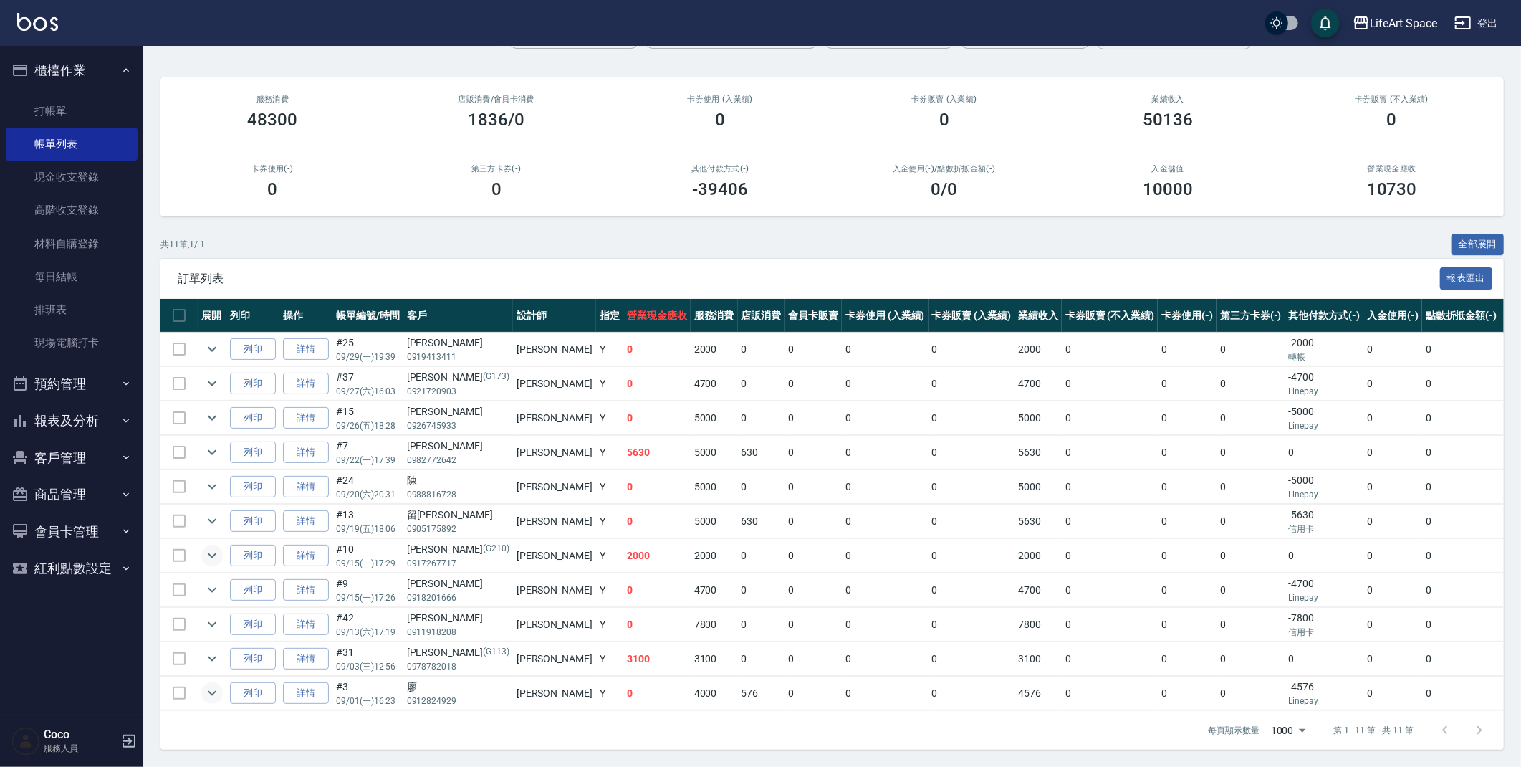
scroll to position [100, 0]
click at [216, 658] on icon "expand row" at bounding box center [211, 658] width 17 height 17
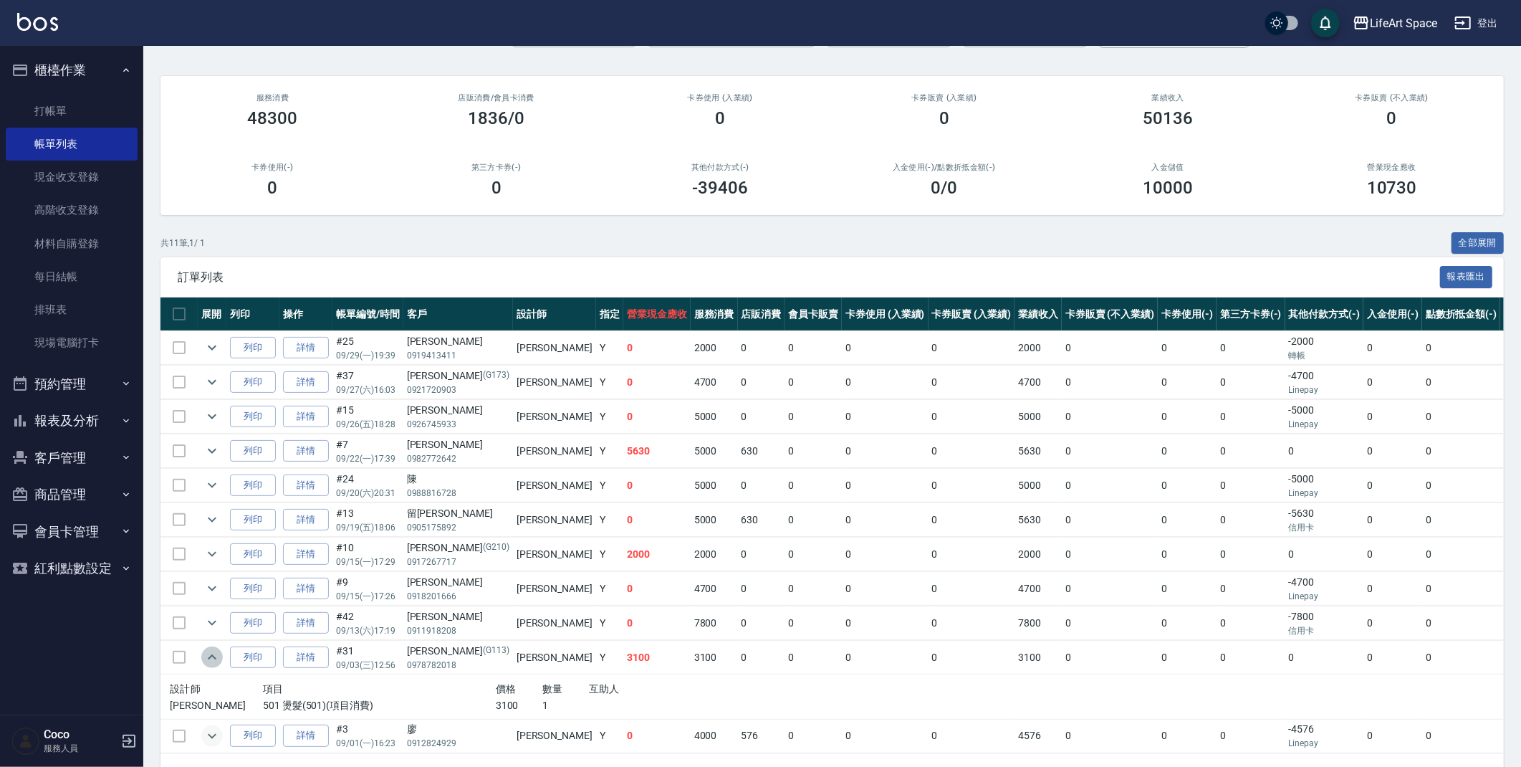
click at [216, 661] on icon "expand row" at bounding box center [211, 656] width 17 height 17
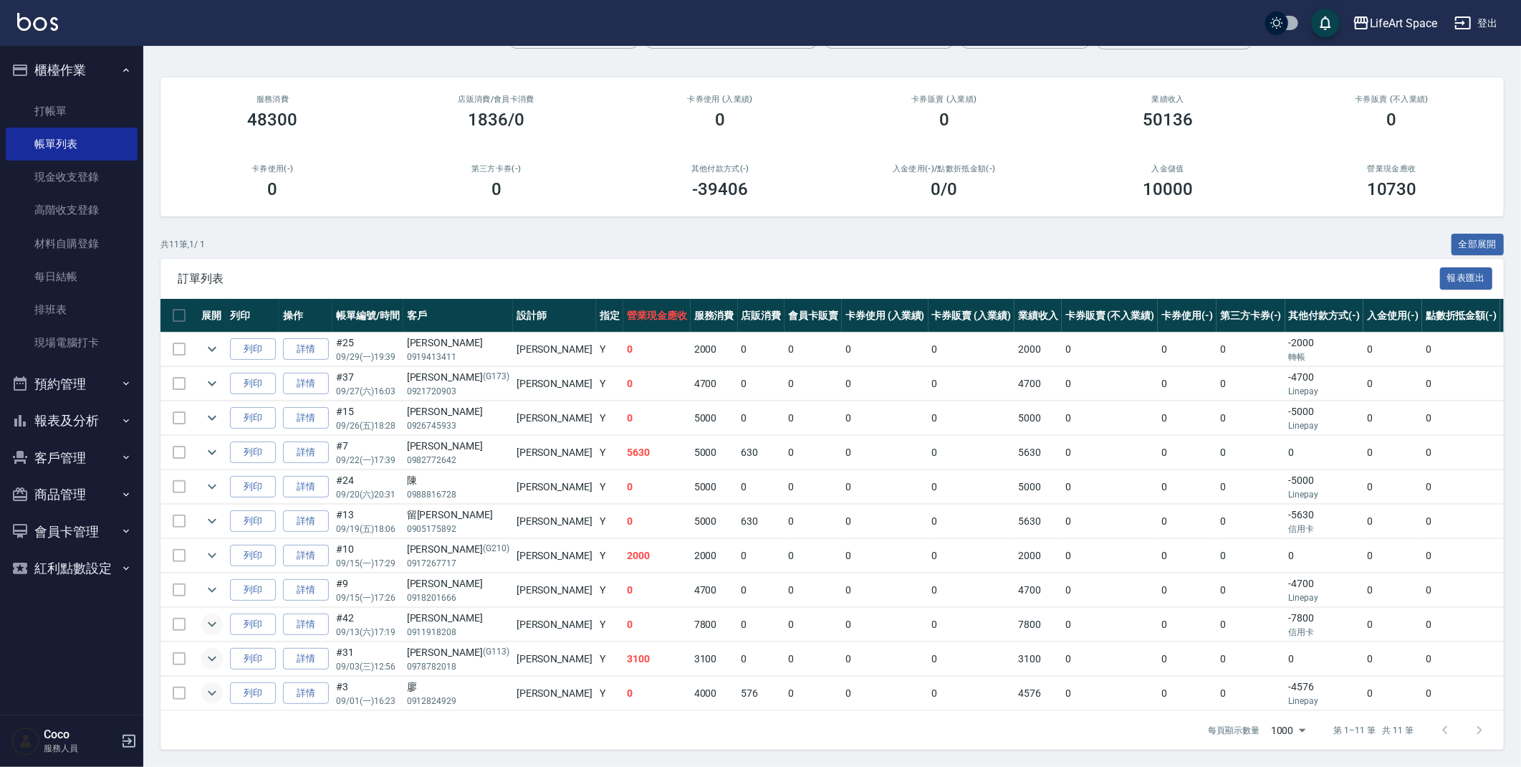
click at [207, 623] on icon "expand row" at bounding box center [211, 623] width 17 height 17
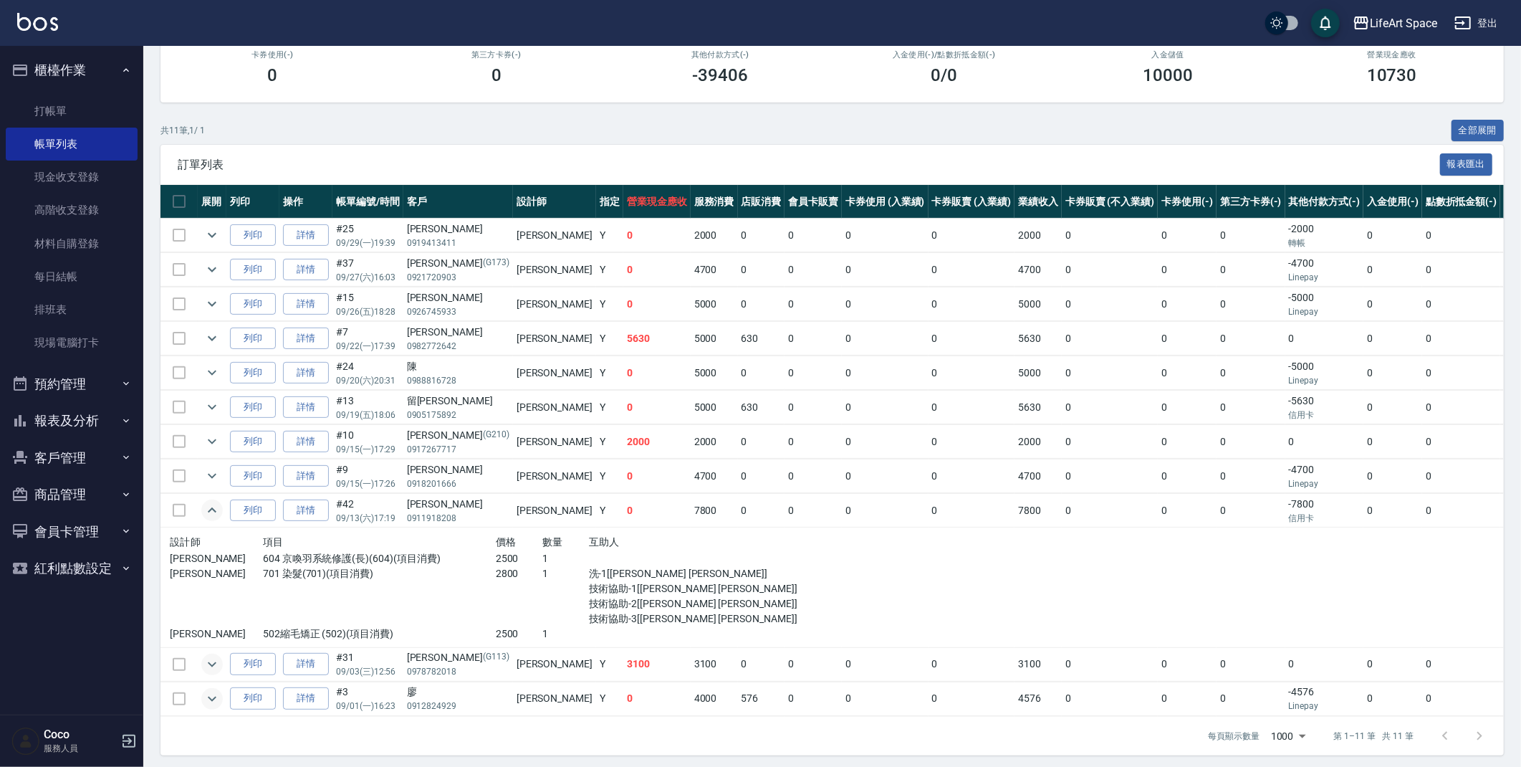
scroll to position [219, 0]
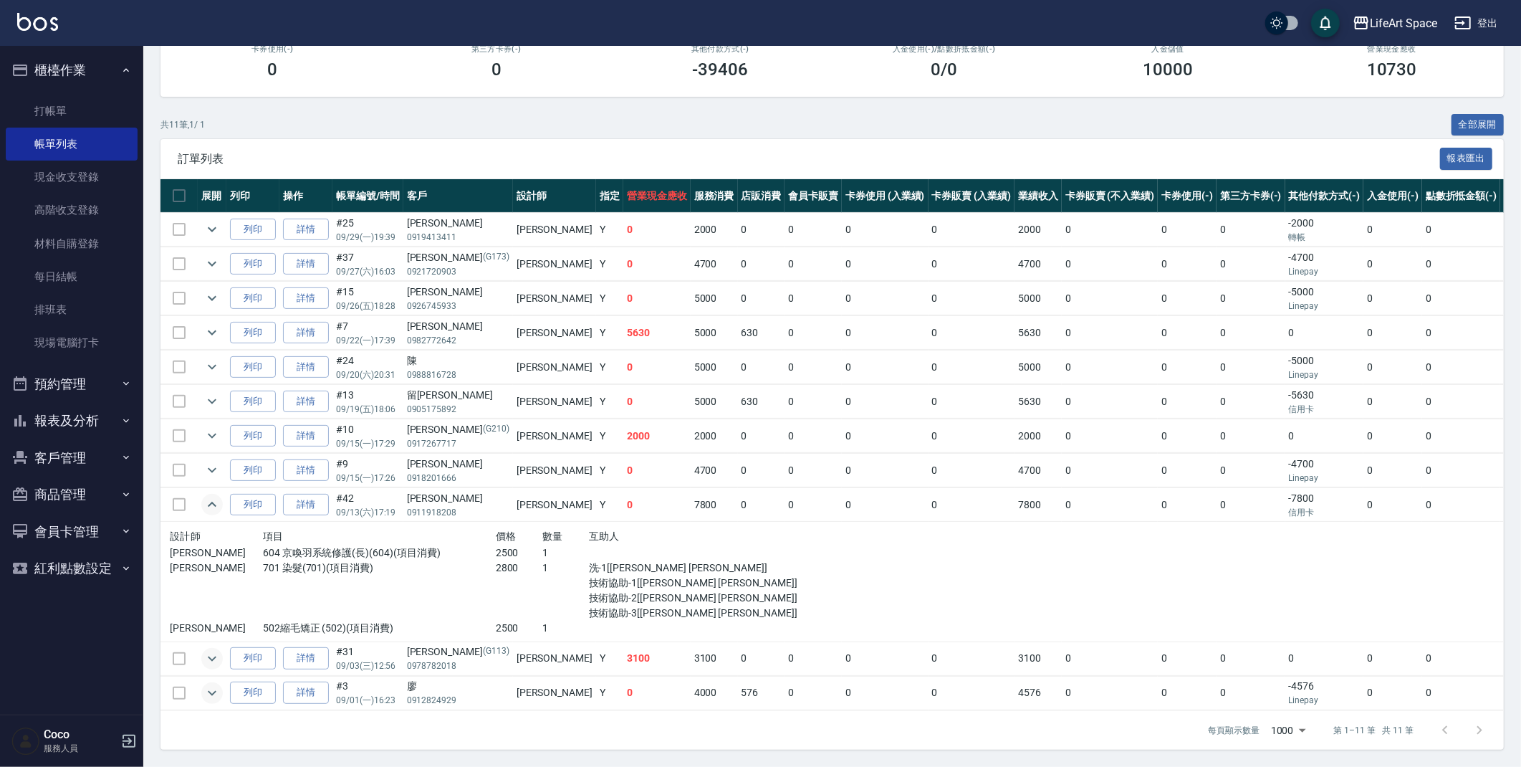
click at [209, 508] on icon "expand row" at bounding box center [211, 504] width 17 height 17
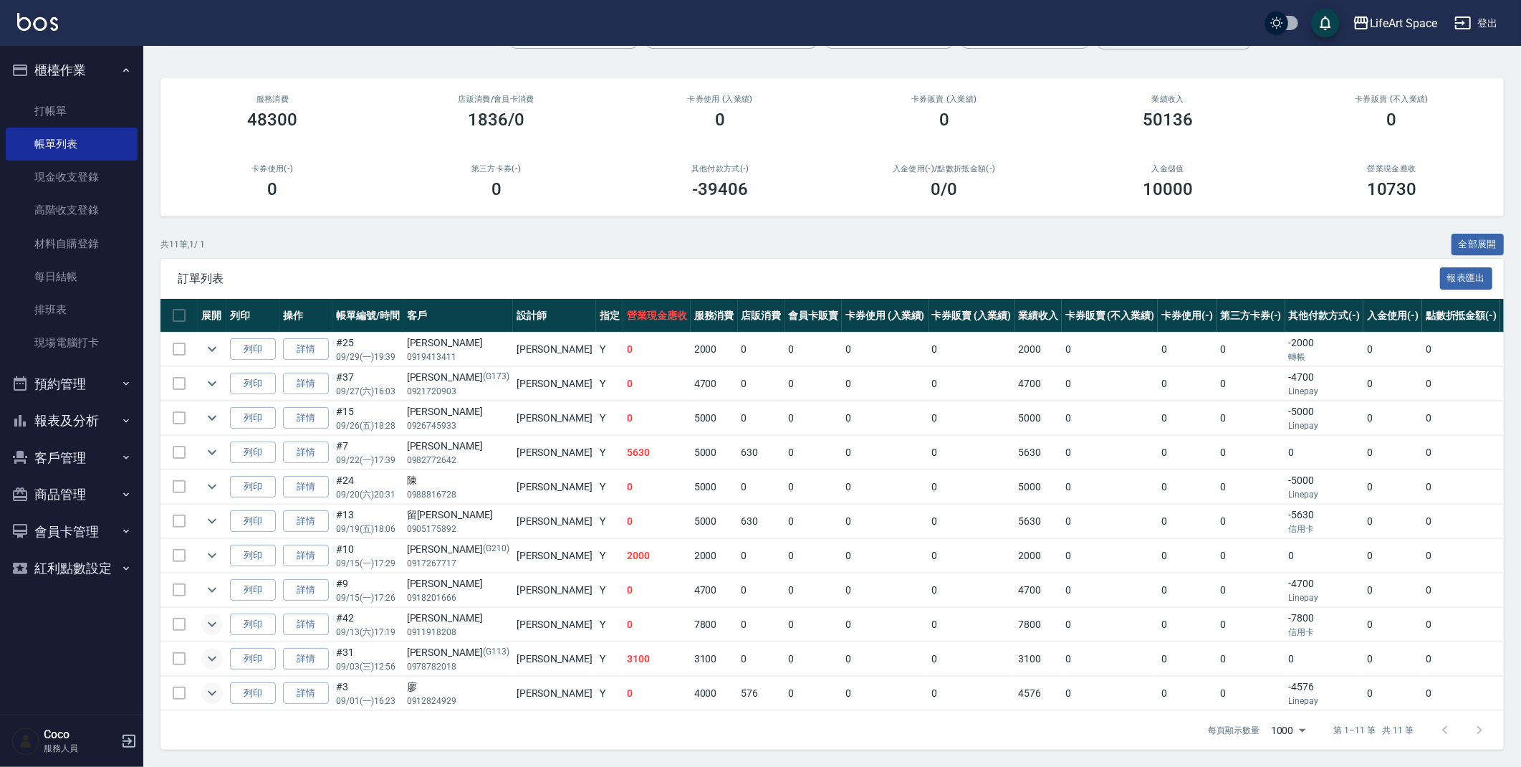
scroll to position [100, 0]
click at [207, 593] on icon "expand row" at bounding box center [211, 589] width 17 height 17
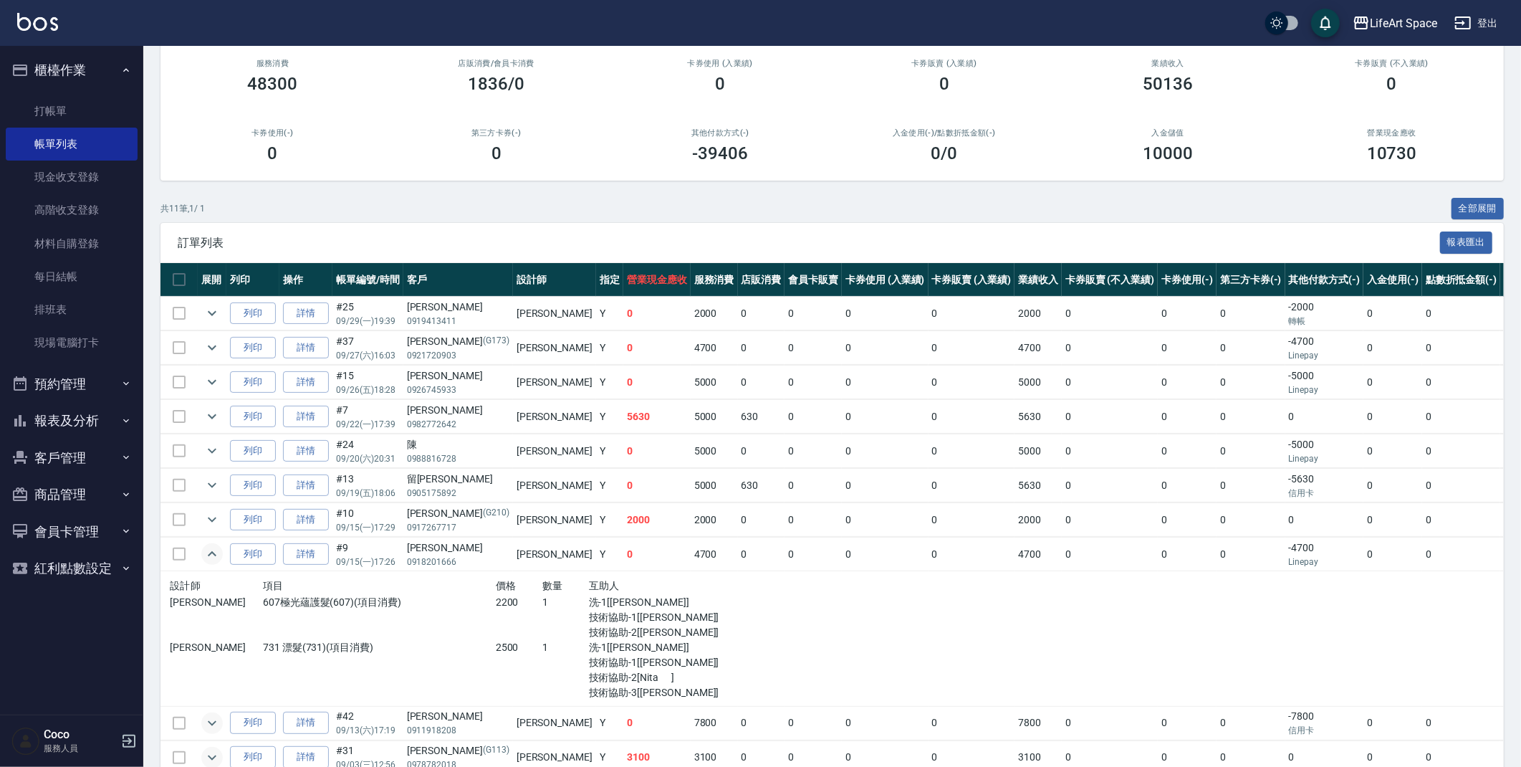
scroll to position [158, 0]
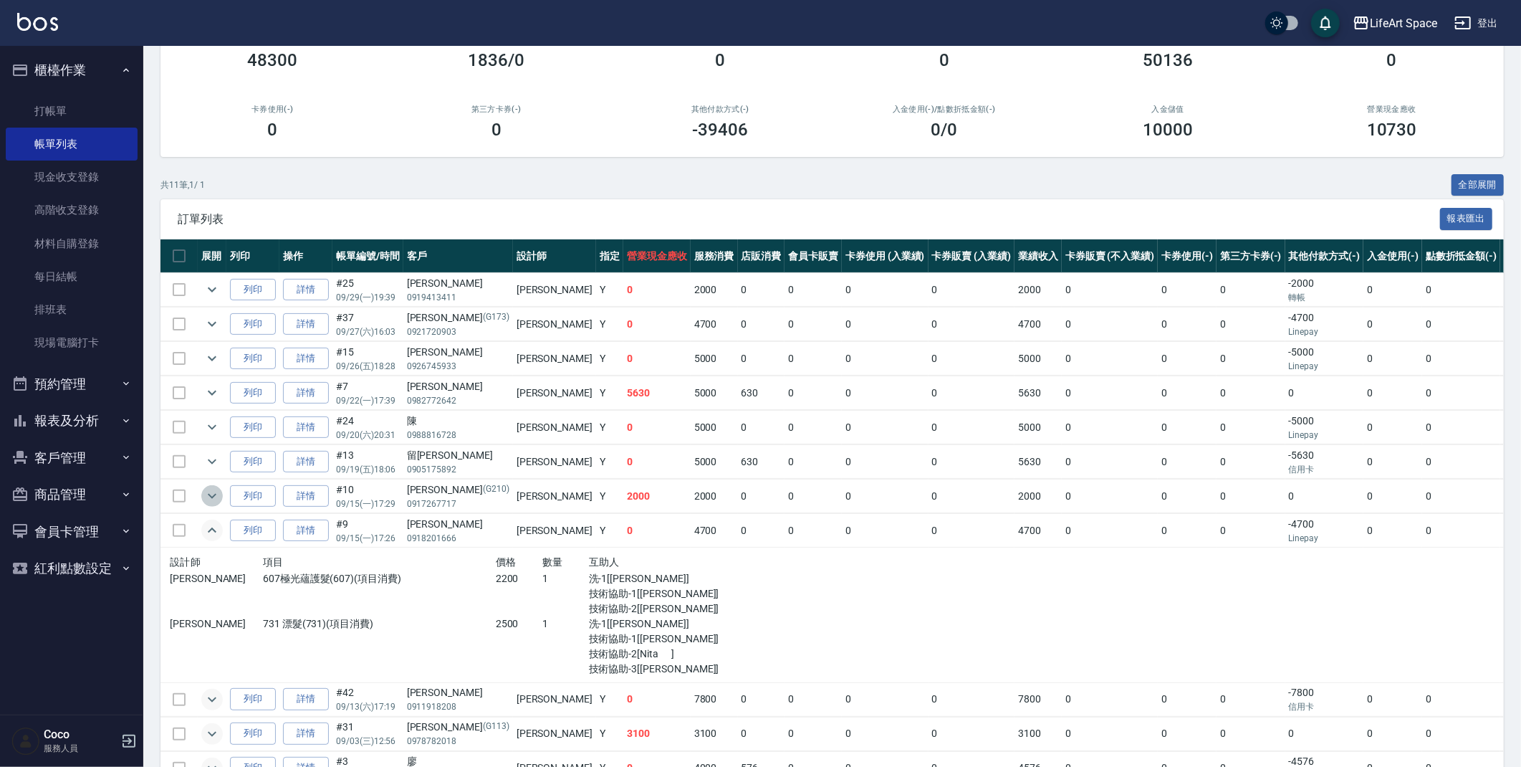
click at [217, 491] on icon "expand row" at bounding box center [211, 495] width 17 height 17
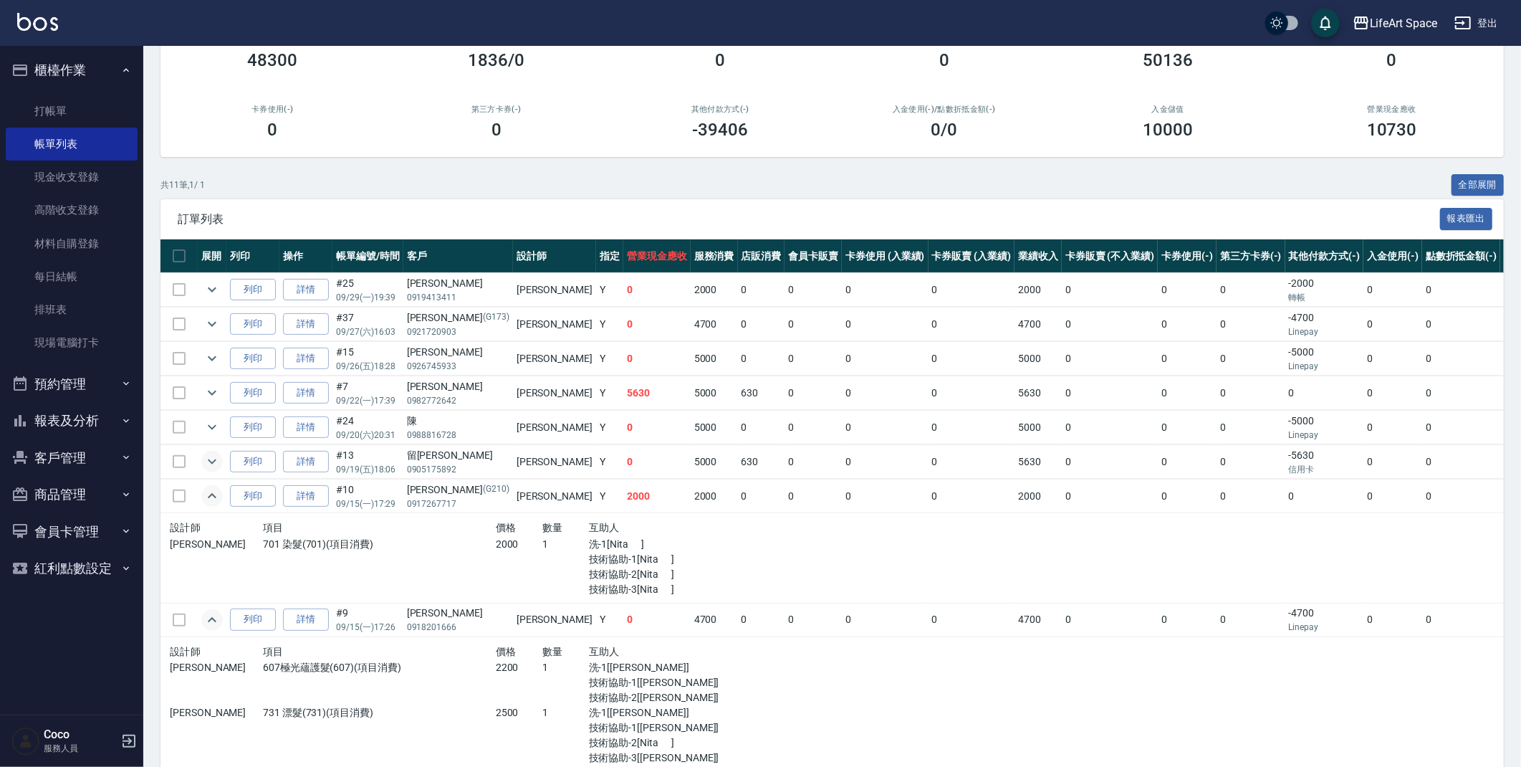
click at [219, 466] on icon "expand row" at bounding box center [211, 461] width 17 height 17
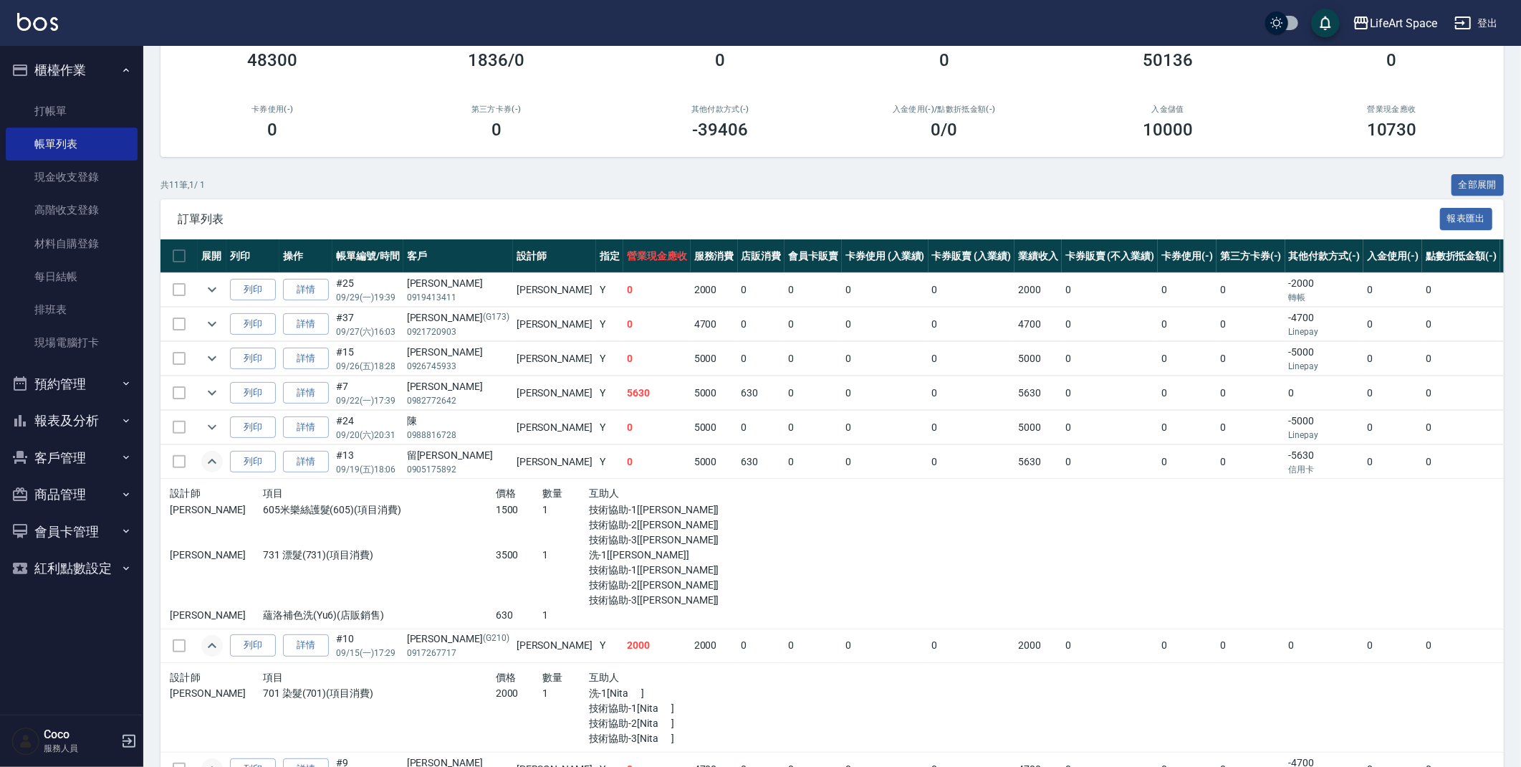
click at [219, 466] on icon "expand row" at bounding box center [211, 461] width 17 height 17
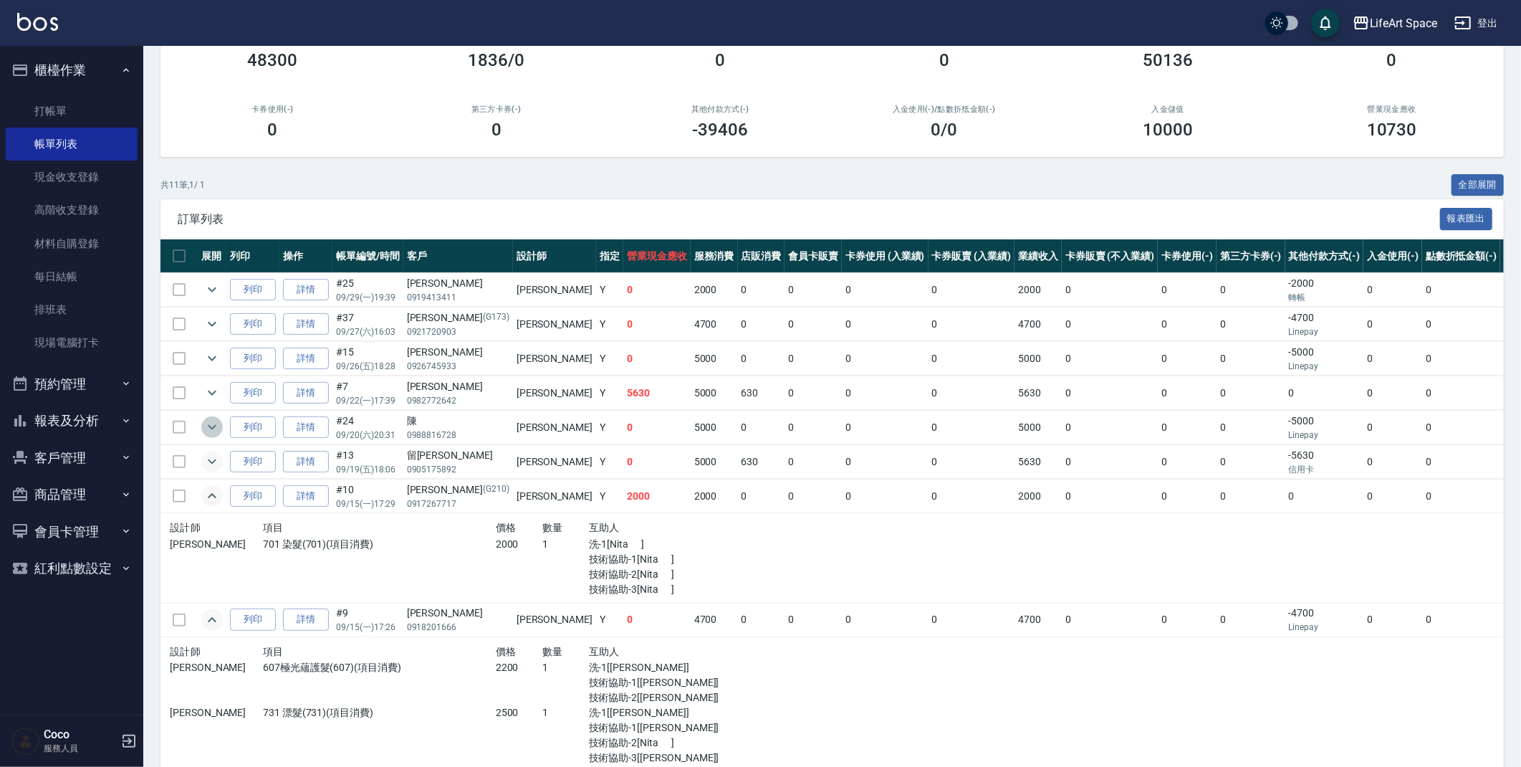
click at [219, 428] on icon "expand row" at bounding box center [211, 426] width 17 height 17
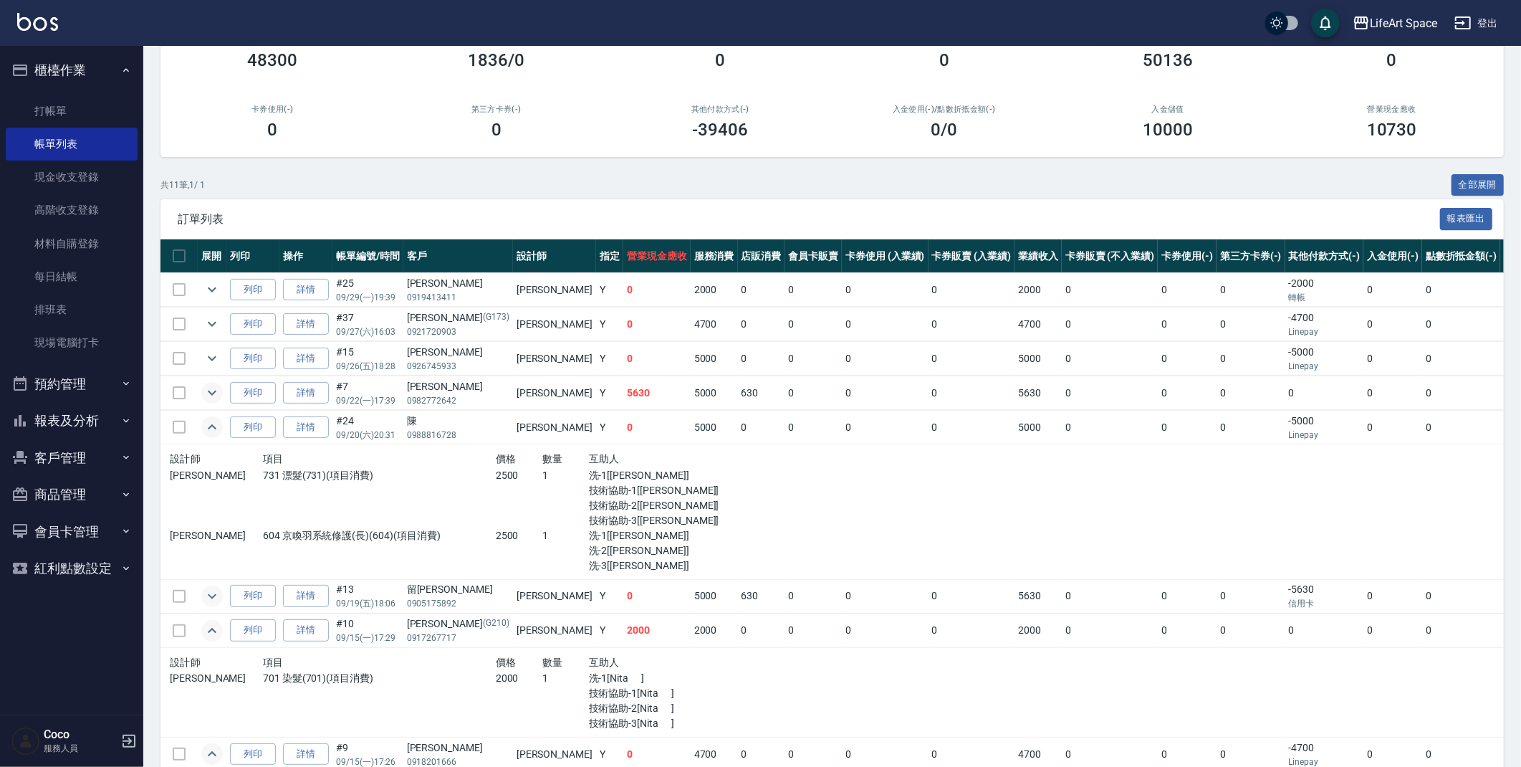
click at [211, 397] on icon "expand row" at bounding box center [211, 392] width 17 height 17
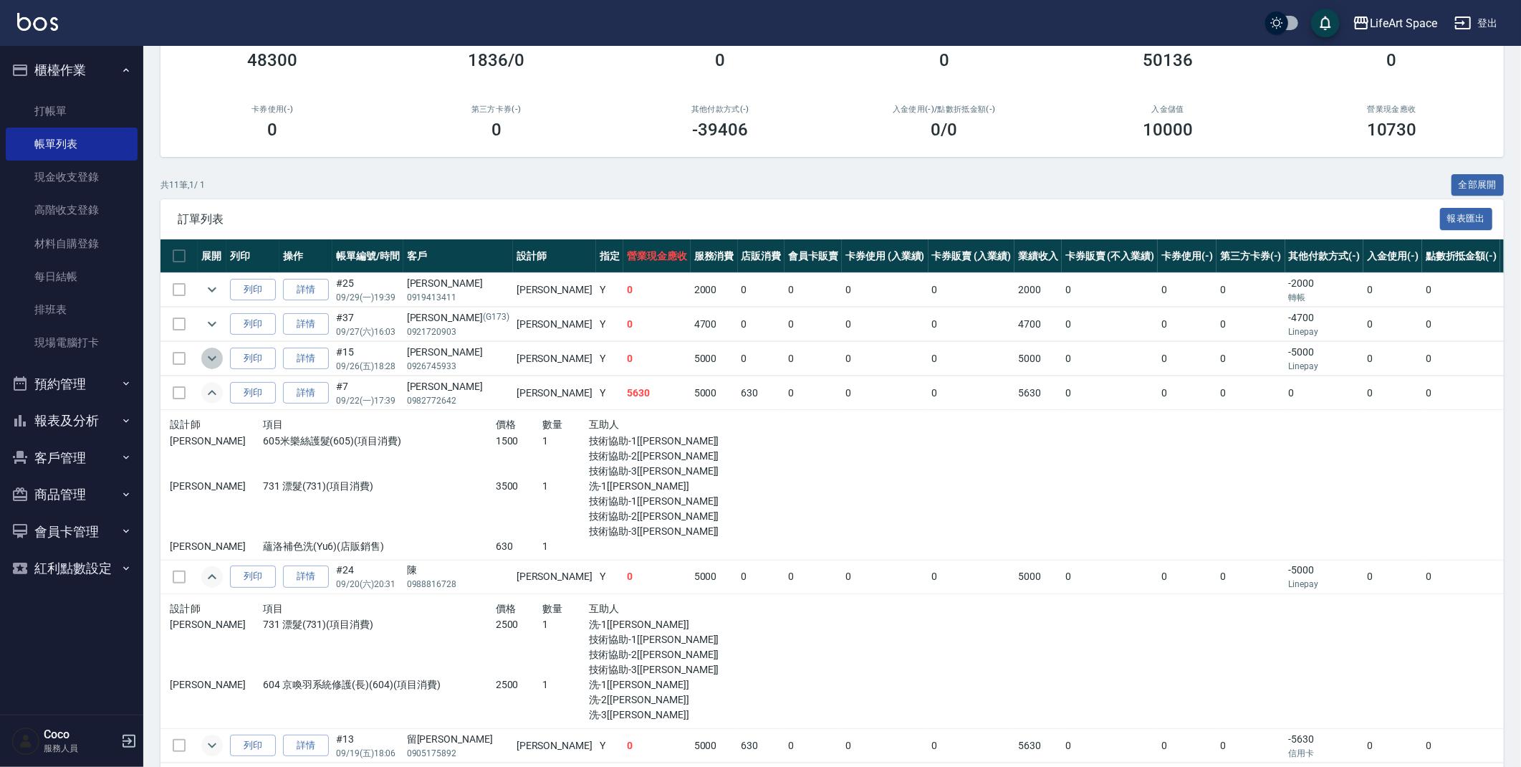
click at [217, 358] on icon "expand row" at bounding box center [211, 358] width 17 height 17
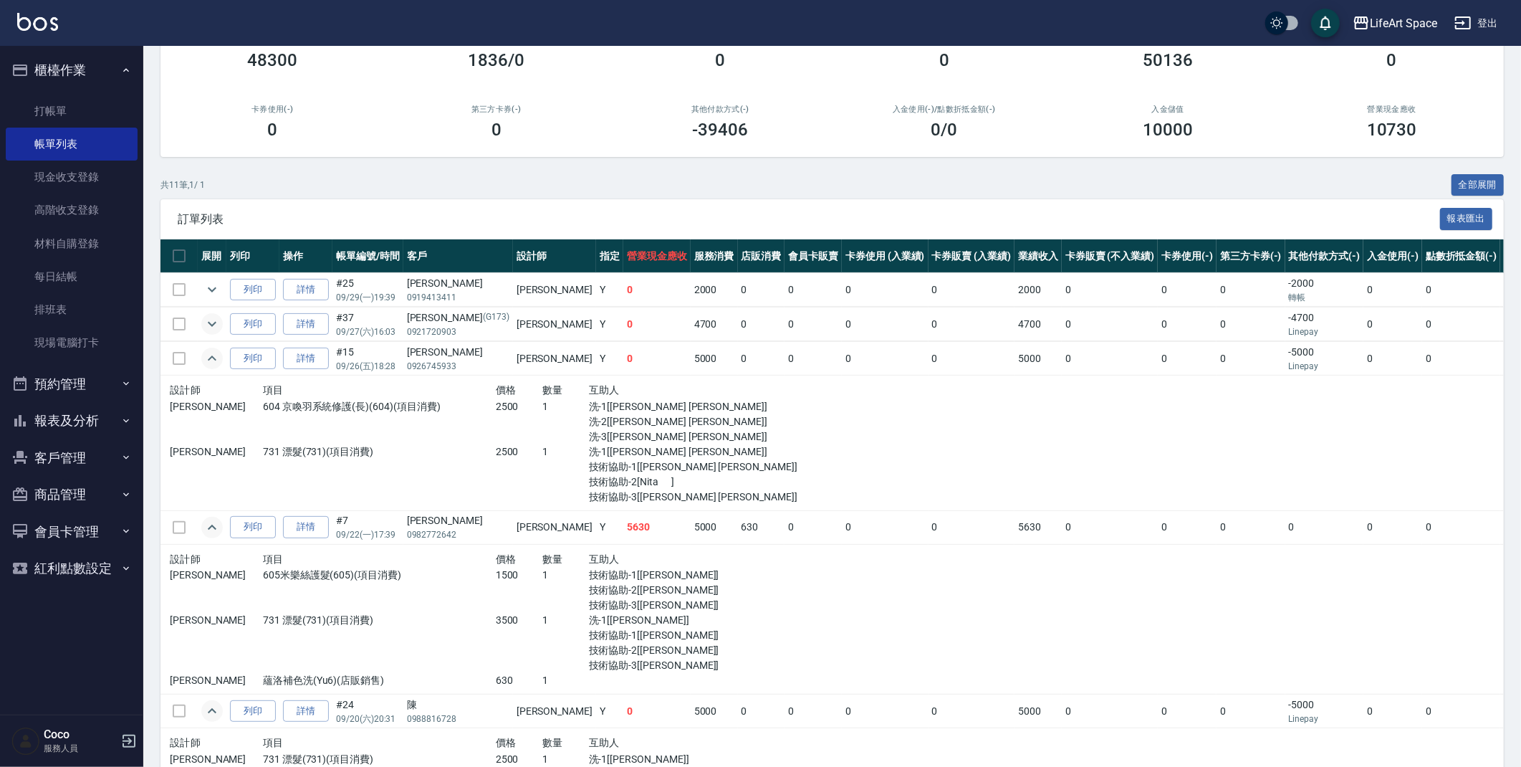
click at [216, 321] on icon "expand row" at bounding box center [211, 323] width 17 height 17
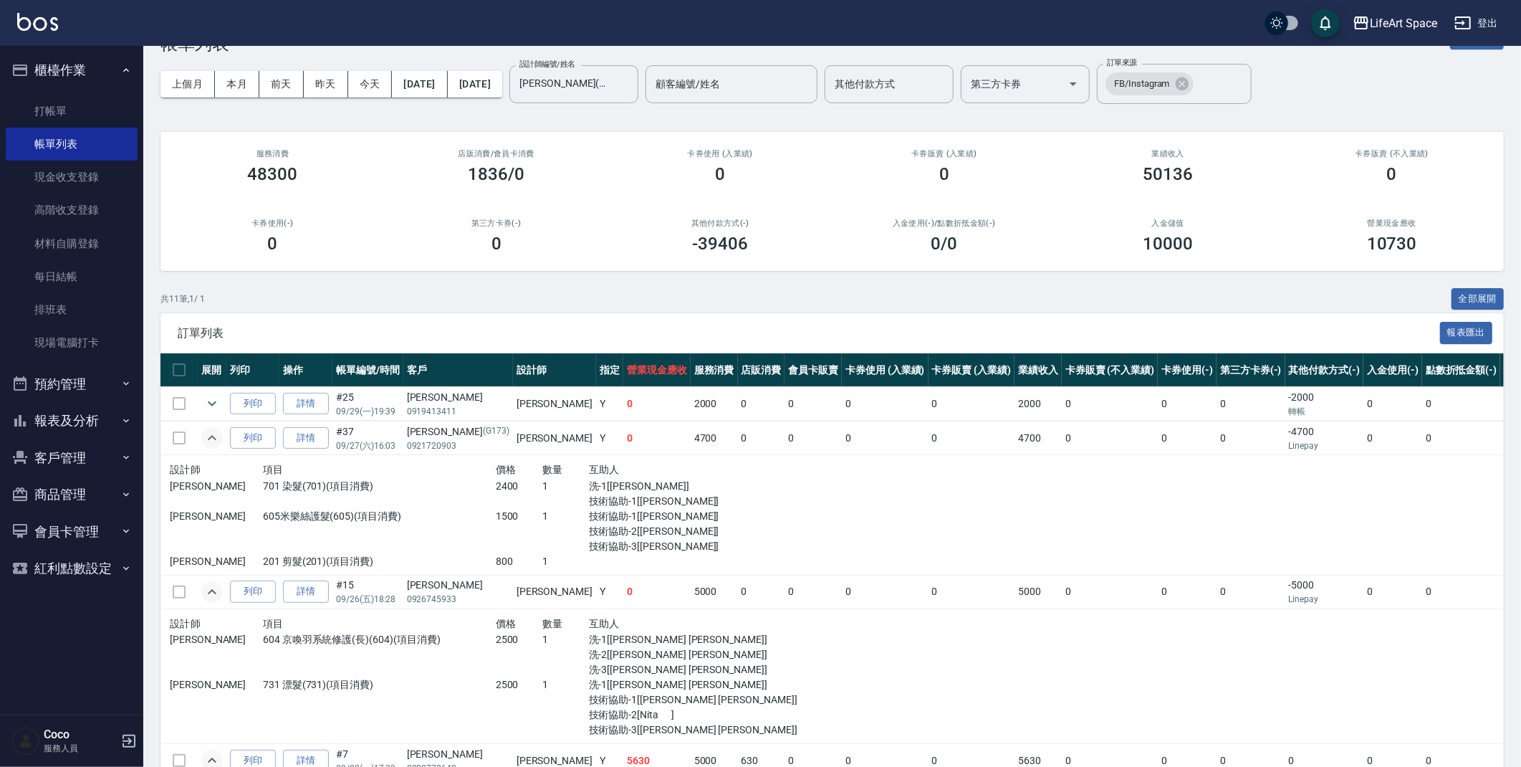
scroll to position [0, 0]
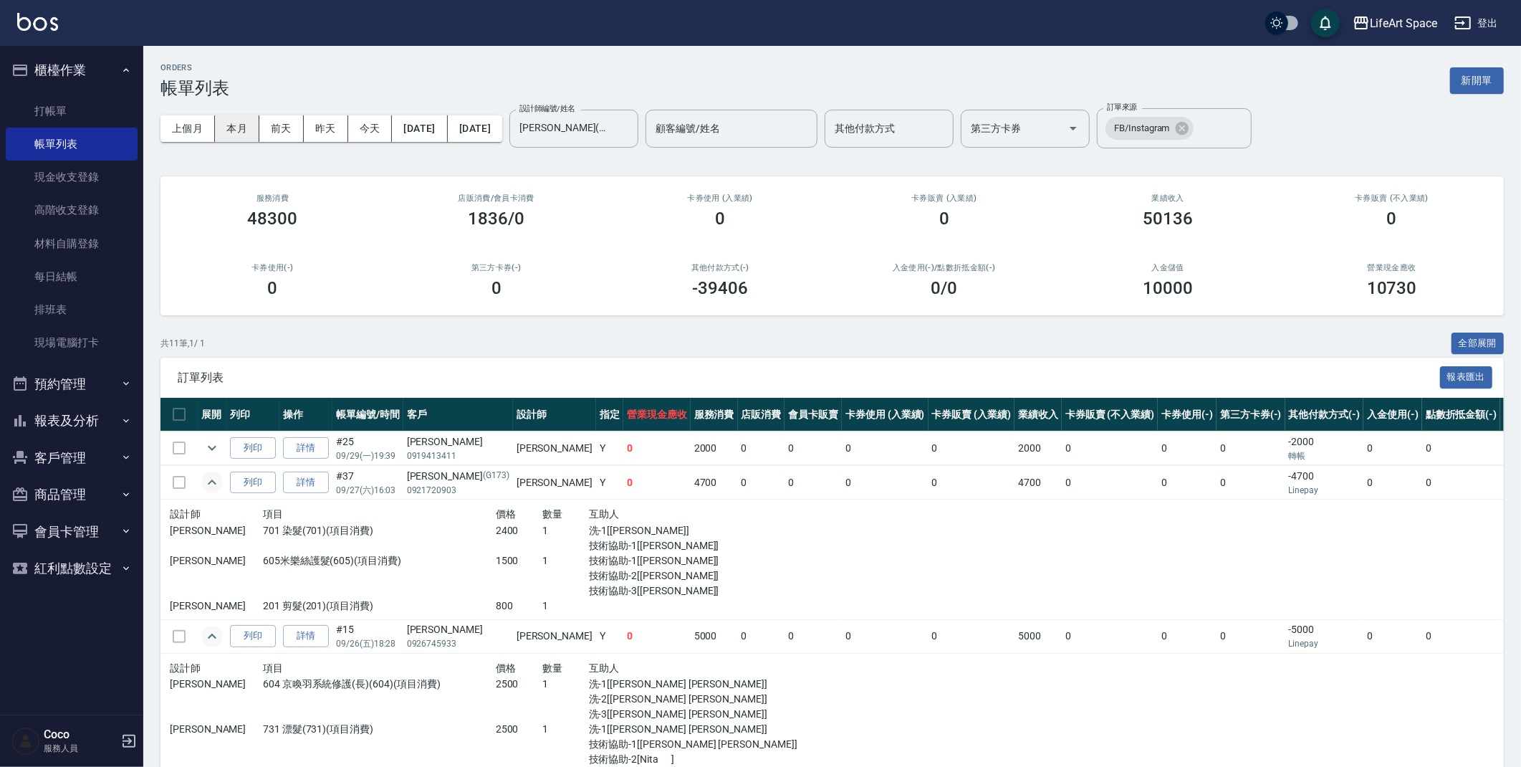
click at [246, 135] on button "本月" at bounding box center [237, 128] width 44 height 27
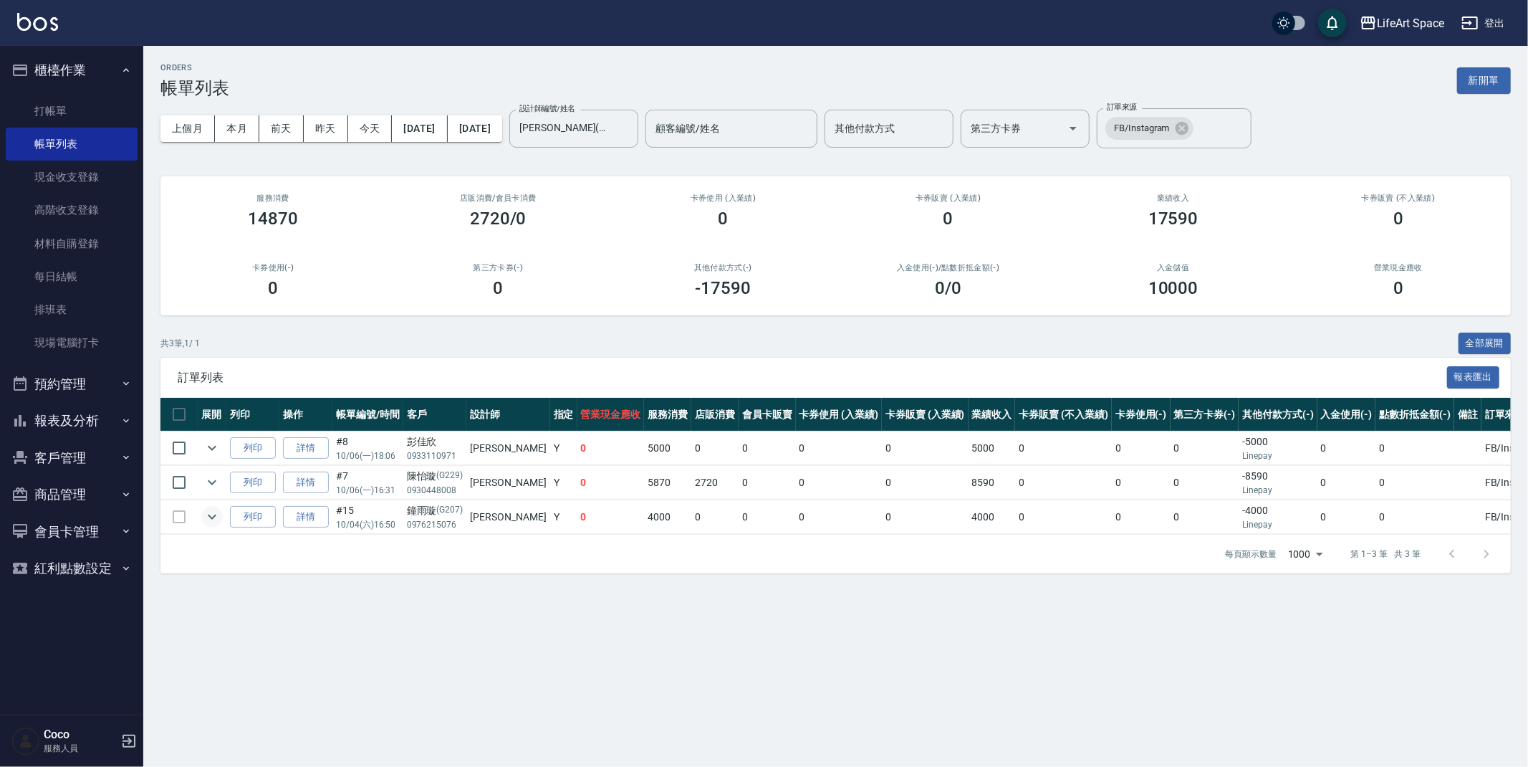
click at [214, 524] on icon "expand row" at bounding box center [211, 516] width 17 height 17
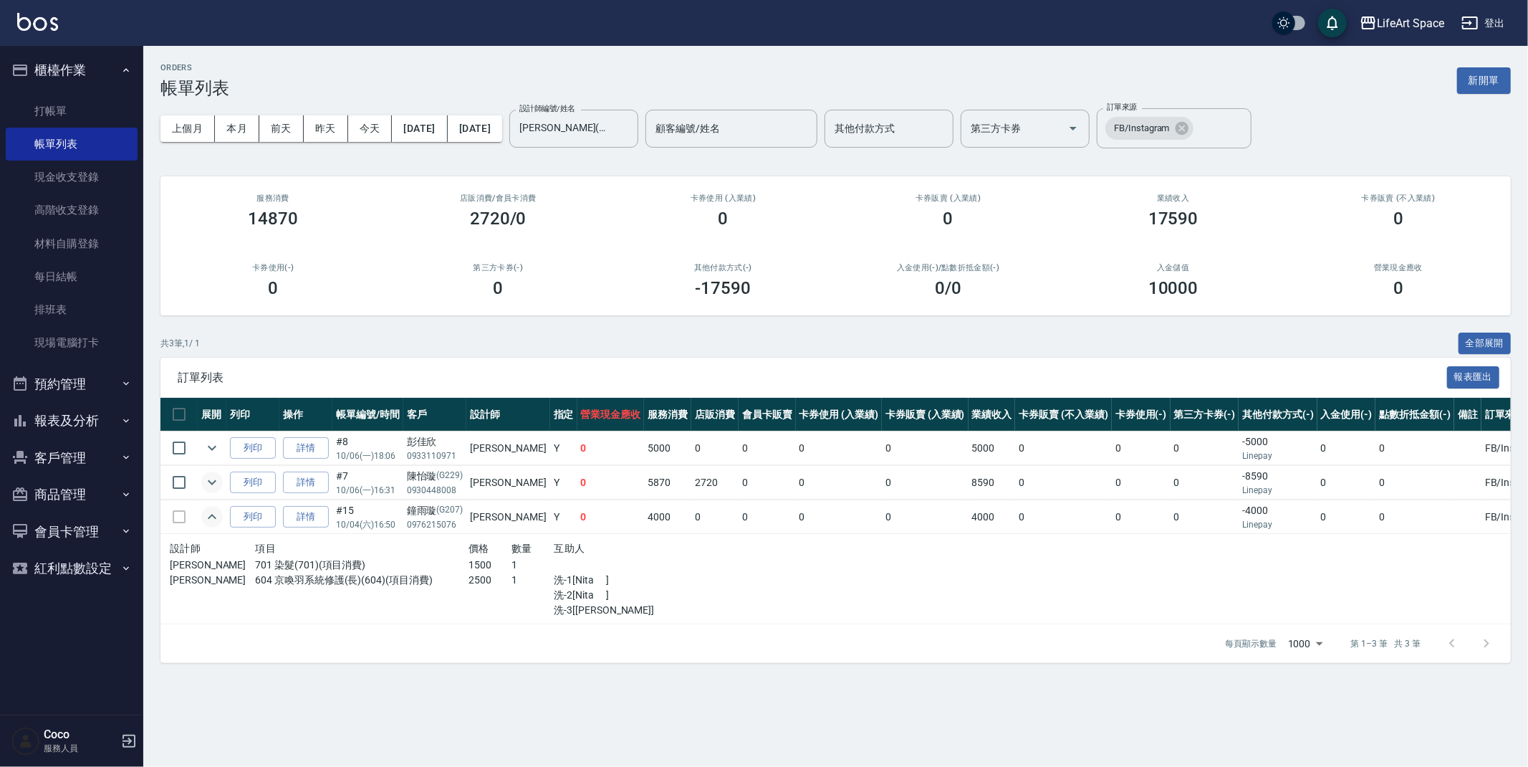
click at [217, 476] on icon "expand row" at bounding box center [211, 482] width 17 height 17
